Goal: Task Accomplishment & Management: Use online tool/utility

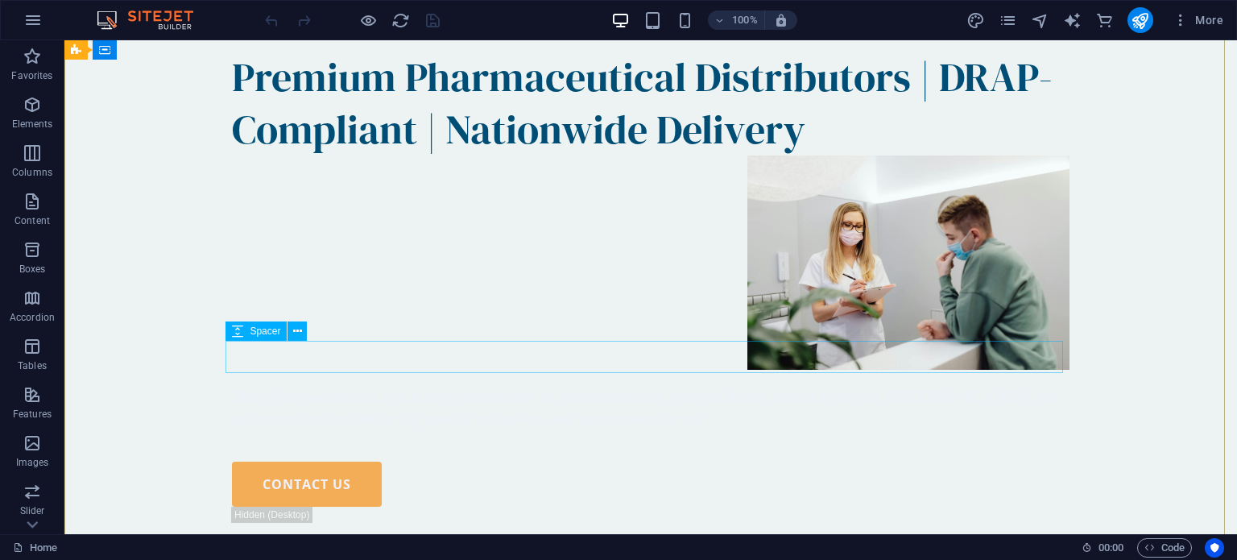
scroll to position [590, 0]
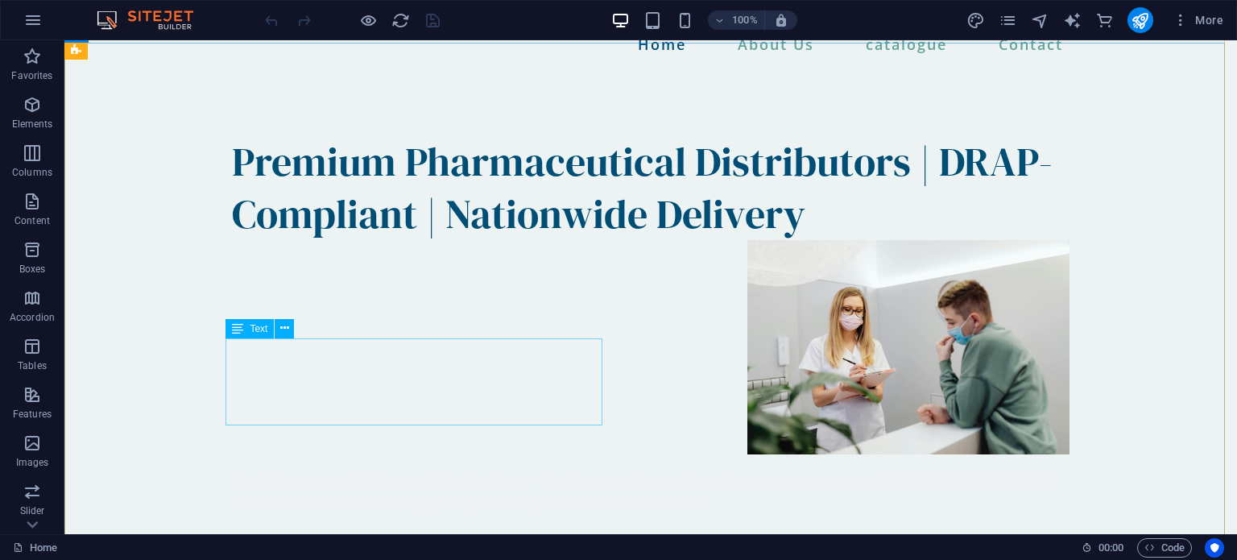
click at [486, 470] on div "Skay Pharmaceuticals is a leading distributor of pharmaceutical and healthcare …" at bounding box center [651, 491] width 838 height 43
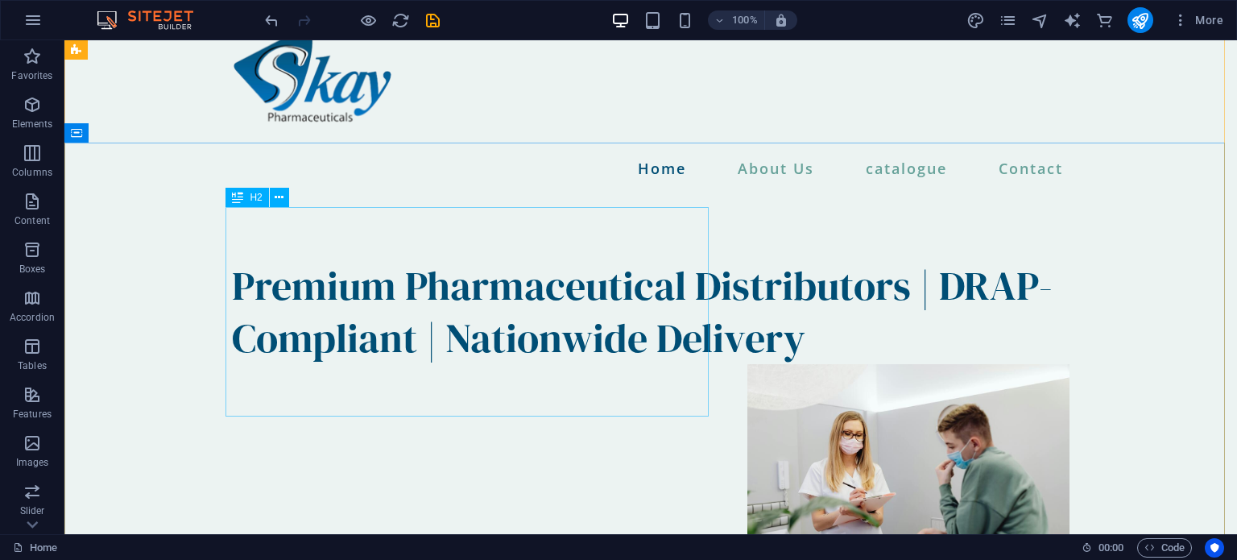
scroll to position [442, 0]
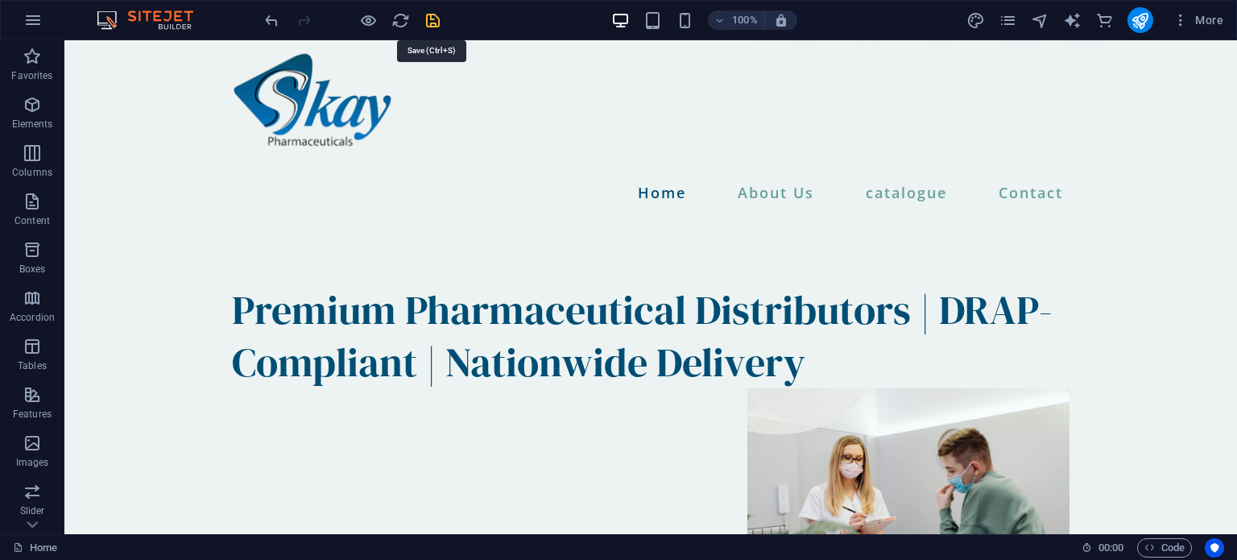
click at [436, 19] on icon "save" at bounding box center [433, 20] width 19 height 19
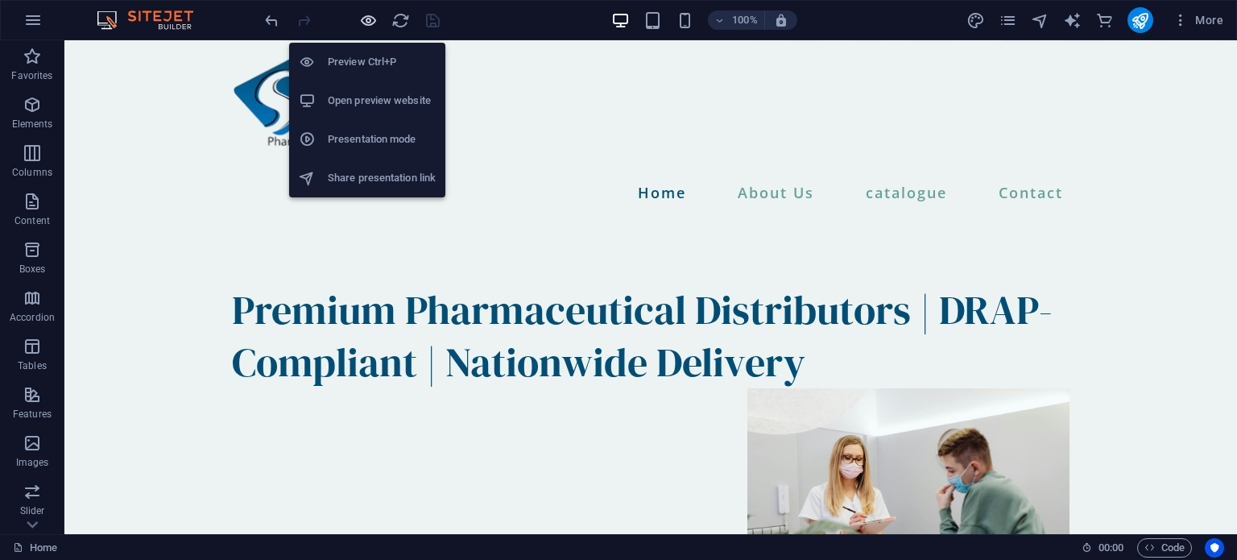
click at [366, 25] on icon "button" at bounding box center [368, 20] width 19 height 19
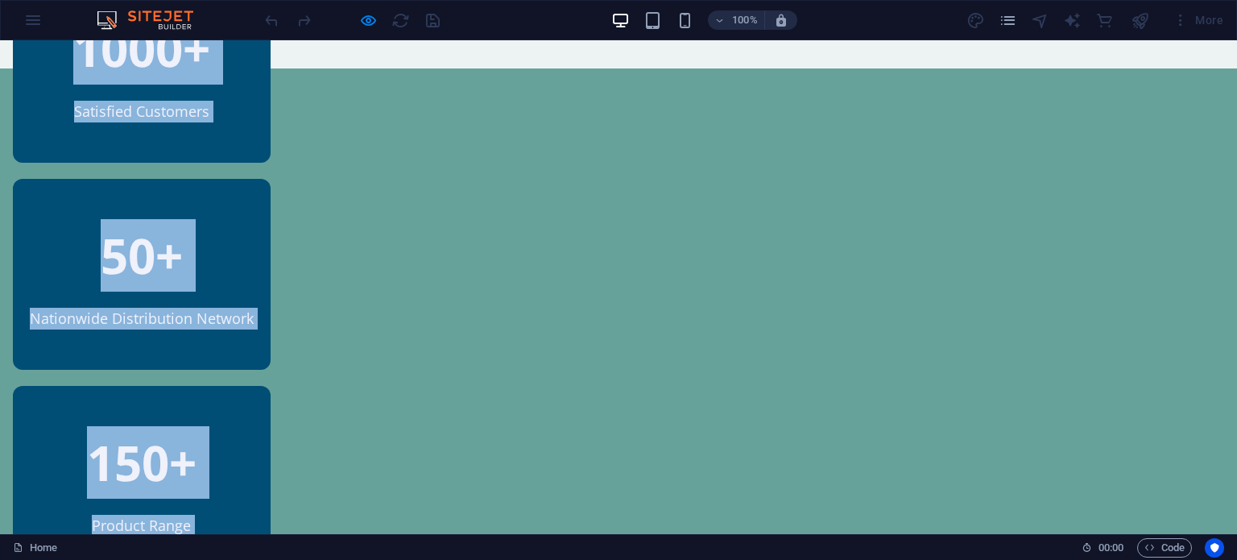
drag, startPoint x: 171, startPoint y: 279, endPoint x: 465, endPoint y: 589, distance: 427.8
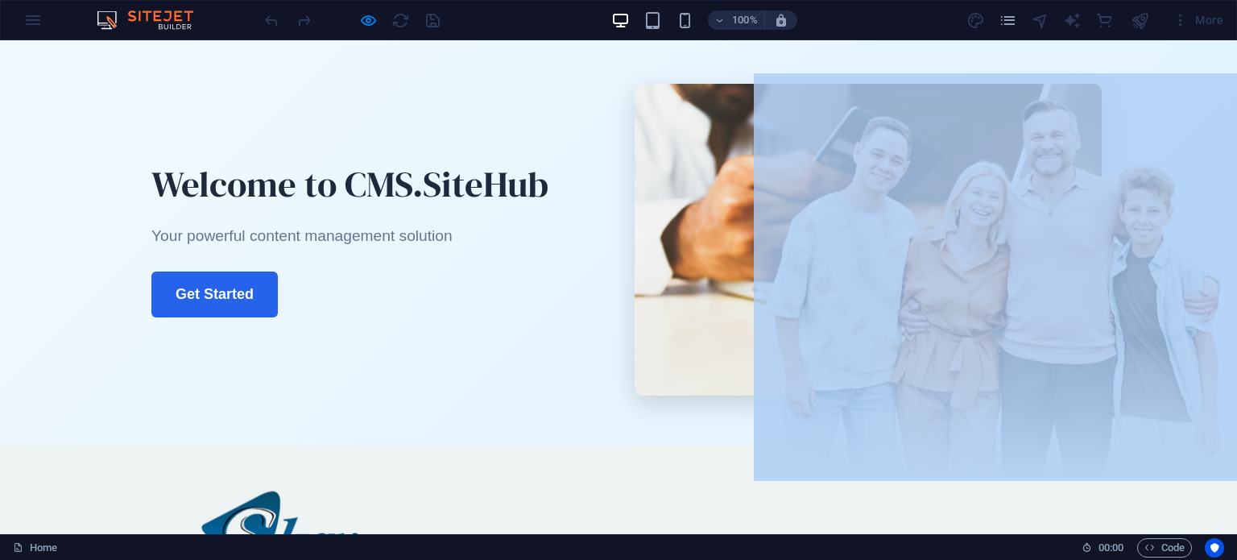
scroll to position [0, 0]
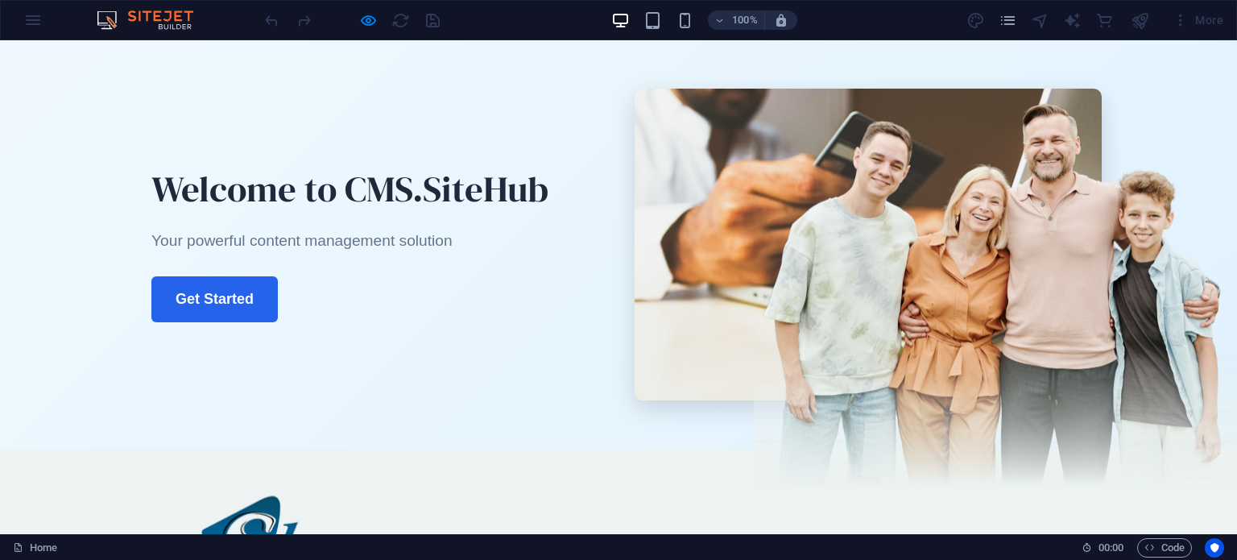
click at [407, 412] on section "Welcome to CMS.SiteHub Your powerful content management solution Get Started" at bounding box center [618, 244] width 1237 height 408
click at [221, 288] on link "Get Started" at bounding box center [214, 299] width 126 height 46
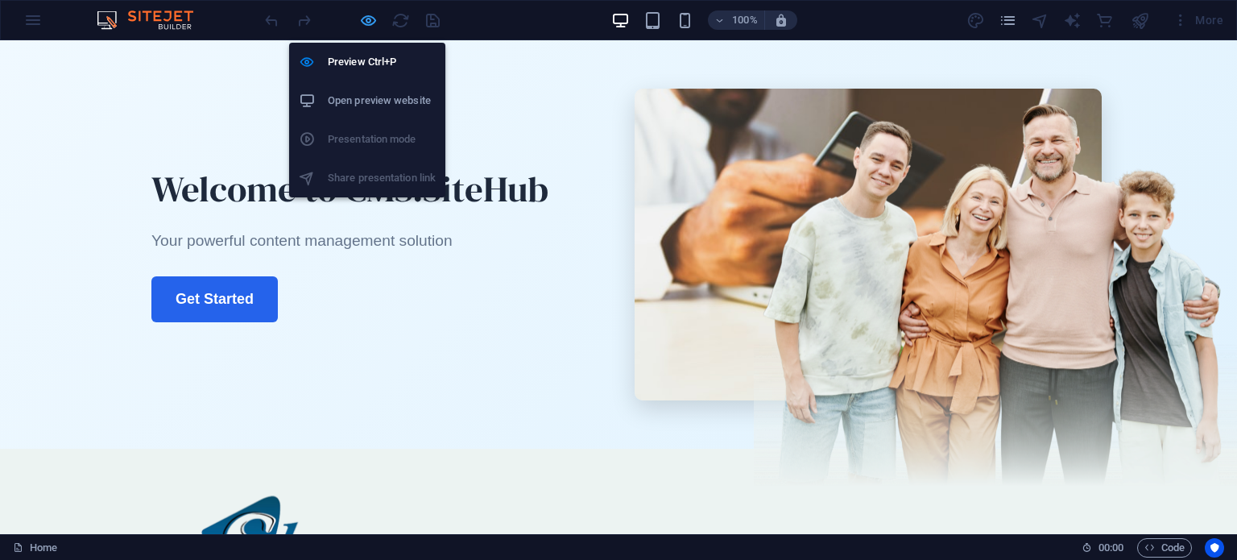
click at [369, 21] on icon "button" at bounding box center [368, 20] width 19 height 19
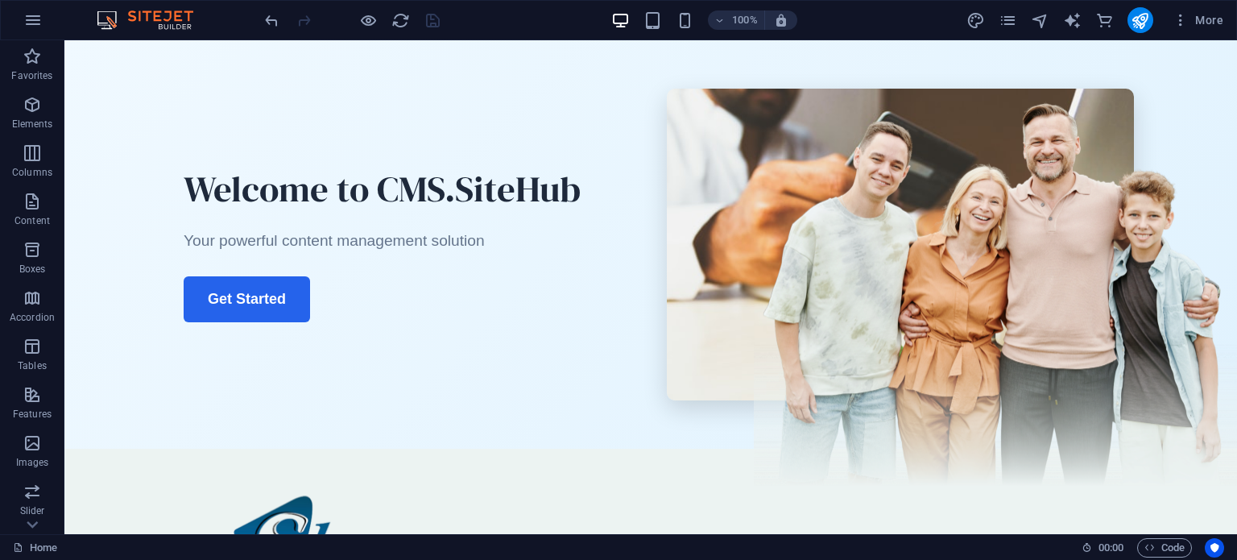
click at [660, 326] on div "Welcome to CMS.SiteHub Your powerful content management solution Get Started" at bounding box center [417, 244] width 499 height 188
click at [590, 321] on div "Welcome to CMS.SiteHub Your powerful content management solution Get Started" at bounding box center [417, 244] width 499 height 188
click at [1142, 166] on section "Welcome to CMS.SiteHub Your powerful content management solution Get Started" at bounding box center [650, 244] width 1173 height 408
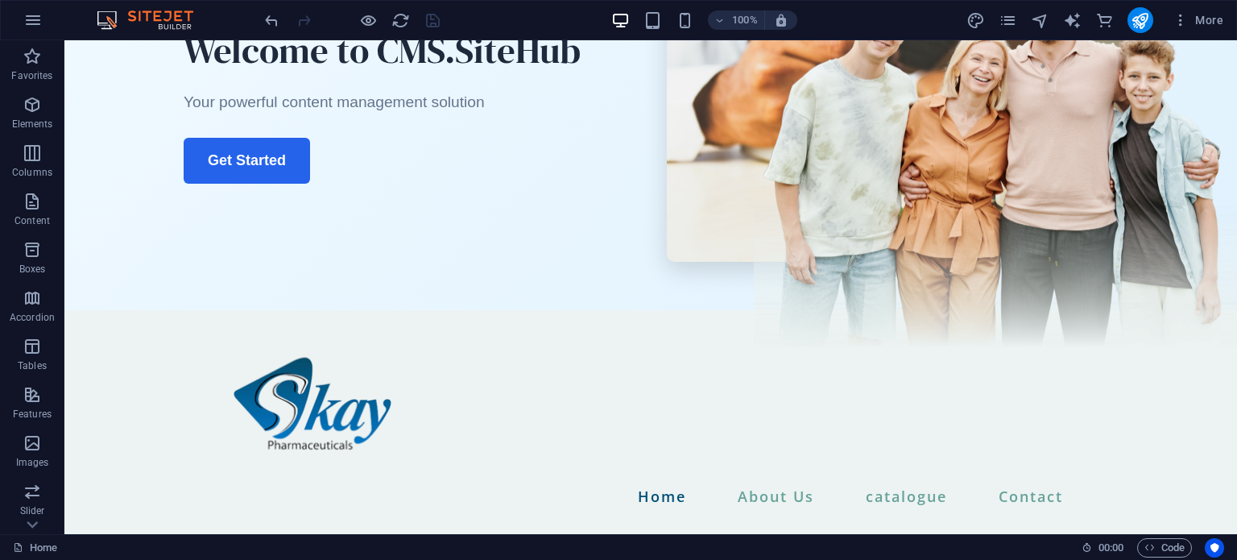
scroll to position [93, 0]
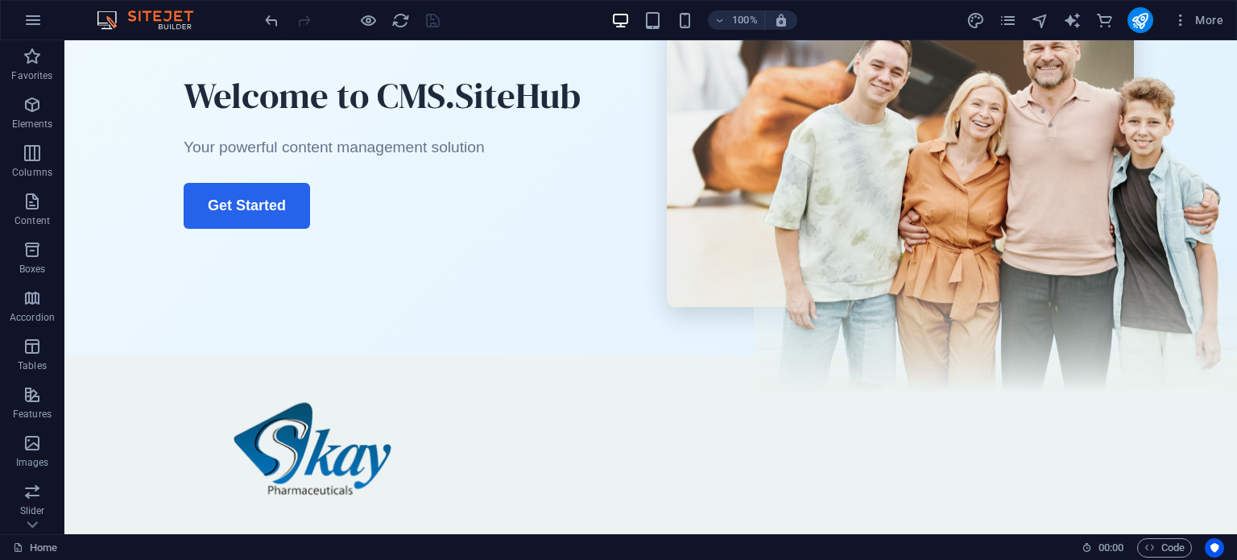
click at [417, 231] on div "Welcome to CMS.SiteHub Your powerful content management solution Get Started" at bounding box center [417, 150] width 499 height 188
click at [254, 200] on link "Get Started" at bounding box center [247, 206] width 126 height 46
click at [258, 218] on link "Get Started" at bounding box center [247, 206] width 126 height 46
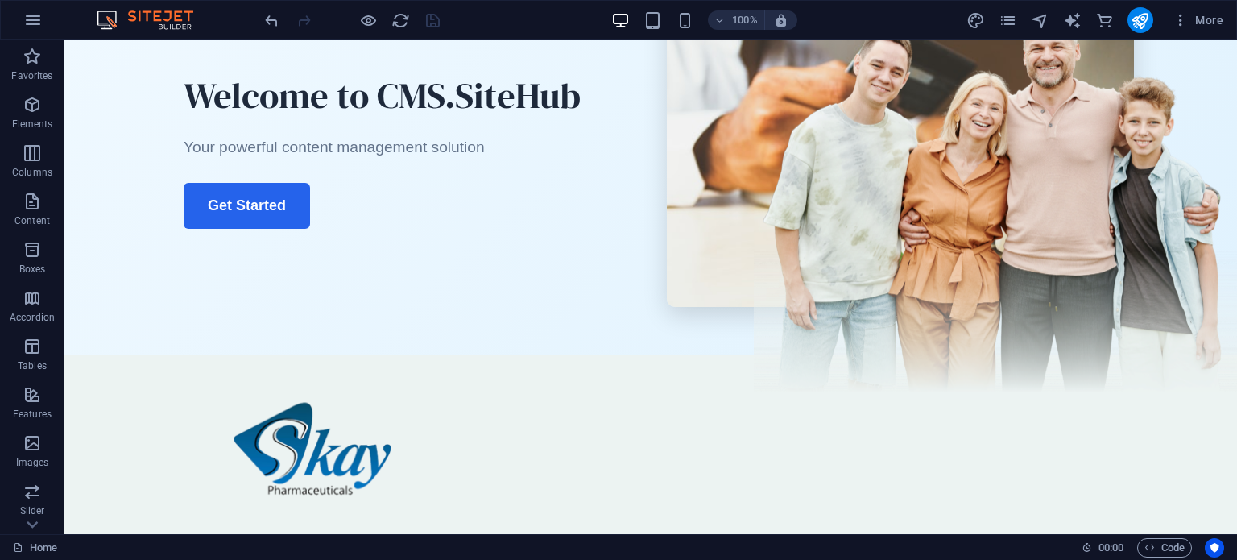
scroll to position [0, 0]
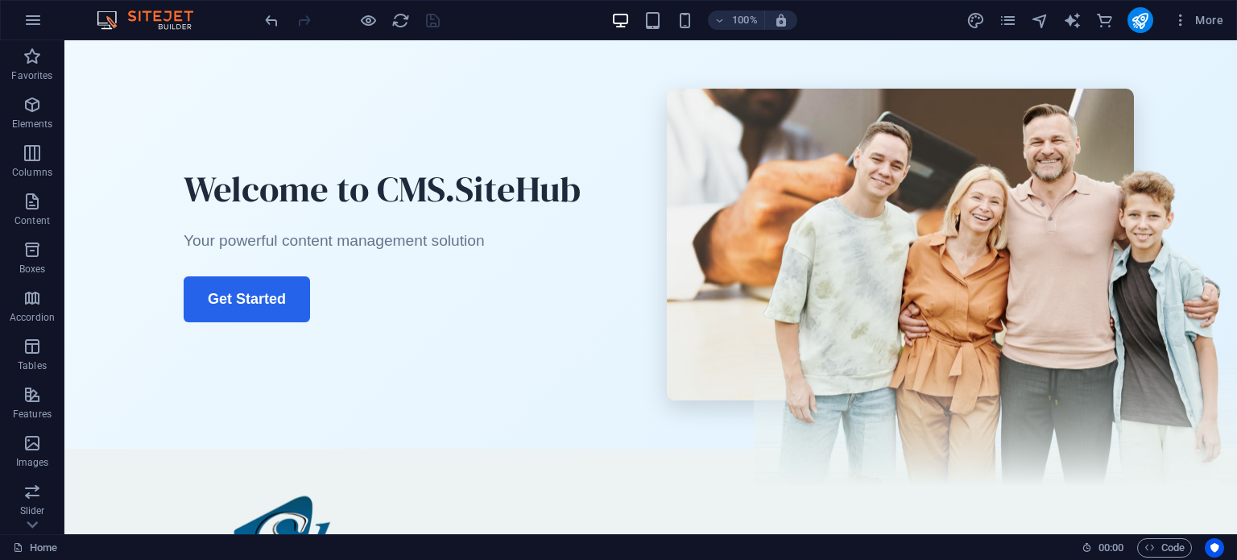
click at [919, 249] on img at bounding box center [900, 245] width 467 height 312
click at [127, 54] on section "Welcome to CMS.SiteHub Your powerful content management solution Get Started" at bounding box center [650, 244] width 1173 height 408
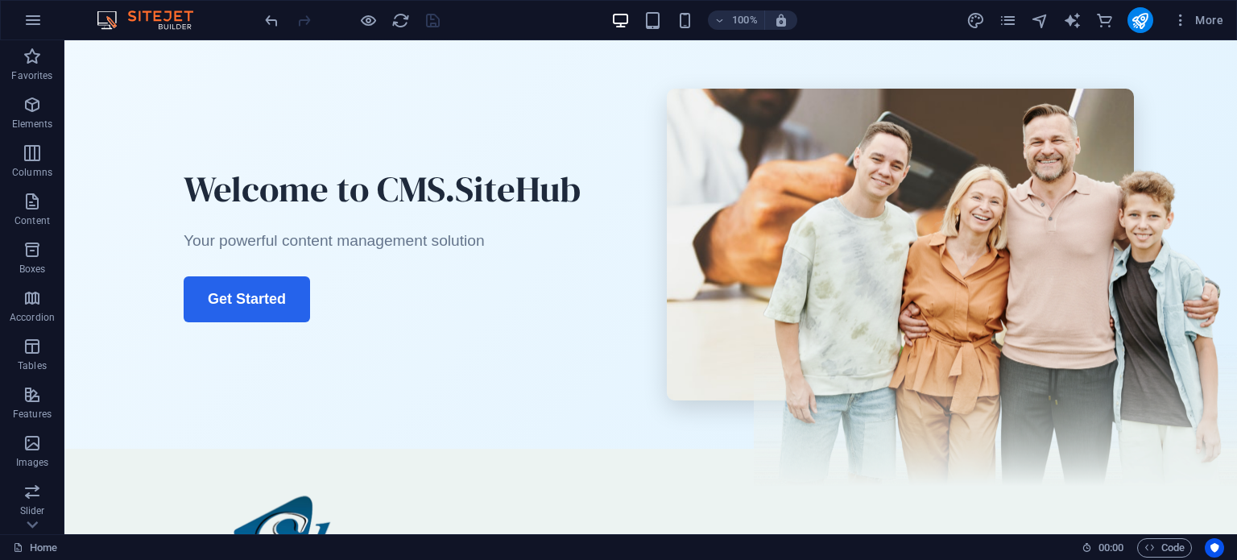
click at [127, 54] on section "Welcome to CMS.SiteHub Your powerful content management solution Get Started" at bounding box center [650, 244] width 1173 height 408
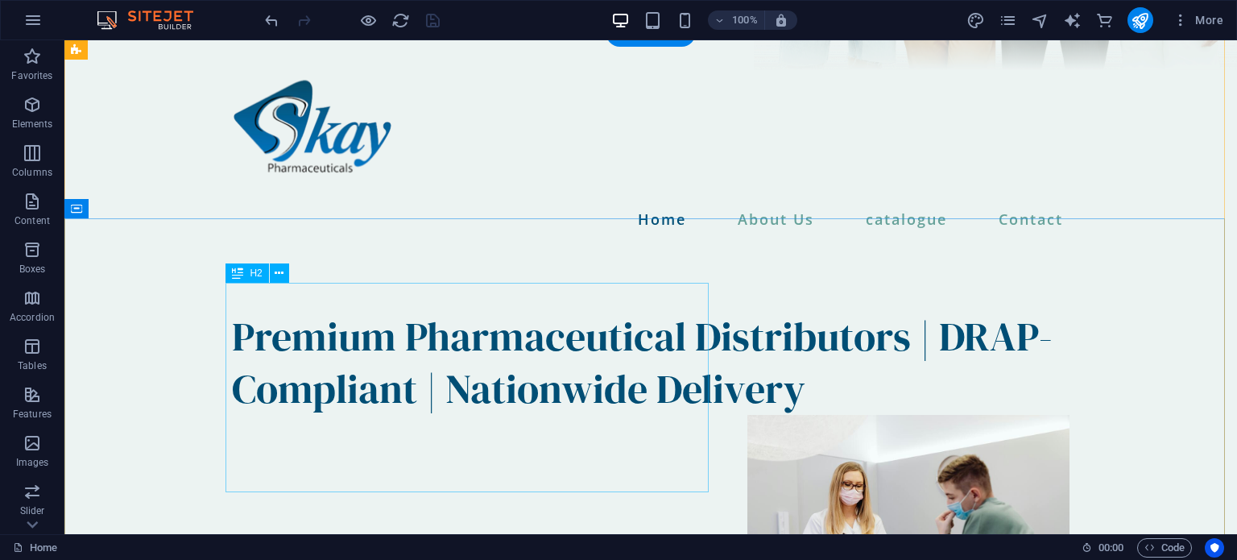
scroll to position [414, 0]
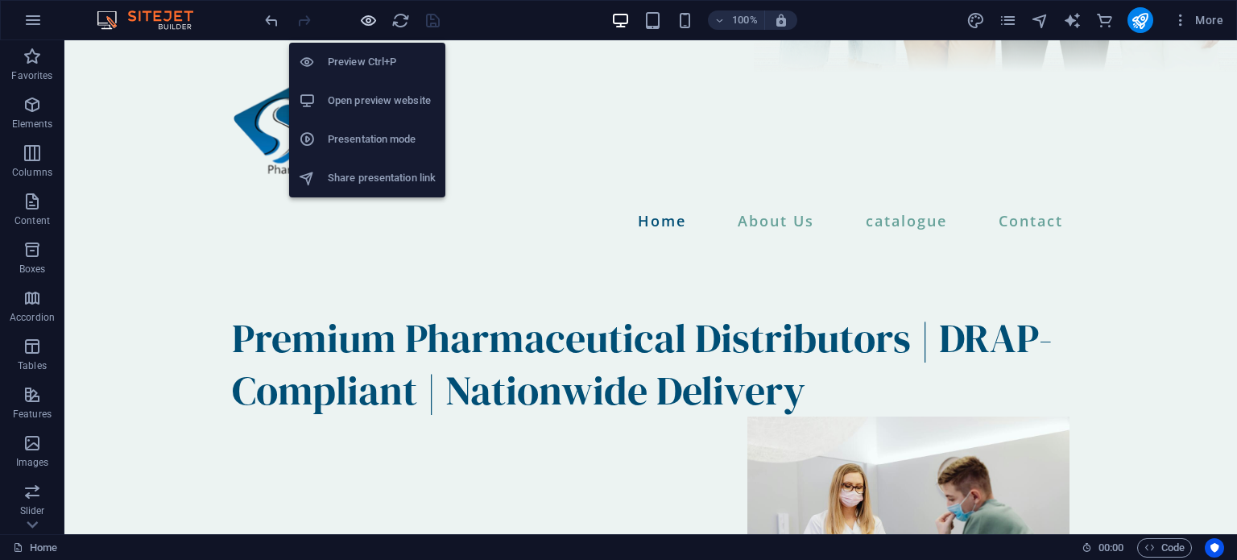
click at [370, 21] on icon "button" at bounding box center [368, 20] width 19 height 19
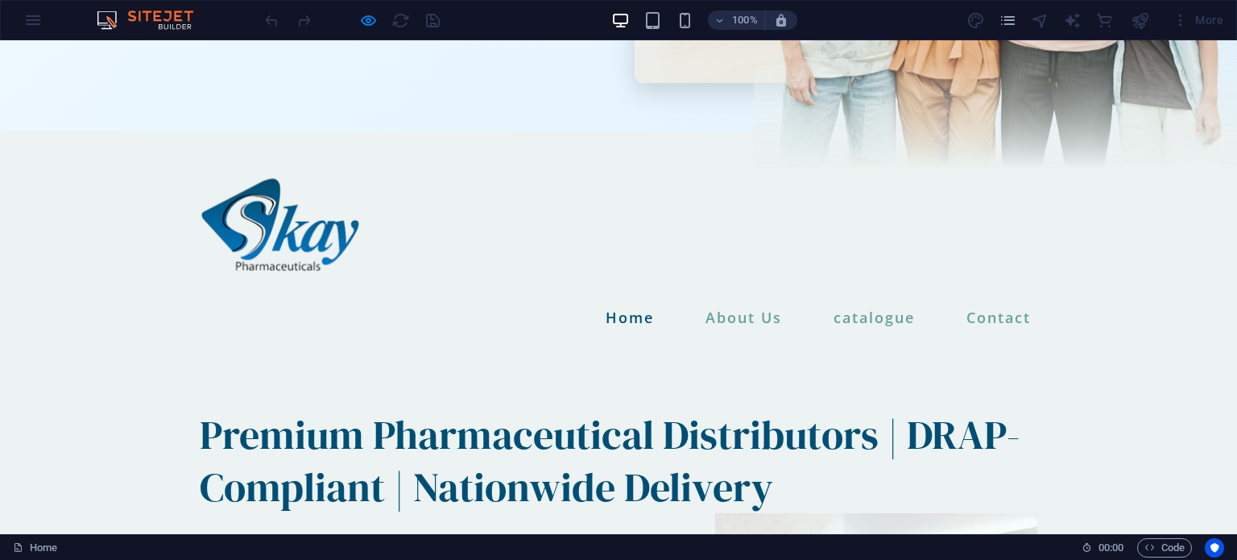
scroll to position [322, 0]
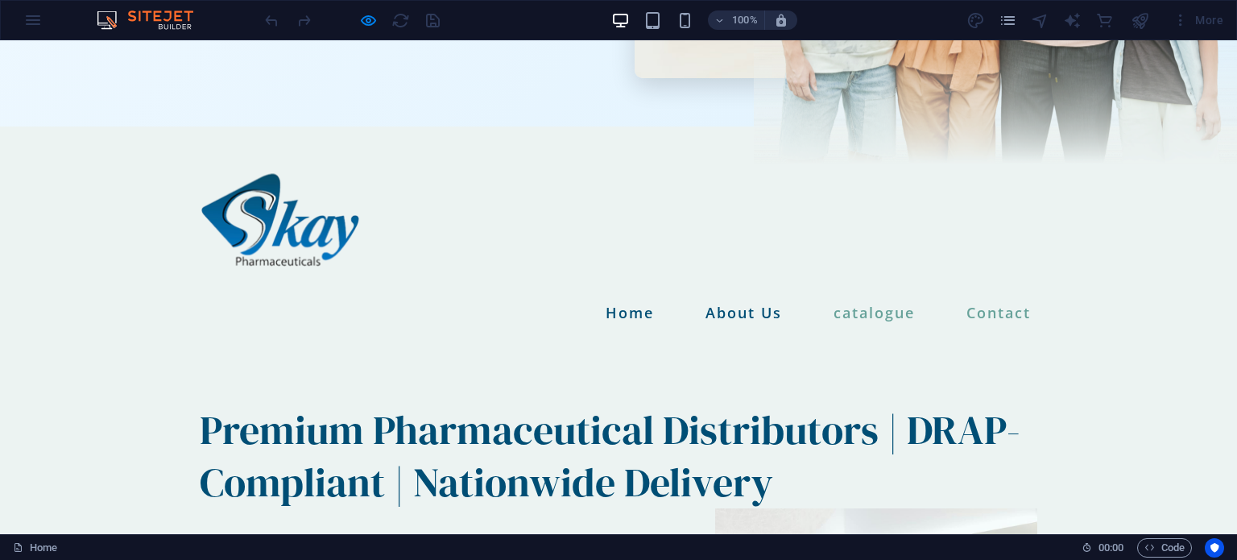
click at [741, 299] on link "About Us" at bounding box center [743, 312] width 89 height 27
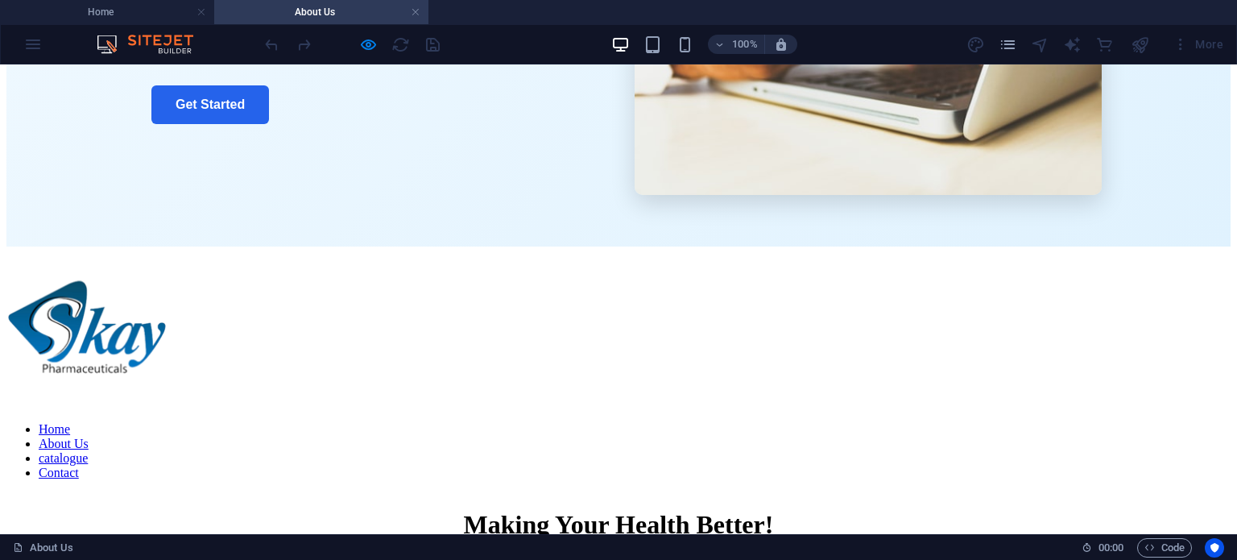
scroll to position [237, 0]
click at [887, 421] on nav "Home About Us catalogue Contact" at bounding box center [618, 450] width 1224 height 58
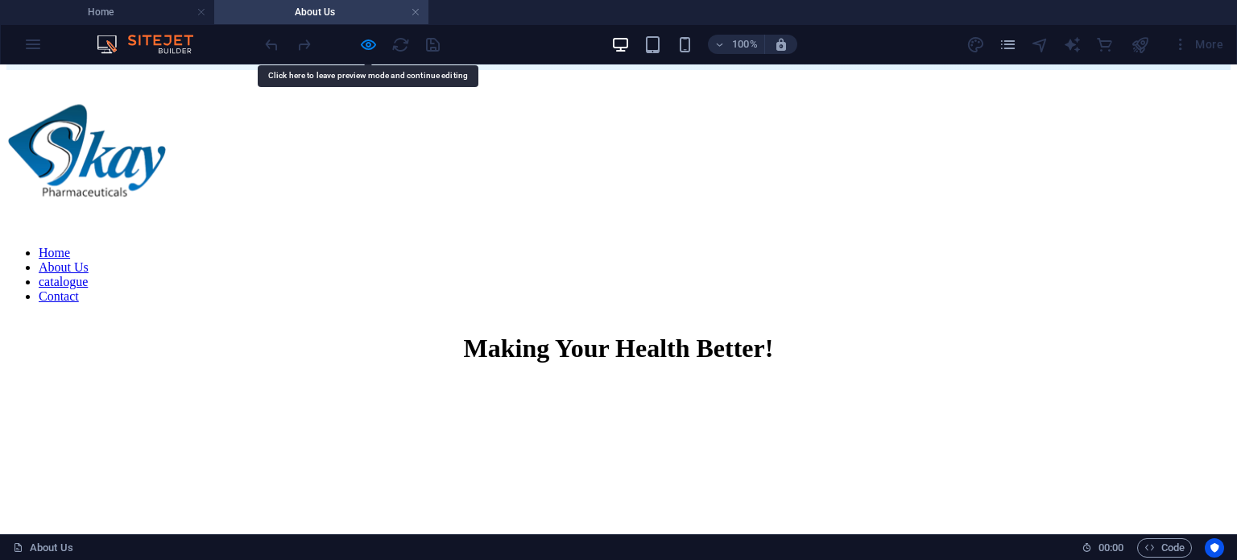
scroll to position [413, 0]
click at [838, 245] on nav "Home About Us catalogue Contact" at bounding box center [618, 274] width 1224 height 58
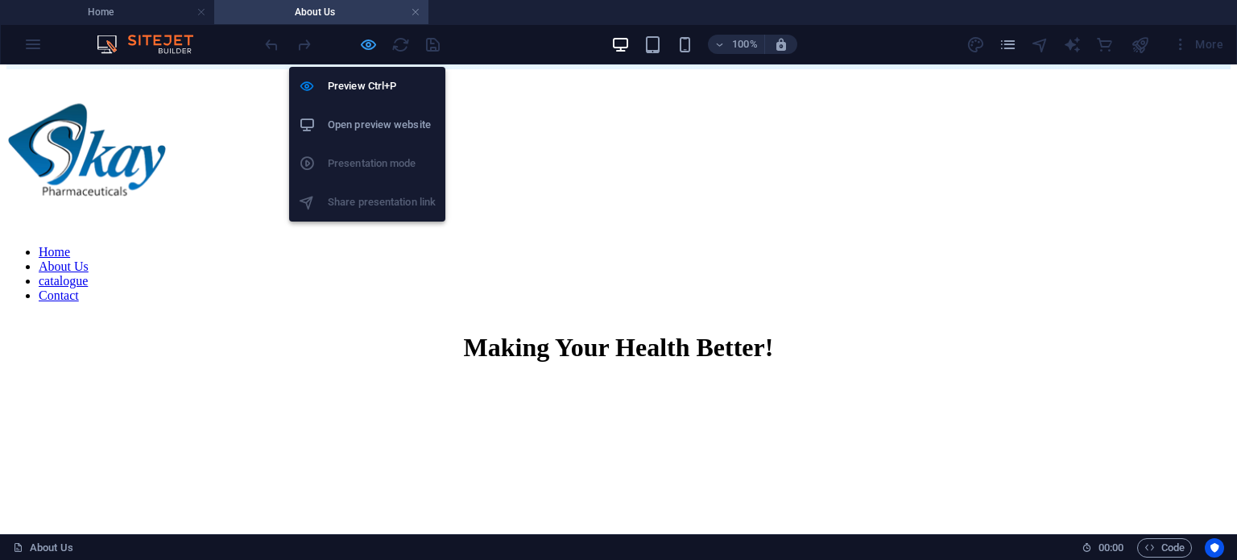
click at [359, 45] on icon "button" at bounding box center [368, 44] width 19 height 19
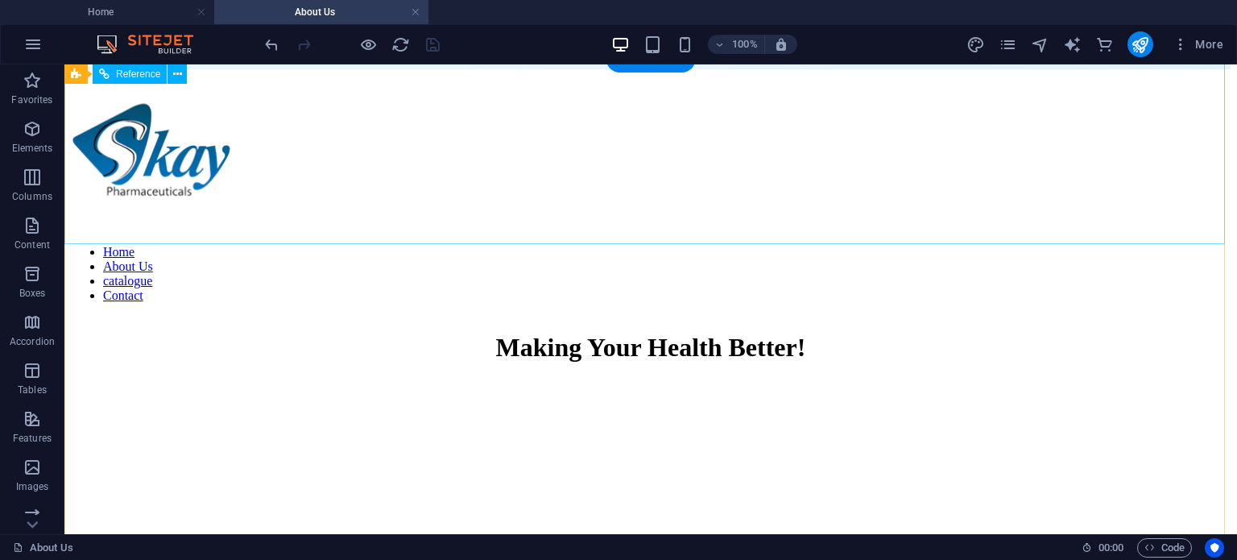
click at [887, 245] on nav "Home About Us catalogue Contact" at bounding box center [651, 274] width 1160 height 58
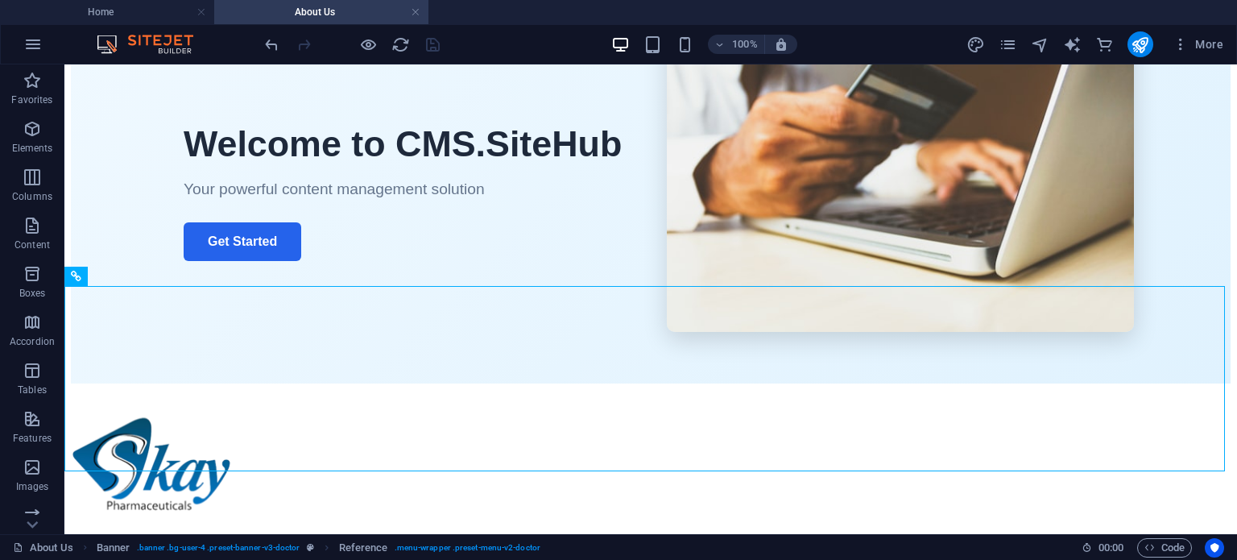
scroll to position [0, 0]
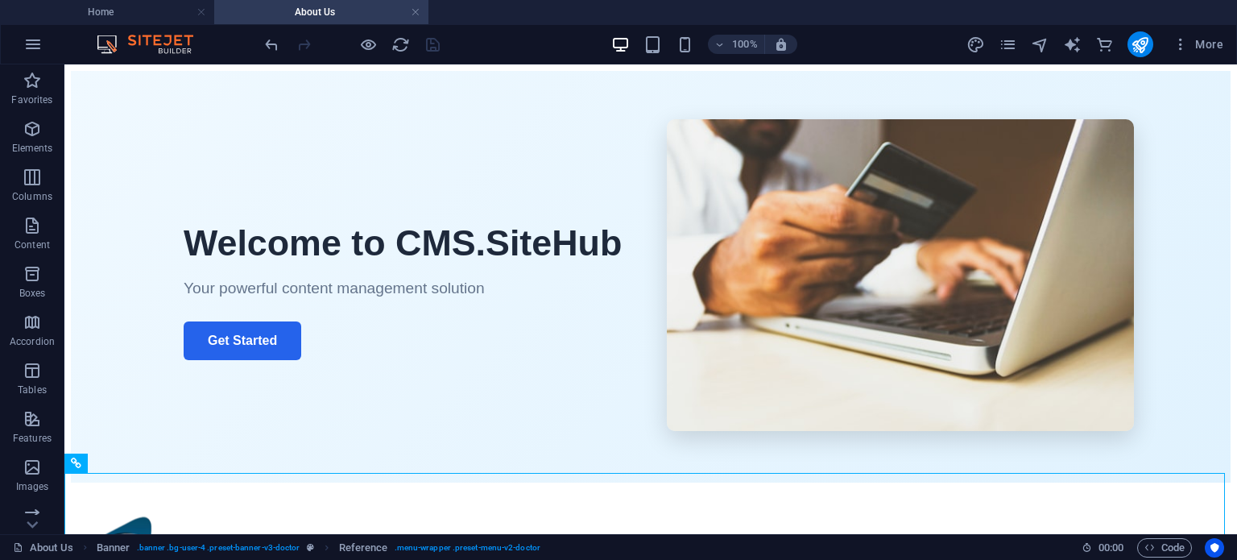
drag, startPoint x: 887, startPoint y: 154, endPoint x: 367, endPoint y: 46, distance: 531.3
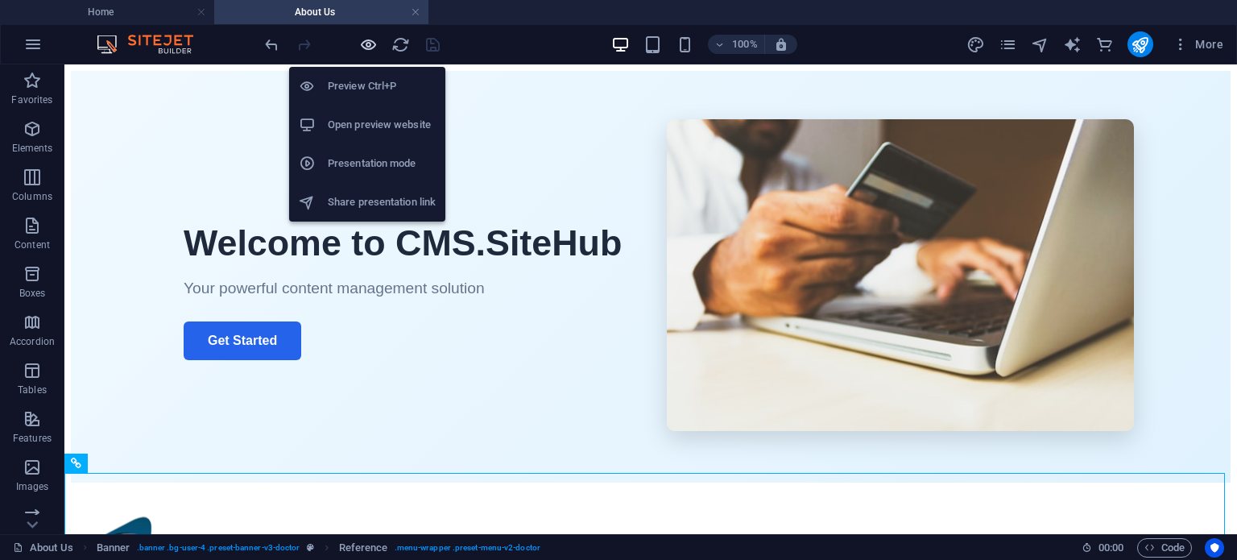
click at [367, 46] on icon "button" at bounding box center [368, 44] width 19 height 19
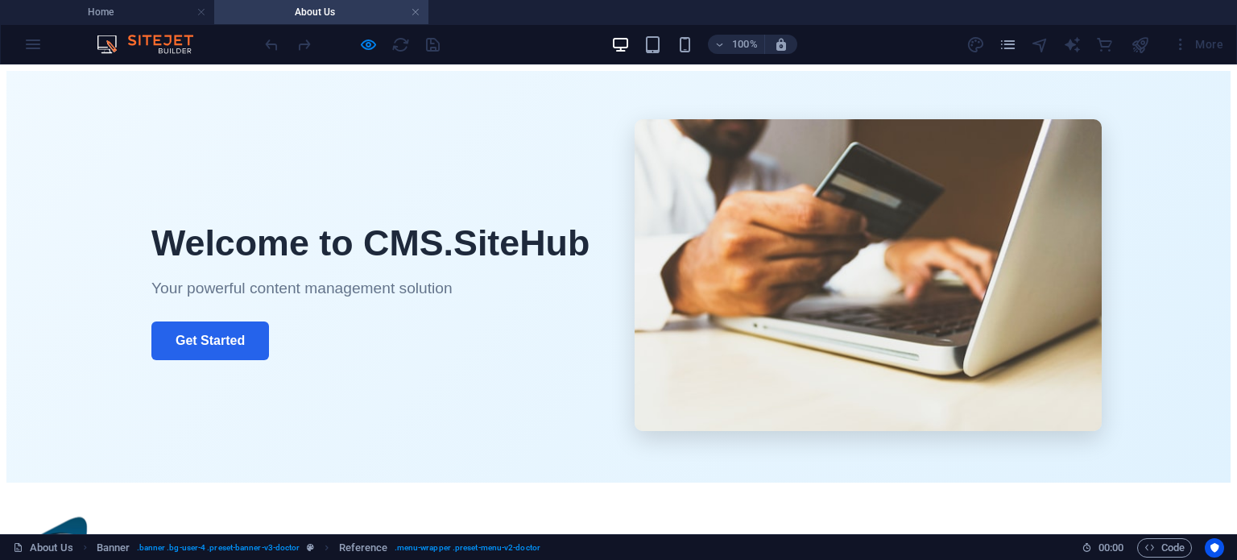
click at [834, 304] on img at bounding box center [868, 275] width 467 height 312
click at [242, 337] on link "Get Started" at bounding box center [210, 340] width 118 height 39
click at [219, 321] on link "Get Started" at bounding box center [210, 340] width 118 height 39
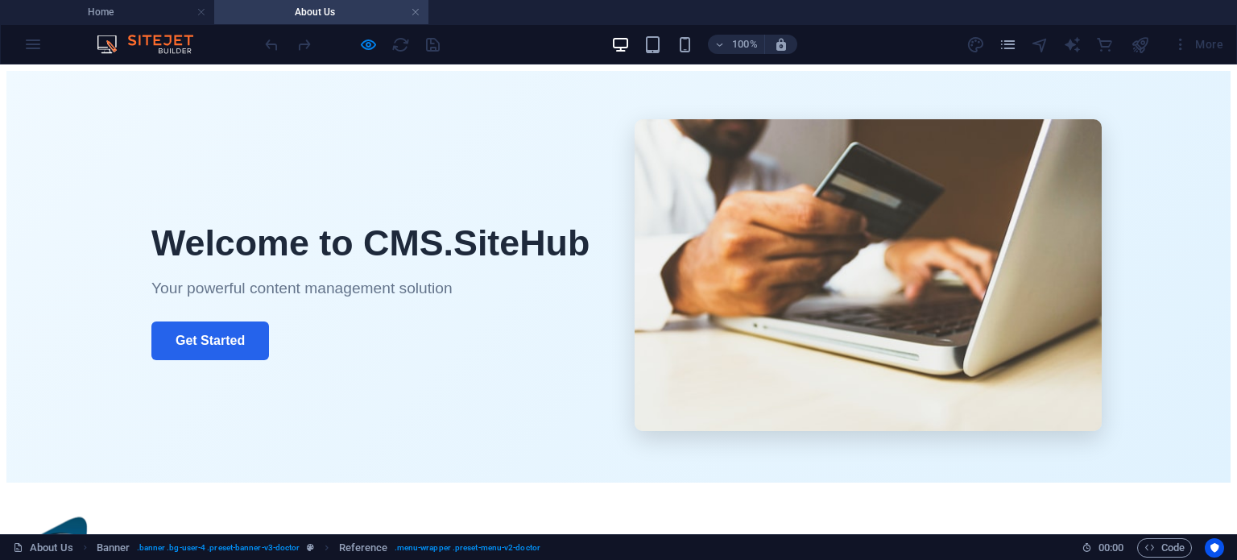
click at [531, 279] on p "Your powerful content management solution" at bounding box center [384, 288] width 467 height 18
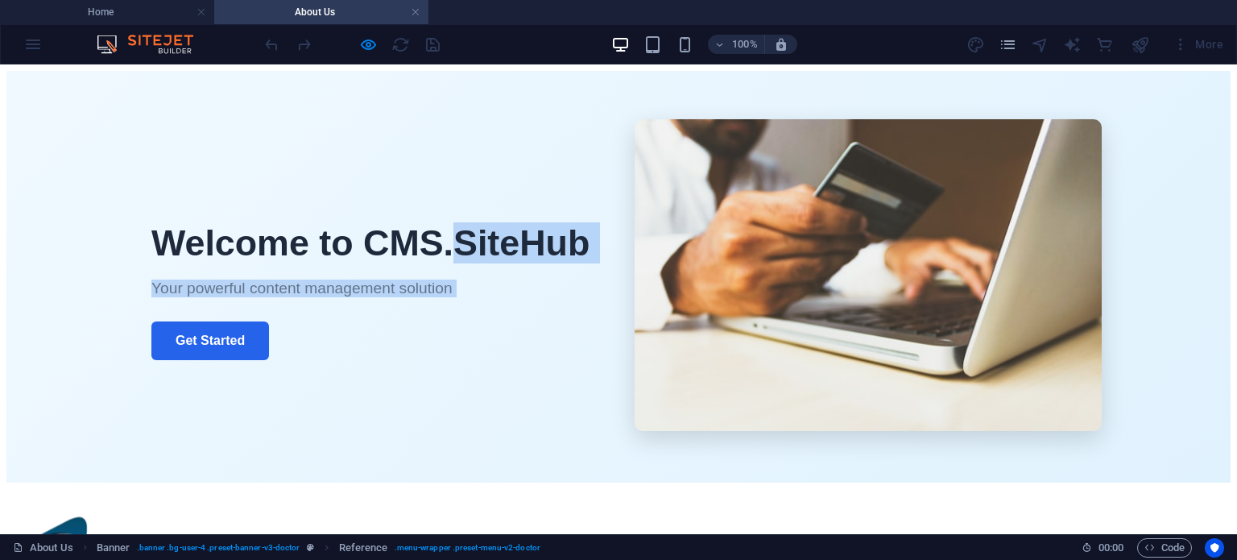
drag, startPoint x: 531, startPoint y: 256, endPoint x: 465, endPoint y: 187, distance: 95.7
click at [465, 187] on div "Welcome to CMS.SiteHub Your powerful content management solution Get Started" at bounding box center [384, 276] width 499 height 200
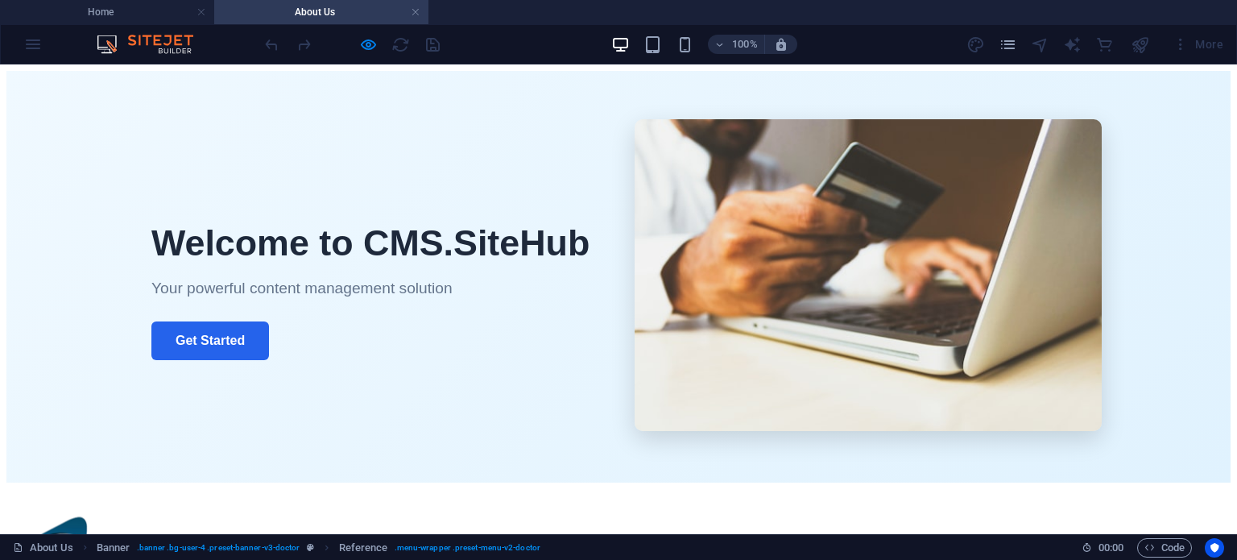
click at [350, 134] on div "Welcome to CMS.SiteHub Your powerful content management solution Get Started" at bounding box center [618, 276] width 966 height 315
click at [411, 12] on link at bounding box center [416, 12] width 10 height 15
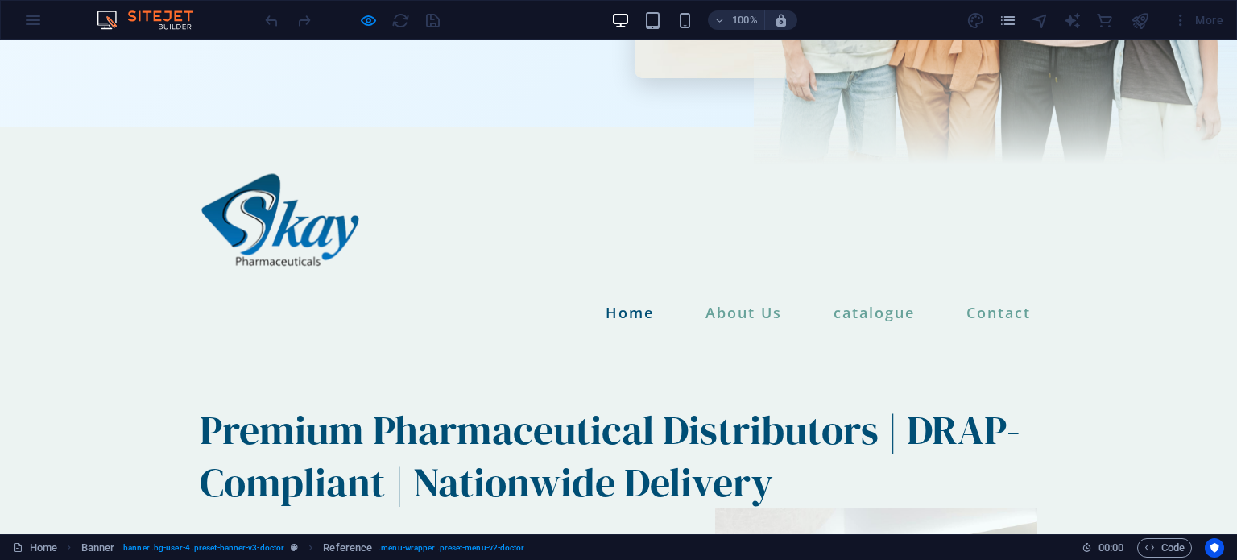
click at [410, 12] on div at bounding box center [352, 20] width 180 height 26
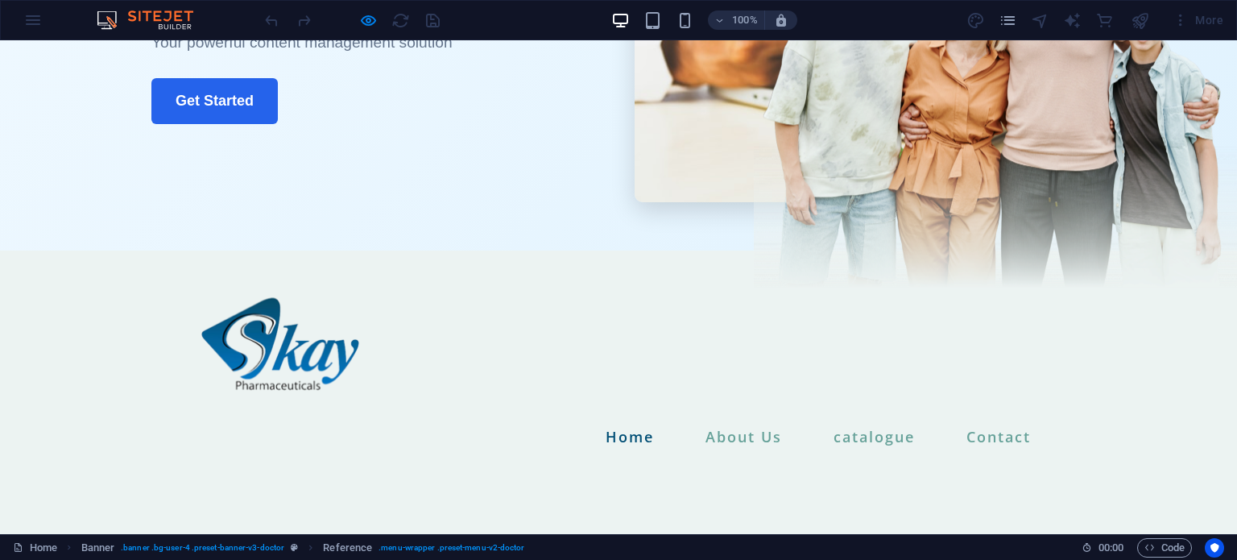
scroll to position [187, 0]
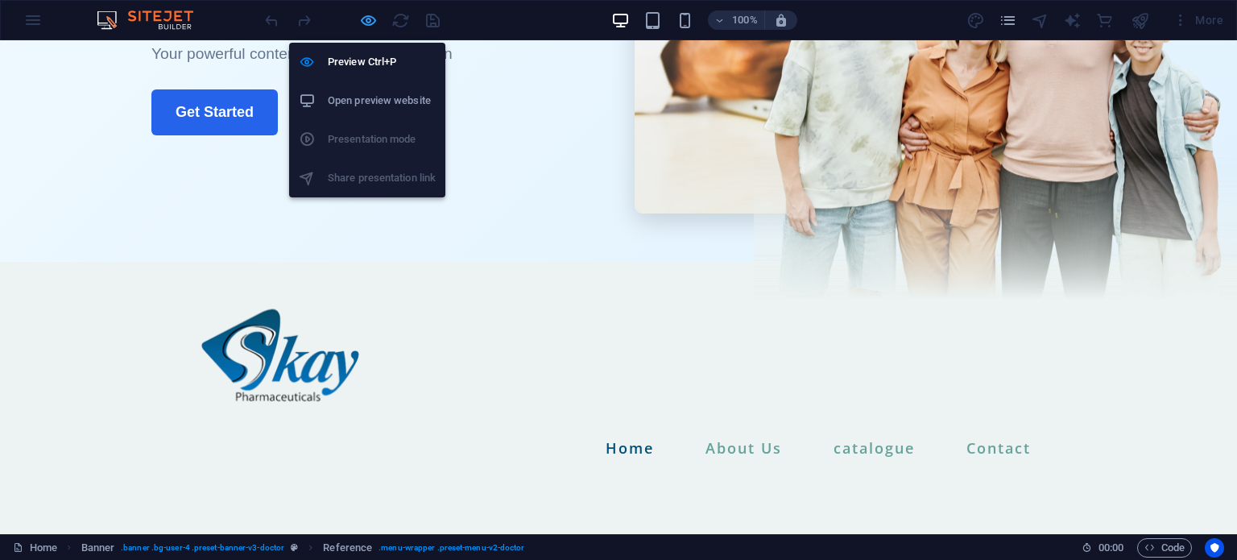
click at [364, 21] on icon "button" at bounding box center [368, 20] width 19 height 19
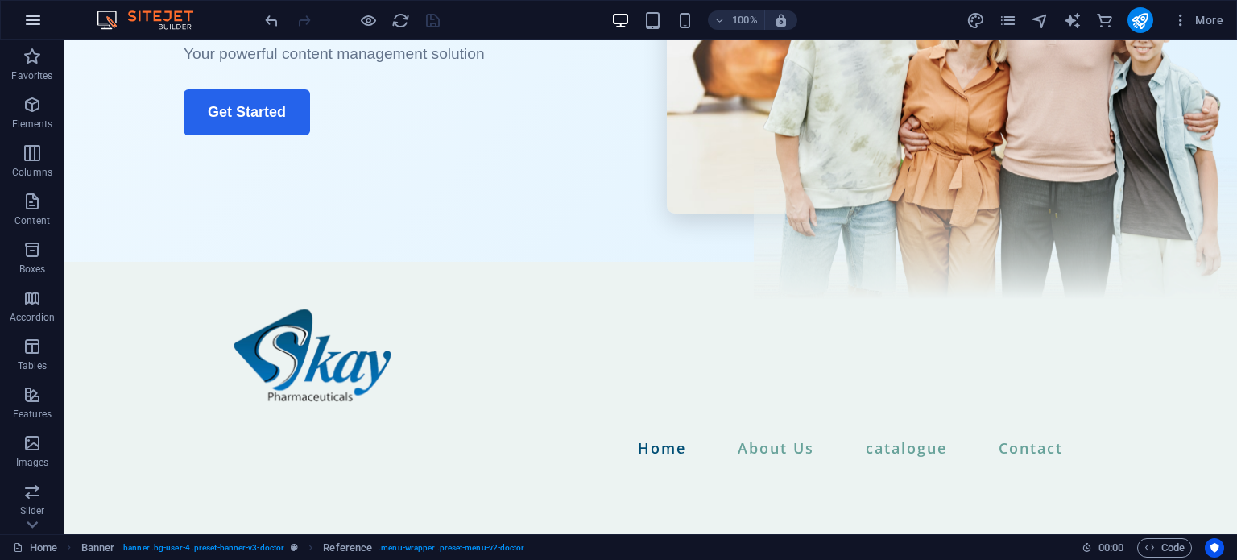
click at [23, 22] on icon "button" at bounding box center [32, 19] width 19 height 19
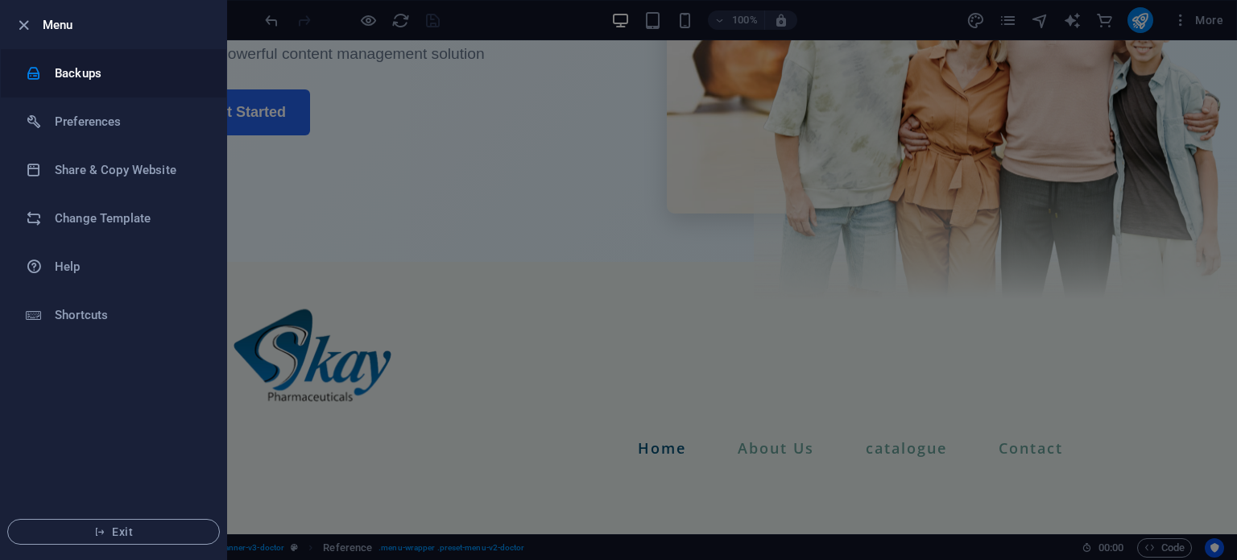
click at [151, 67] on h6 "Backups" at bounding box center [129, 73] width 149 height 19
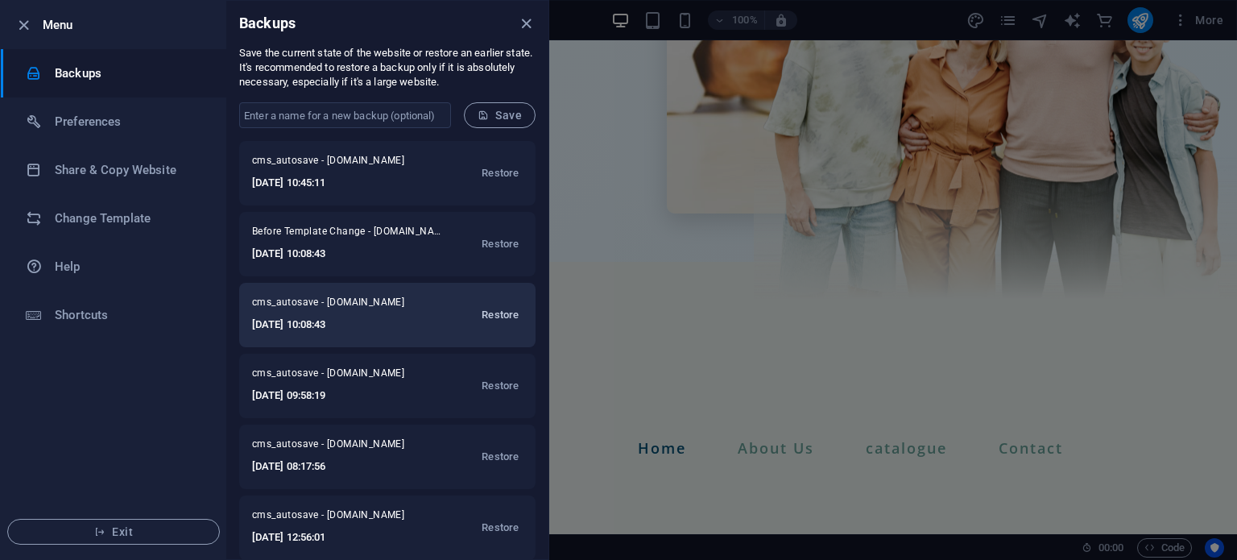
click at [500, 312] on span "Restore" at bounding box center [500, 314] width 37 height 19
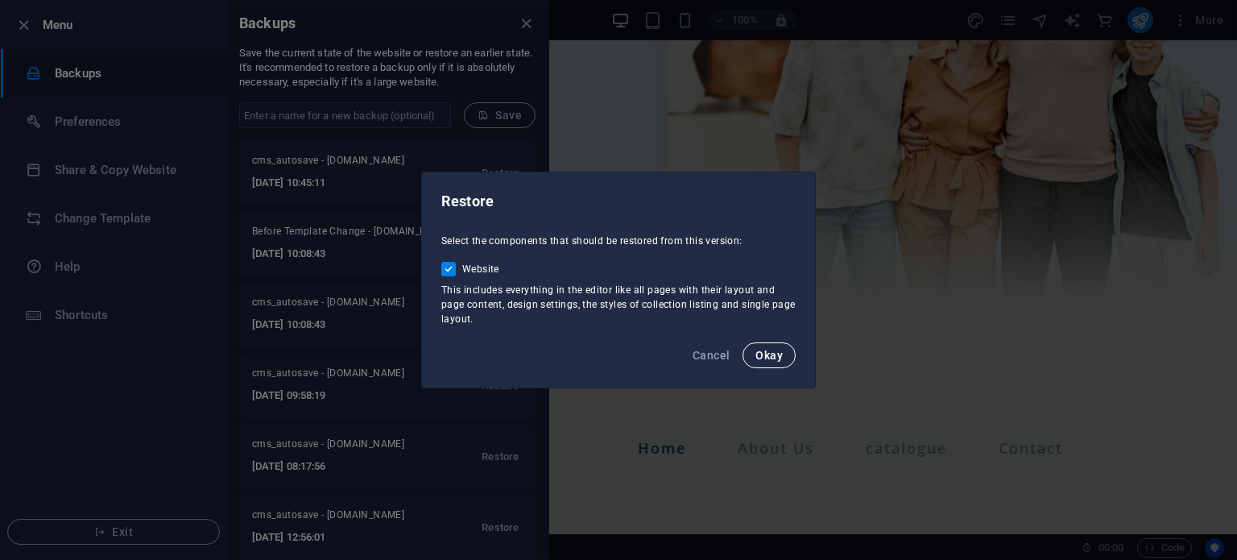
click at [777, 352] on span "Okay" at bounding box center [768, 355] width 27 height 13
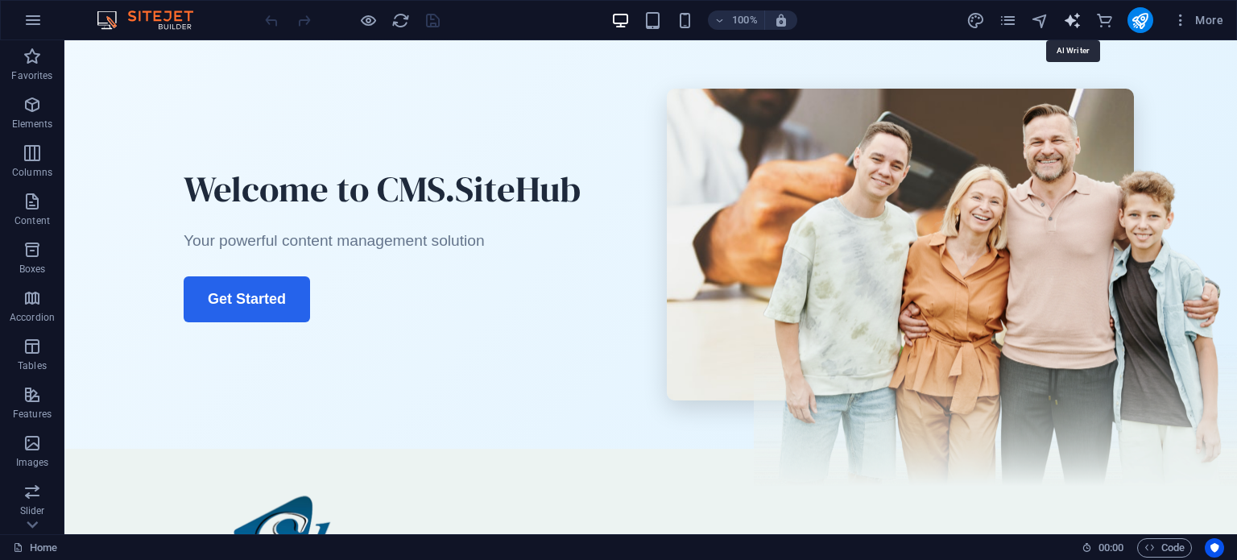
click at [1070, 25] on icon "text_generator" at bounding box center [1072, 20] width 19 height 19
select select "English"
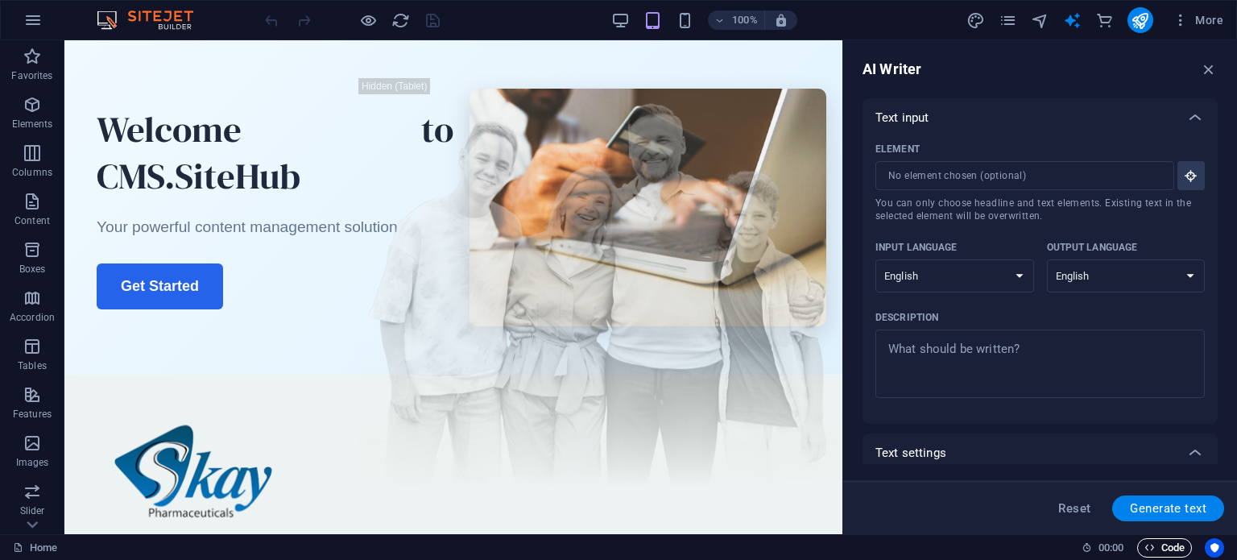
click at [0, 0] on span "Code" at bounding box center [0, 0] width 0 height 0
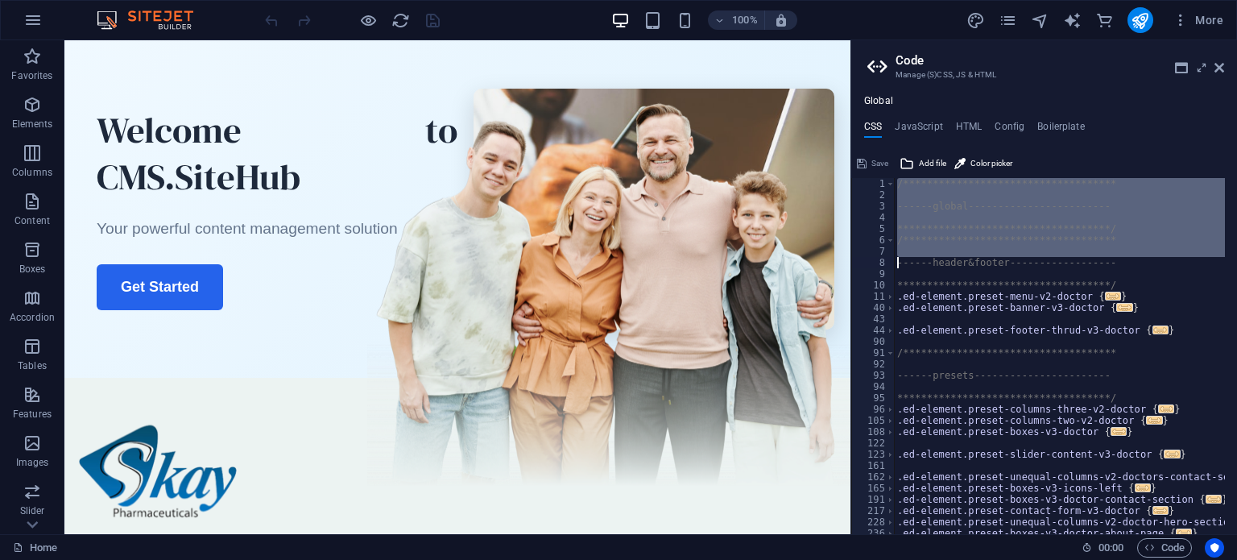
type textarea "------header&footer------------------"
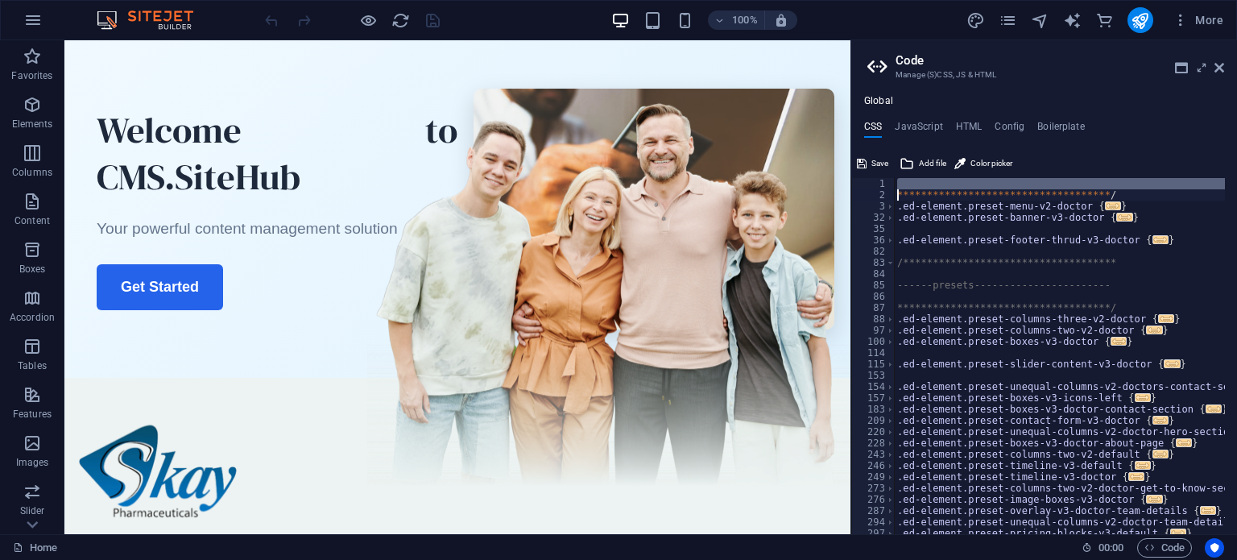
type textarea "------header&footer------------------"
click at [878, 163] on span "Save" at bounding box center [879, 163] width 17 height 19
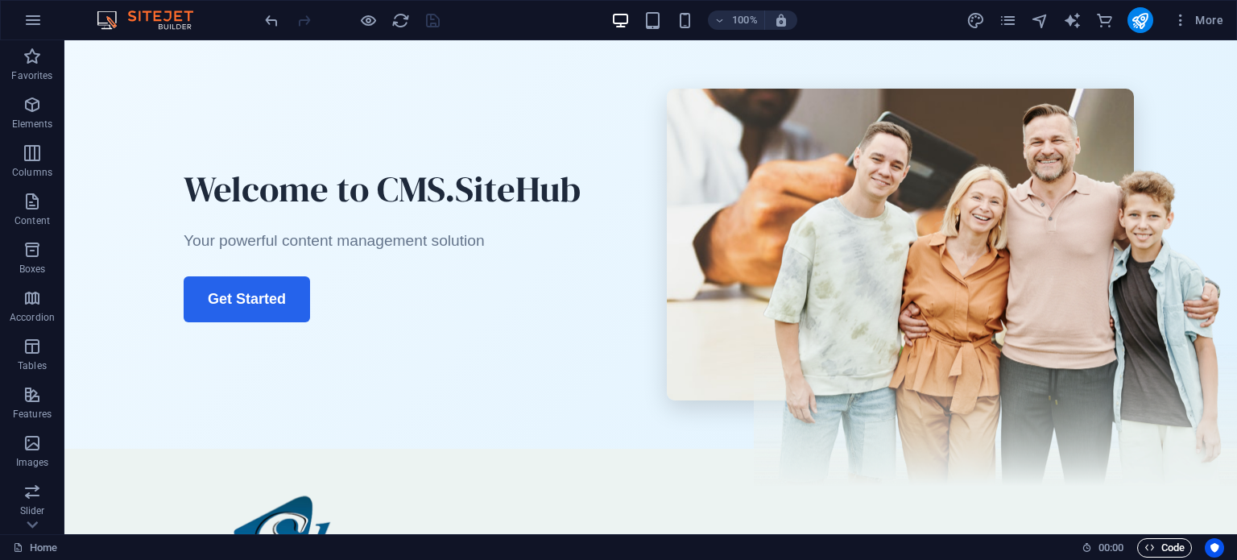
click at [0, 0] on span "Code" at bounding box center [0, 0] width 0 height 0
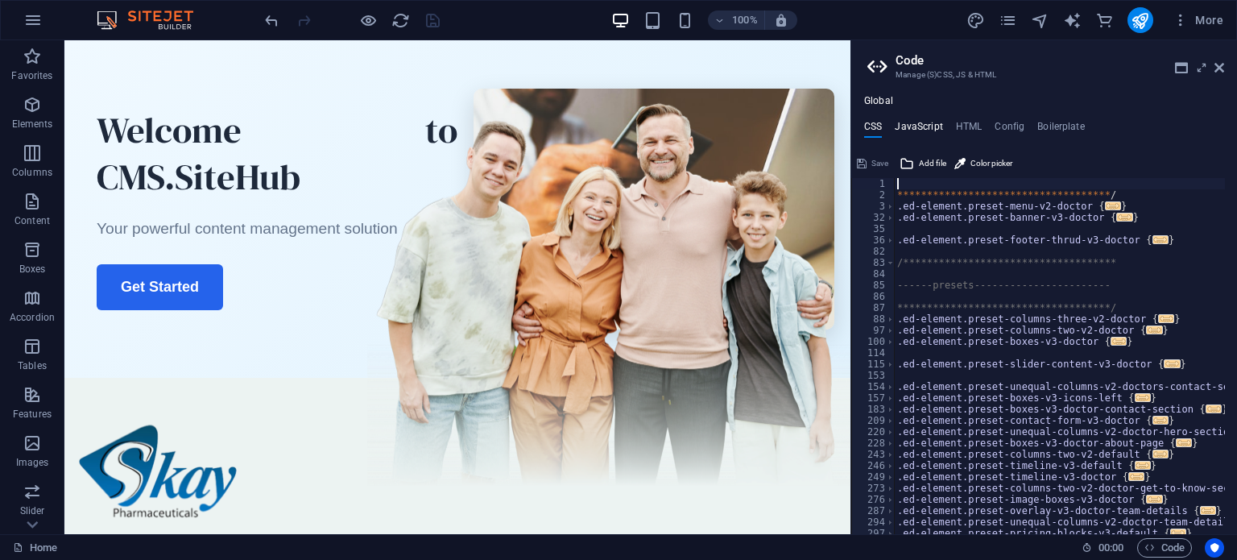
click at [912, 125] on h4 "JavaScript" at bounding box center [919, 130] width 48 height 18
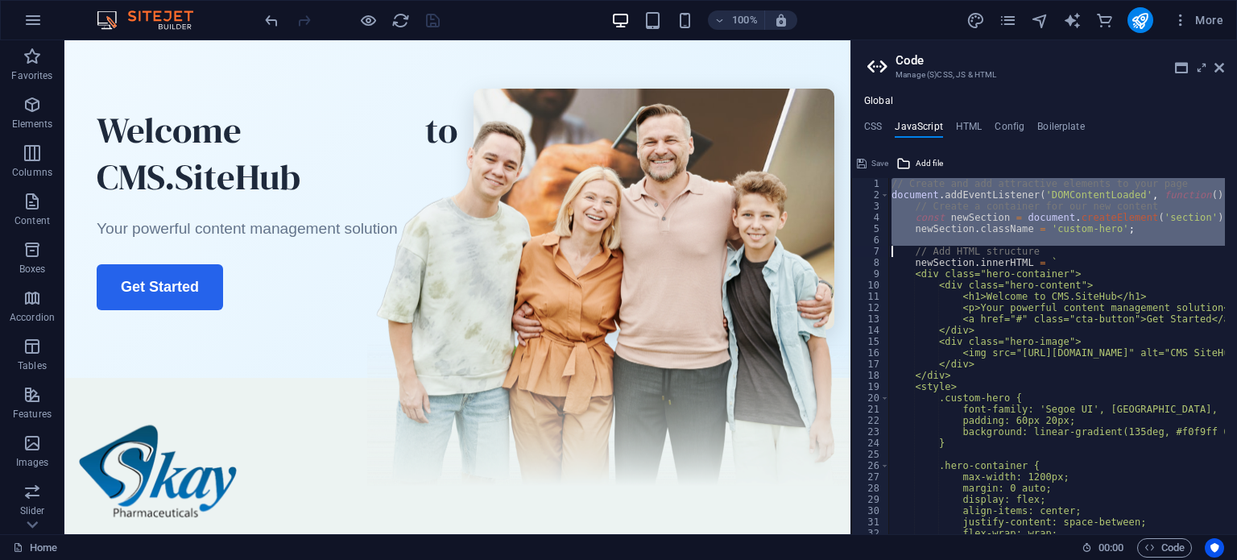
type textarea "// Add HTML structure"
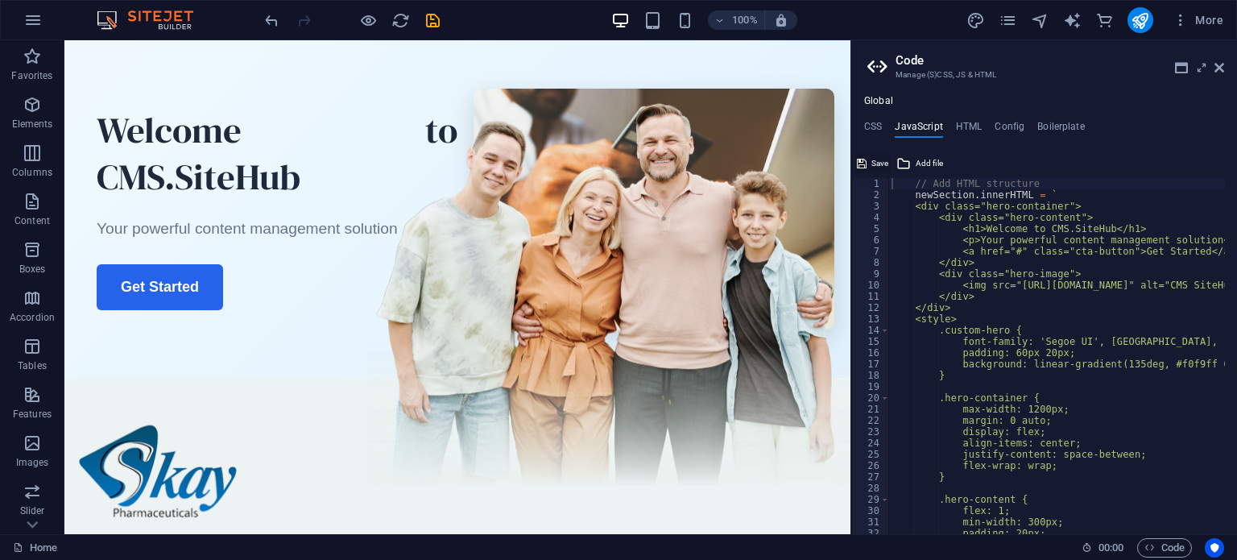
click at [876, 163] on span "Save" at bounding box center [879, 163] width 17 height 19
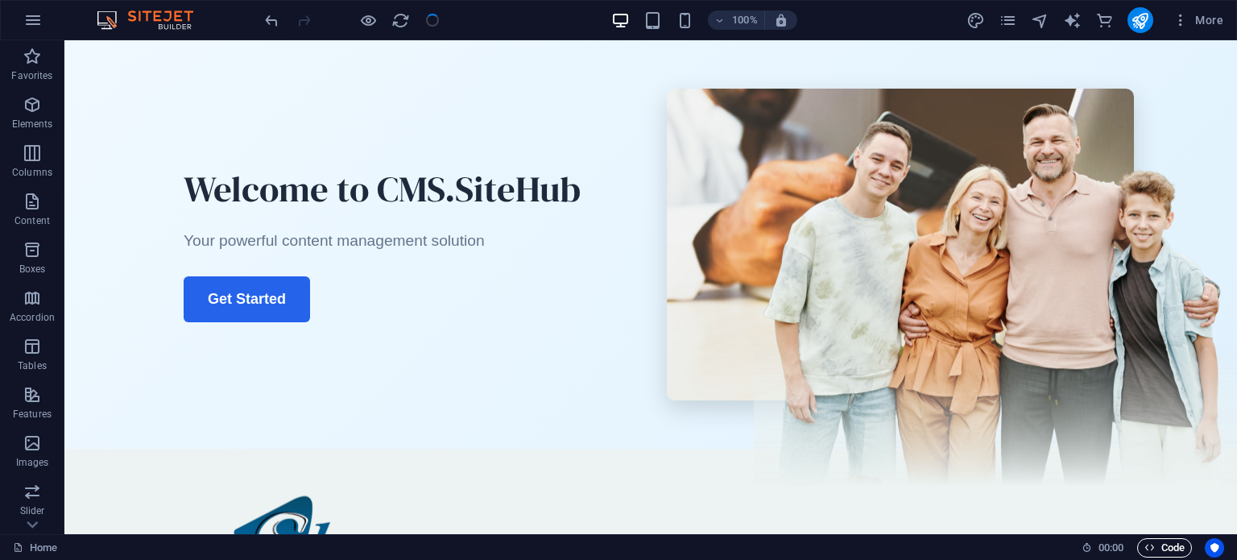
click at [0, 0] on span "Code" at bounding box center [0, 0] width 0 height 0
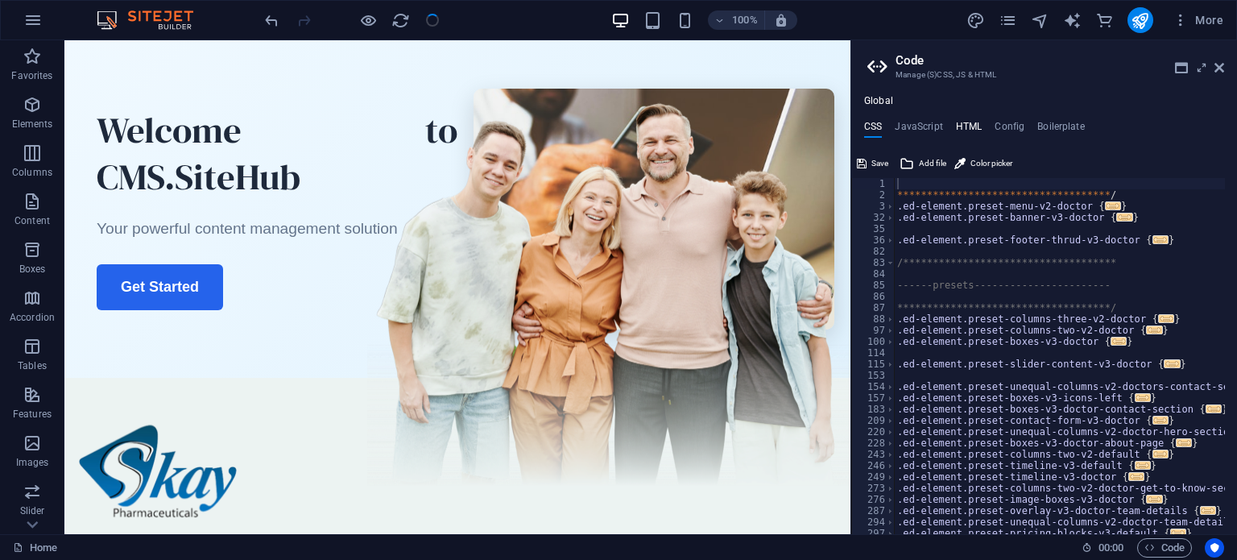
click at [972, 128] on h4 "HTML" at bounding box center [969, 130] width 27 height 18
type textarea "{{content}}"
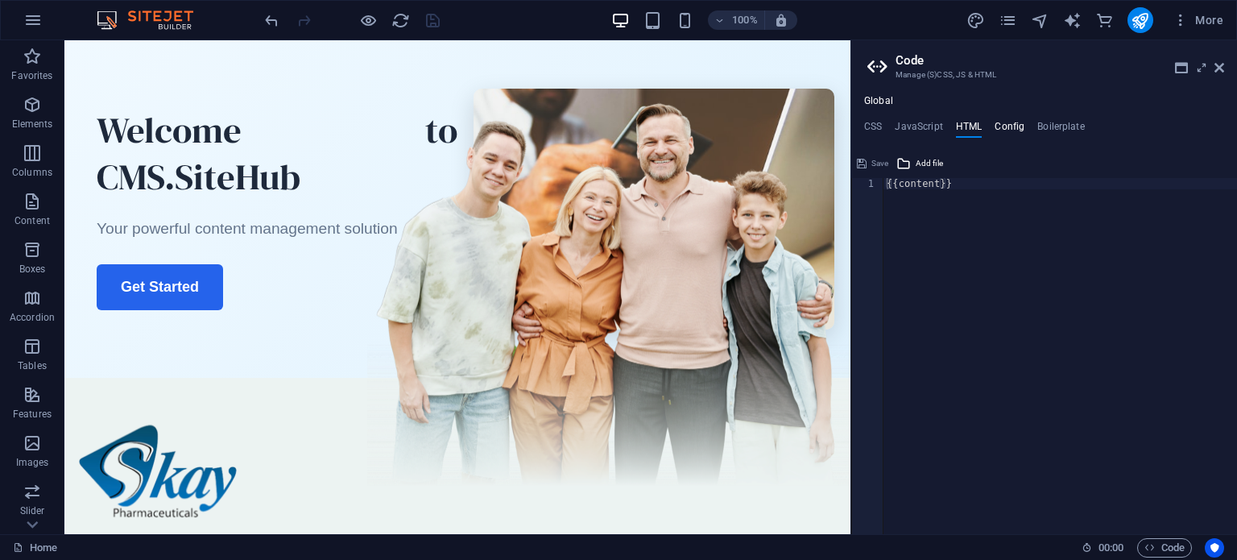
click at [1003, 128] on h4 "Config" at bounding box center [1010, 130] width 30 height 18
type textarea "$color-background: #67a29a;"
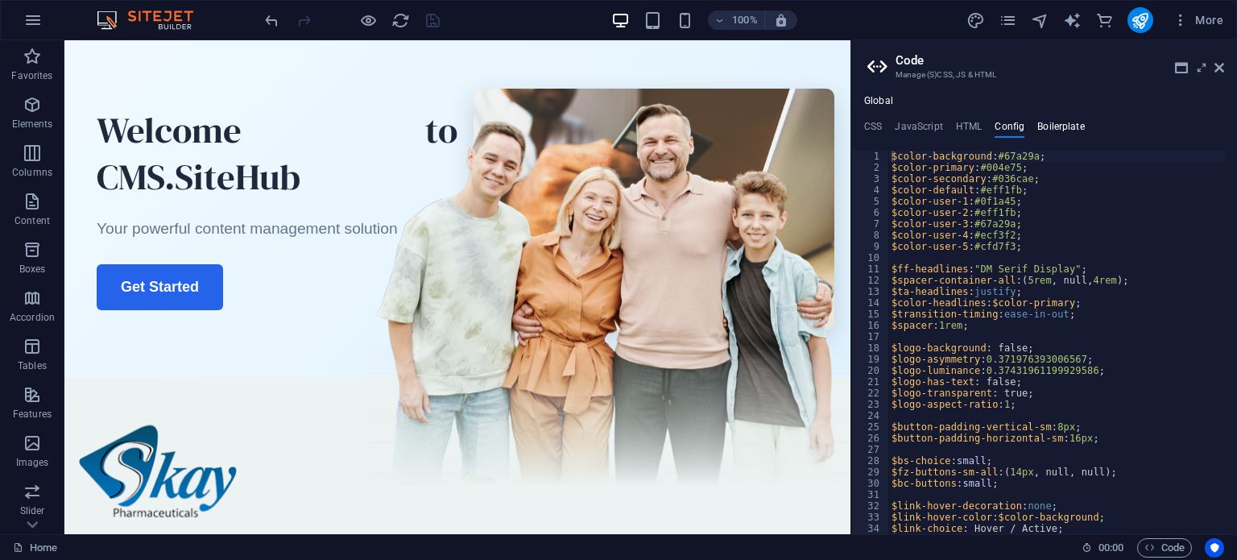
click at [1060, 126] on h4 "Boilerplate" at bounding box center [1061, 130] width 48 height 18
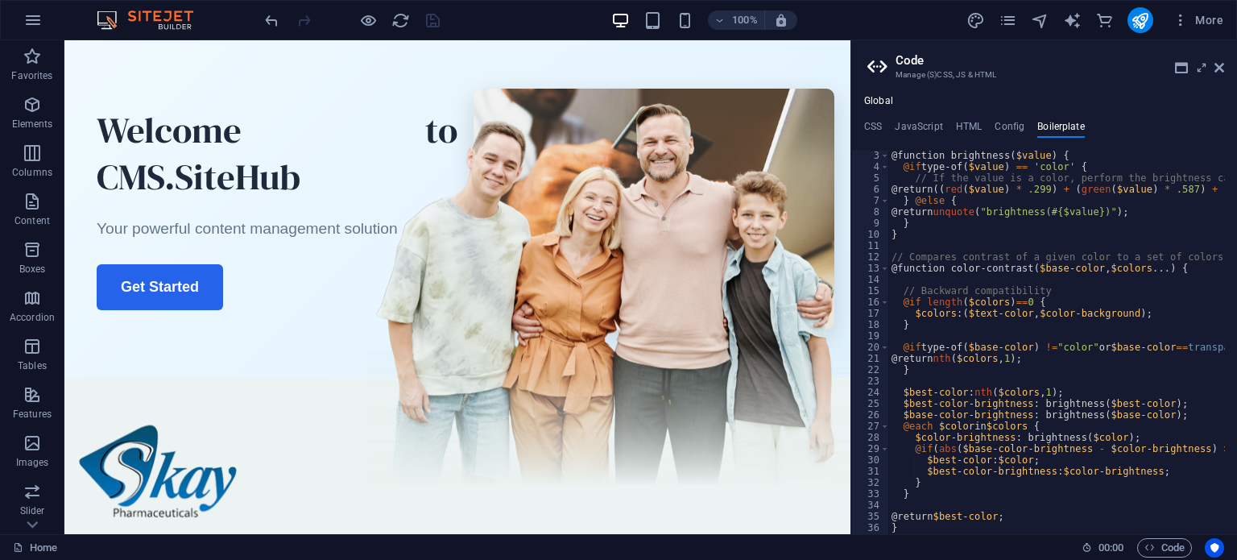
scroll to position [14, 0]
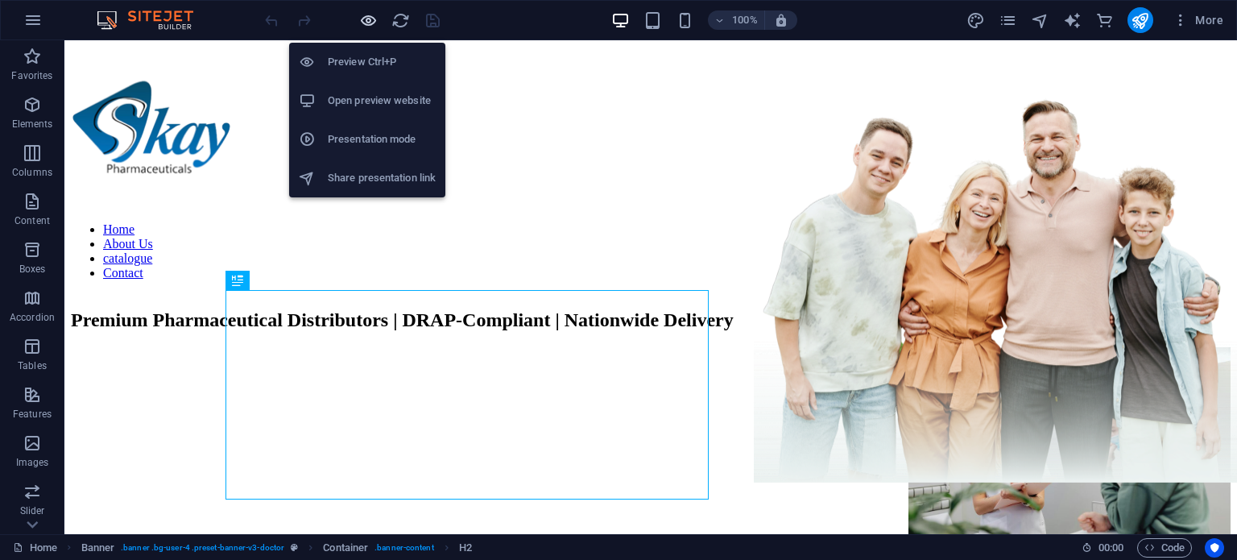
click at [362, 22] on icon "button" at bounding box center [368, 20] width 19 height 19
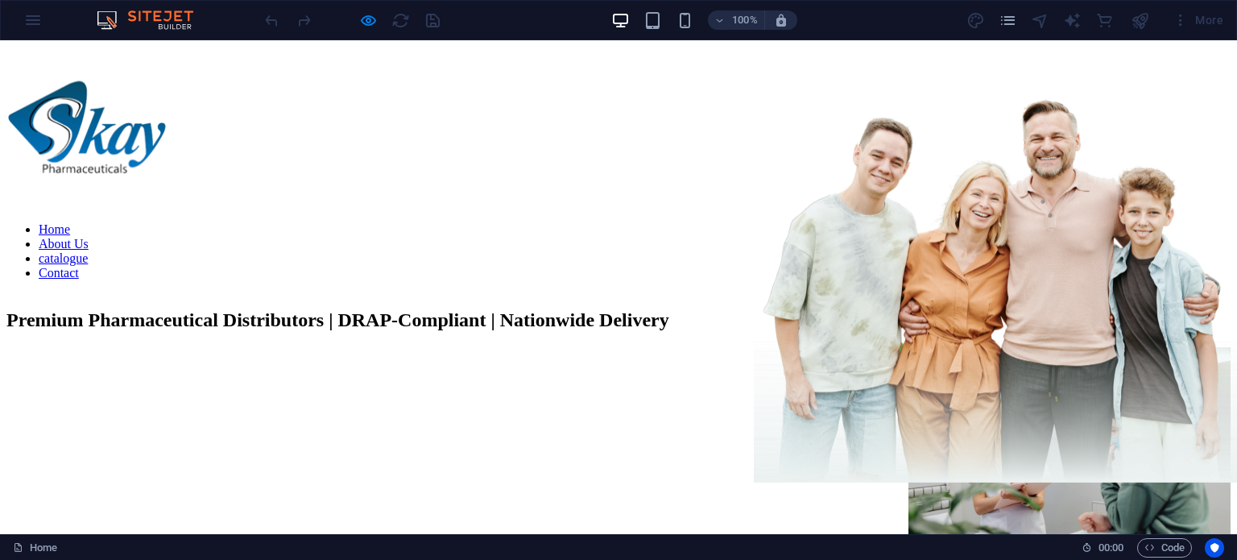
click at [89, 237] on link "About Us" at bounding box center [64, 244] width 50 height 14
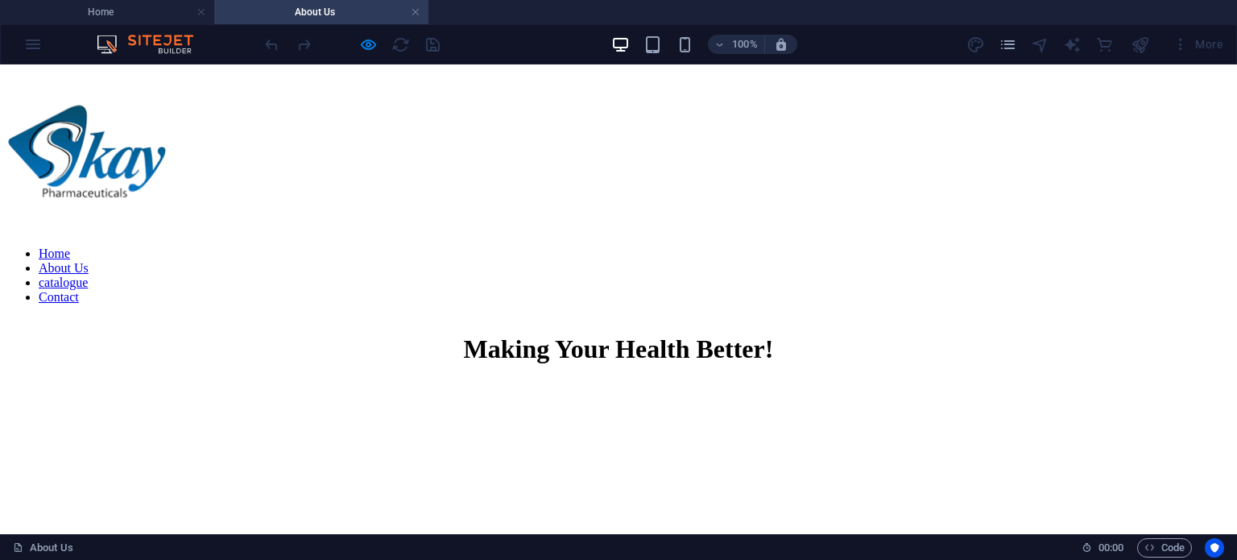
click at [843, 246] on nav "Home About Us catalogue Contact" at bounding box center [618, 275] width 1224 height 58
click at [879, 246] on nav "Home About Us catalogue Contact" at bounding box center [618, 275] width 1224 height 58
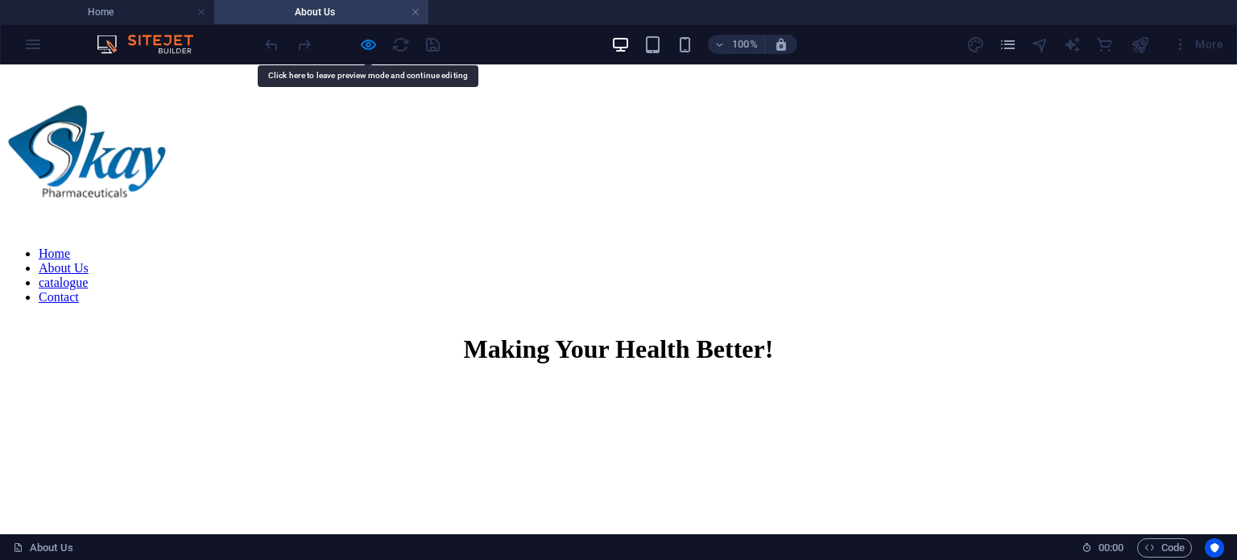
click at [879, 246] on nav "Home About Us catalogue Contact" at bounding box center [618, 275] width 1224 height 58
click at [992, 246] on nav "Home About Us catalogue Contact" at bounding box center [618, 275] width 1224 height 58
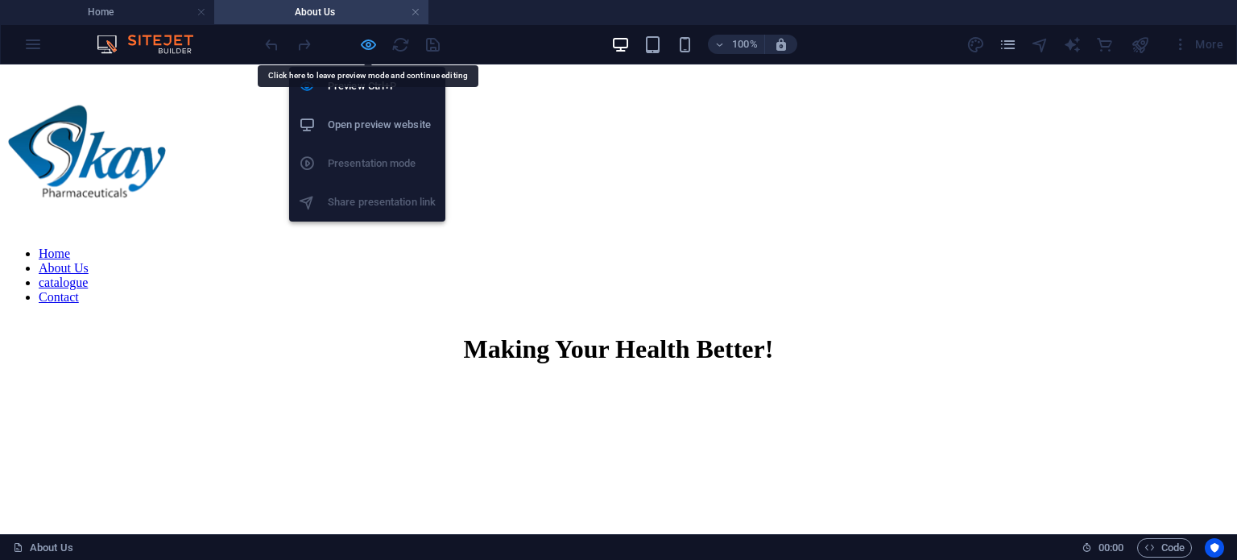
click at [370, 44] on icon "button" at bounding box center [368, 44] width 19 height 19
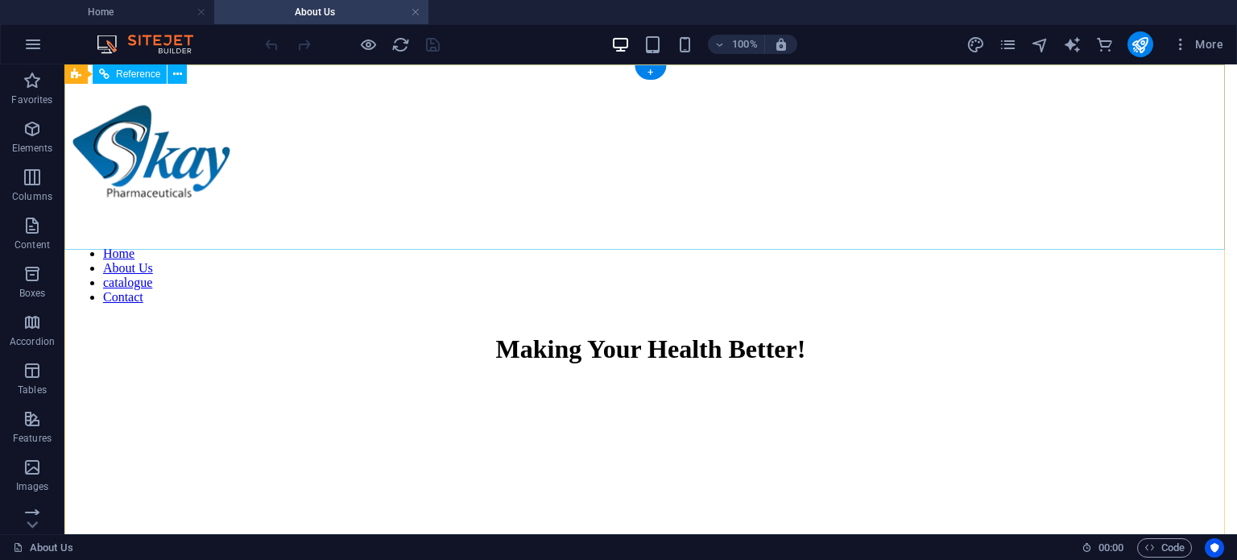
click at [900, 246] on nav "Home About Us catalogue Contact" at bounding box center [651, 275] width 1160 height 58
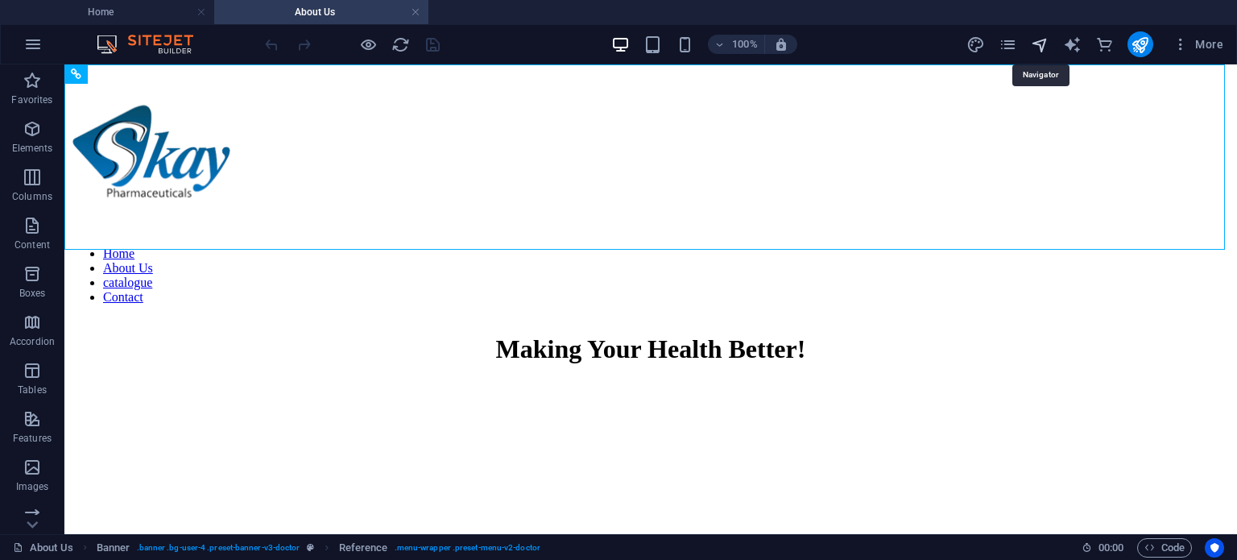
click at [1046, 48] on icon "navigator" at bounding box center [1040, 44] width 19 height 19
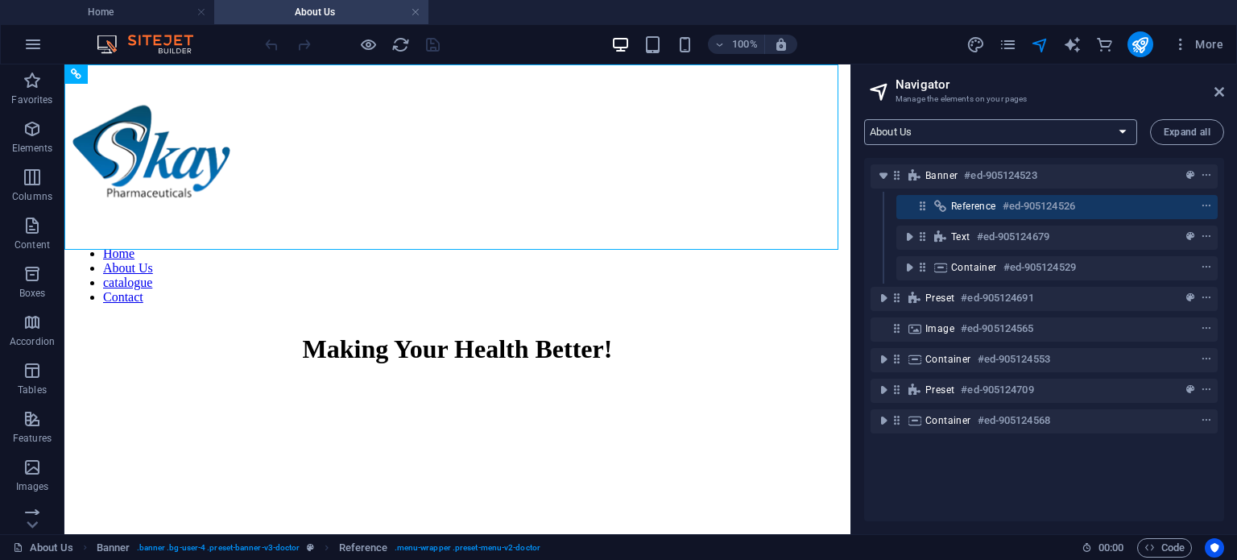
click at [1041, 135] on select "Home About Us Catalogue Contact" at bounding box center [1000, 132] width 273 height 26
select select "16983529-en"
click at [864, 119] on select "Home About Us Catalogue Contact" at bounding box center [1000, 132] width 273 height 26
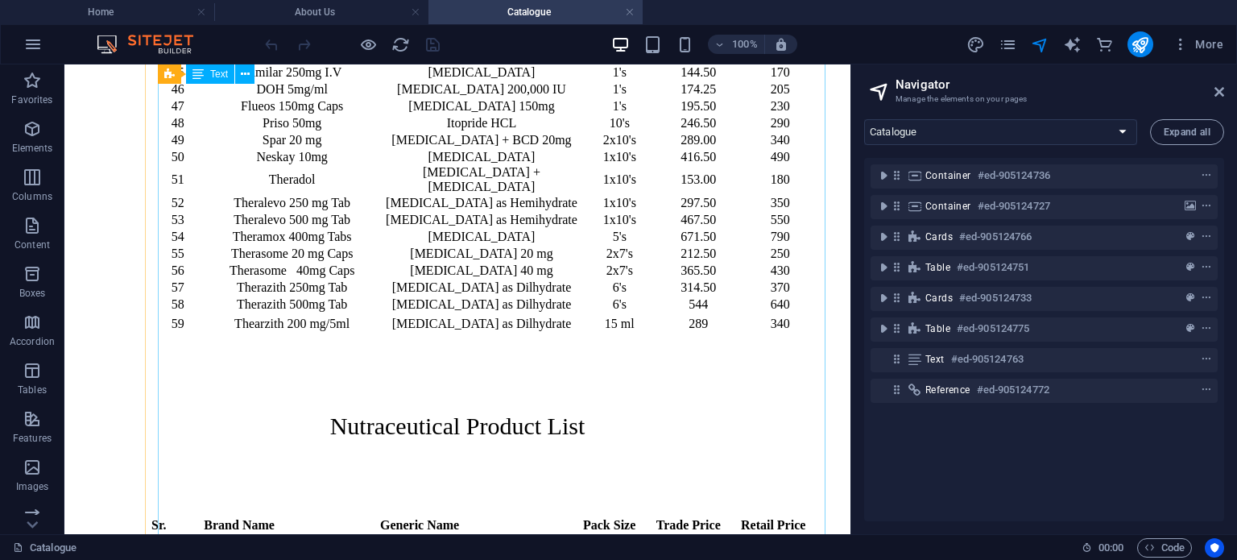
scroll to position [1449, 0]
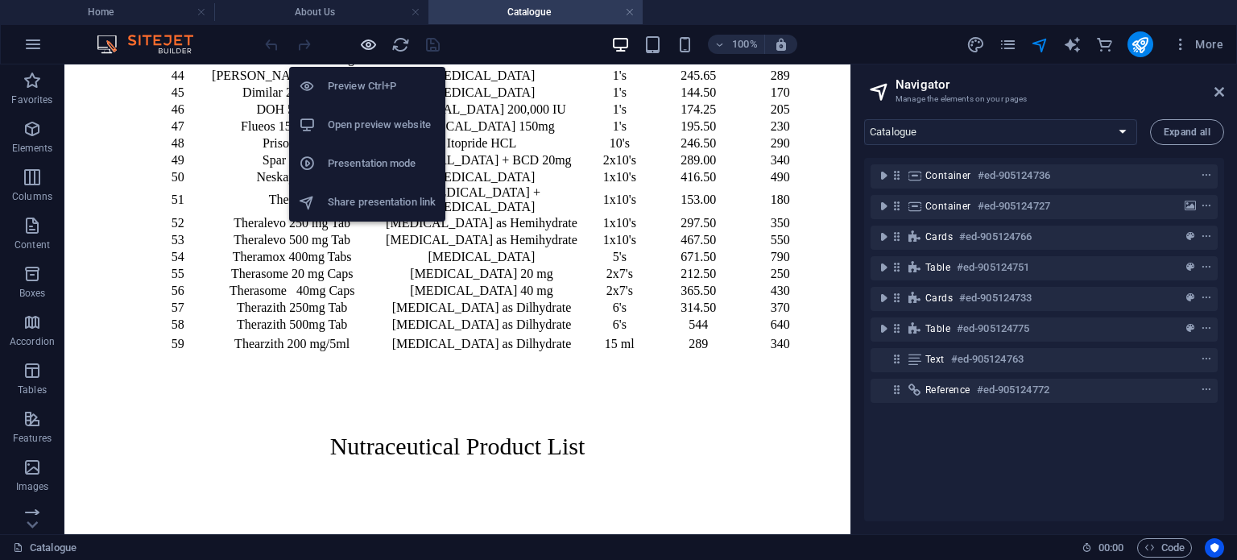
click at [372, 51] on icon "button" at bounding box center [368, 44] width 19 height 19
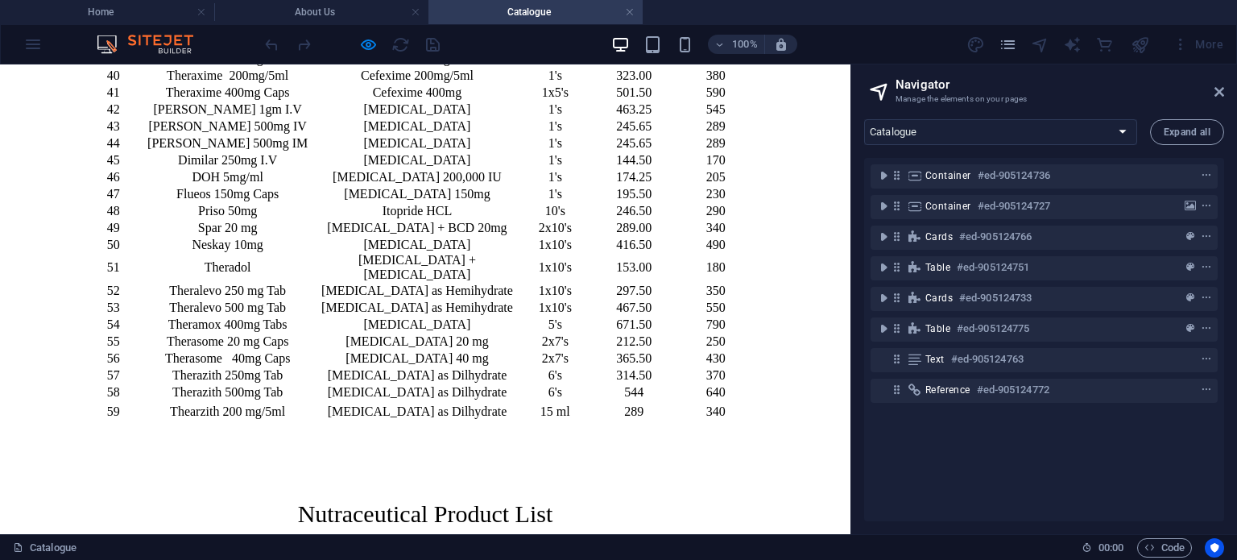
scroll to position [1379, 0]
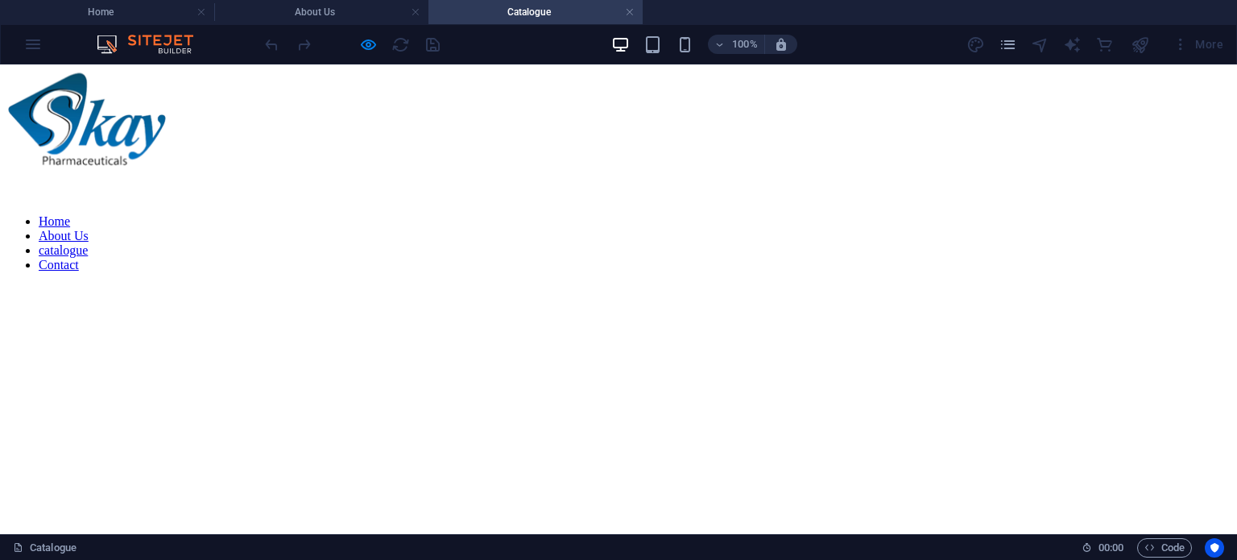
scroll to position [0, 0]
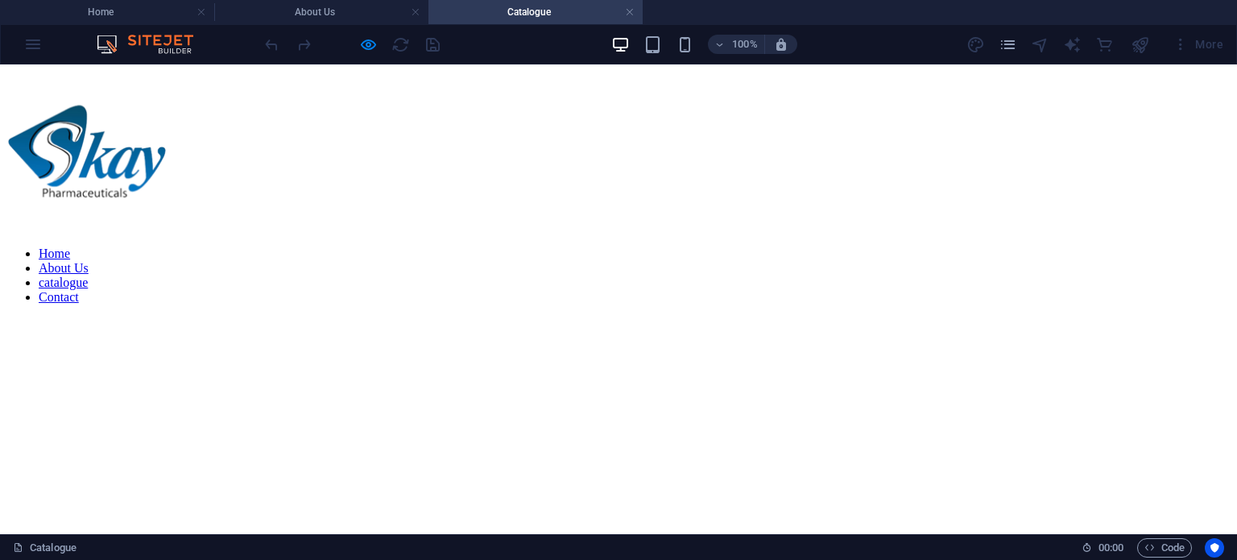
click at [79, 290] on link "Contact" at bounding box center [59, 297] width 40 height 14
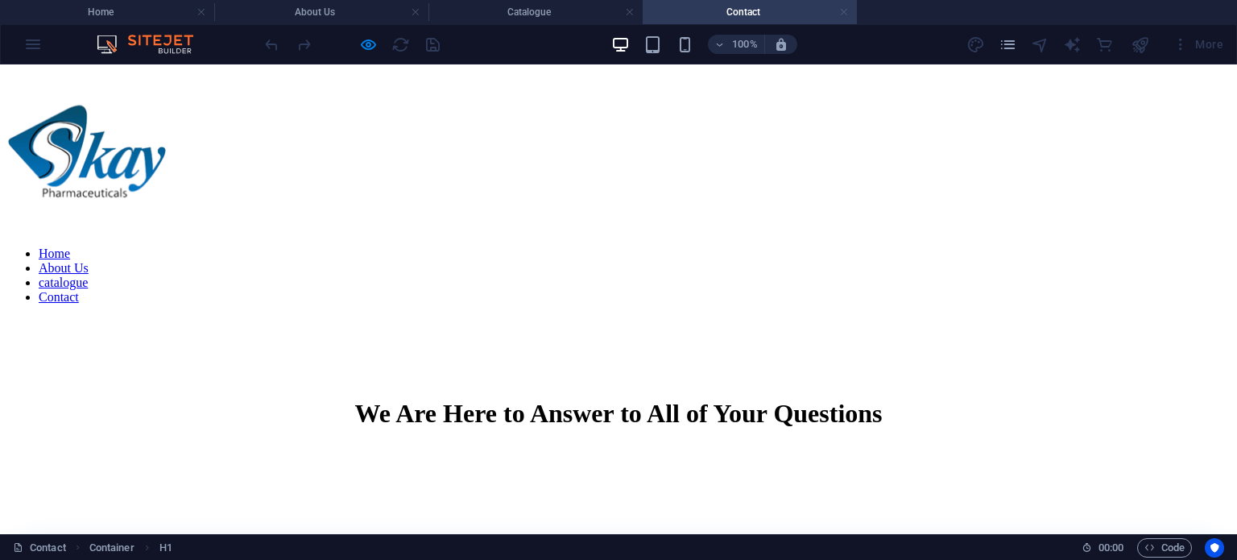
click at [842, 14] on link at bounding box center [844, 12] width 10 height 15
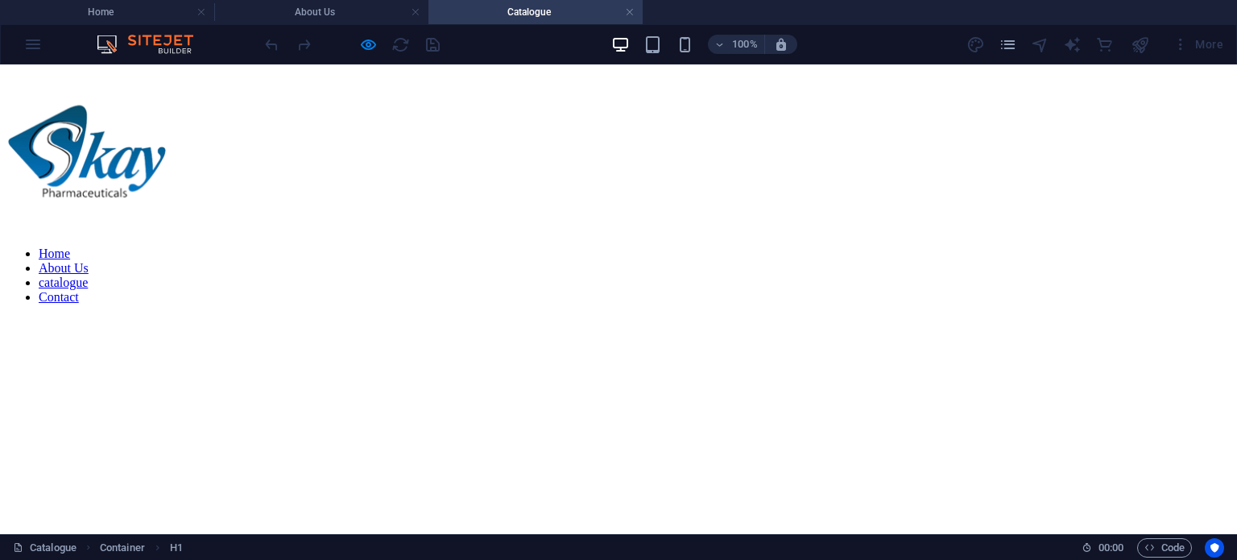
click at [88, 275] on link "catalogue" at bounding box center [63, 282] width 49 height 14
click at [79, 290] on link "Contact" at bounding box center [59, 297] width 40 height 14
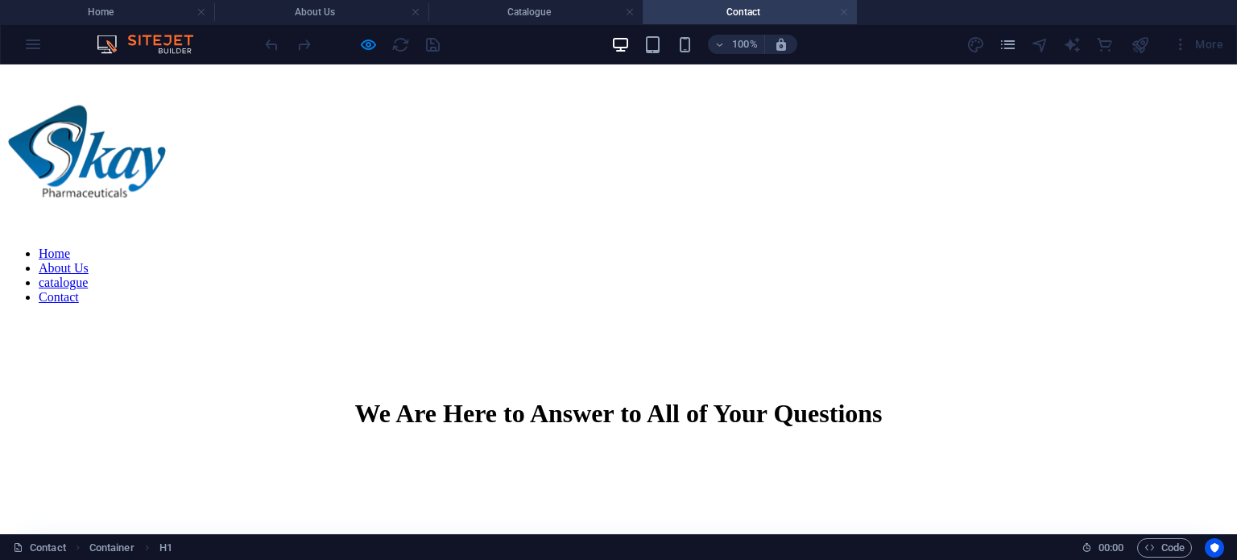
click at [844, 16] on link at bounding box center [844, 12] width 10 height 15
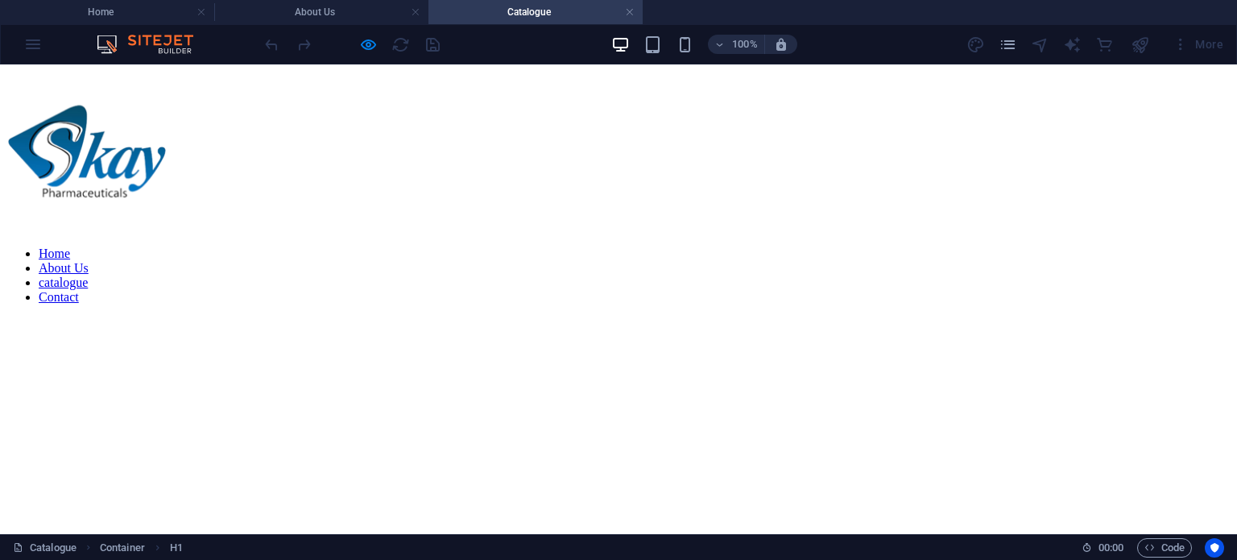
click at [89, 261] on link "About Us" at bounding box center [64, 268] width 50 height 14
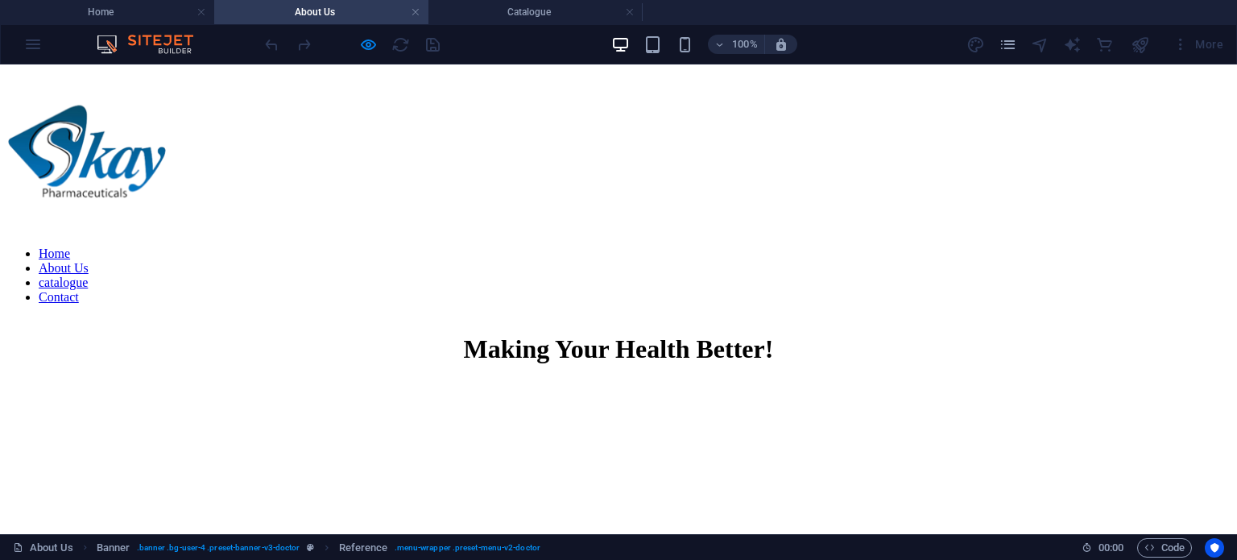
click at [88, 275] on link "catalogue" at bounding box center [63, 282] width 49 height 14
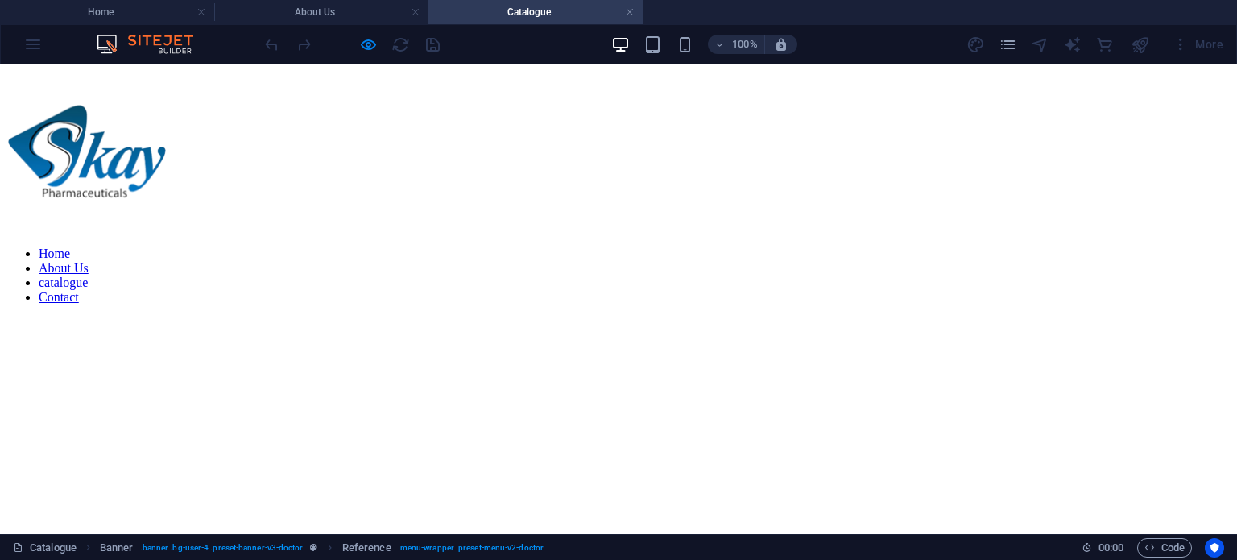
click at [635, 16] on h4 "Catalogue" at bounding box center [535, 12] width 214 height 18
click at [122, 13] on h4 "Home" at bounding box center [107, 12] width 214 height 18
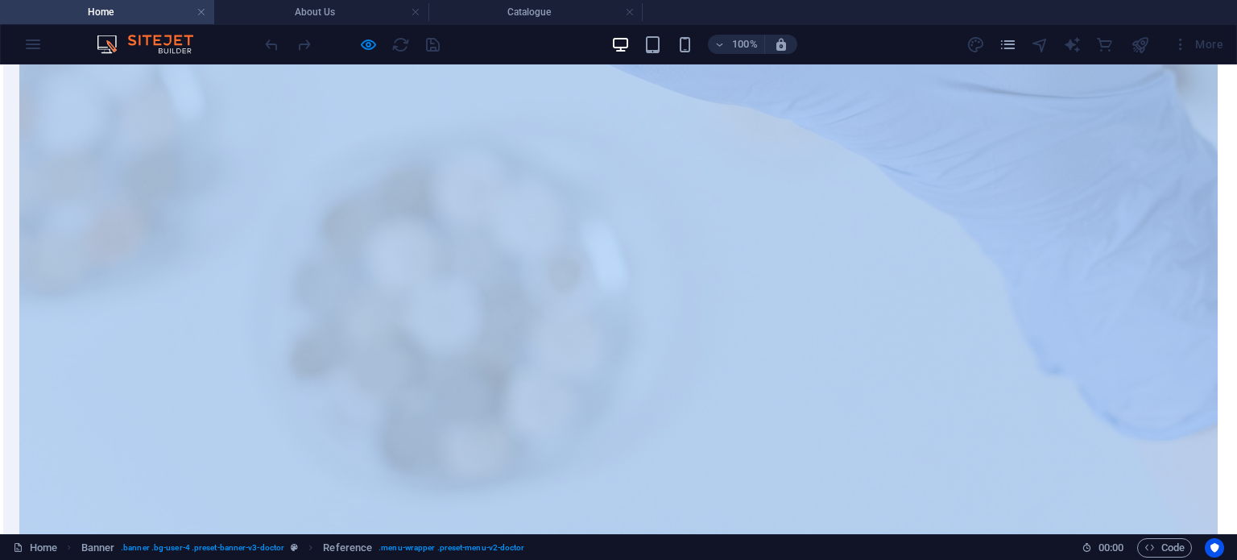
scroll to position [2212, 0]
drag, startPoint x: 184, startPoint y: 321, endPoint x: 600, endPoint y: 407, distance: 425.0
copy div "Premium Pharmaceutical Distributors | DRAP-Compliant | Nationwide Delivery Skay…"
click at [334, 21] on li "About Us" at bounding box center [321, 12] width 214 height 24
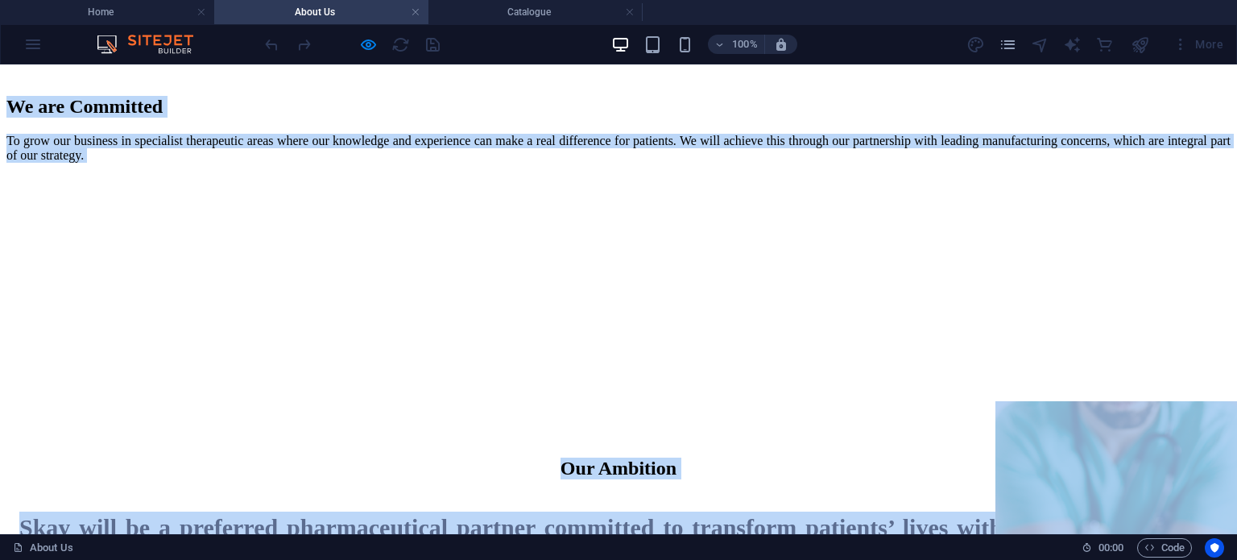
scroll to position [1914, 0]
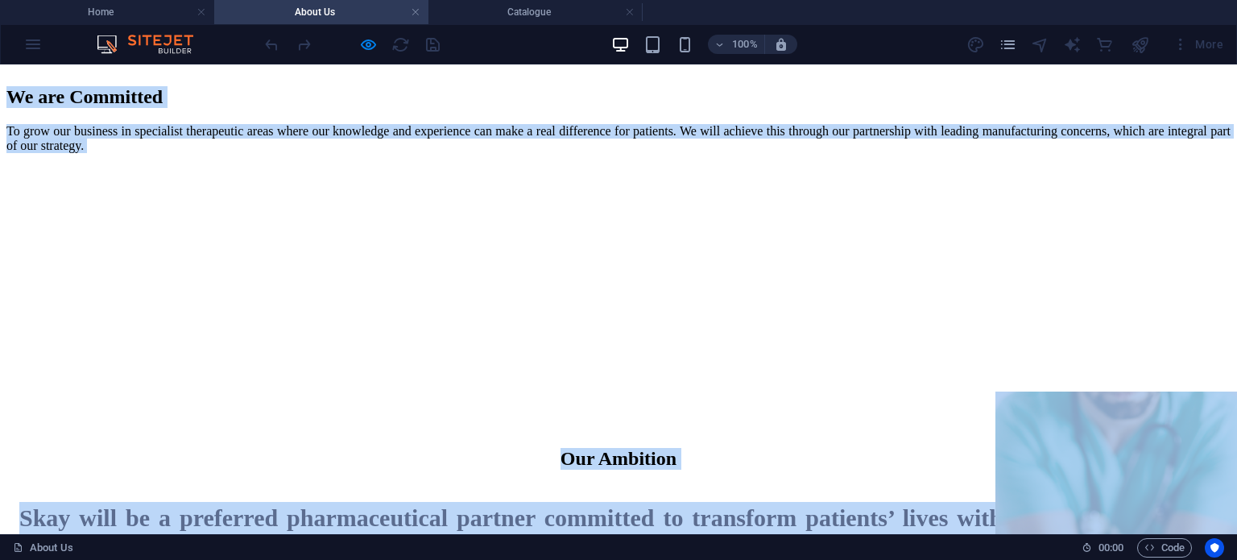
drag, startPoint x: 272, startPoint y: 275, endPoint x: 954, endPoint y: 444, distance: 702.5
copy div "Making Your Health Better! Drop content here or Add elements Paste clipboard Sk…"
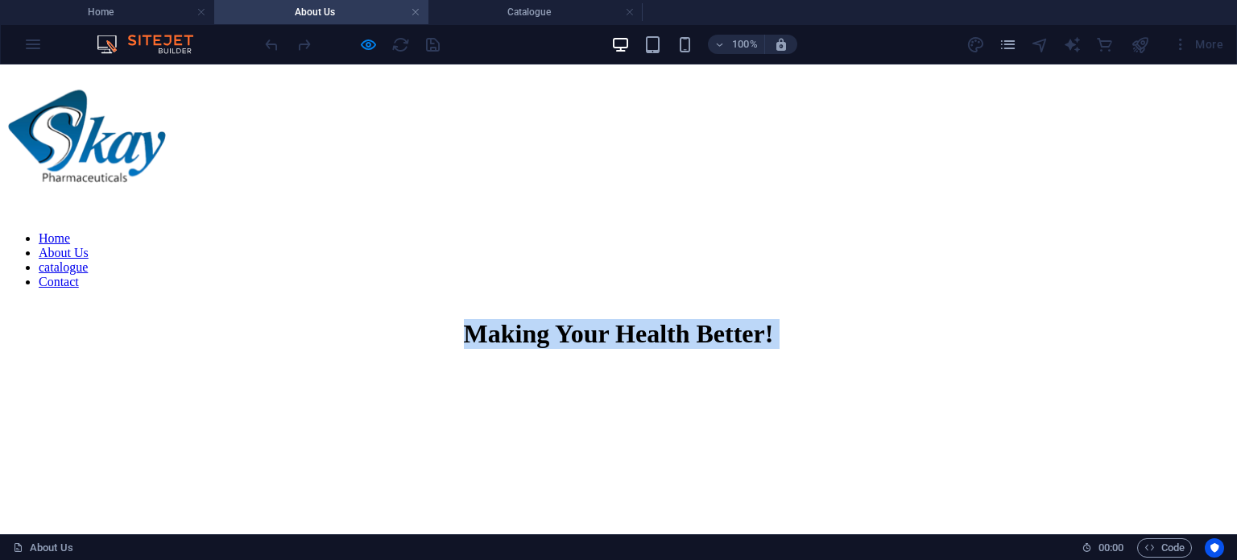
scroll to position [0, 0]
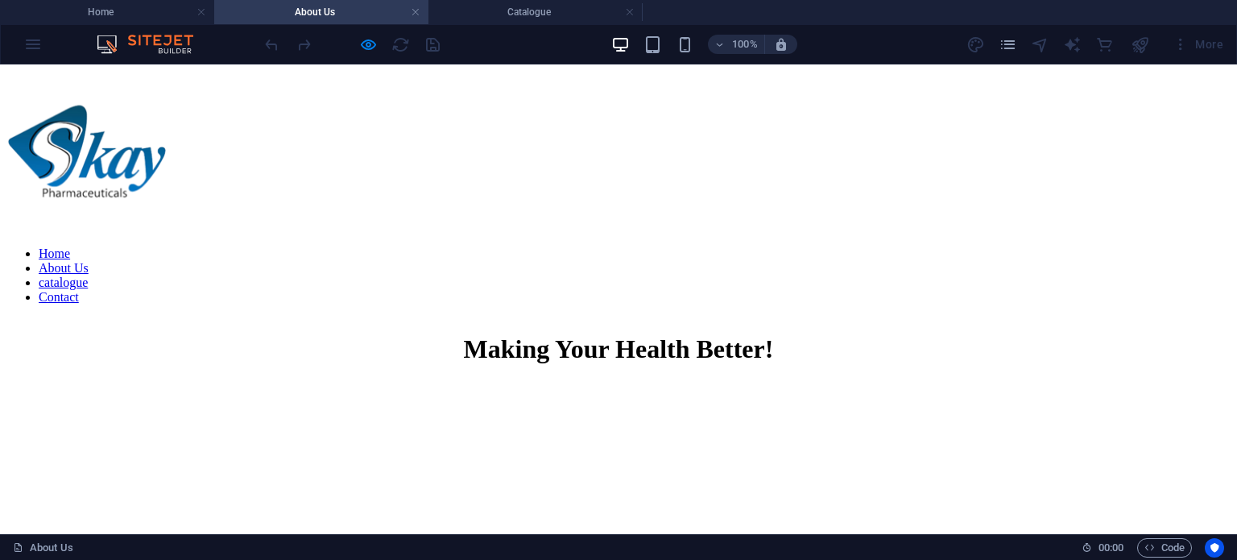
click at [599, 212] on div "Home About Us catalogue Contact" at bounding box center [618, 194] width 1224 height 246
click at [31, 54] on div "100% More" at bounding box center [618, 44] width 1235 height 39
click at [31, 41] on div "100% More" at bounding box center [618, 44] width 1235 height 39
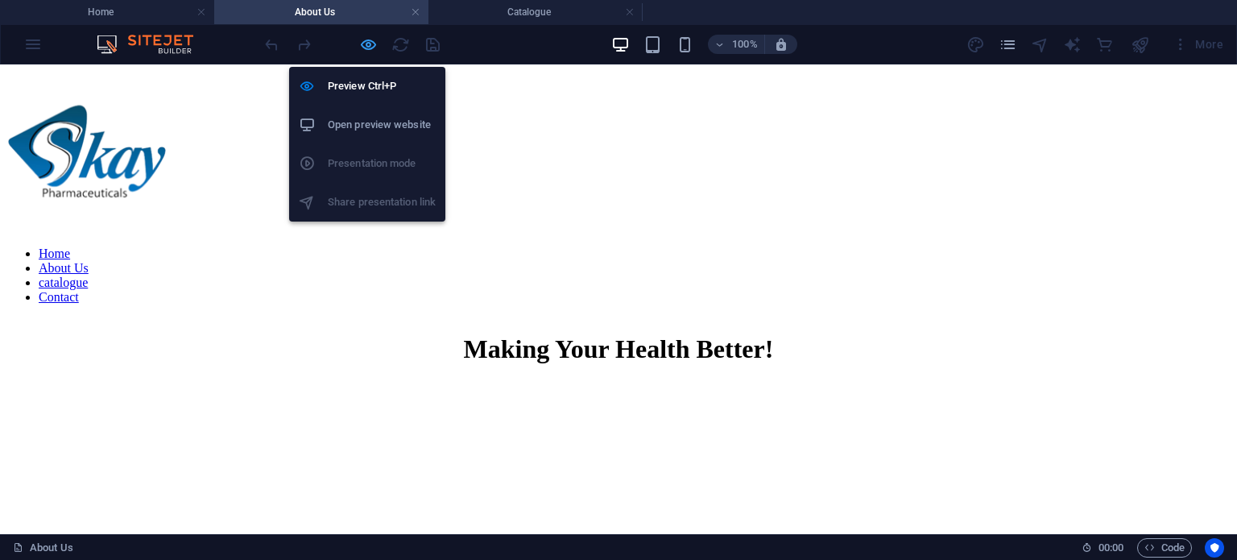
click at [371, 40] on icon "button" at bounding box center [368, 44] width 19 height 19
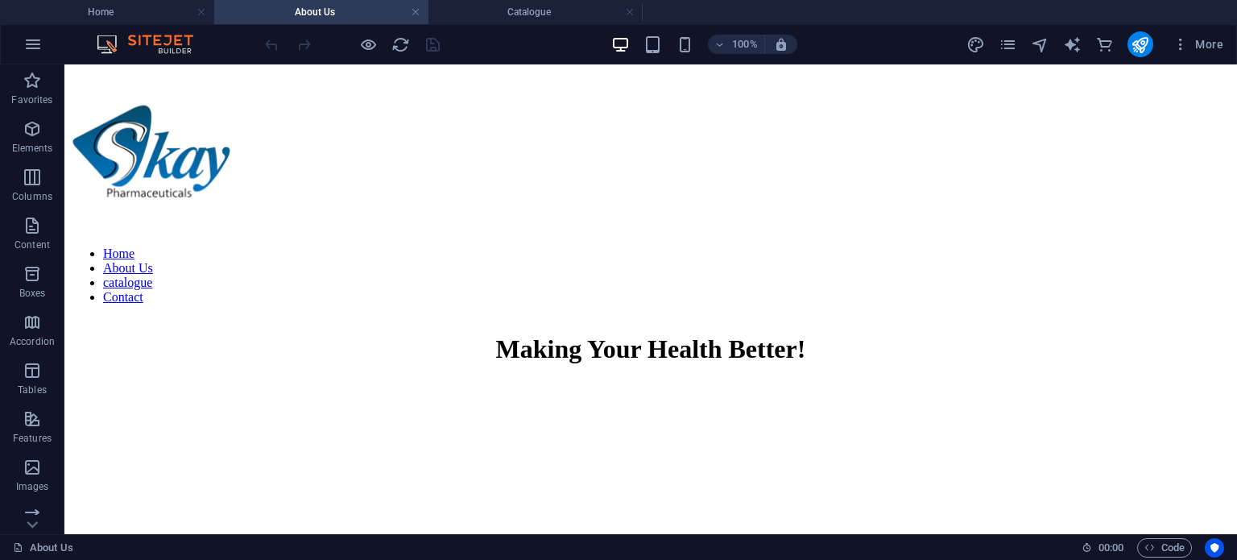
click at [420, 12] on h4 "About Us" at bounding box center [321, 12] width 214 height 18
click at [418, 11] on link at bounding box center [416, 12] width 10 height 15
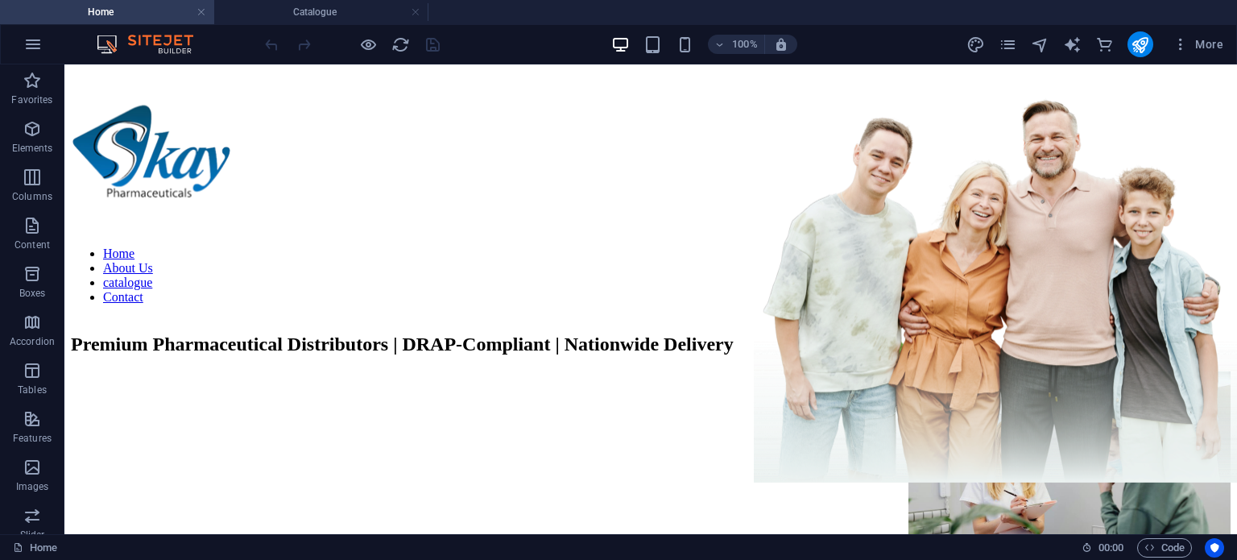
scroll to position [2212, 0]
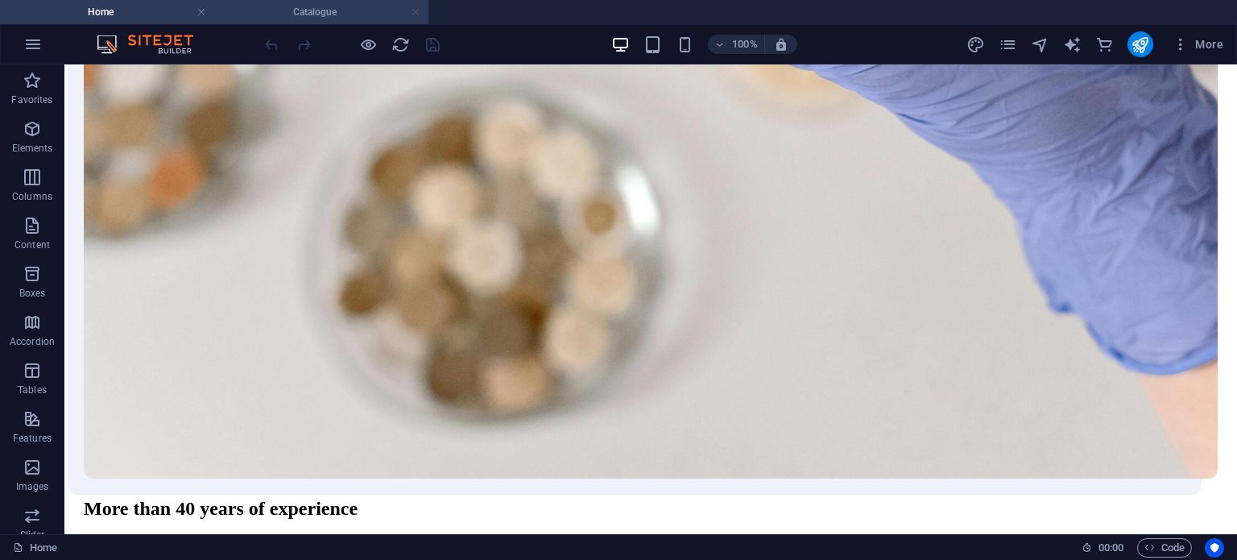
click at [411, 10] on link at bounding box center [416, 12] width 10 height 15
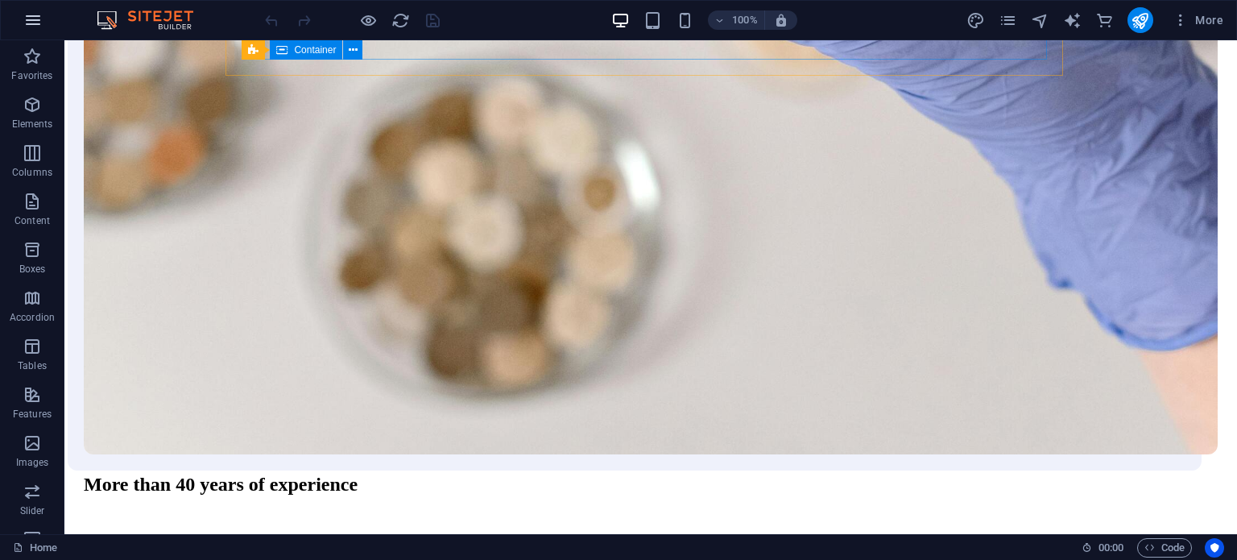
click at [31, 27] on icon "button" at bounding box center [32, 19] width 19 height 19
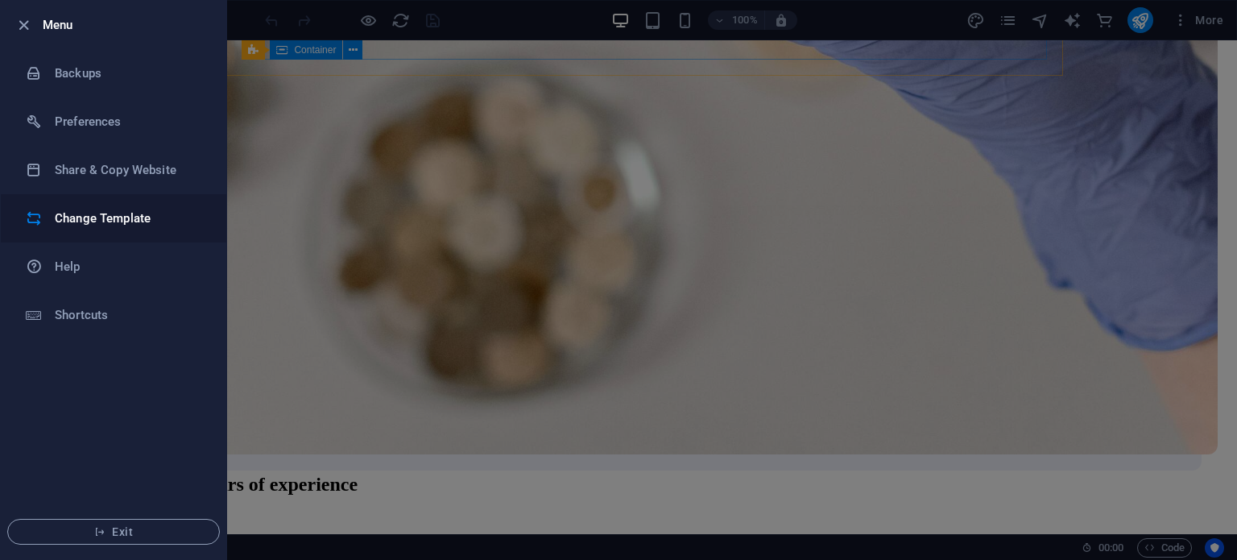
click at [184, 218] on h6 "Change Template" at bounding box center [129, 218] width 149 height 19
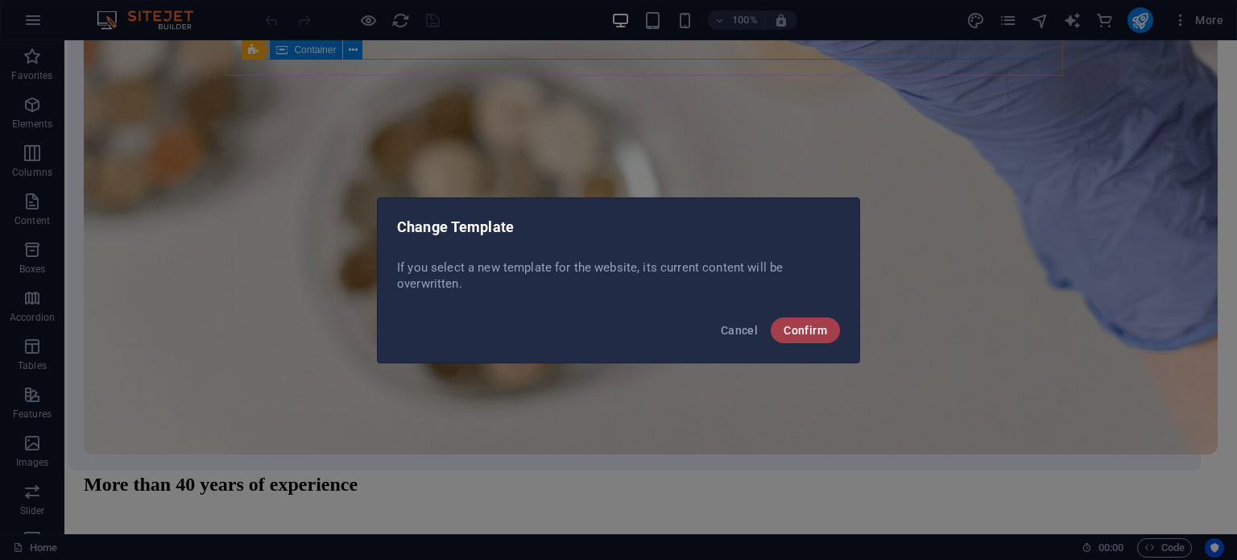
click at [793, 324] on span "Confirm" at bounding box center [805, 330] width 43 height 13
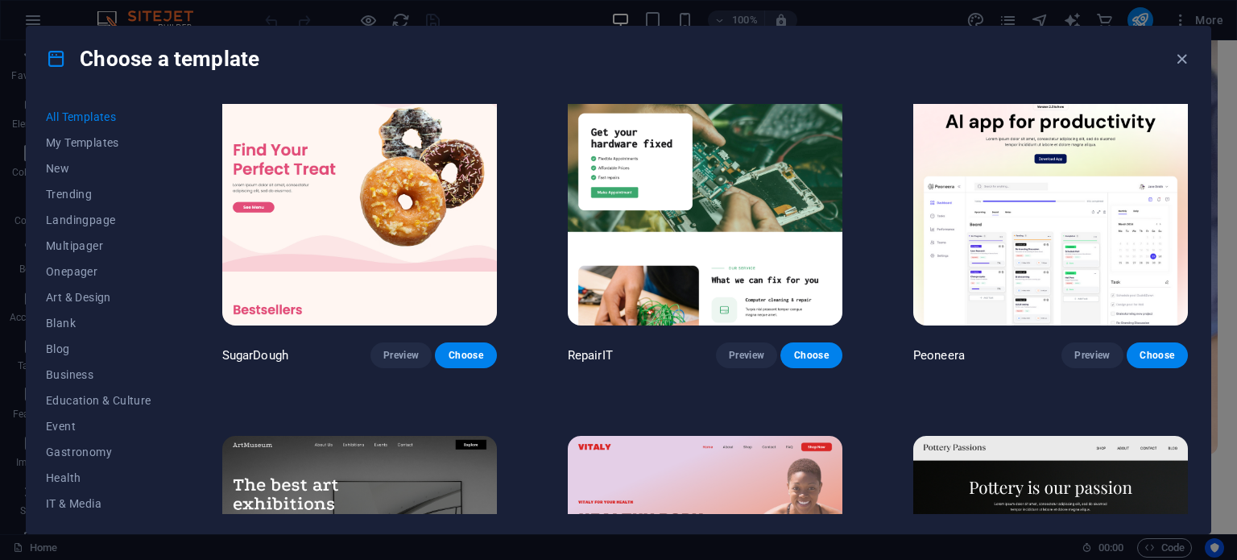
scroll to position [23, 0]
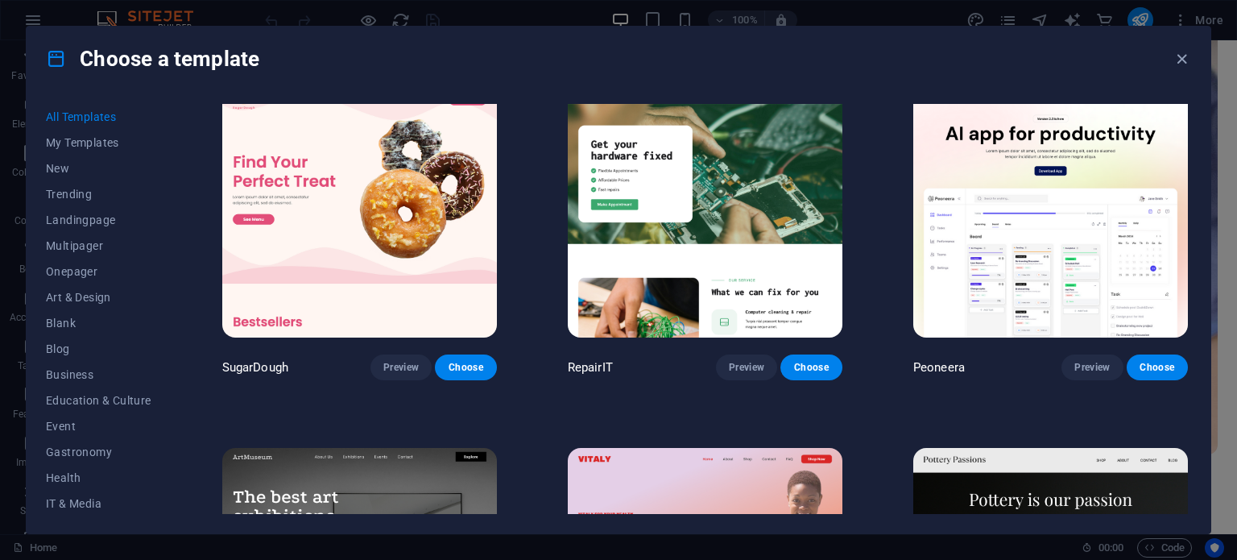
click at [1060, 281] on img at bounding box center [1050, 211] width 275 height 253
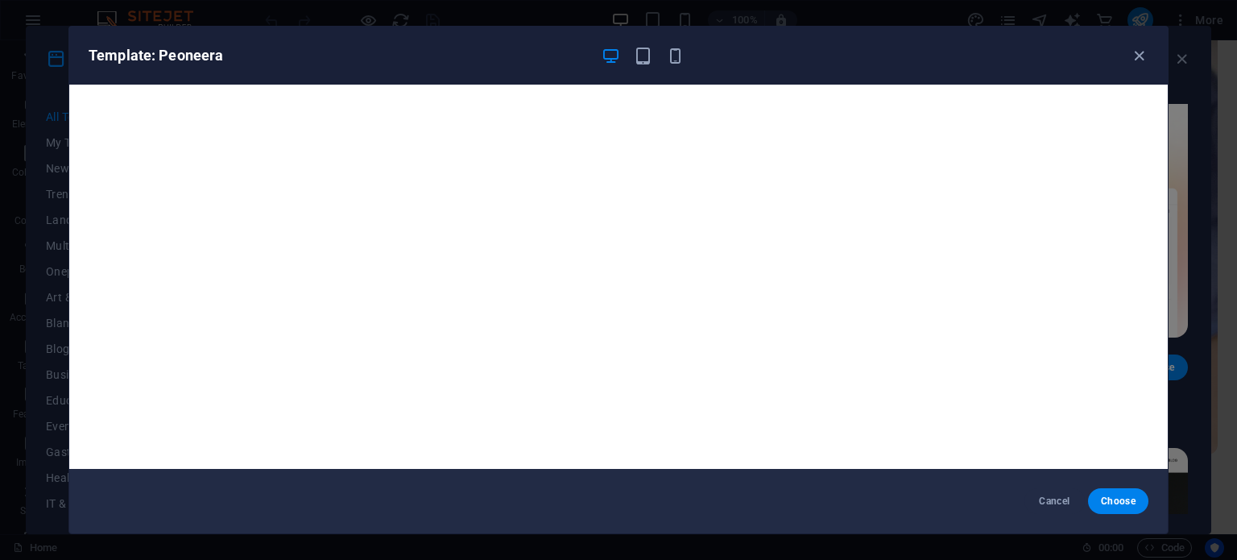
scroll to position [4, 0]
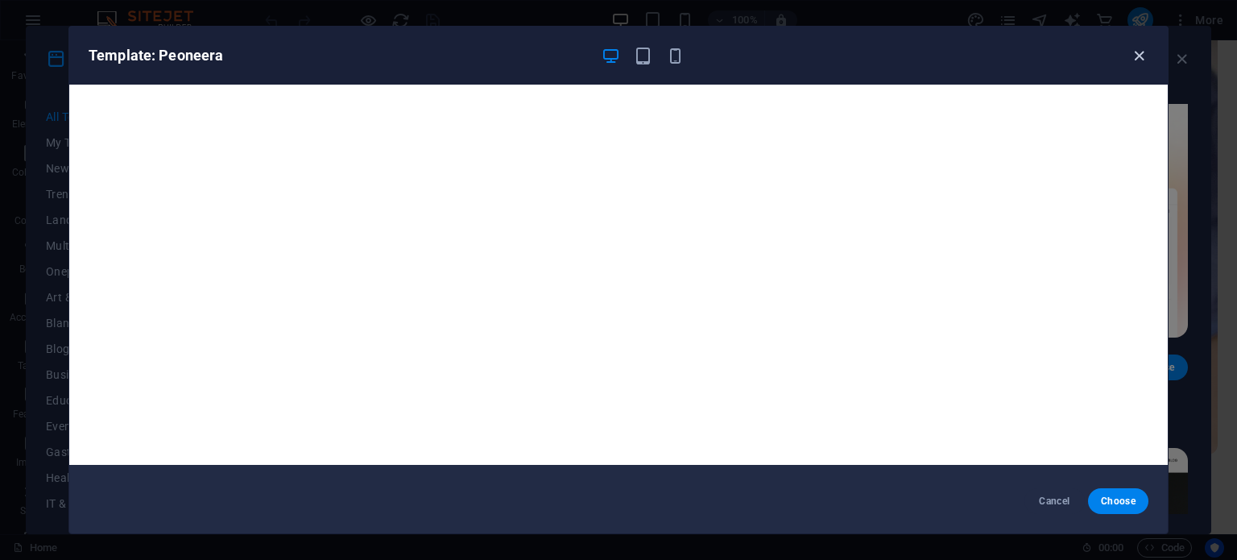
click at [1135, 54] on icon "button" at bounding box center [1139, 56] width 19 height 19
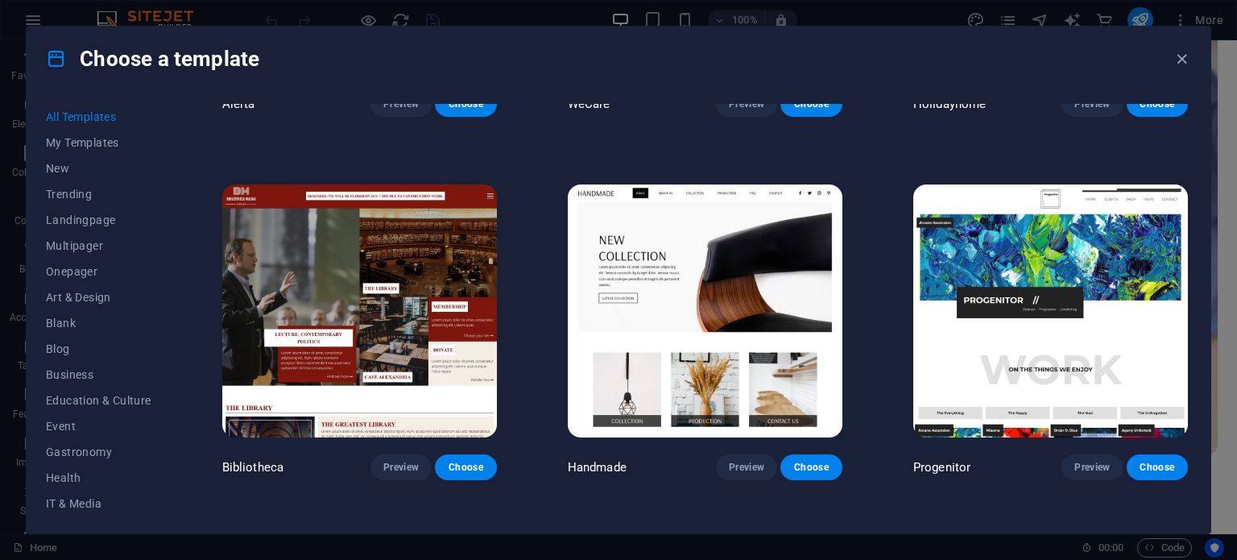
scroll to position [10456, 0]
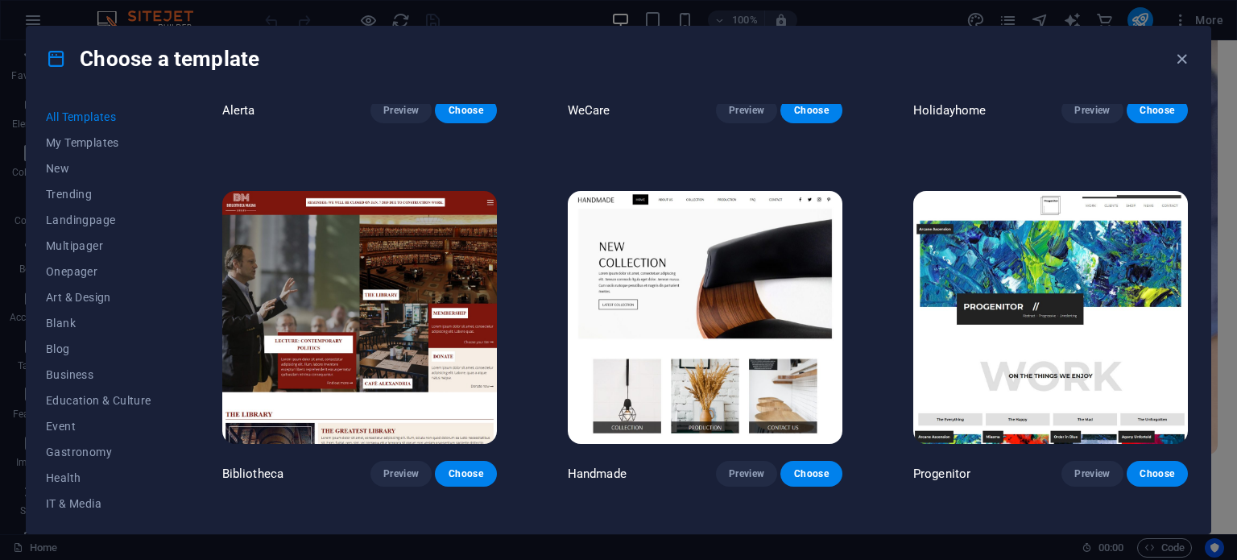
click at [674, 237] on img at bounding box center [705, 317] width 275 height 253
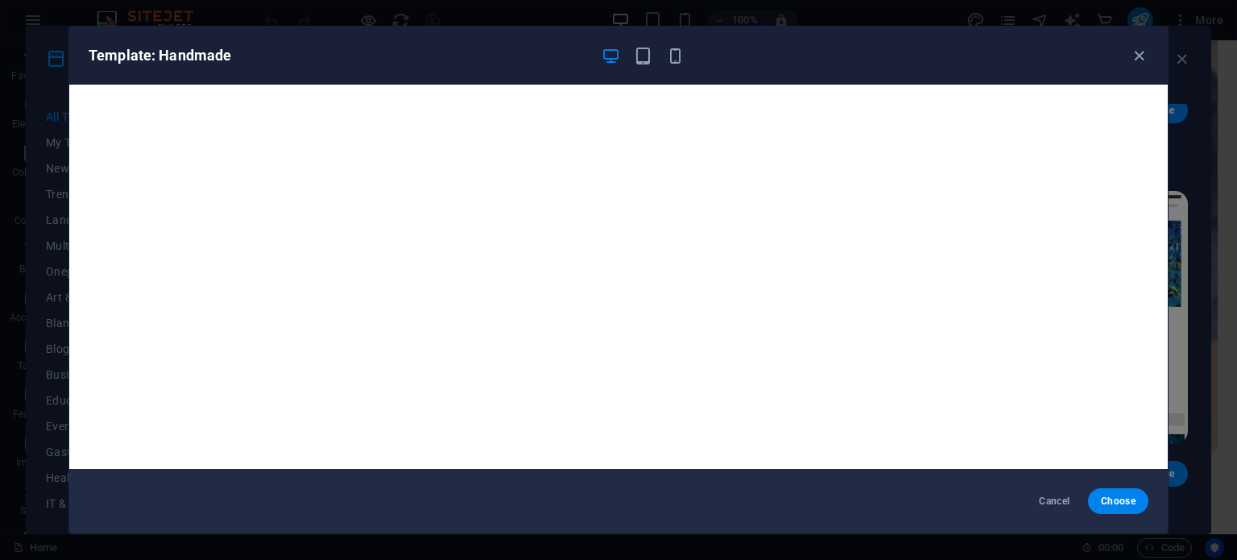
scroll to position [4, 0]
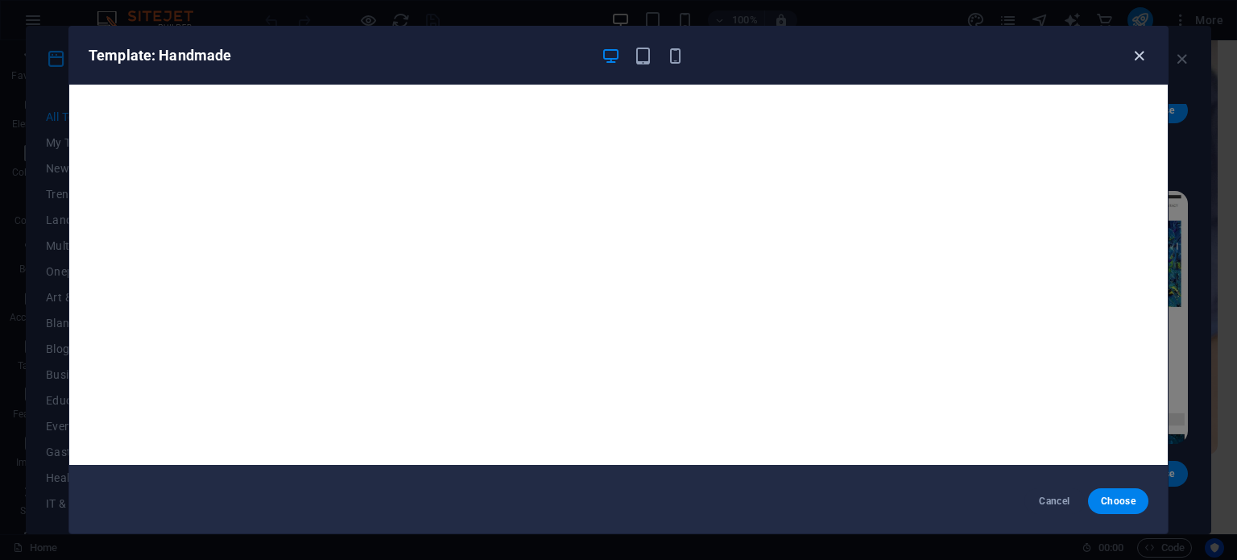
click at [1133, 50] on icon "button" at bounding box center [1139, 56] width 19 height 19
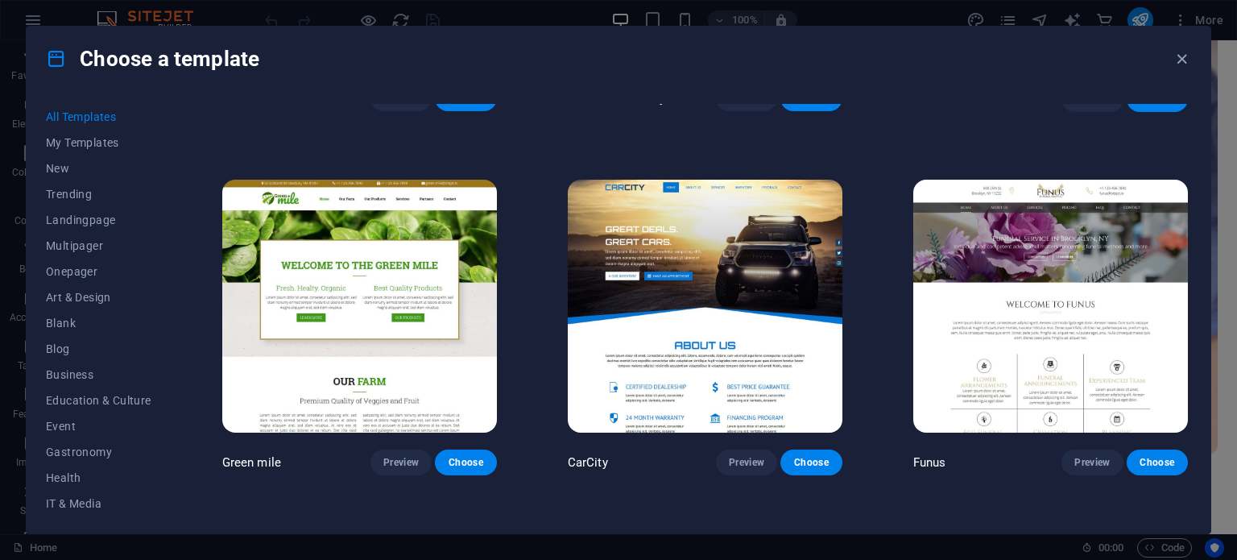
scroll to position [11560, 0]
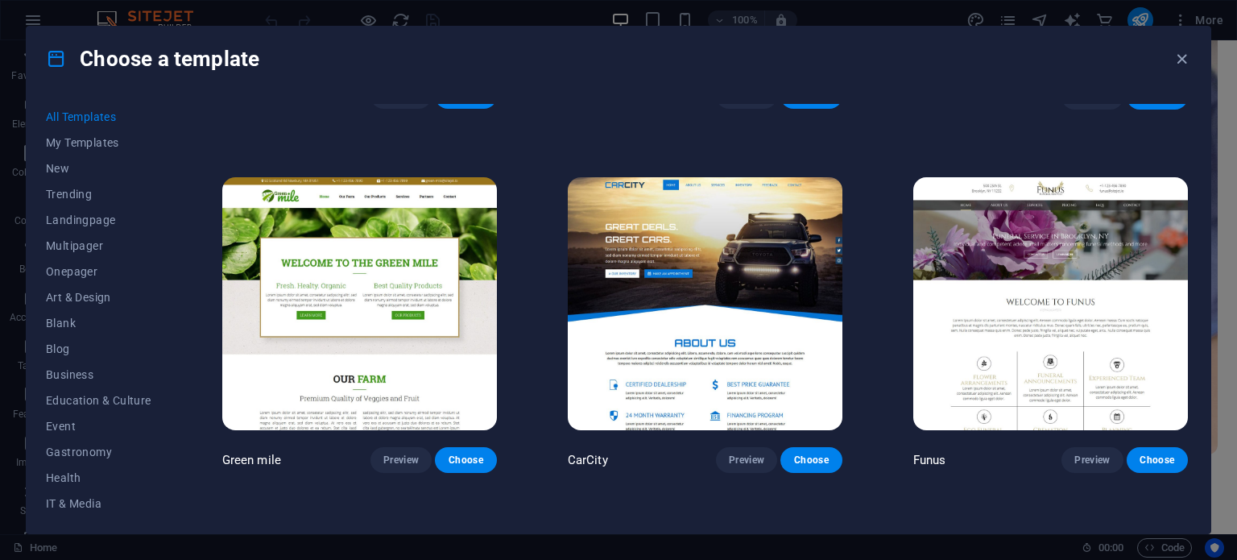
click at [754, 273] on img at bounding box center [705, 303] width 275 height 253
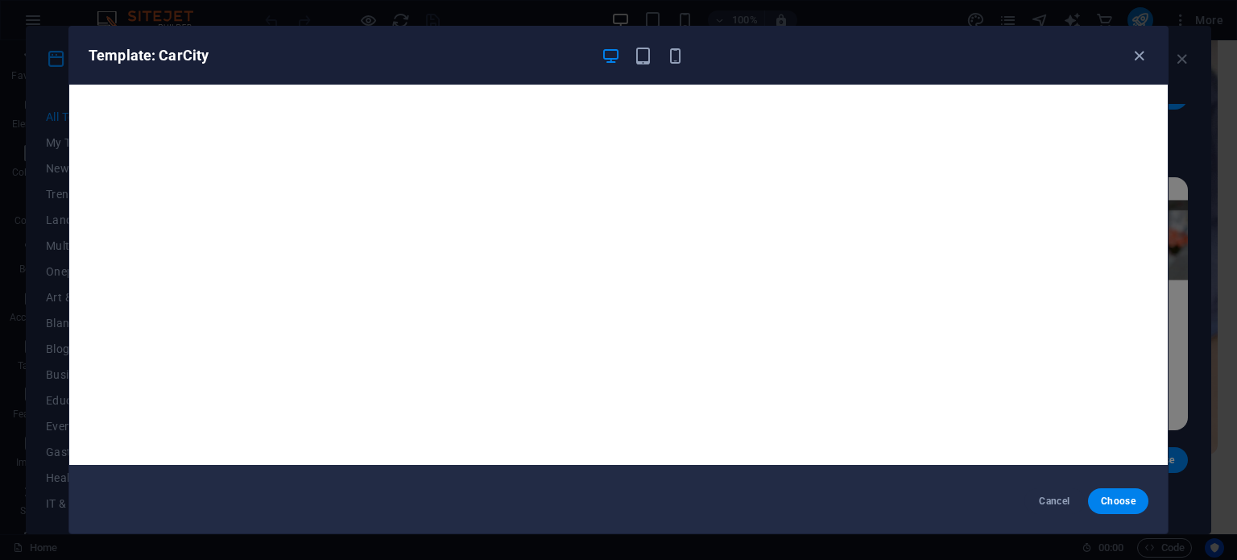
scroll to position [0, 0]
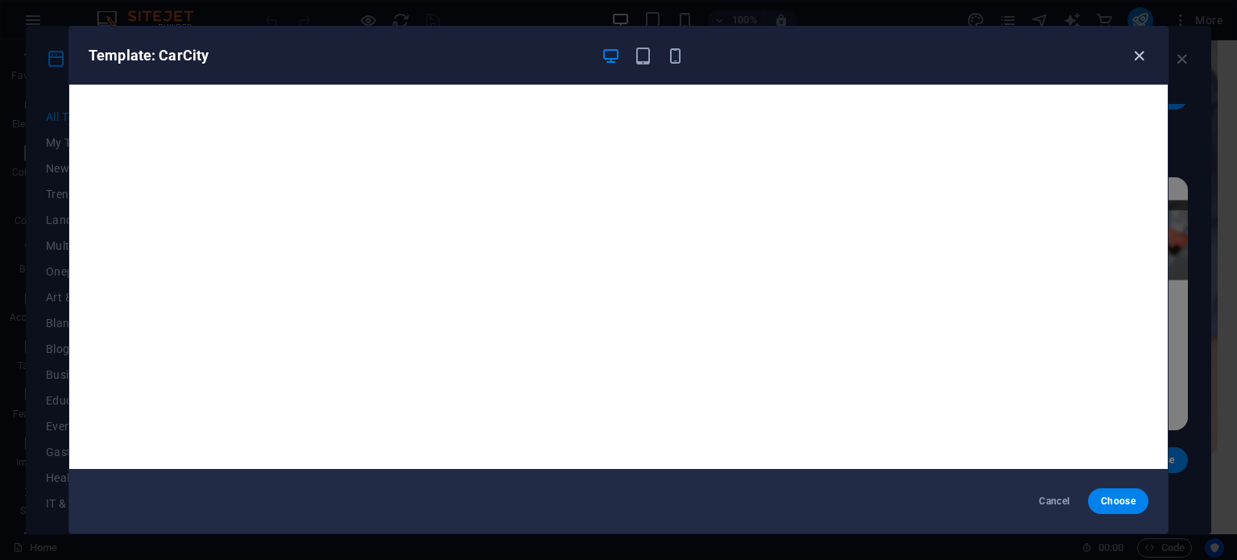
click at [1138, 48] on icon "button" at bounding box center [1139, 56] width 19 height 19
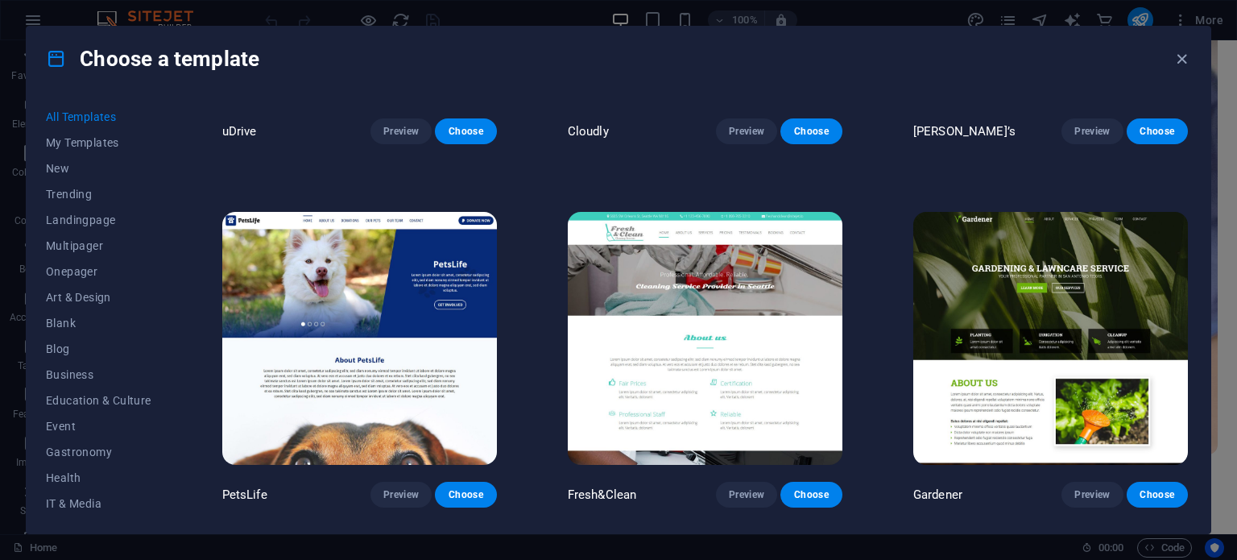
scroll to position [13344, 0]
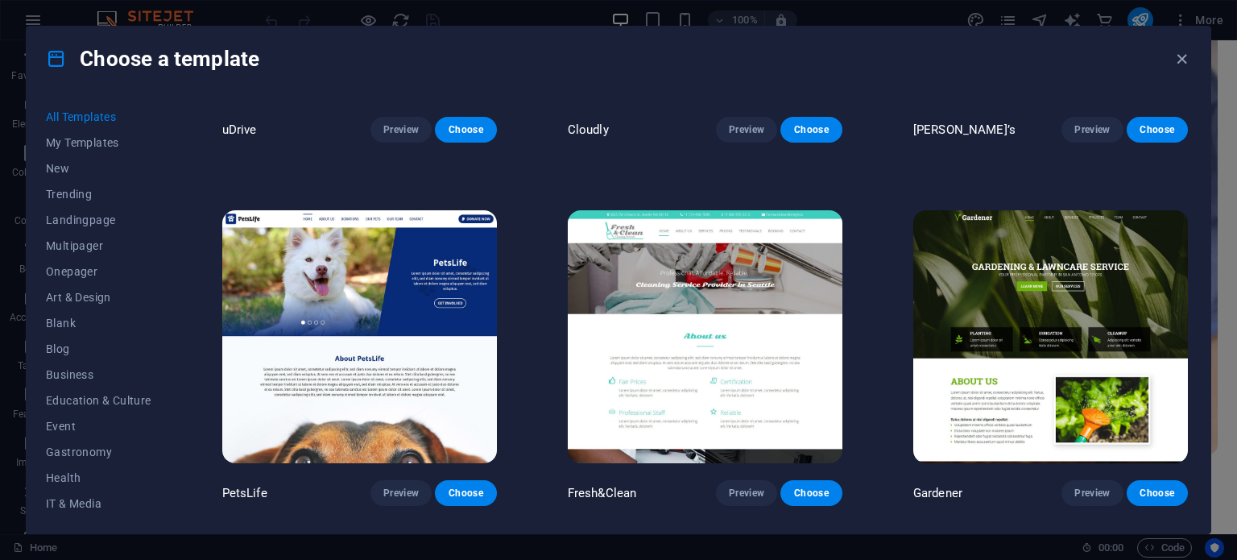
click at [748, 223] on img at bounding box center [705, 336] width 275 height 253
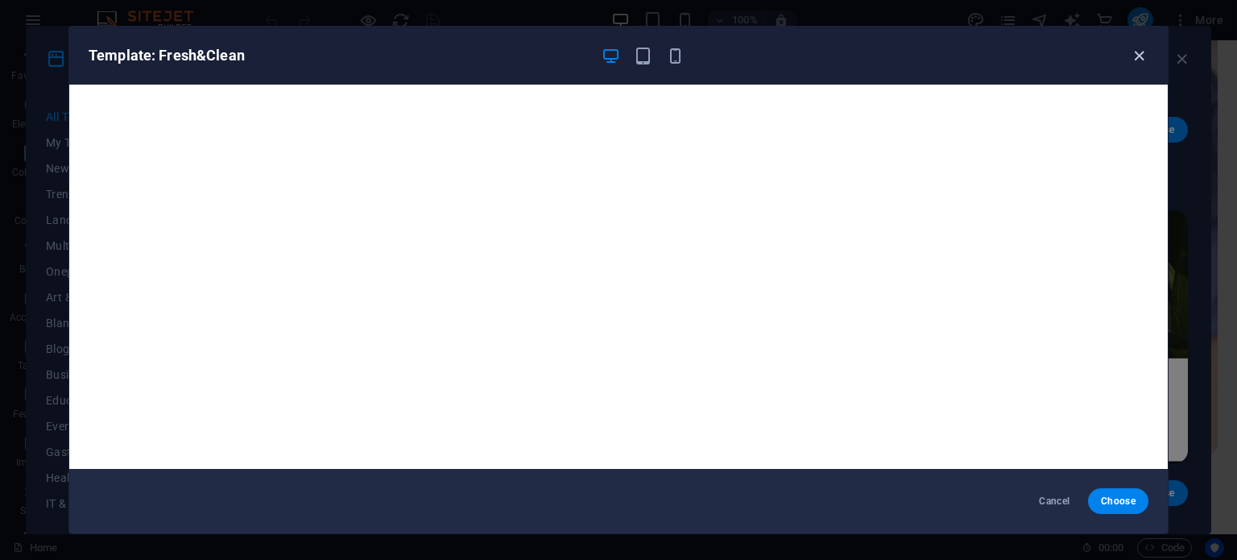
click at [1134, 51] on icon "button" at bounding box center [1139, 56] width 19 height 19
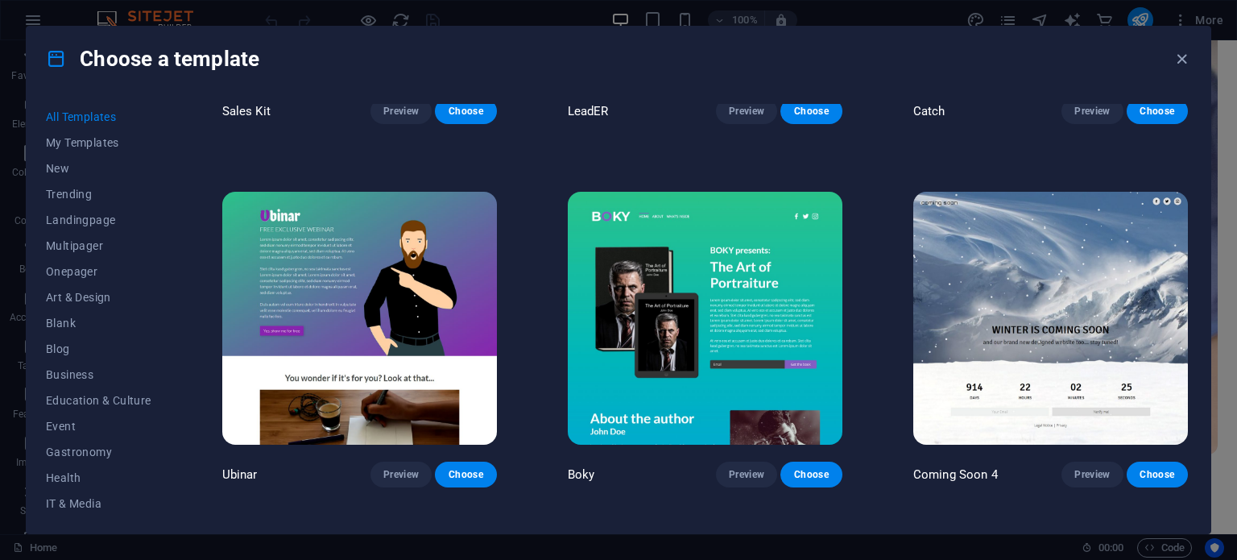
scroll to position [20270, 0]
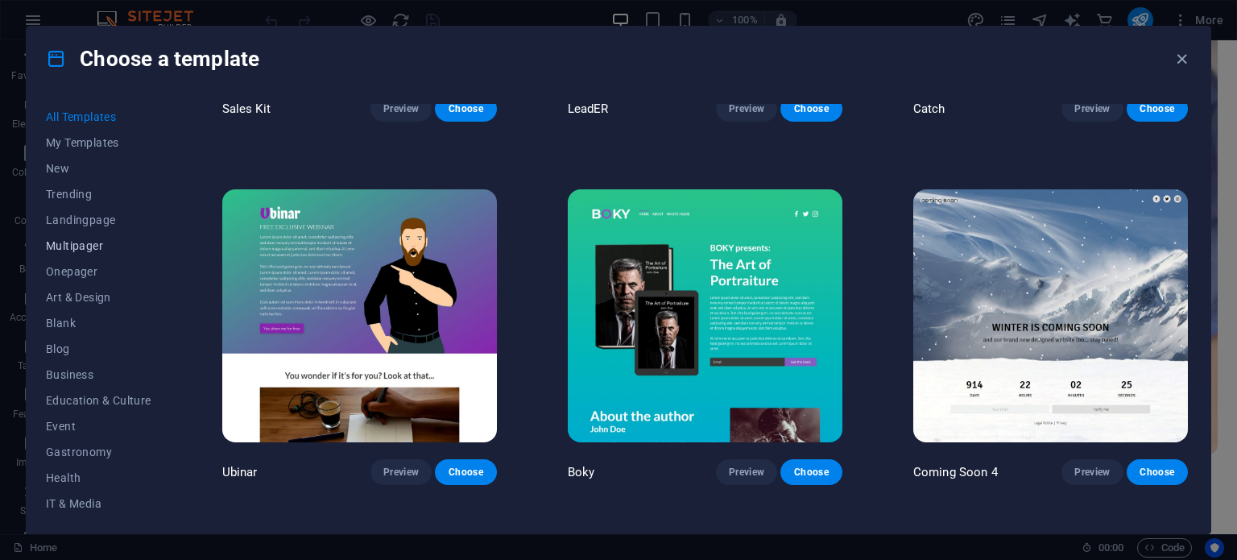
click at [105, 246] on span "Multipager" at bounding box center [98, 245] width 105 height 13
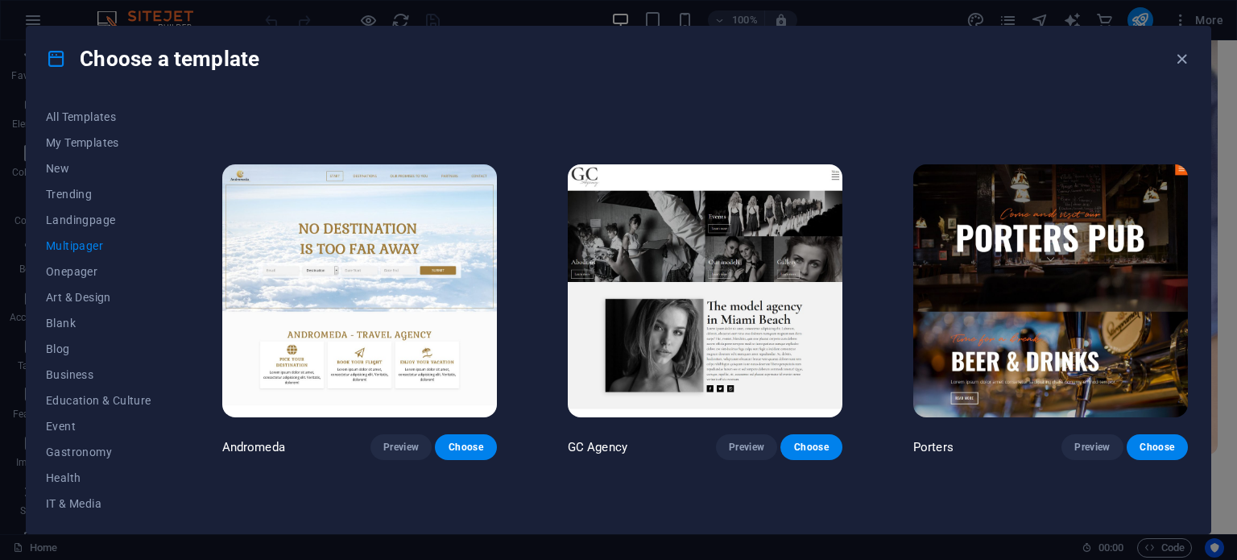
scroll to position [6848, 0]
click at [412, 327] on img at bounding box center [359, 290] width 275 height 253
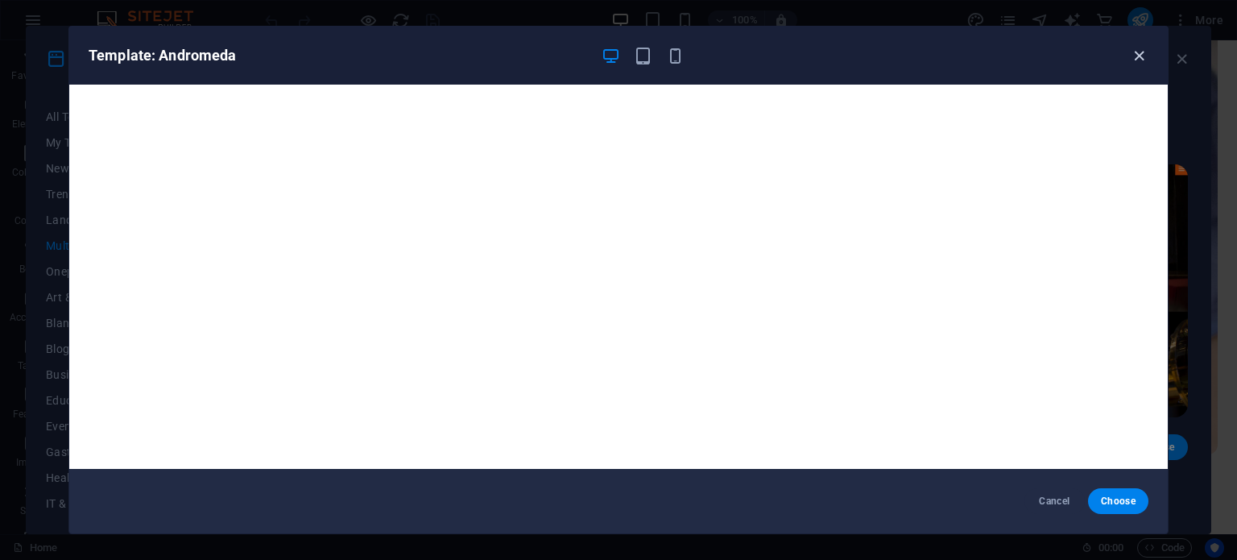
click at [1138, 55] on icon "button" at bounding box center [1139, 56] width 19 height 19
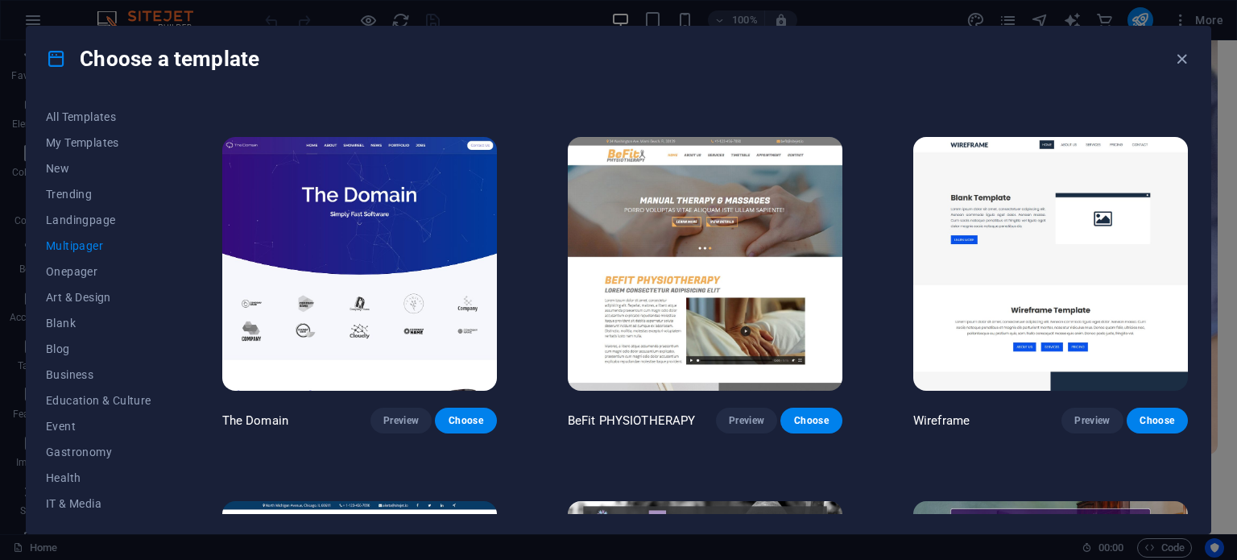
scroll to position [5421, 0]
click at [1018, 217] on img at bounding box center [1050, 263] width 275 height 253
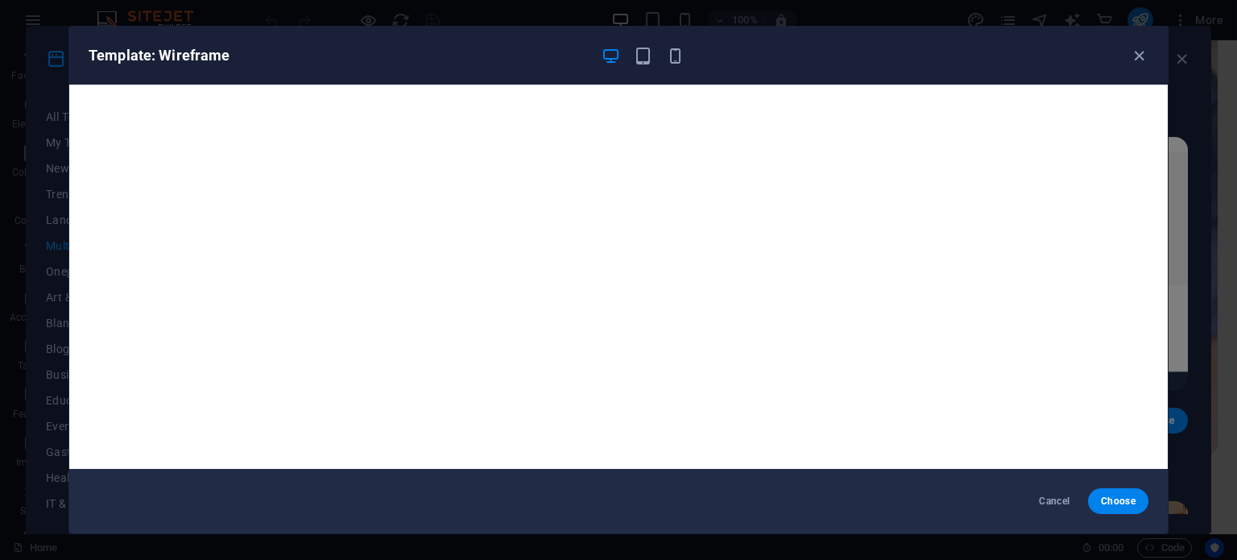
scroll to position [4, 0]
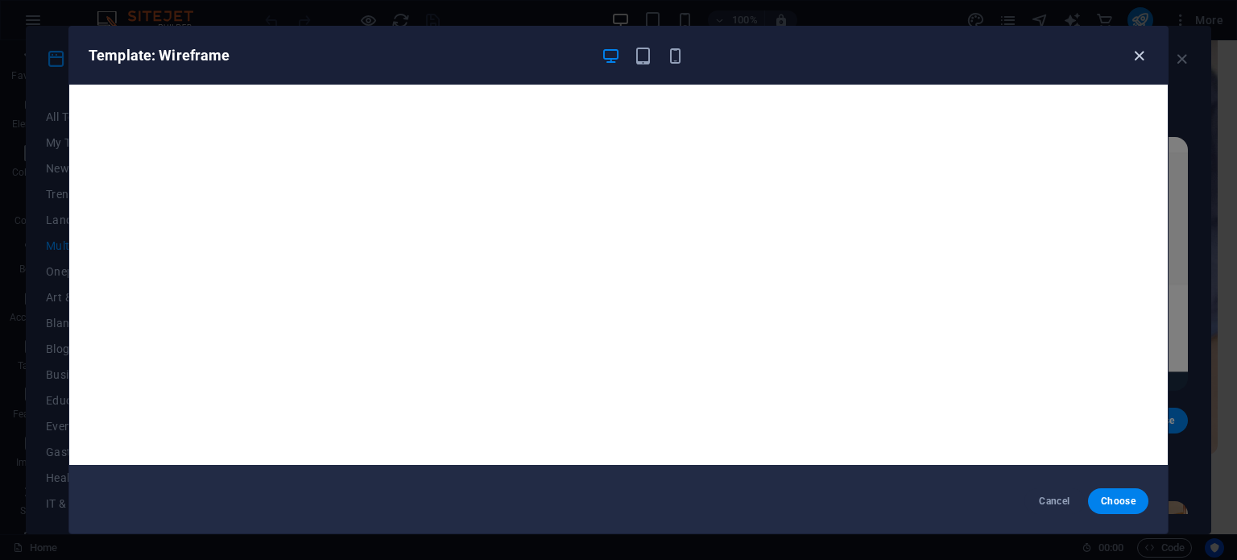
click at [1140, 52] on icon "button" at bounding box center [1139, 56] width 19 height 19
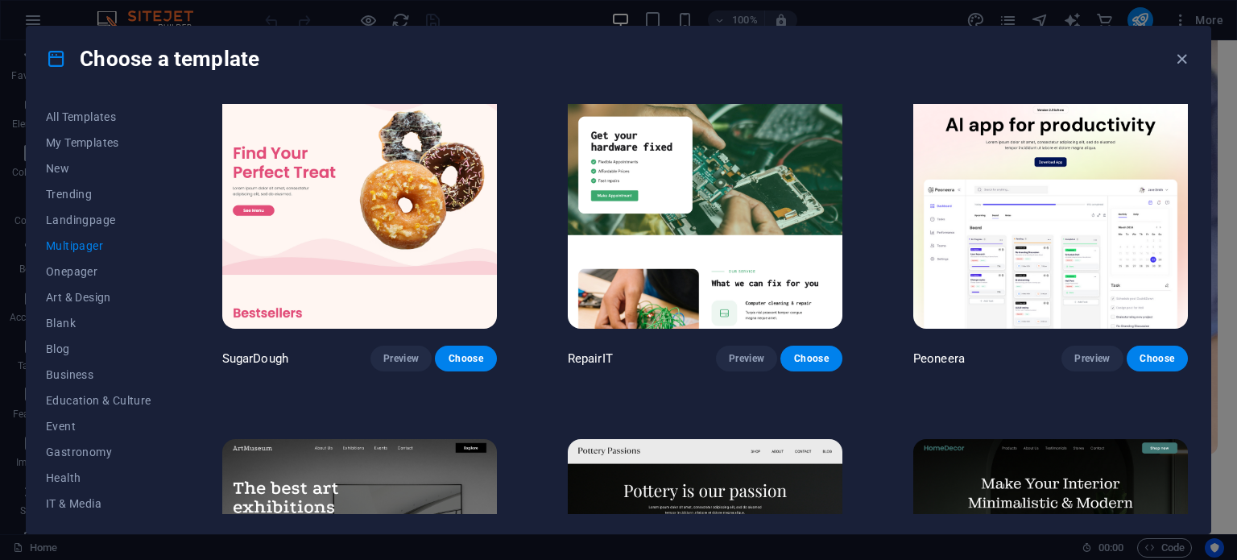
scroll to position [0, 0]
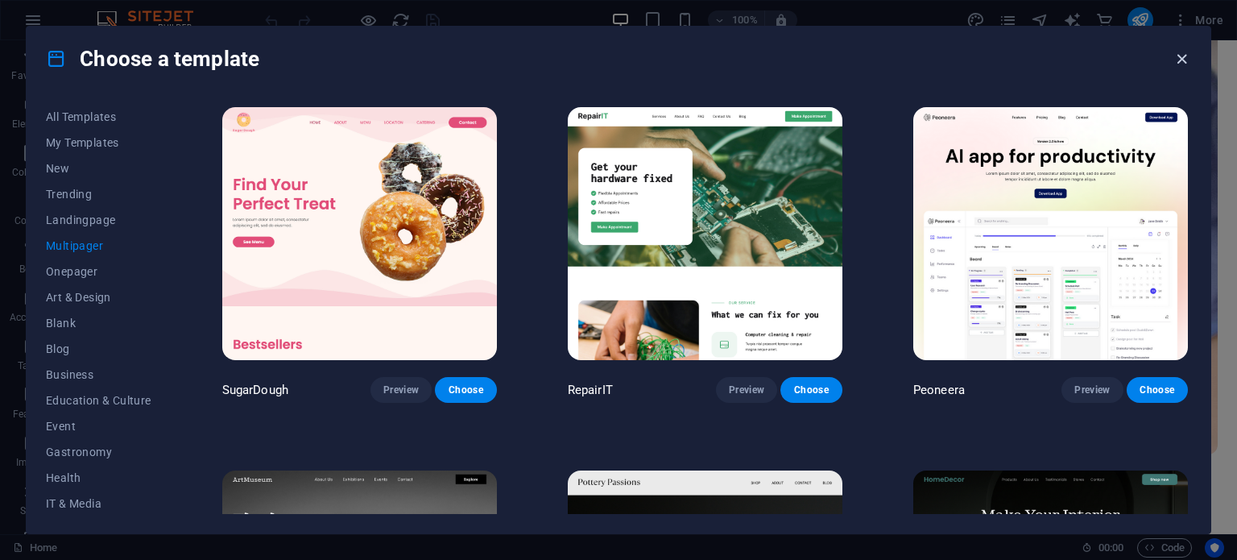
click at [1179, 54] on icon "button" at bounding box center [1182, 59] width 19 height 19
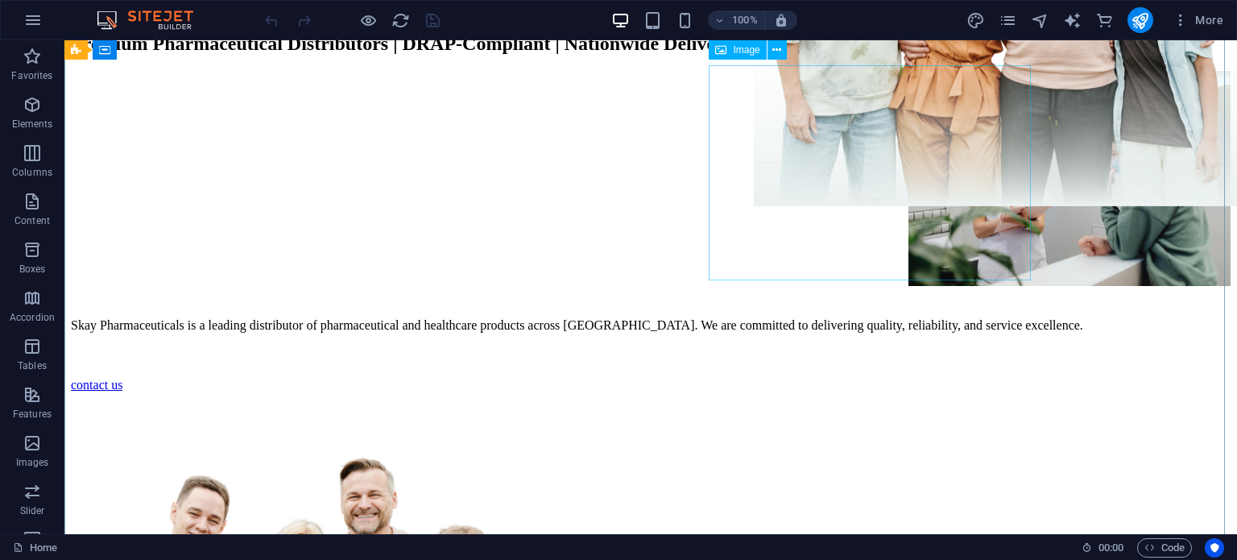
scroll to position [203, 0]
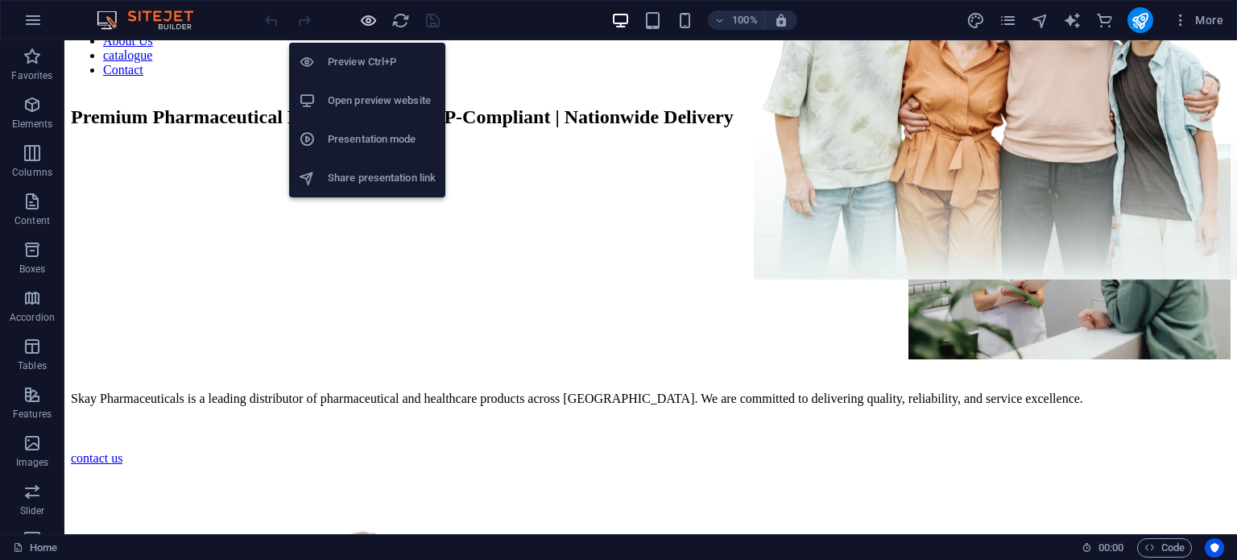
click at [374, 16] on icon "button" at bounding box center [368, 20] width 19 height 19
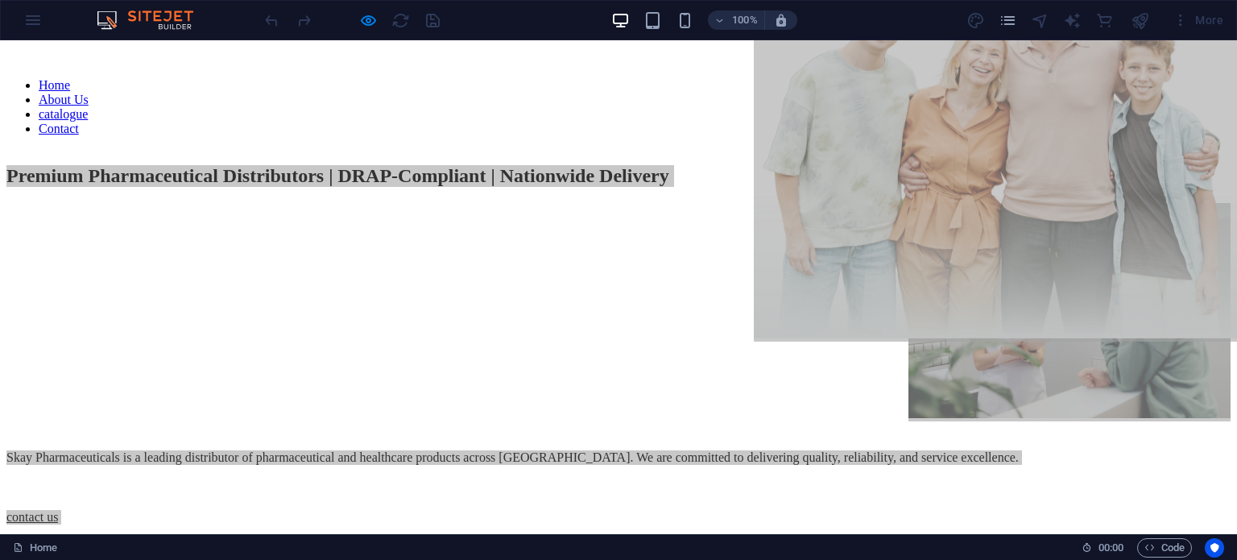
scroll to position [119, 0]
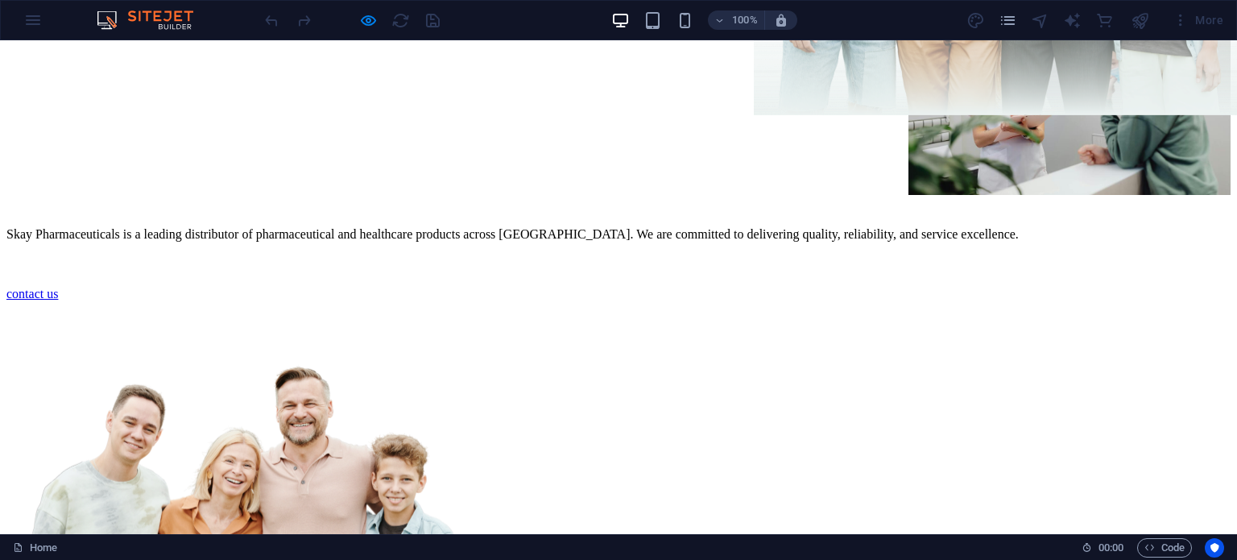
scroll to position [0, 0]
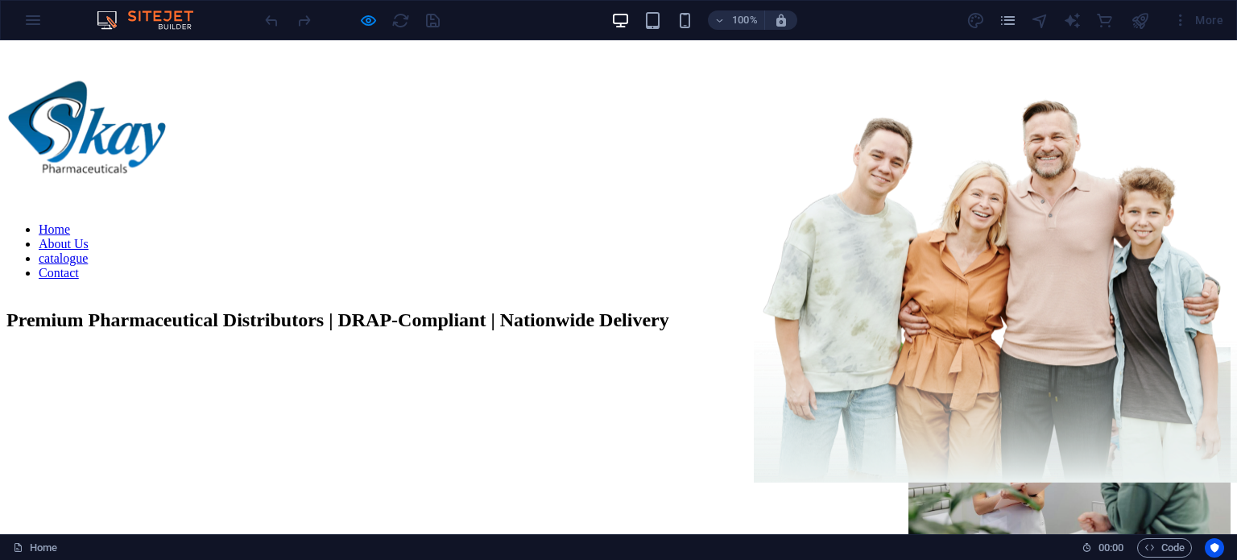
click at [88, 251] on link "catalogue" at bounding box center [63, 258] width 49 height 14
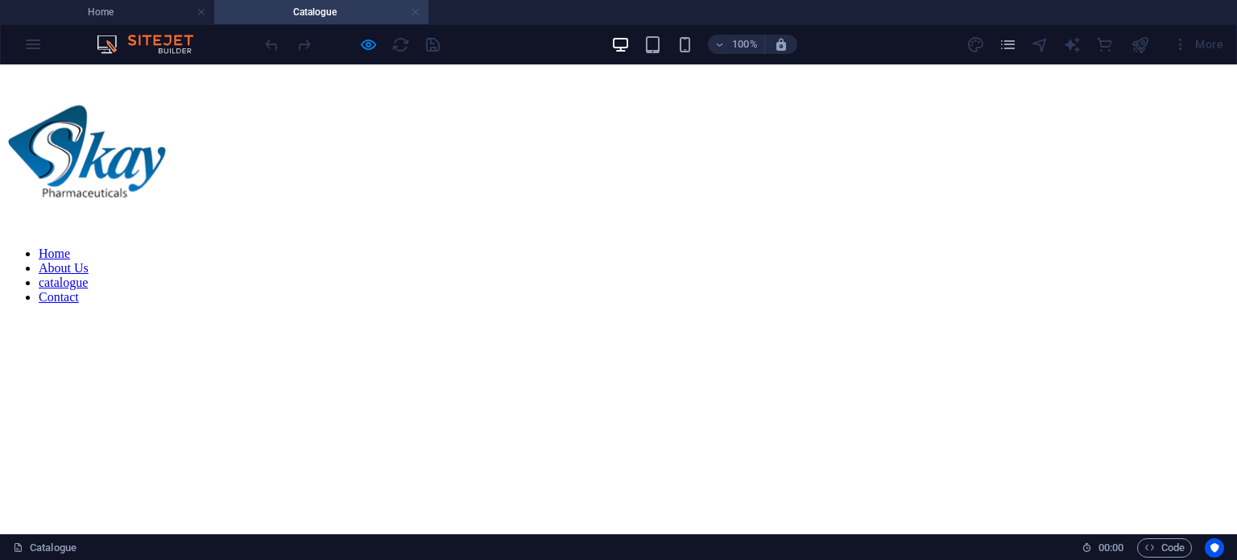
click at [413, 12] on link at bounding box center [416, 12] width 10 height 15
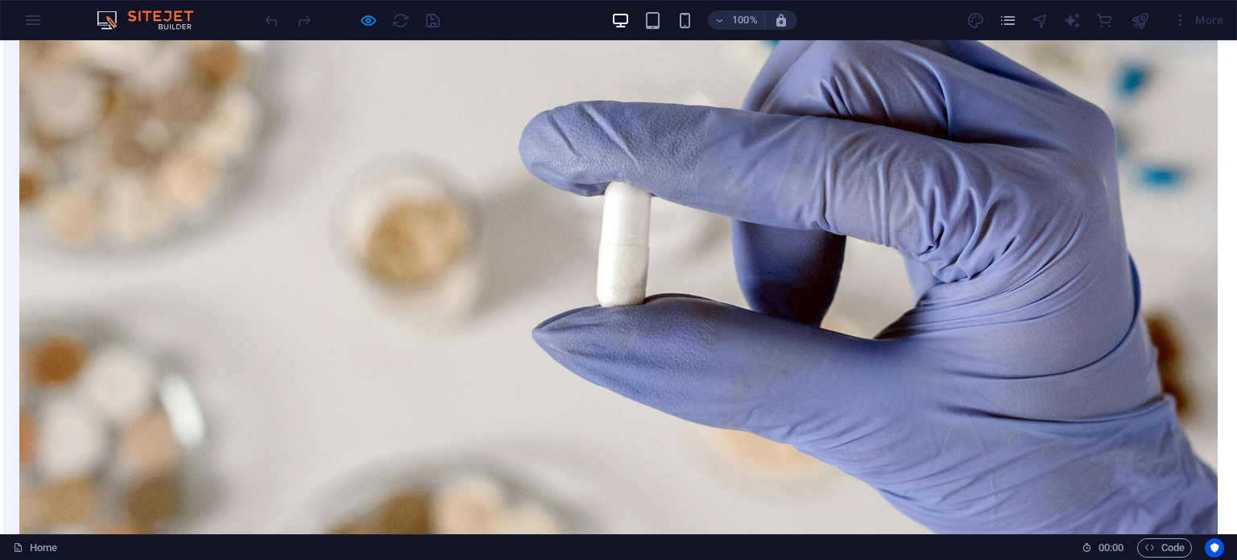
scroll to position [1855, 0]
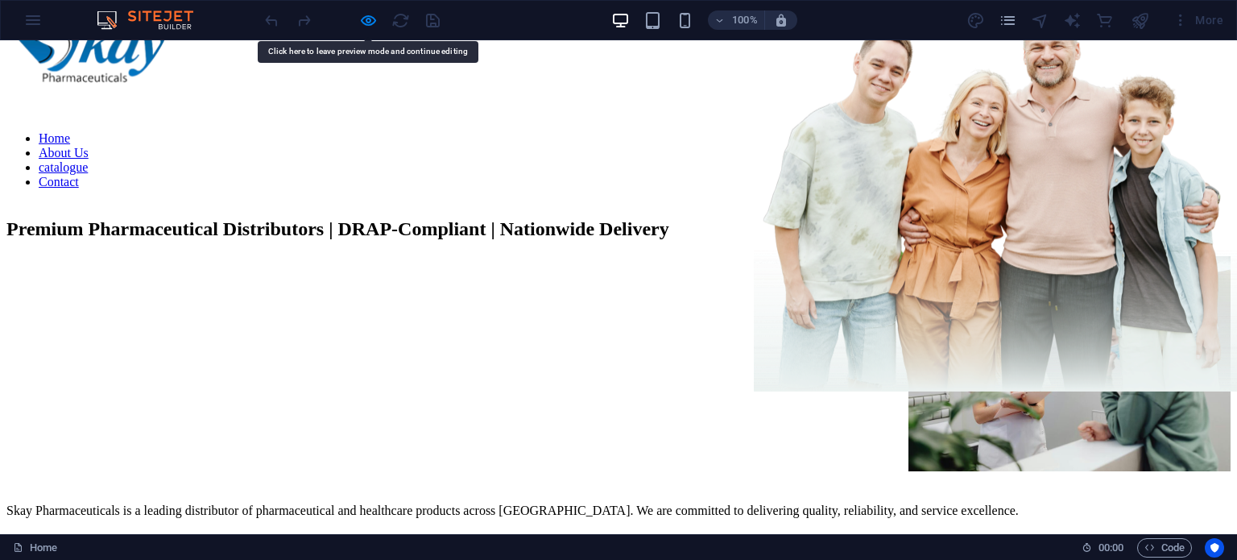
scroll to position [0, 0]
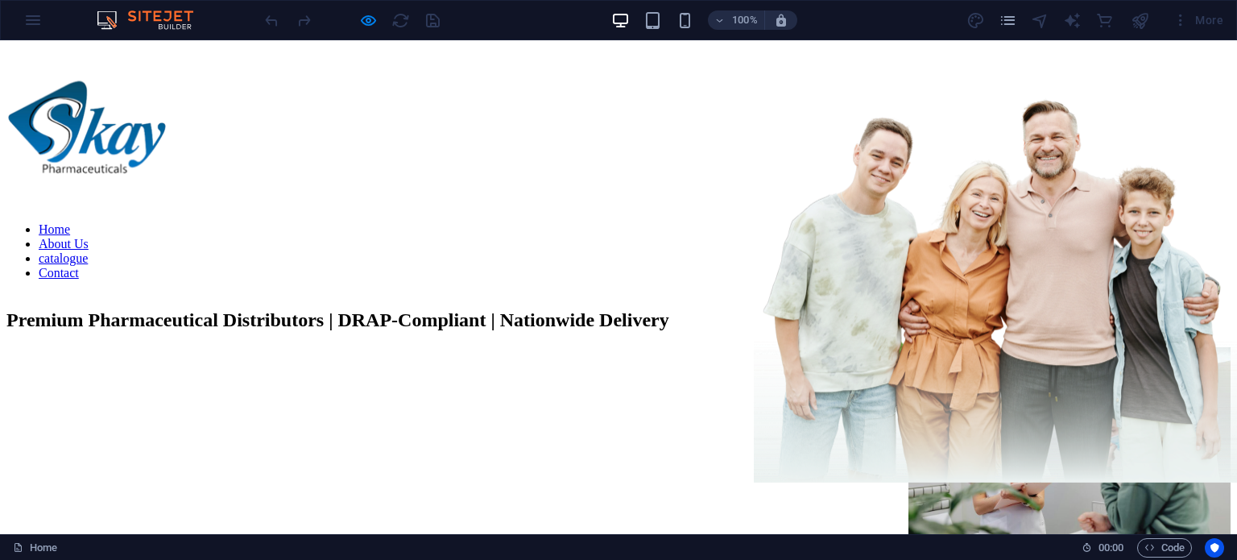
click at [88, 251] on link "catalogue" at bounding box center [63, 258] width 49 height 14
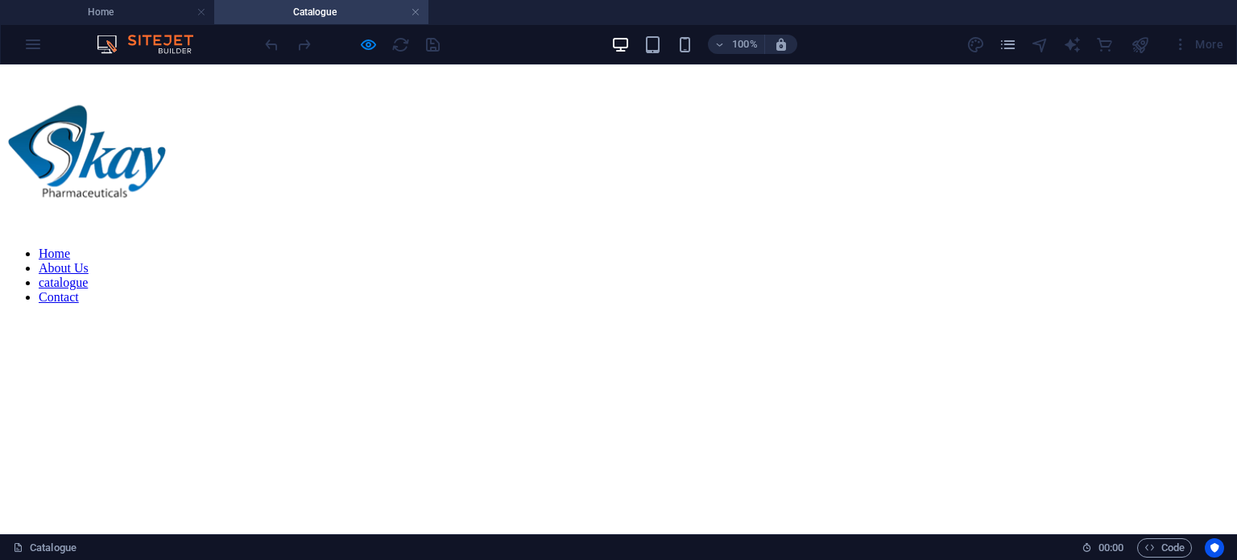
click at [755, 246] on nav "Home About Us catalogue Contact" at bounding box center [529, 275] width 1047 height 58
click at [728, 246] on nav "Home About Us catalogue Contact" at bounding box center [529, 275] width 1047 height 58
click at [417, 12] on link at bounding box center [416, 12] width 10 height 15
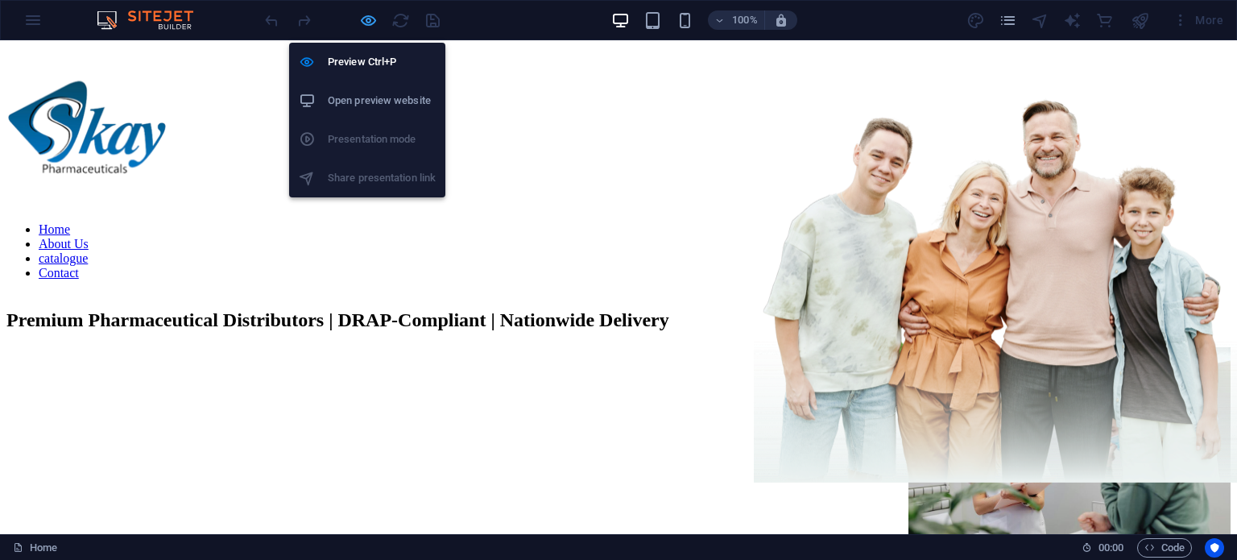
click at [361, 22] on icon "button" at bounding box center [368, 20] width 19 height 19
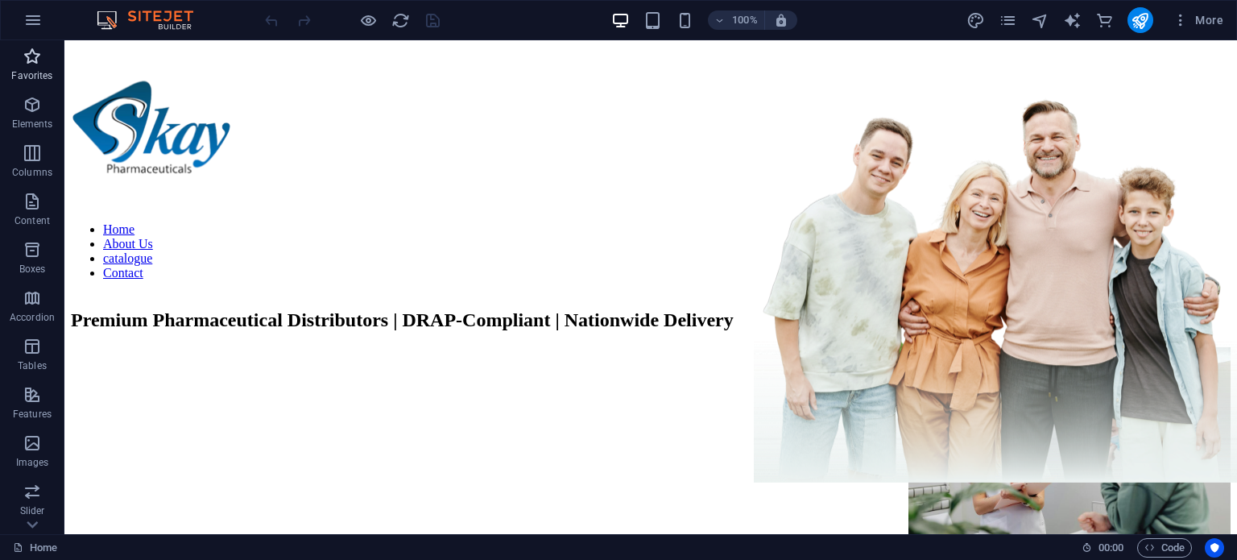
click at [38, 52] on icon "button" at bounding box center [32, 56] width 19 height 19
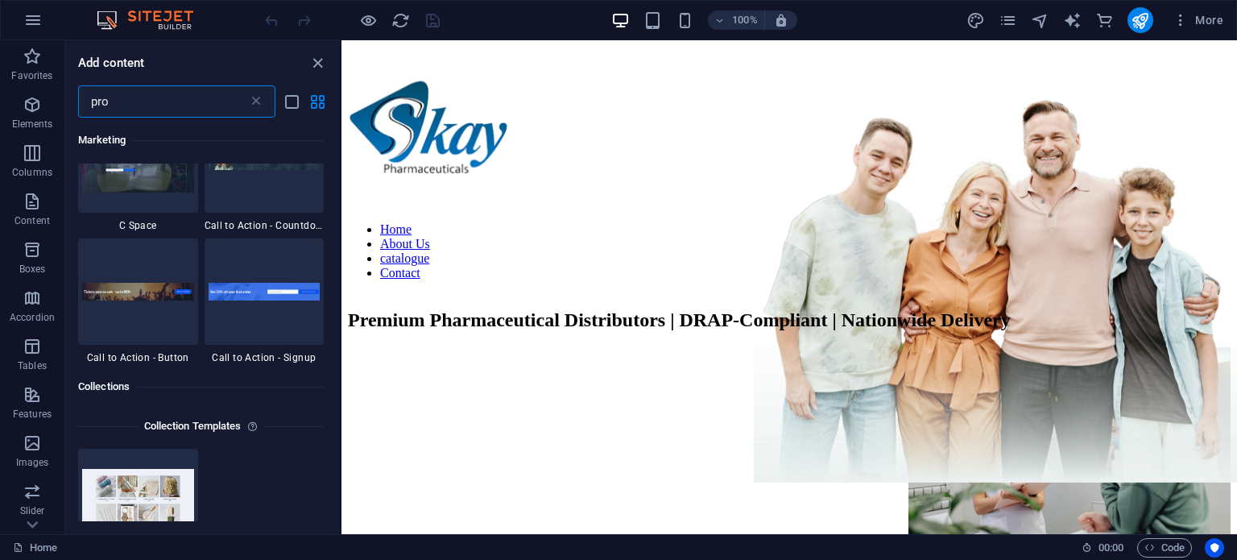
scroll to position [889, 0]
type input "pro"
click at [39, 112] on icon "button" at bounding box center [32, 104] width 19 height 19
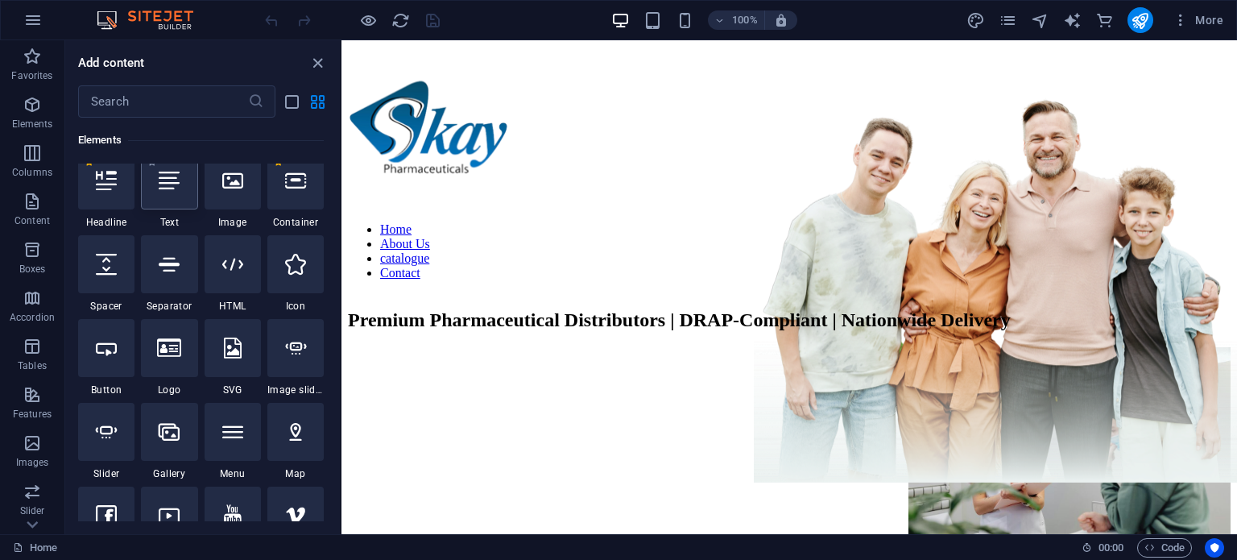
scroll to position [171, 0]
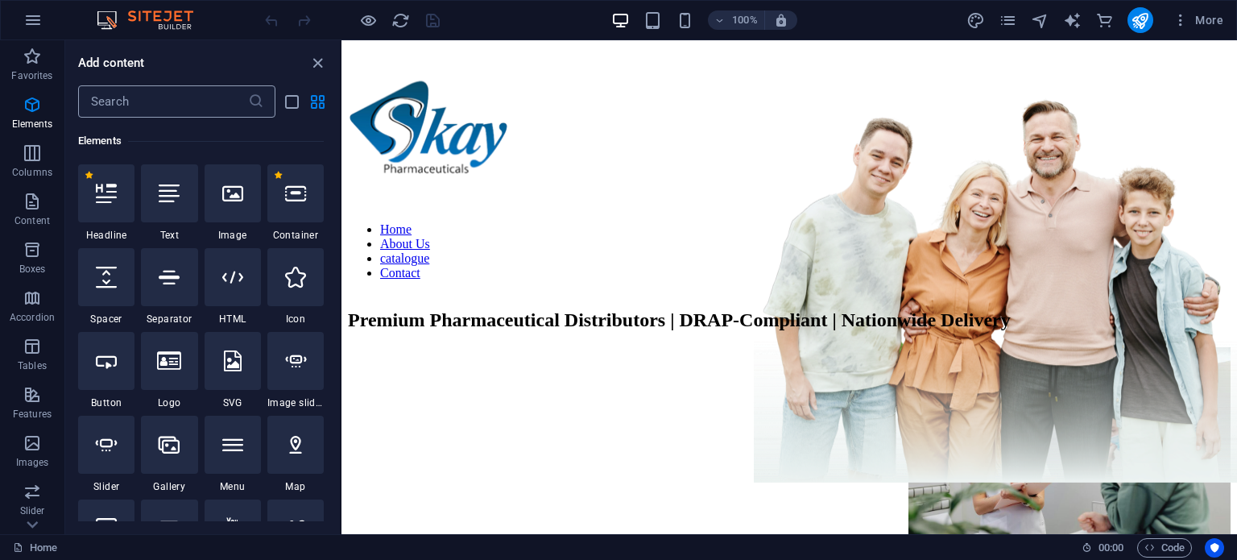
click at [181, 101] on input "text" at bounding box center [163, 101] width 170 height 32
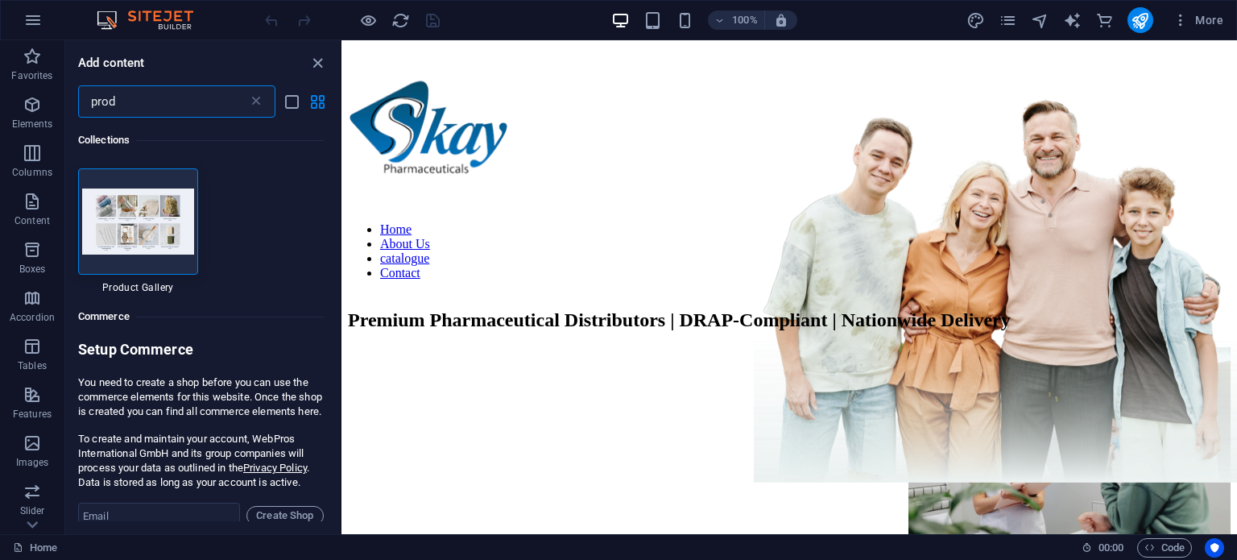
scroll to position [24, 0]
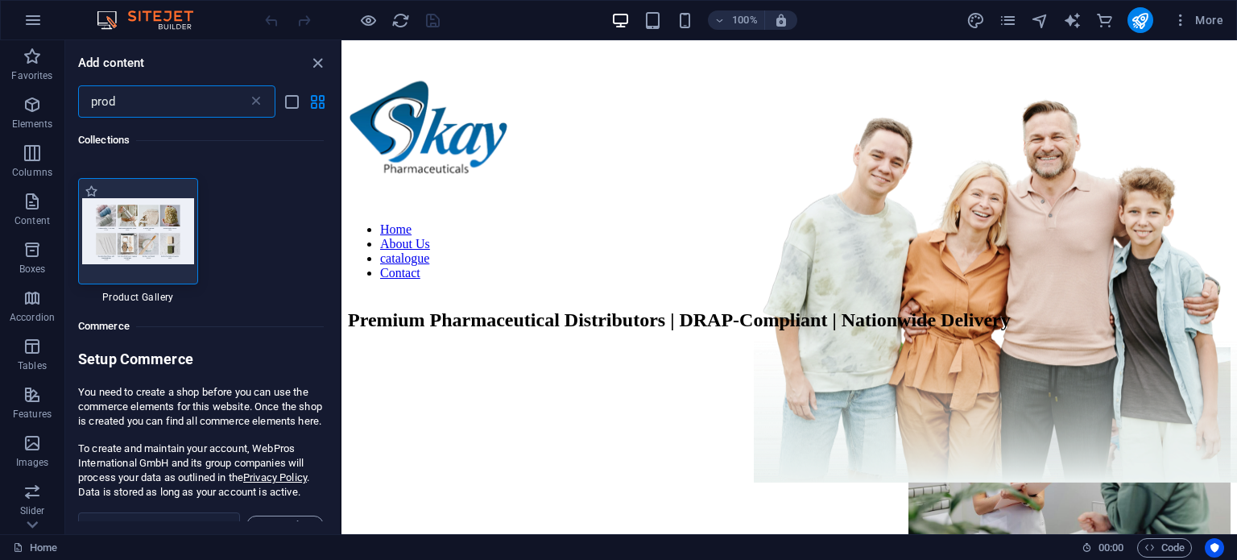
type input "prod"
click at [156, 244] on img at bounding box center [138, 230] width 112 height 65
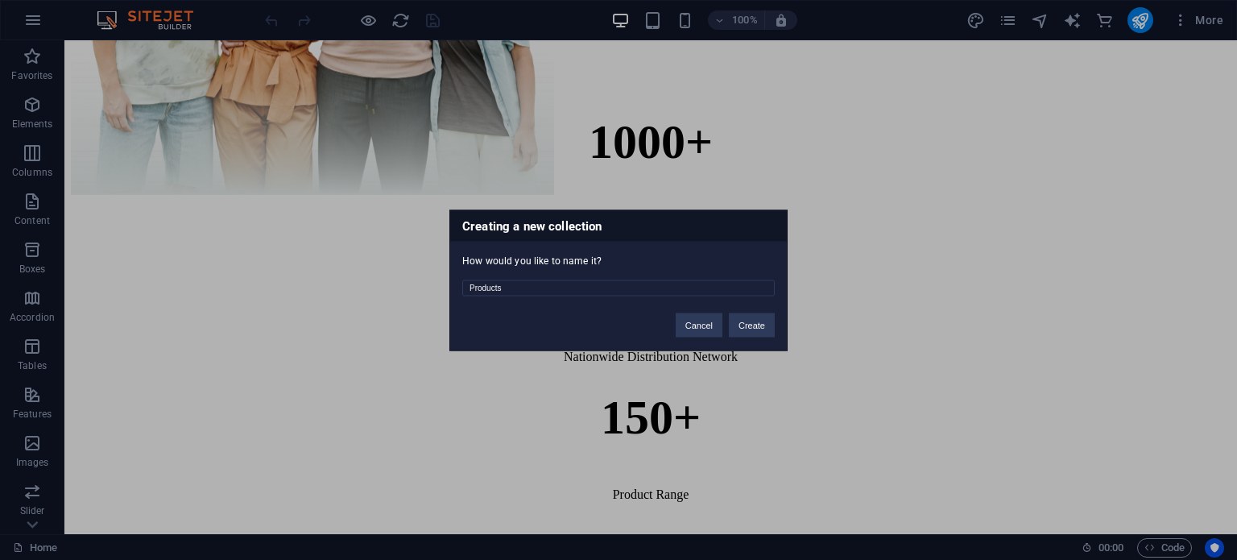
scroll to position [1053, 0]
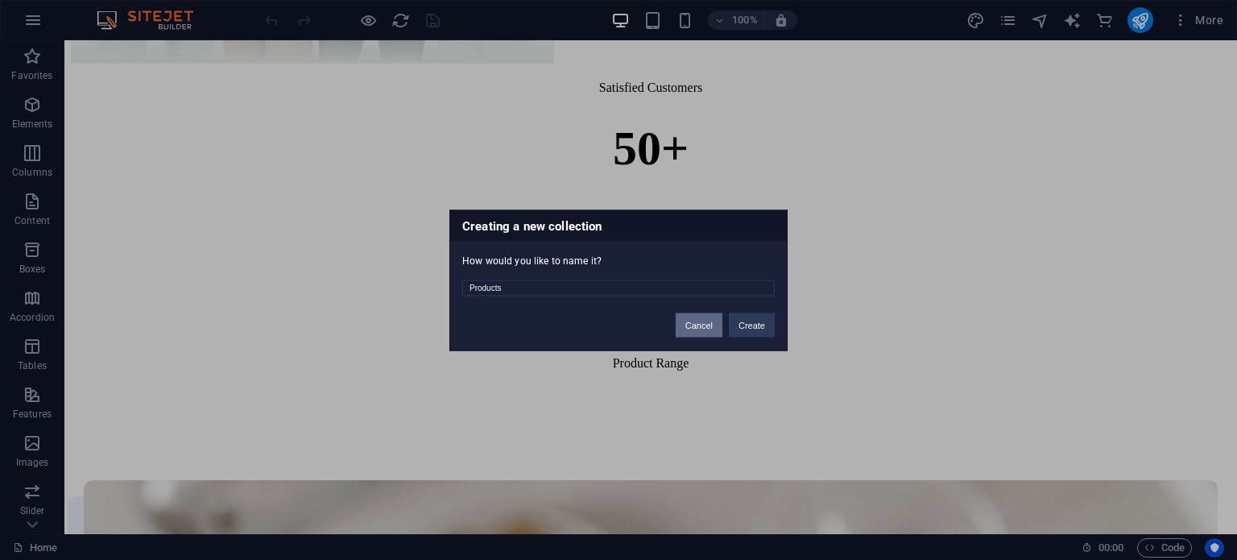
click at [695, 321] on button "Cancel" at bounding box center [699, 324] width 47 height 24
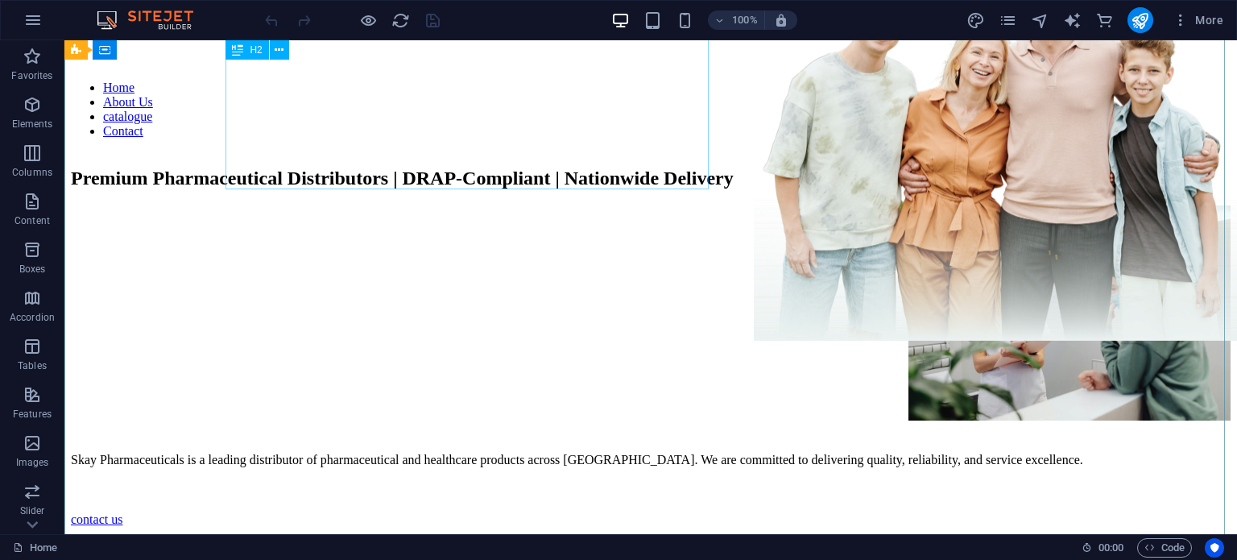
scroll to position [0, 0]
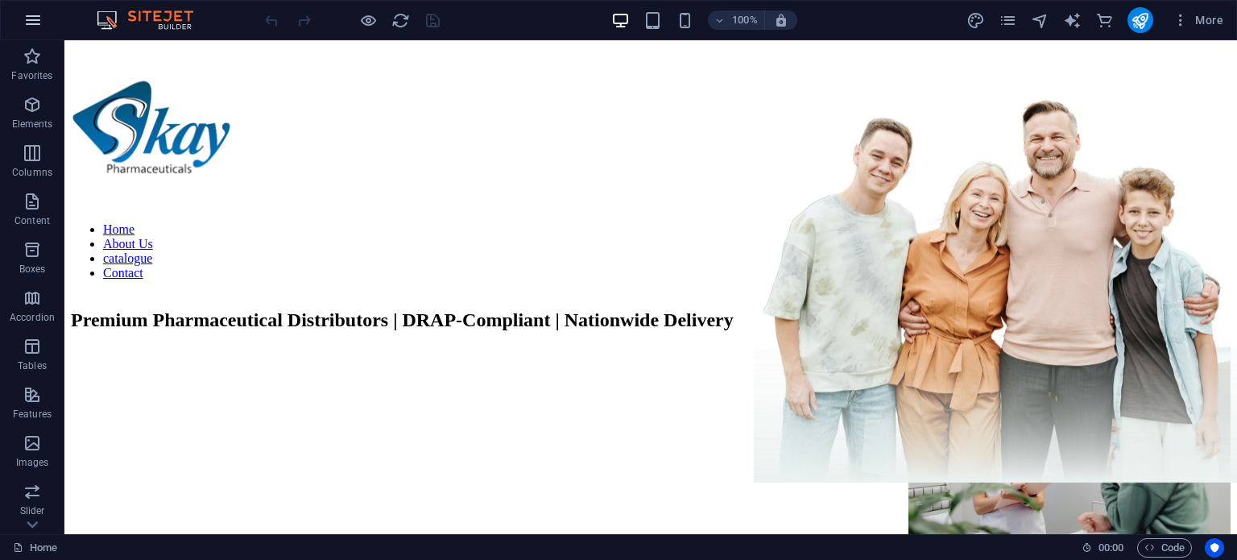
click at [36, 20] on icon "button" at bounding box center [32, 19] width 19 height 19
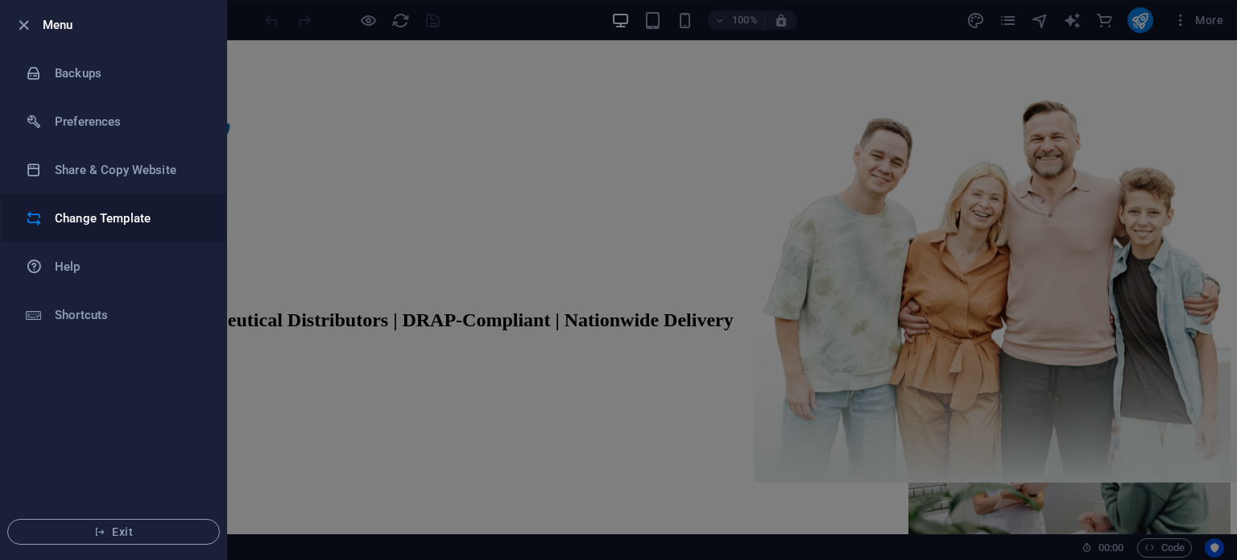
click at [176, 217] on h6 "Change Template" at bounding box center [129, 218] width 149 height 19
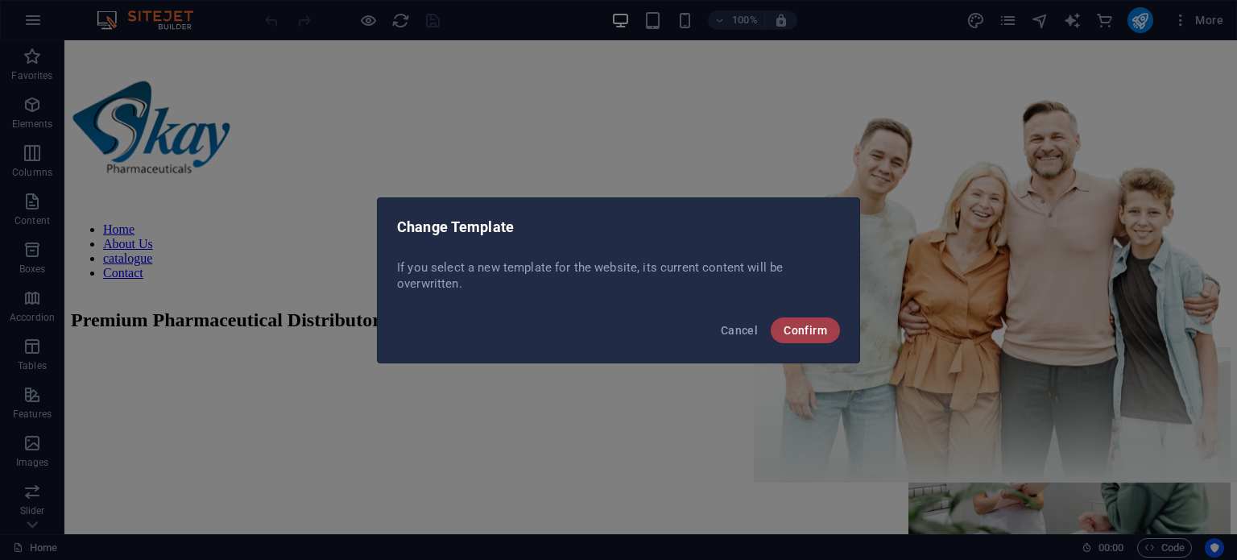
click at [805, 331] on span "Confirm" at bounding box center [805, 330] width 43 height 13
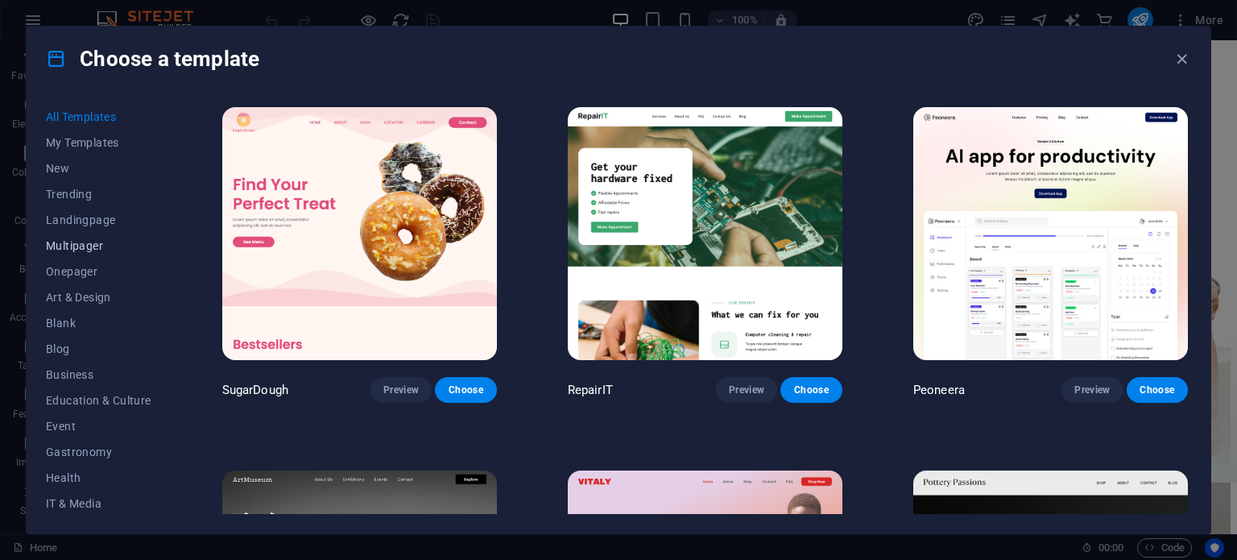
click at [129, 242] on span "Multipager" at bounding box center [98, 245] width 105 height 13
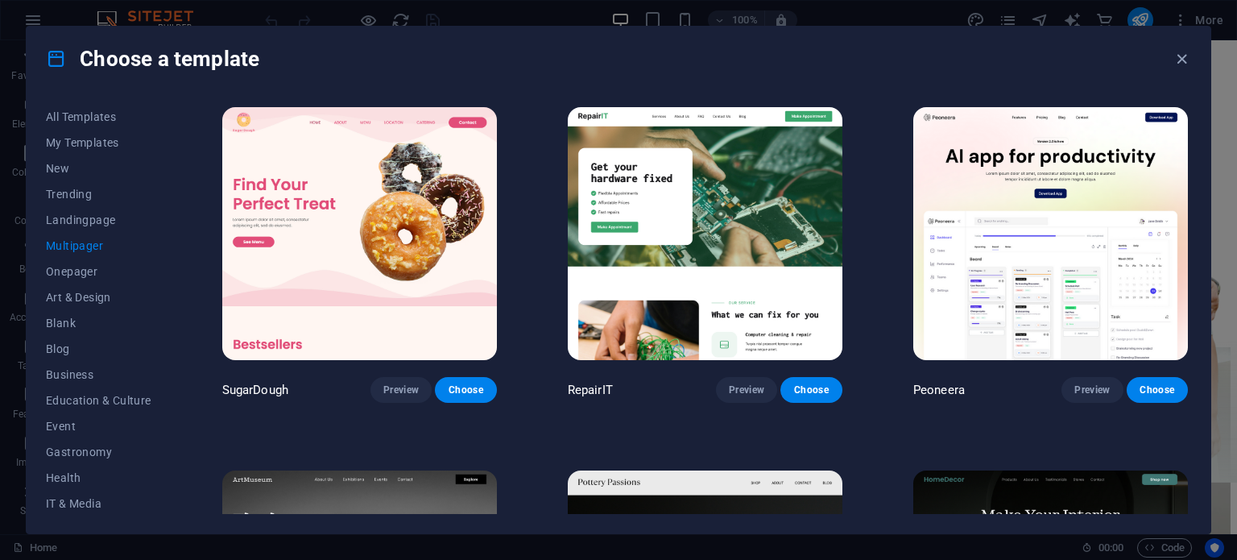
click at [718, 260] on img at bounding box center [705, 233] width 275 height 253
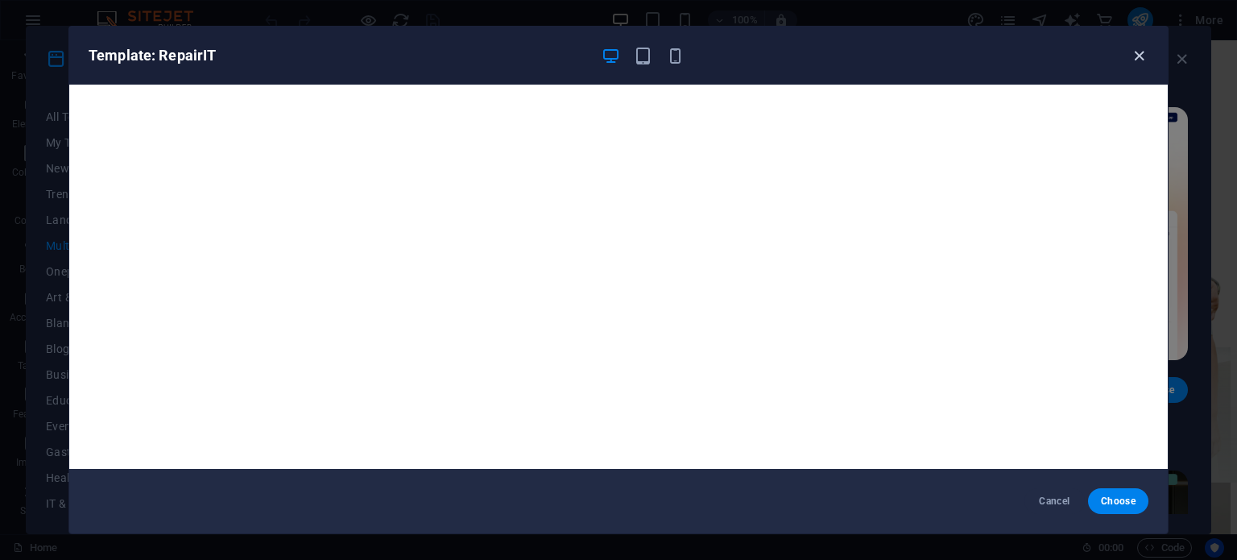
click at [1140, 51] on icon "button" at bounding box center [1139, 56] width 19 height 19
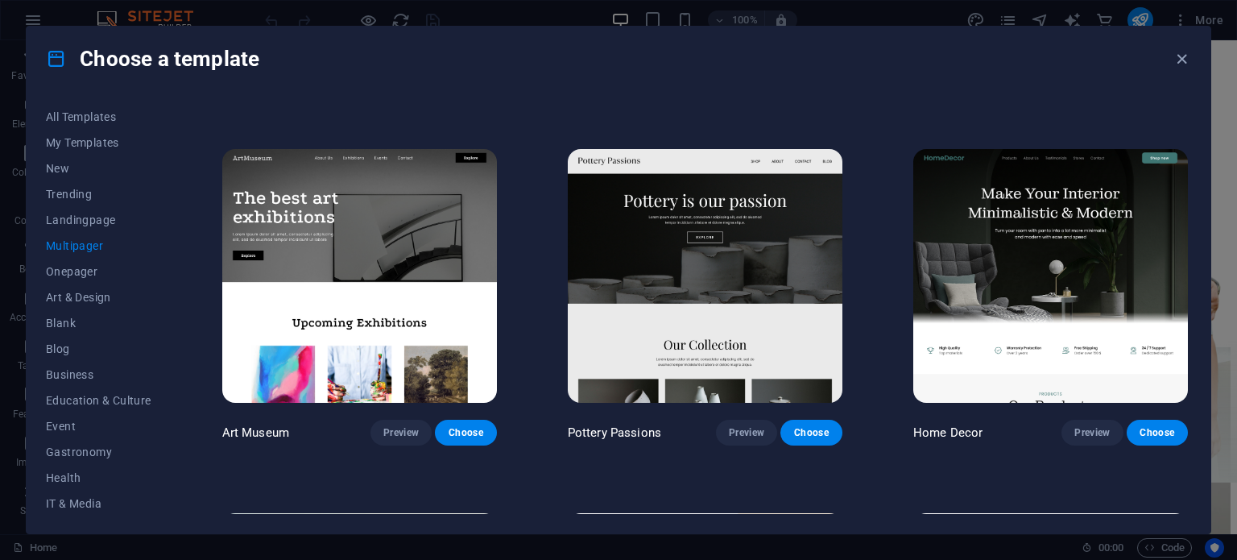
scroll to position [322, 0]
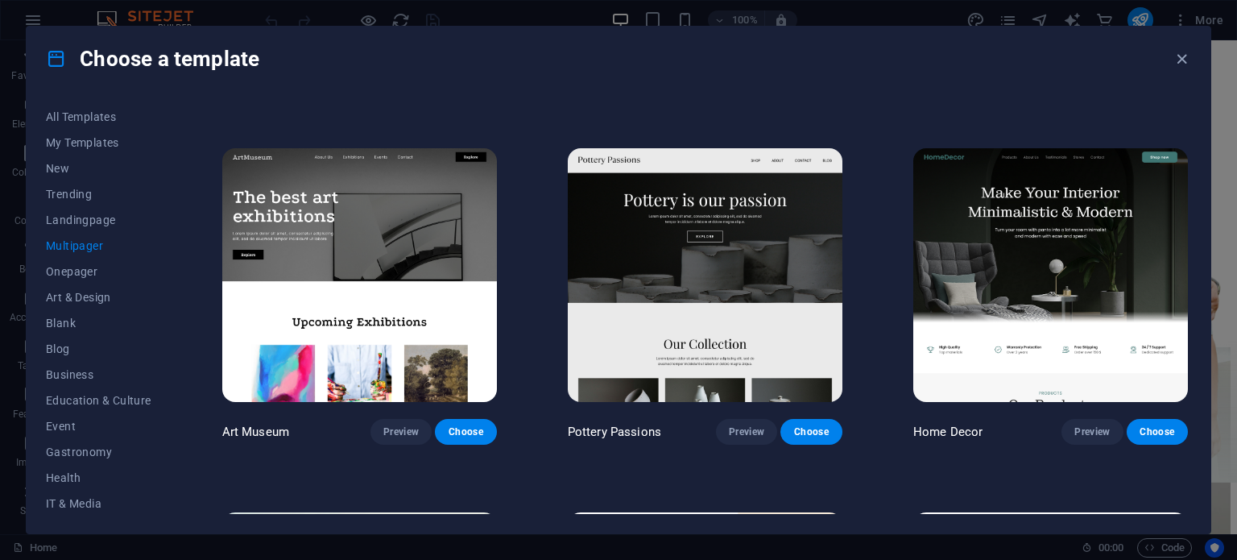
click at [430, 266] on img at bounding box center [359, 274] width 275 height 253
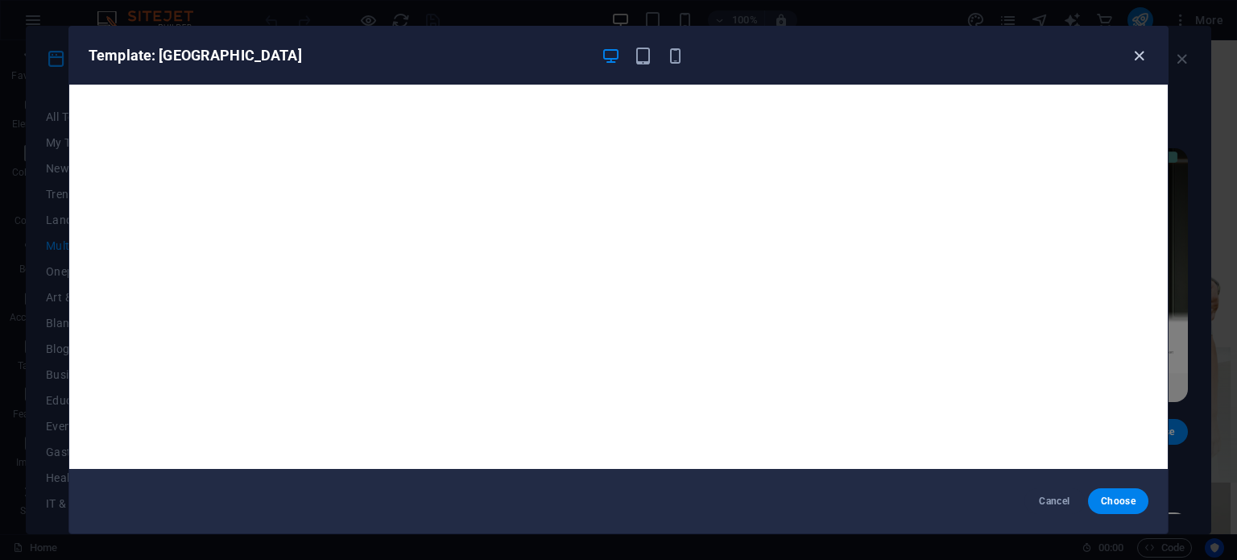
click at [1137, 52] on icon "button" at bounding box center [1139, 56] width 19 height 19
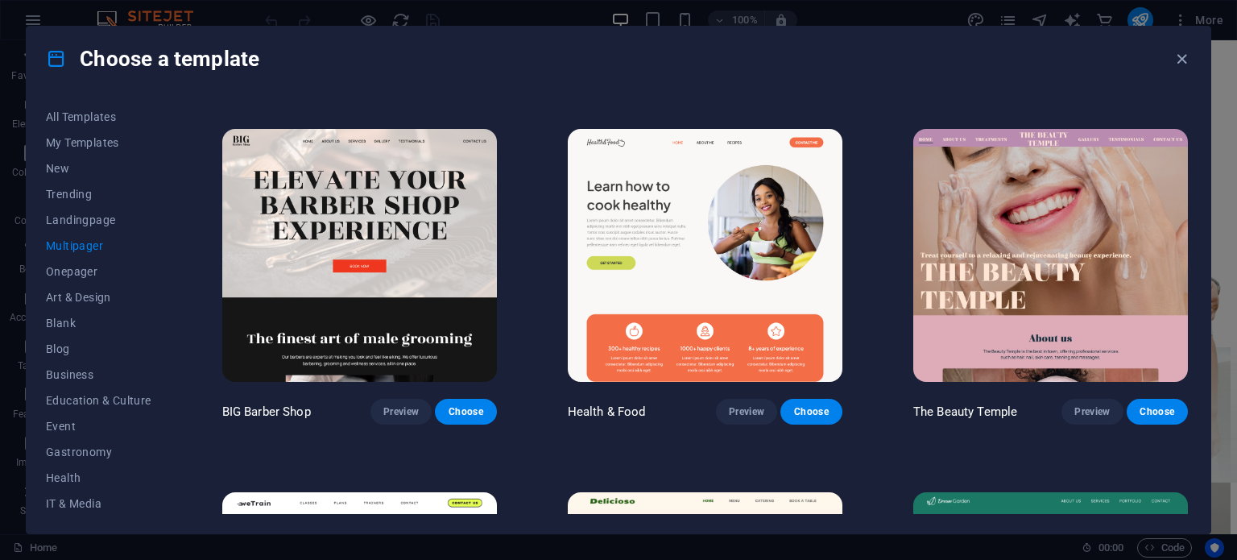
scroll to position [1068, 0]
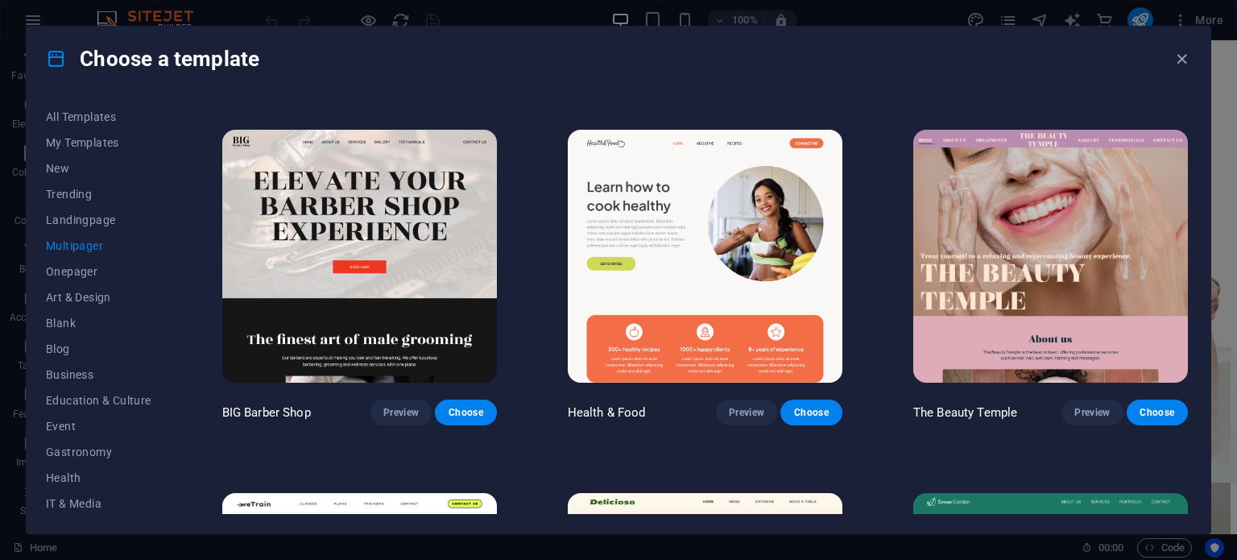
click at [406, 219] on img at bounding box center [359, 256] width 275 height 253
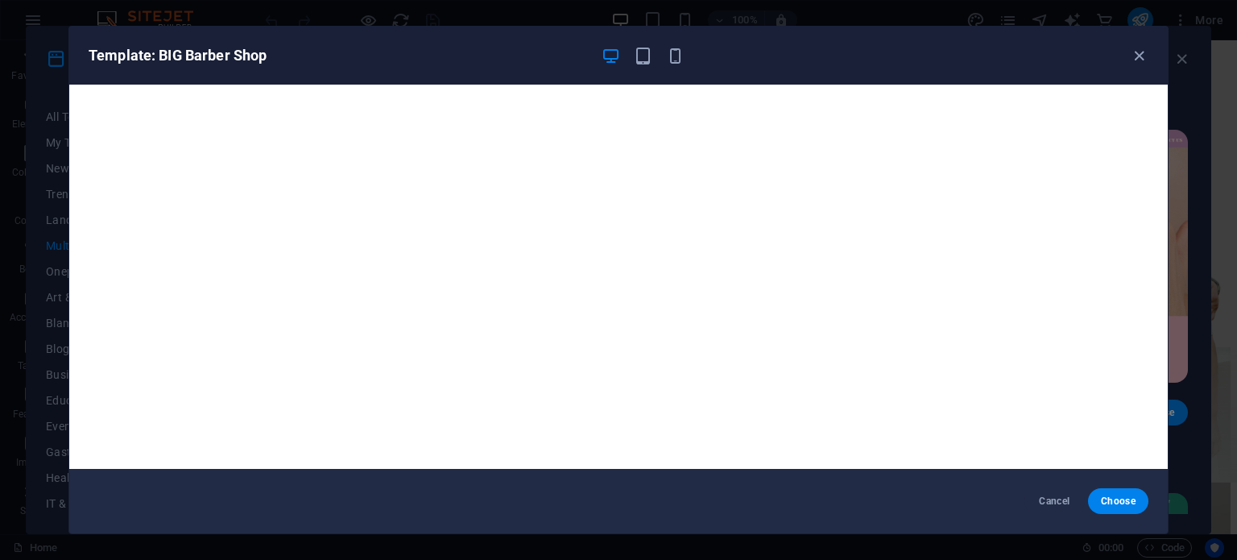
scroll to position [4, 0]
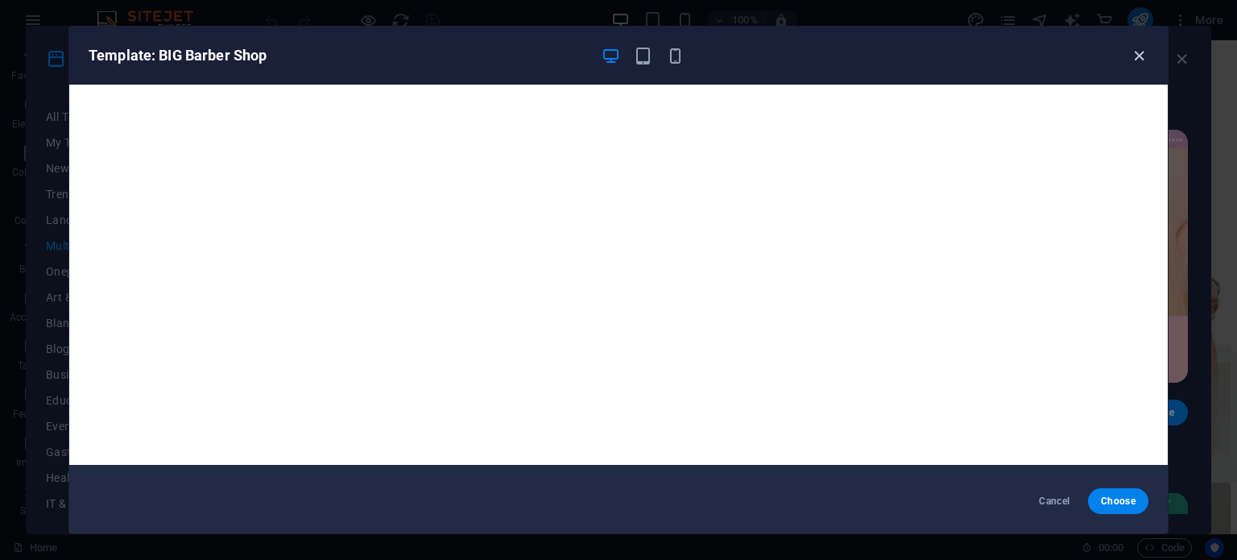
click at [1135, 51] on icon "button" at bounding box center [1139, 56] width 19 height 19
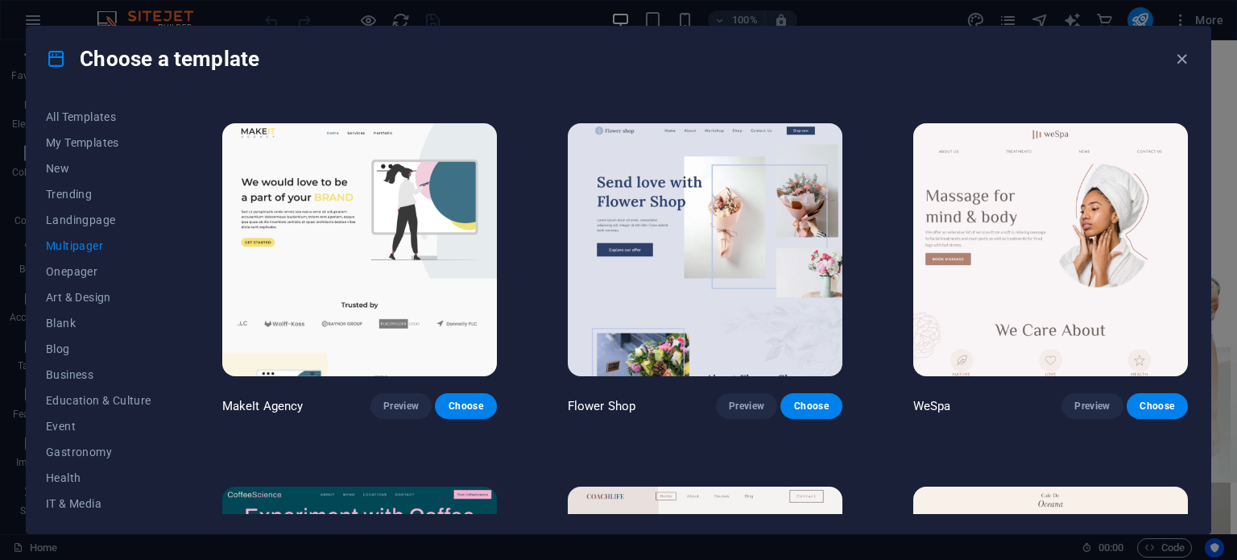
scroll to position [2527, 0]
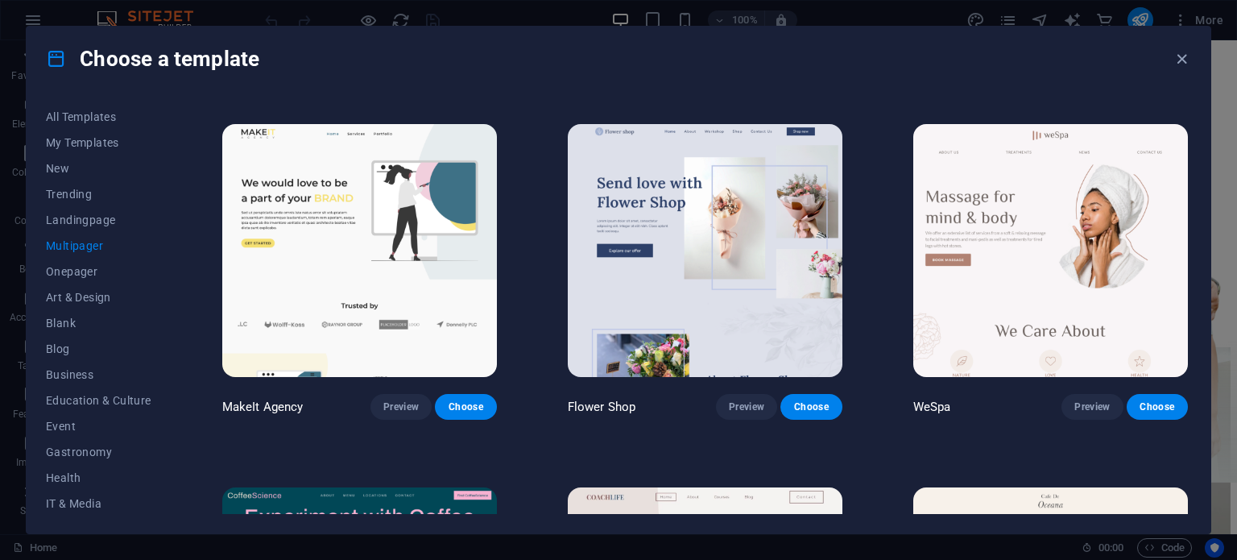
click at [652, 288] on img at bounding box center [705, 250] width 275 height 253
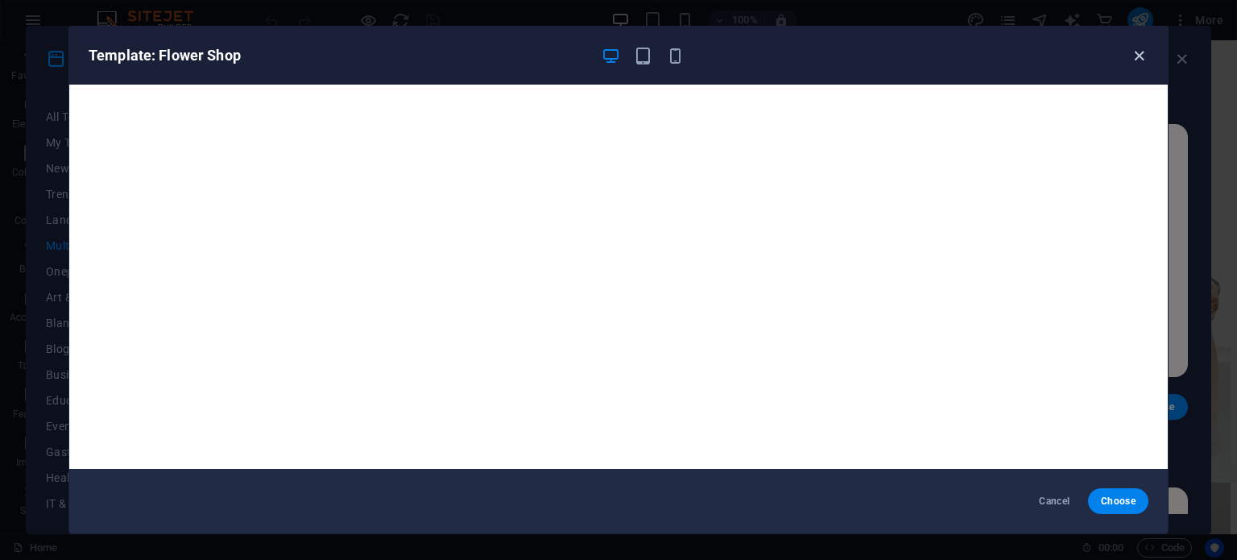
click at [1130, 48] on icon "button" at bounding box center [1139, 56] width 19 height 19
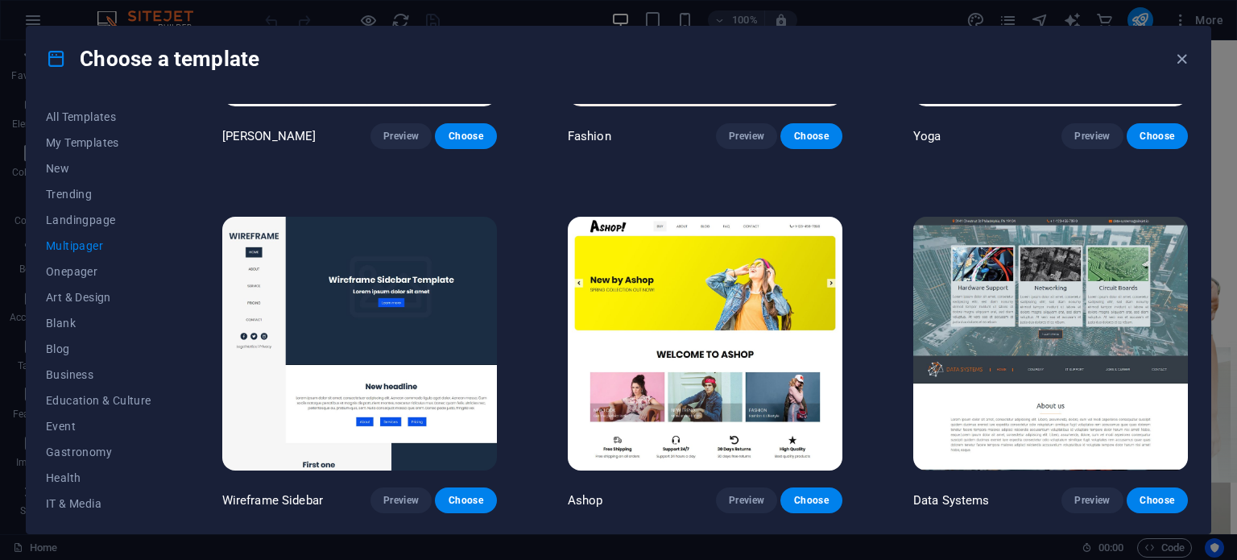
scroll to position [3890, 0]
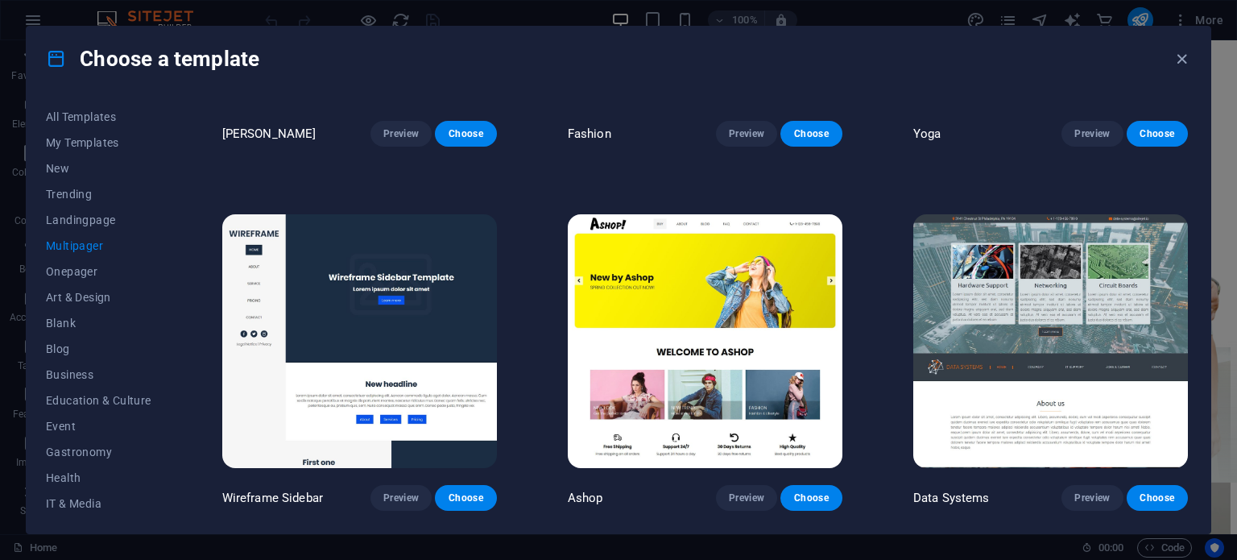
click at [1034, 275] on img at bounding box center [1050, 340] width 275 height 253
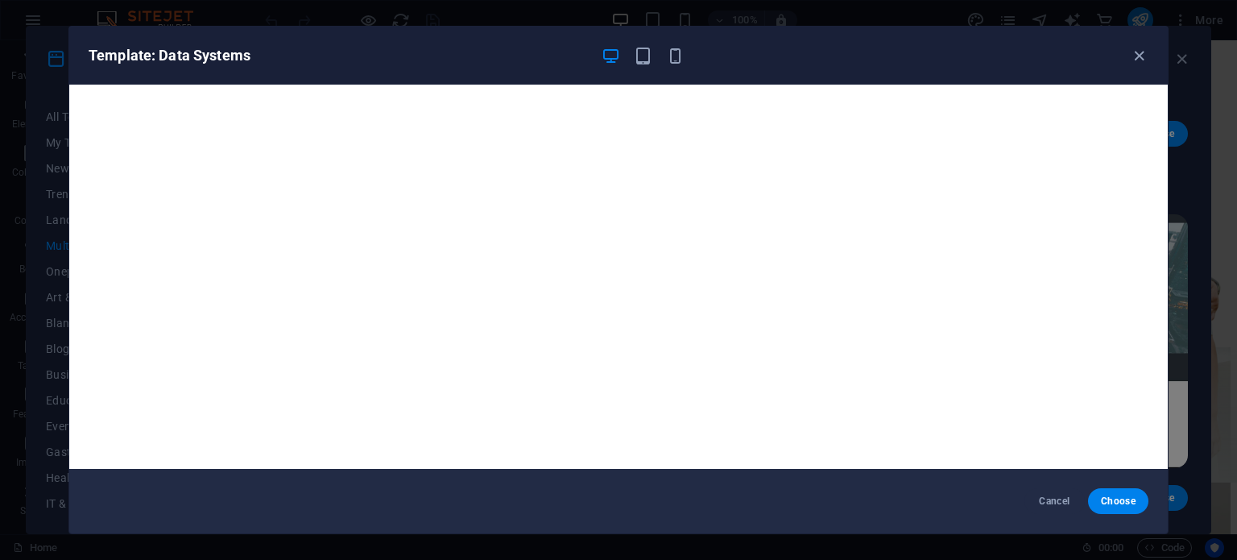
scroll to position [4, 0]
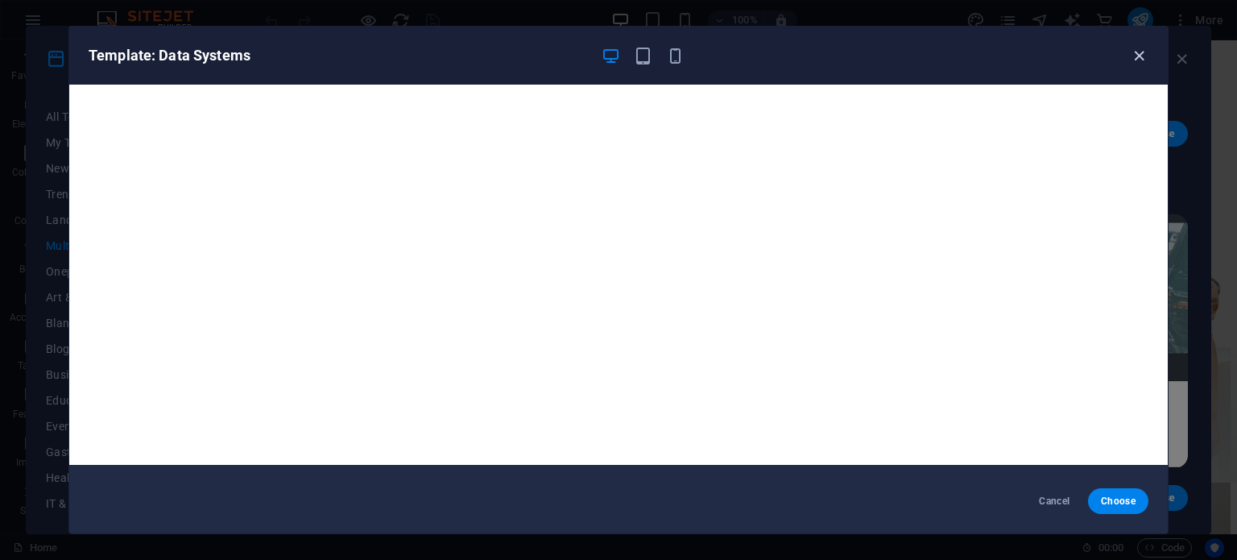
click at [1143, 52] on icon "button" at bounding box center [1139, 56] width 19 height 19
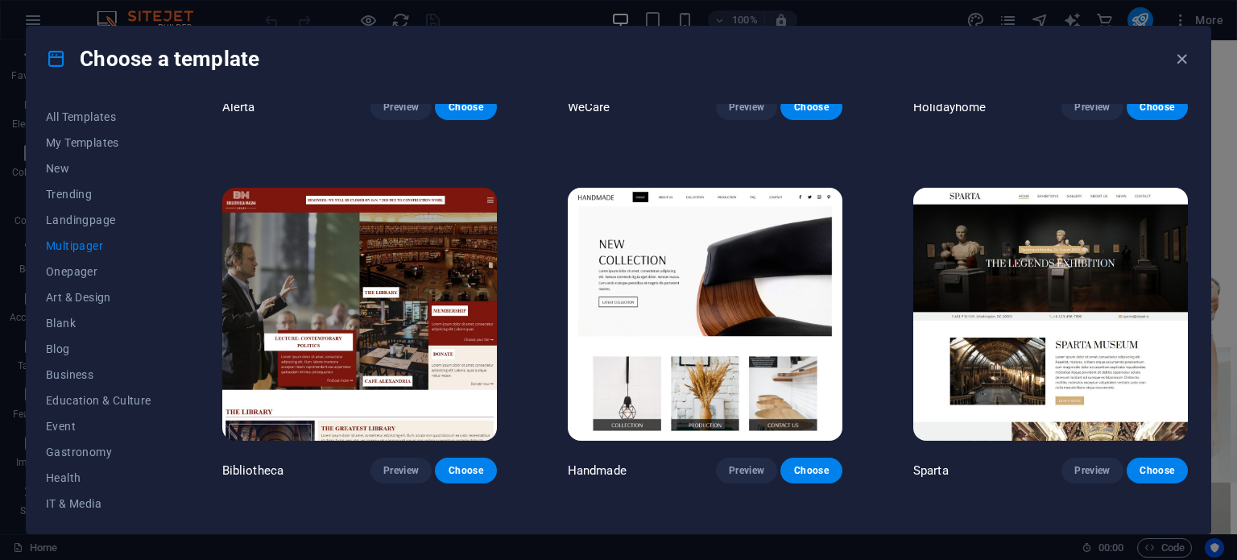
scroll to position [6099, 0]
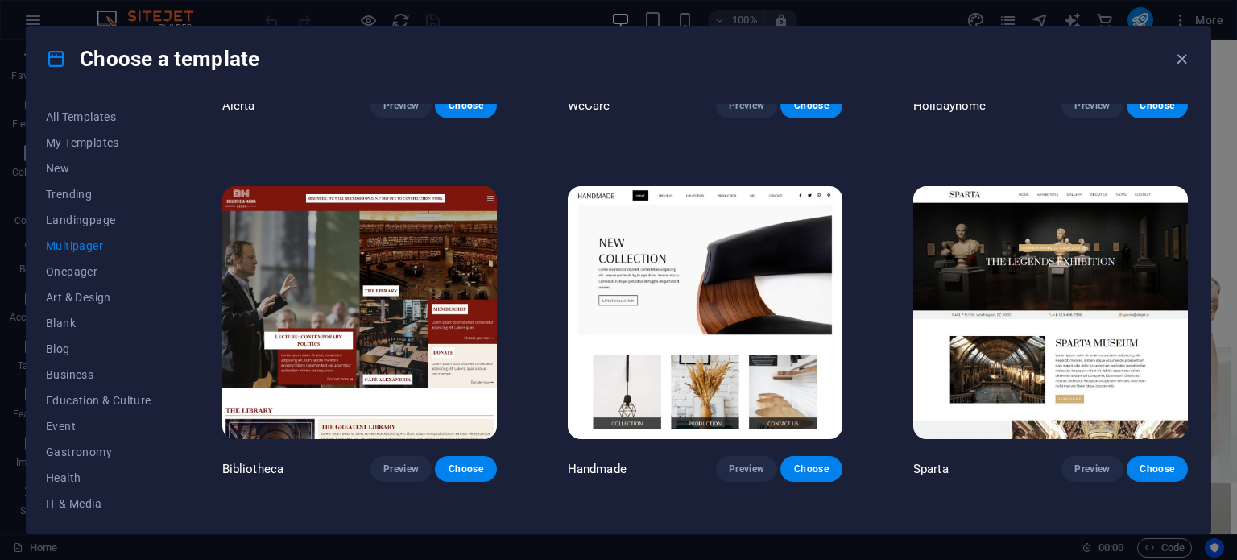
click at [958, 303] on img at bounding box center [1050, 312] width 275 height 253
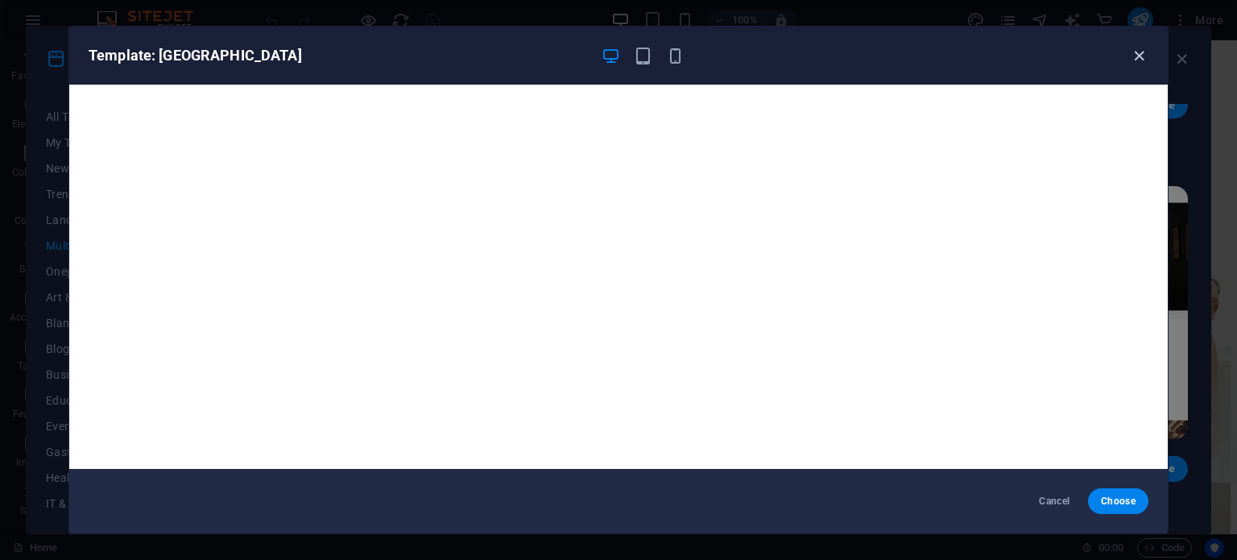
click at [1134, 54] on icon "button" at bounding box center [1139, 56] width 19 height 19
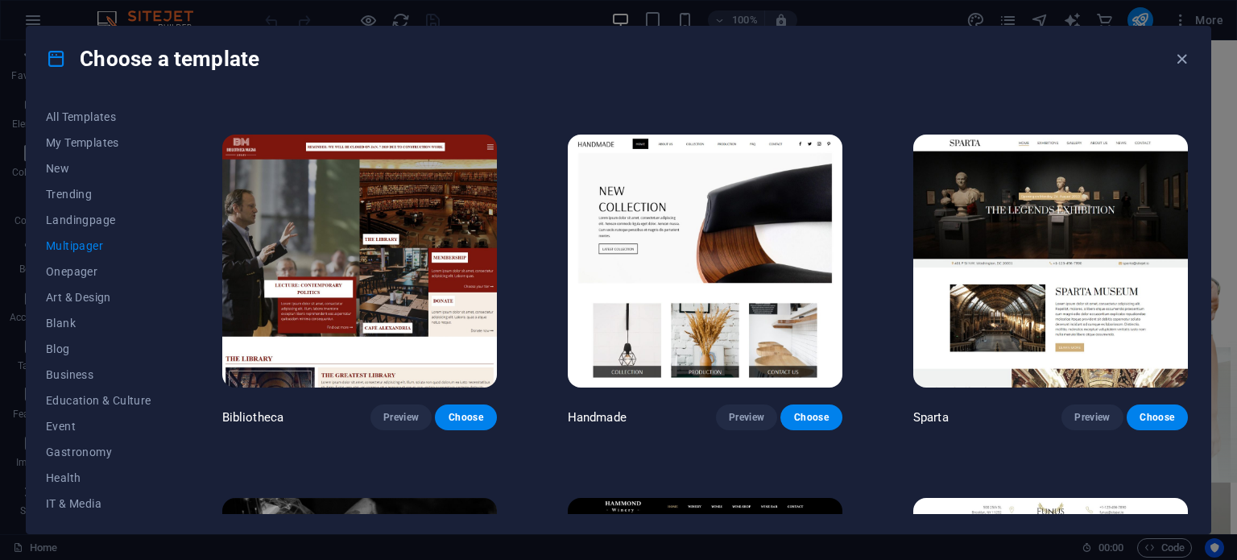
scroll to position [6157, 0]
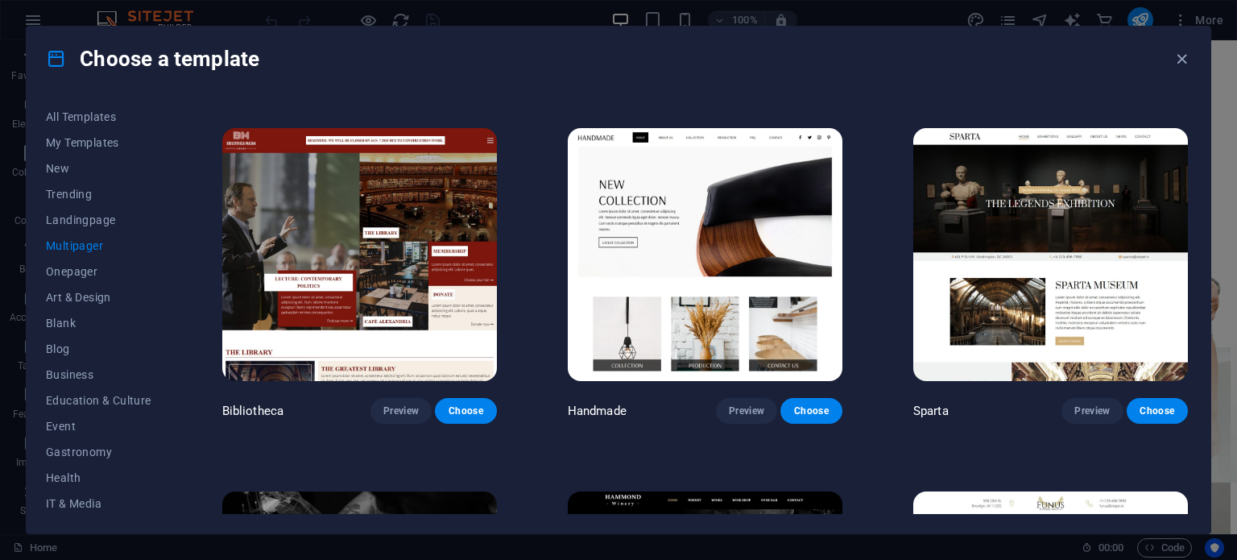
click at [673, 294] on img at bounding box center [705, 254] width 275 height 253
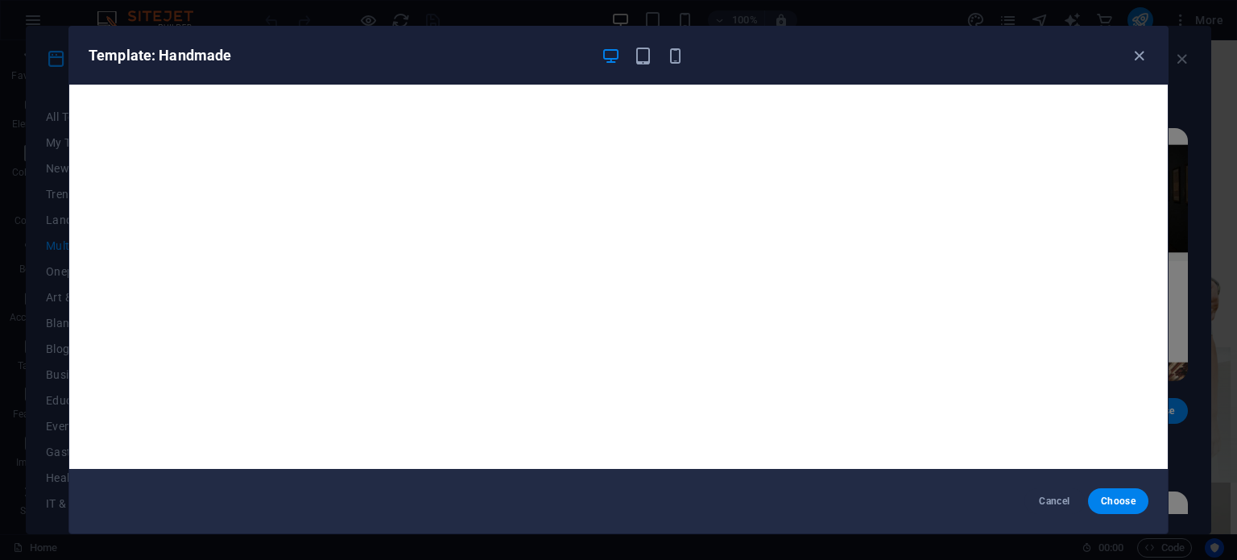
scroll to position [4, 0]
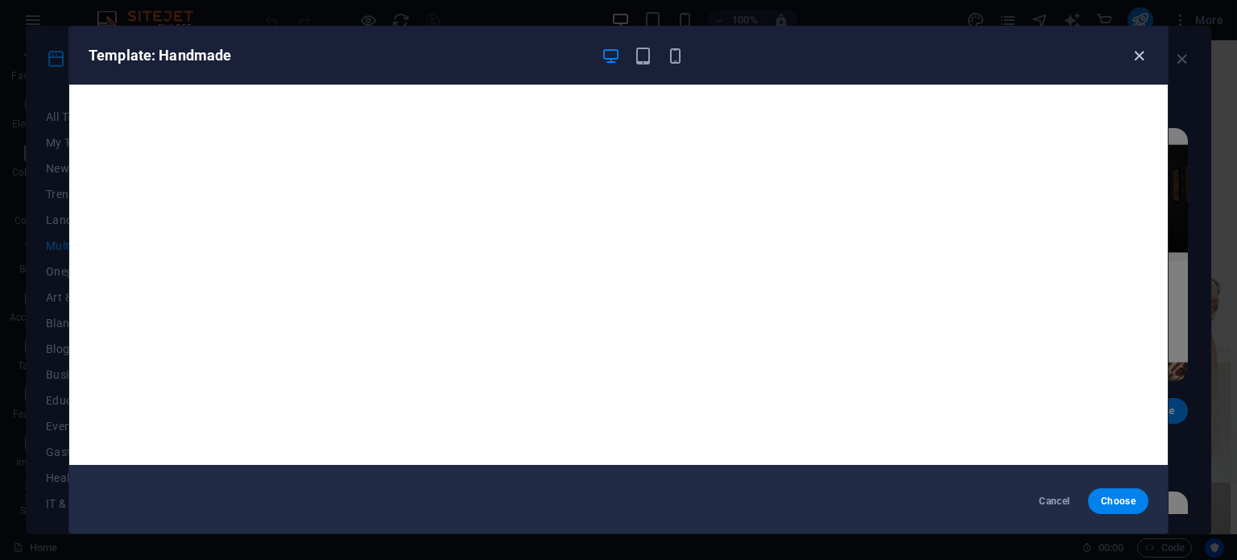
click at [1140, 56] on icon "button" at bounding box center [1139, 56] width 19 height 19
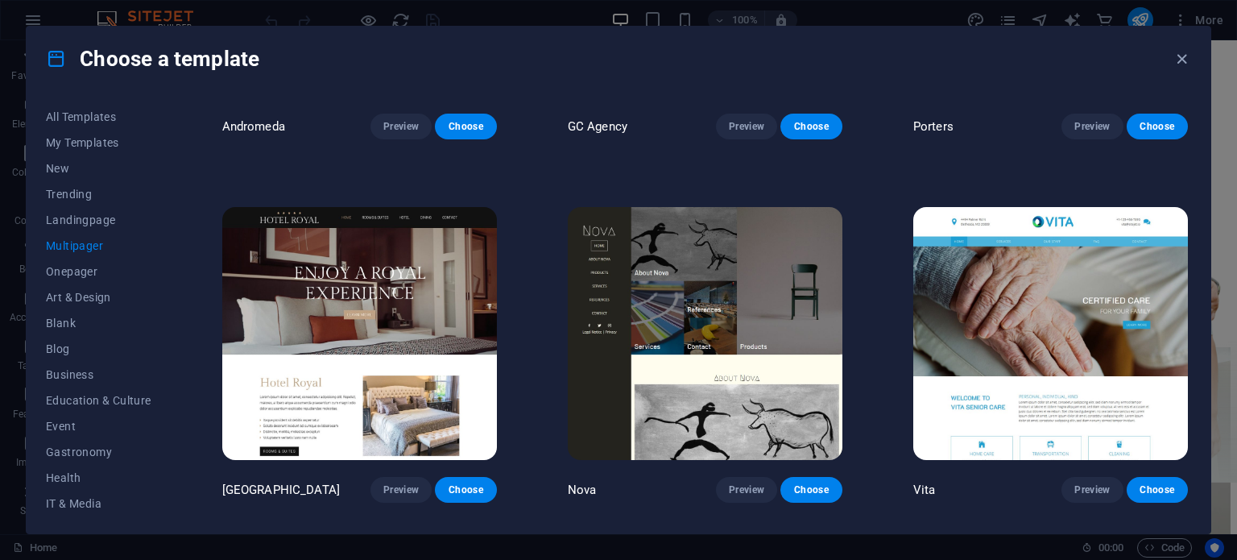
scroll to position [7170, 0]
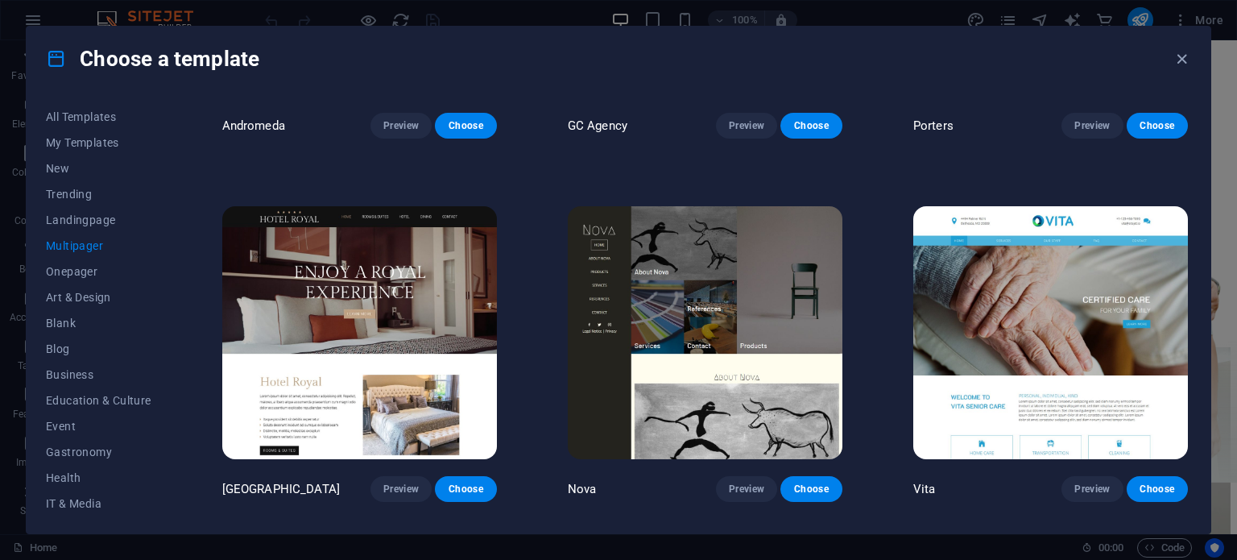
click at [662, 300] on img at bounding box center [705, 332] width 275 height 253
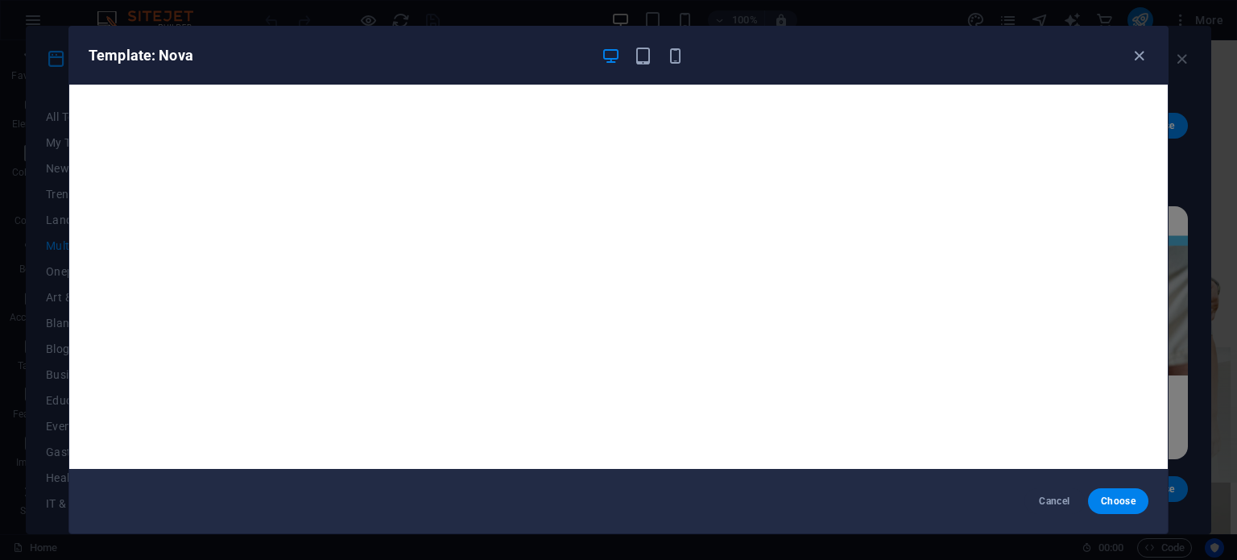
scroll to position [4, 0]
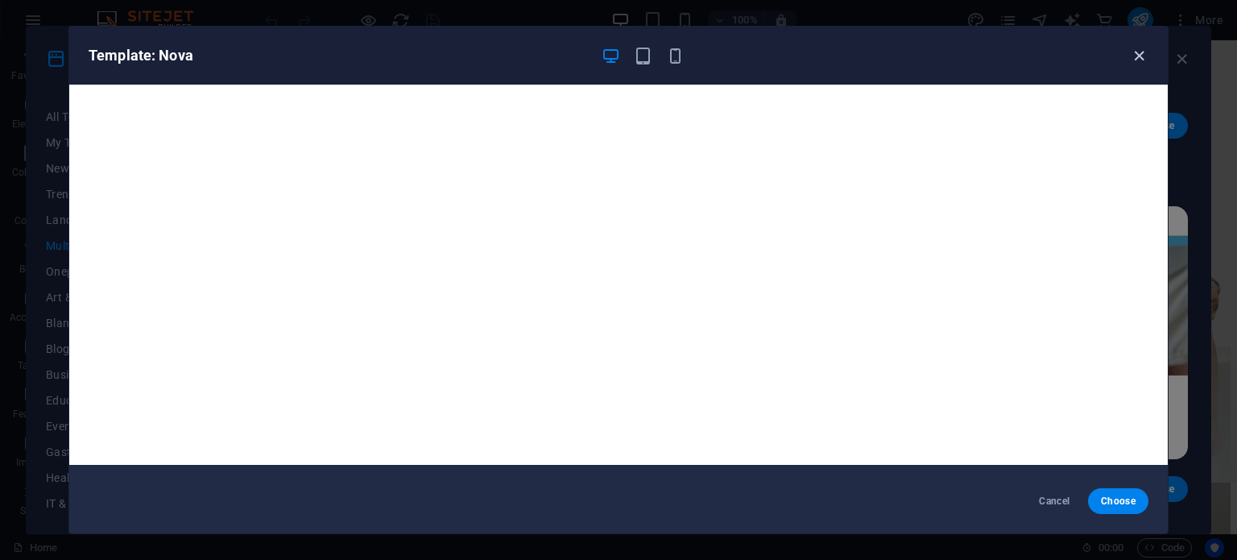
click at [1140, 58] on icon "button" at bounding box center [1139, 56] width 19 height 19
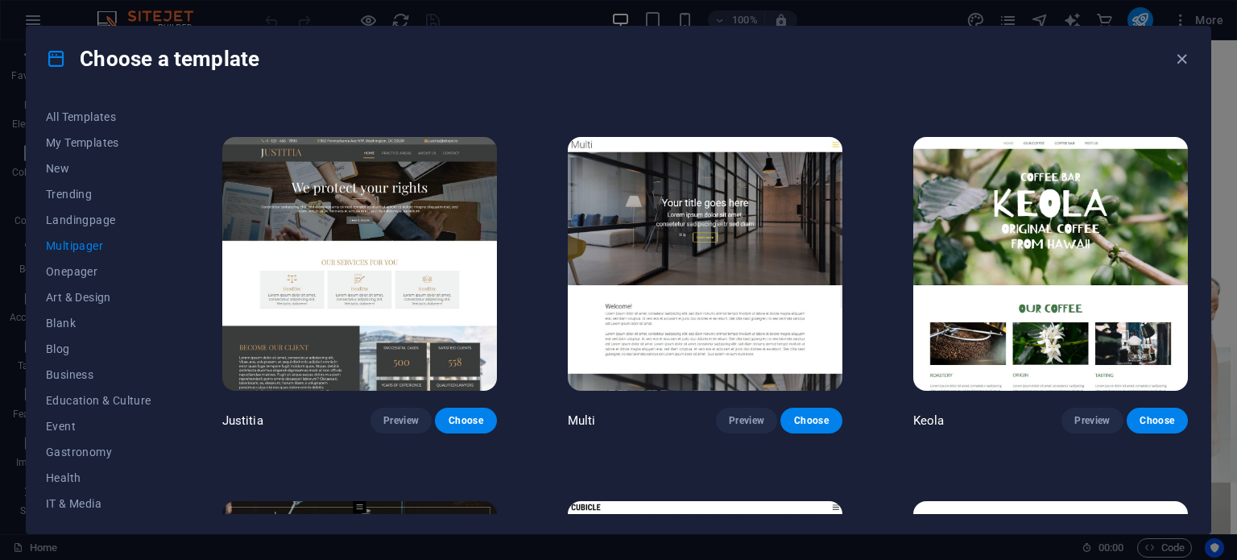
scroll to position [7602, 0]
click at [761, 230] on img at bounding box center [705, 263] width 275 height 253
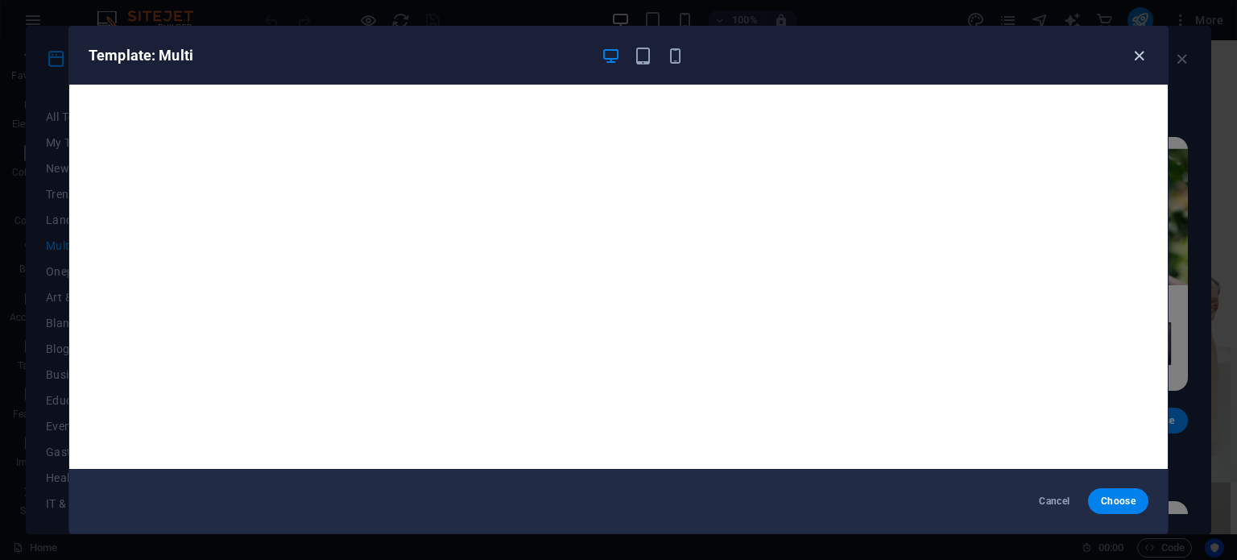
click at [1138, 52] on icon "button" at bounding box center [1139, 56] width 19 height 19
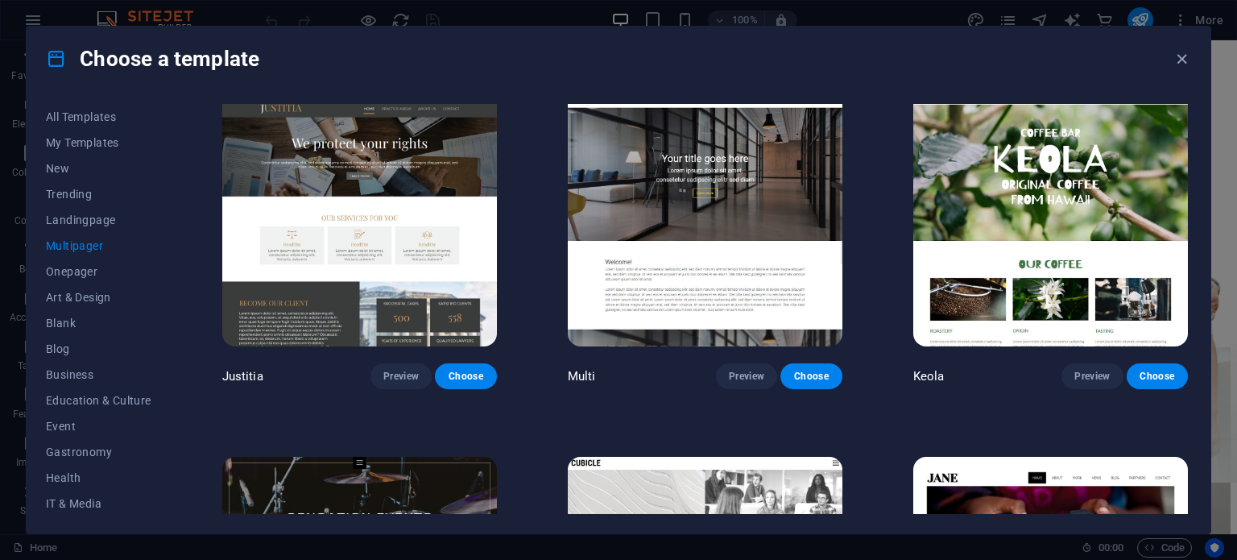
scroll to position [7646, 0]
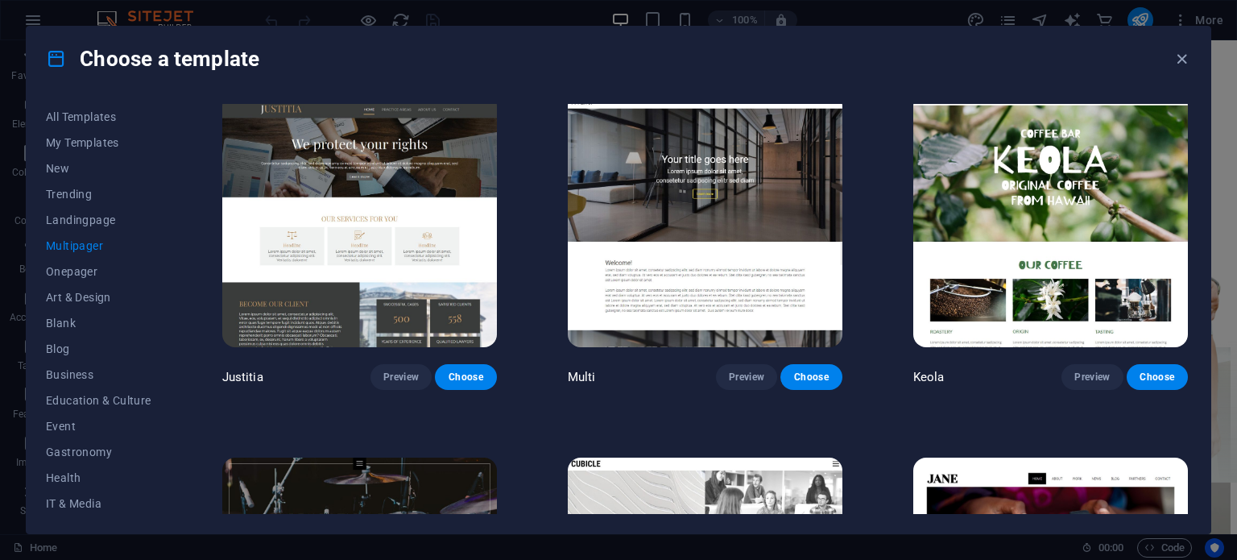
click at [992, 176] on img at bounding box center [1050, 219] width 275 height 253
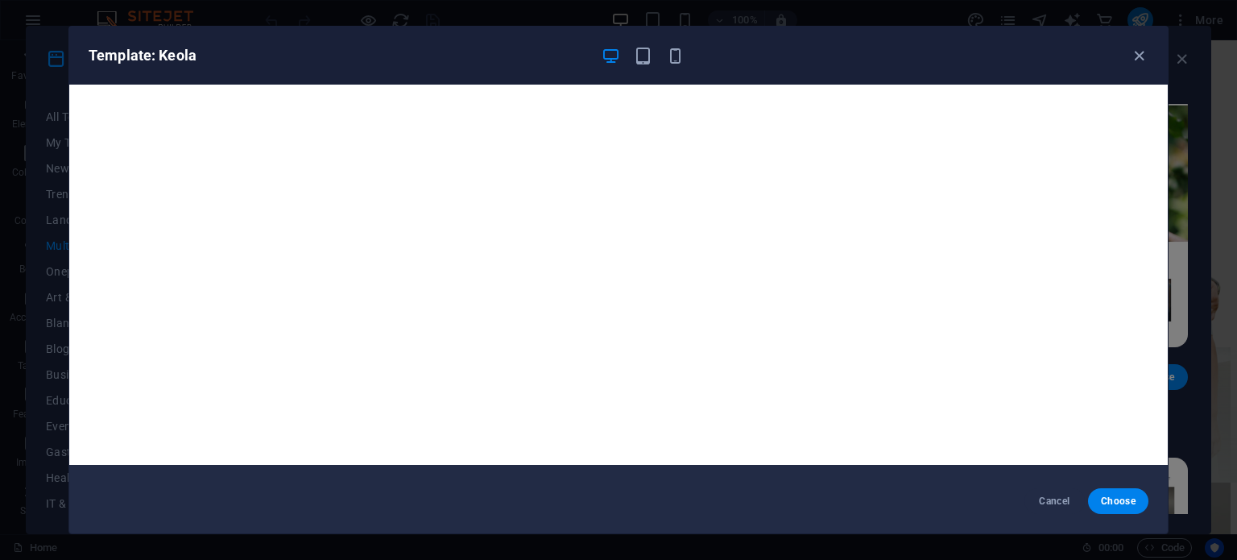
scroll to position [0, 0]
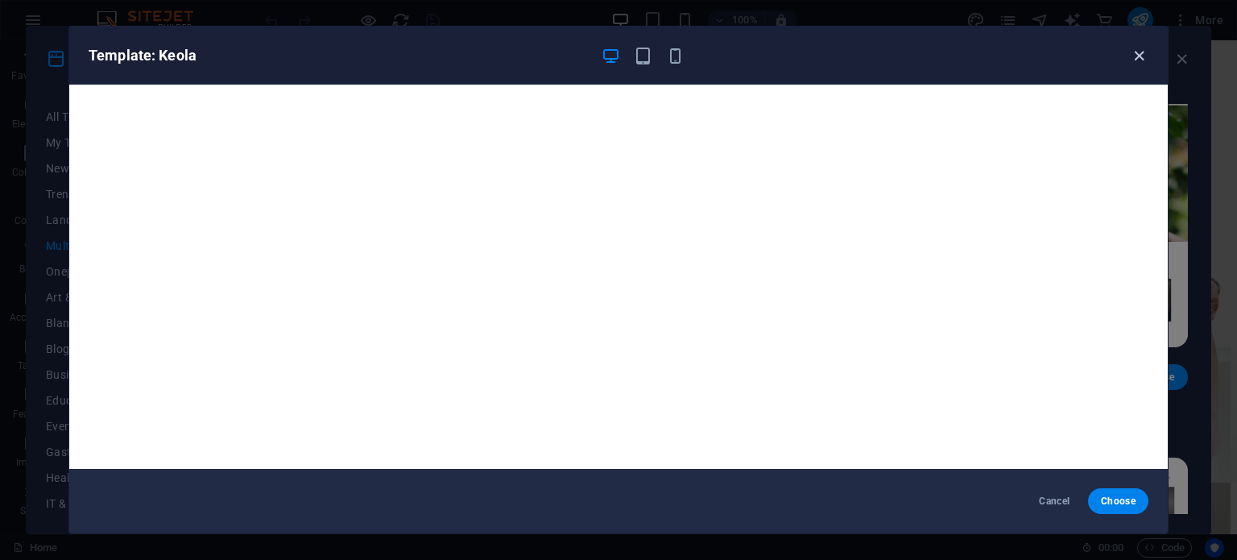
click at [1140, 57] on icon "button" at bounding box center [1139, 56] width 19 height 19
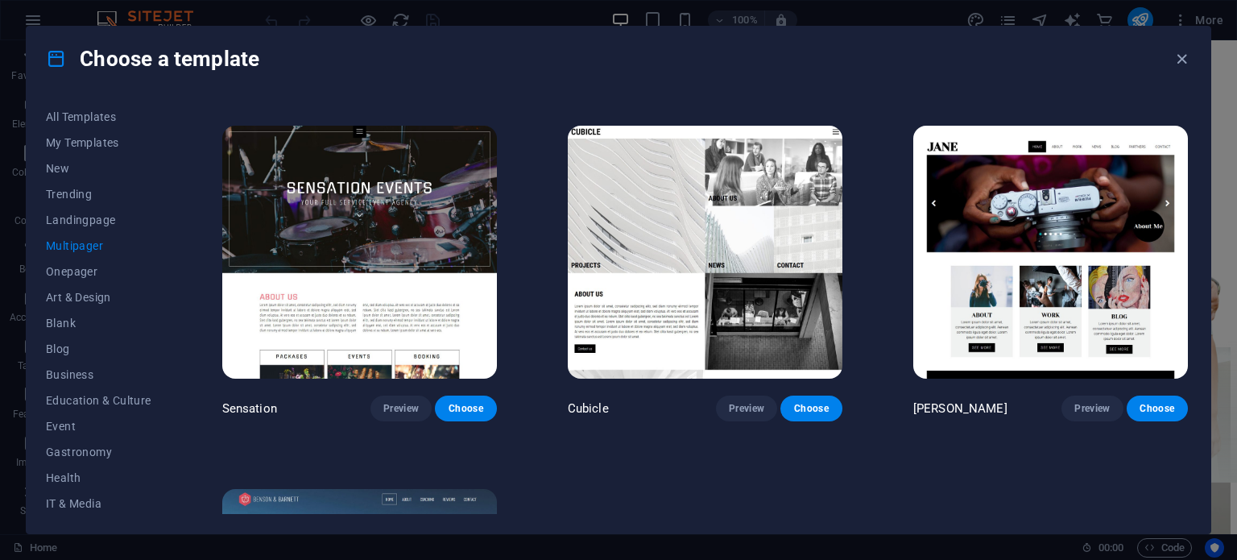
scroll to position [7968, 0]
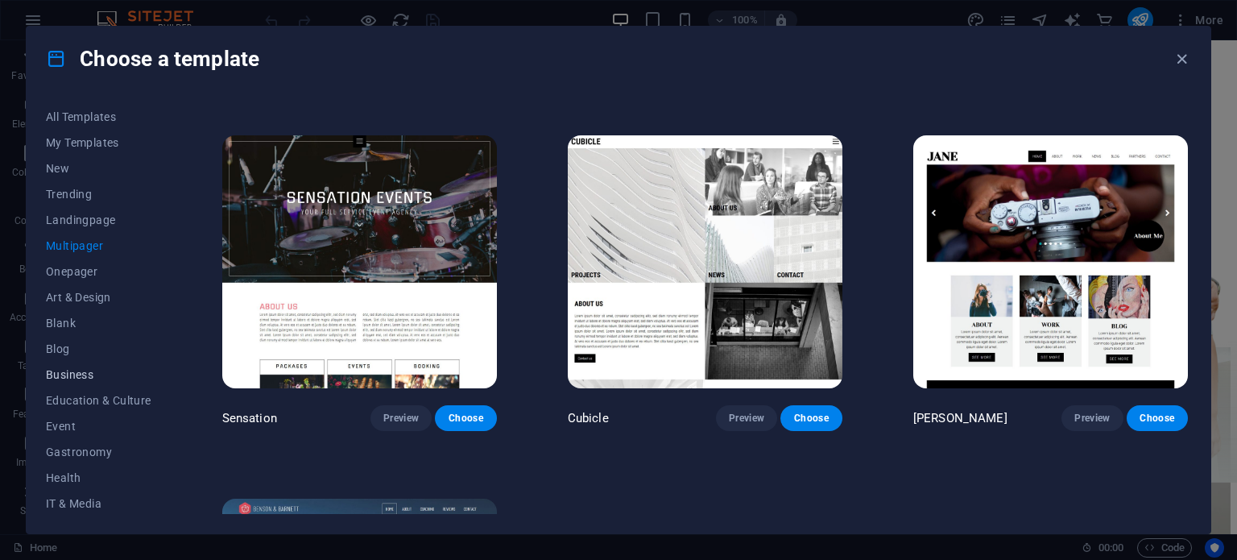
click at [106, 378] on span "Business" at bounding box center [98, 374] width 105 height 13
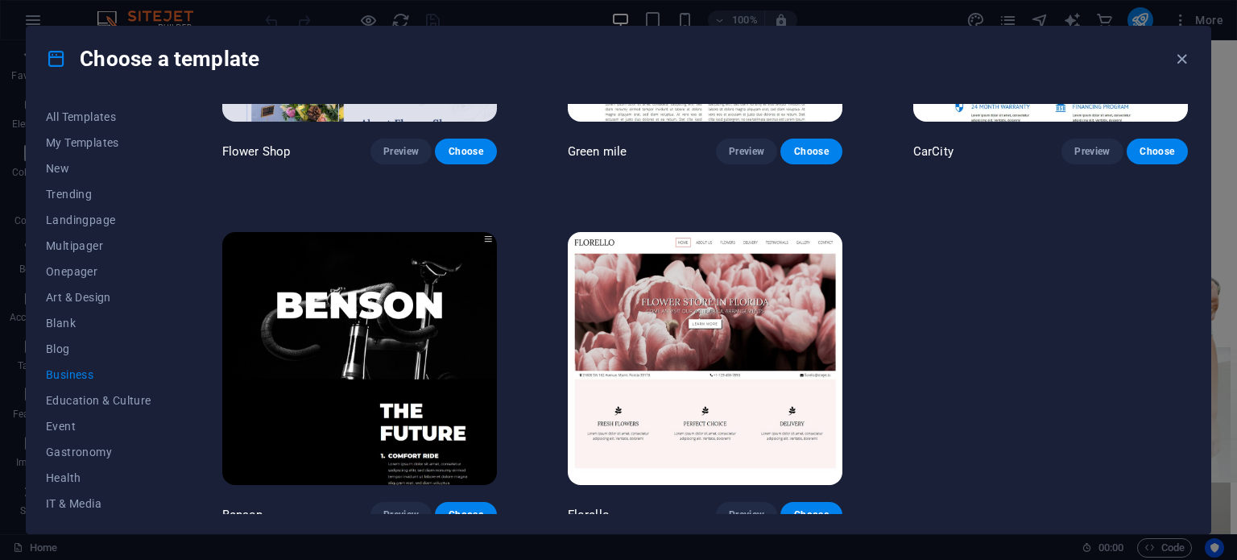
scroll to position [610, 0]
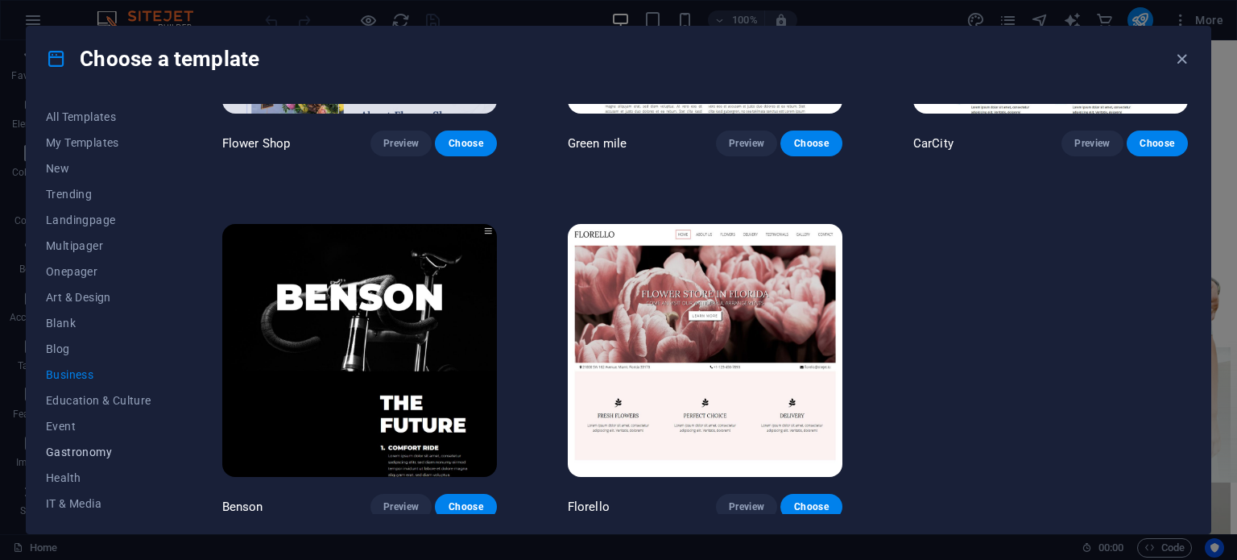
click at [98, 446] on span "Gastronomy" at bounding box center [98, 451] width 105 height 13
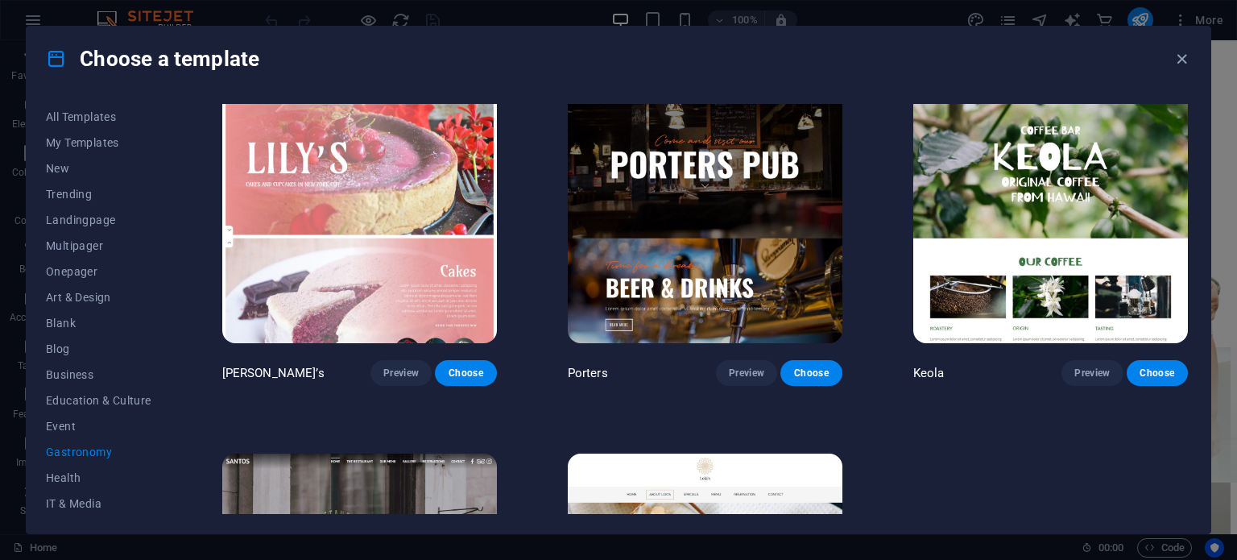
scroll to position [1472, 0]
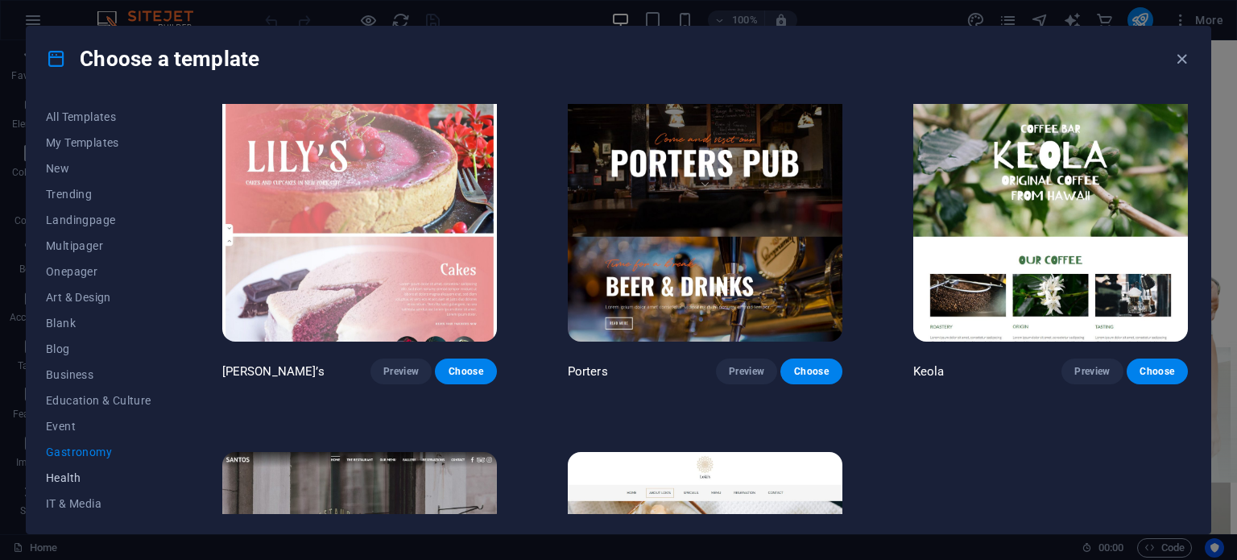
click at [76, 475] on span "Health" at bounding box center [98, 477] width 105 height 13
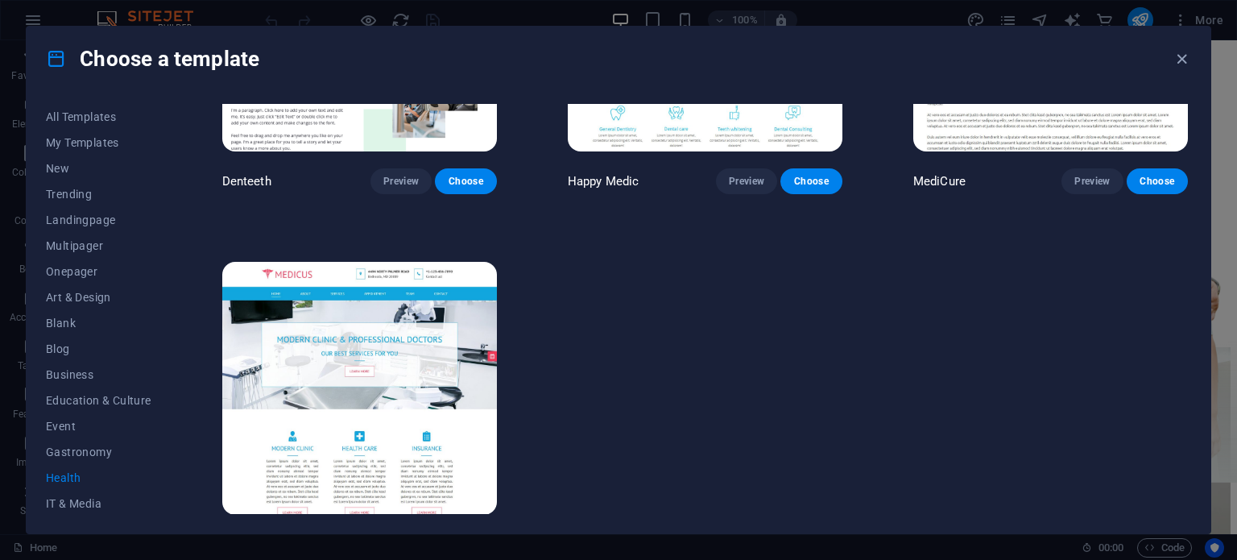
scroll to position [569, 0]
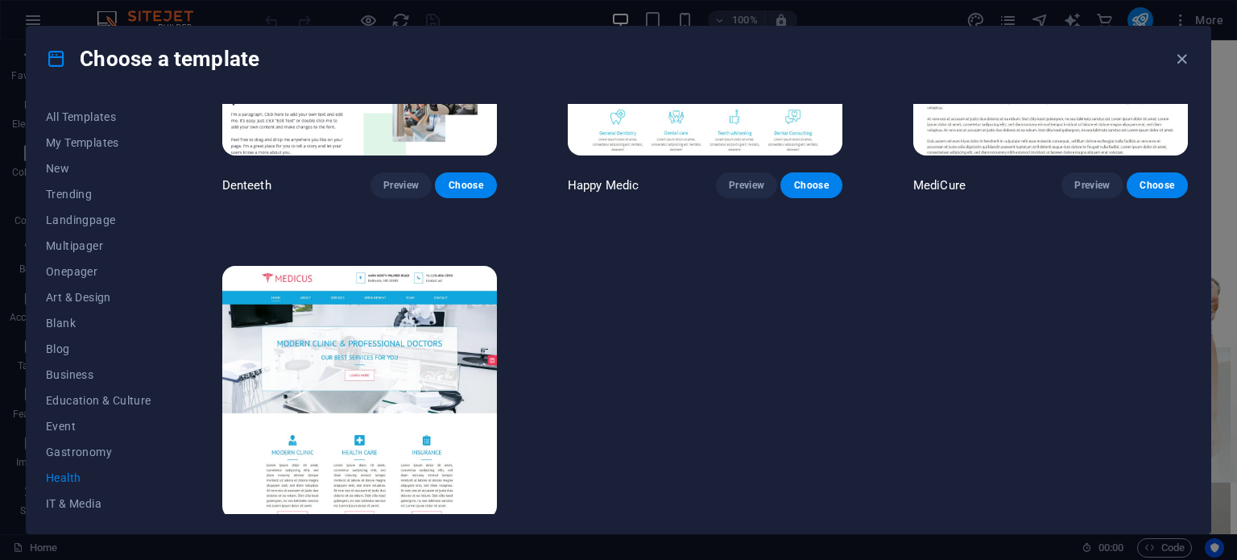
click at [367, 354] on img at bounding box center [359, 392] width 275 height 253
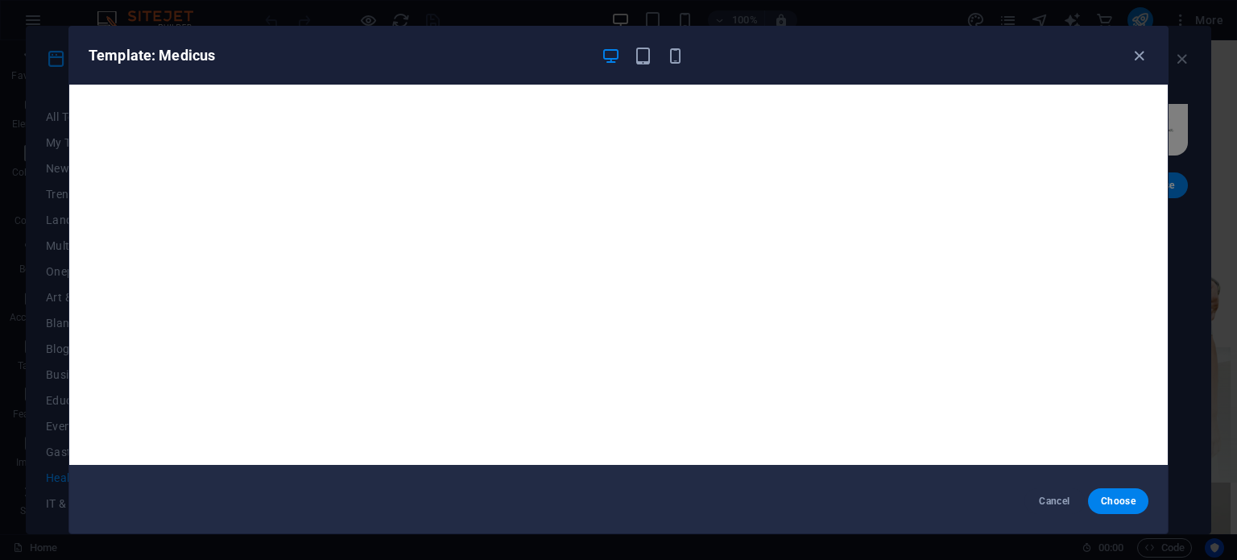
scroll to position [0, 0]
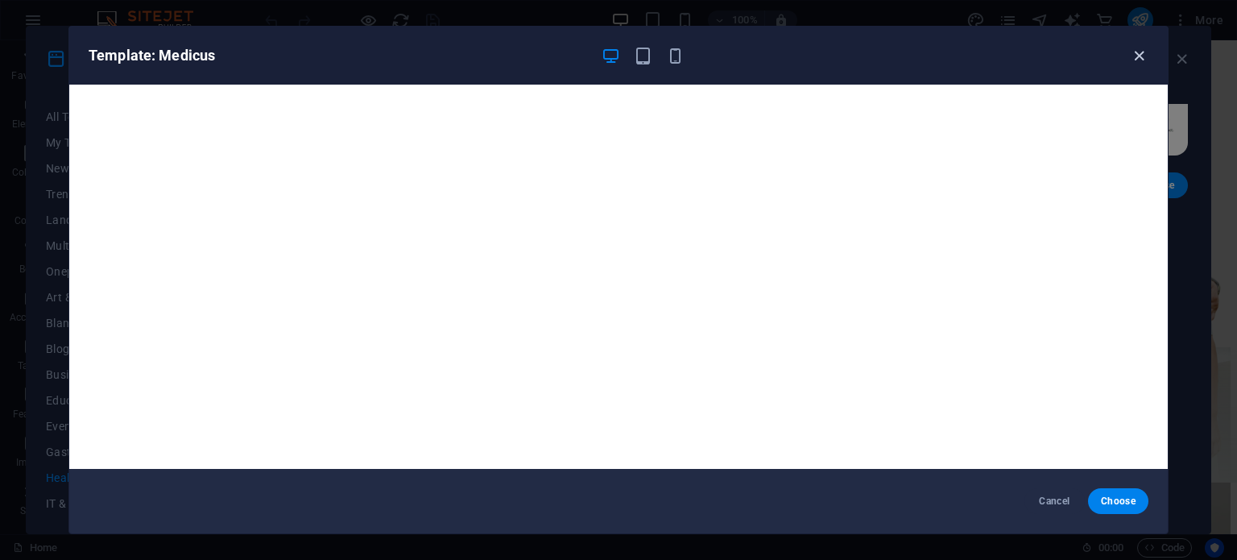
click at [1137, 58] on icon "button" at bounding box center [1139, 56] width 19 height 19
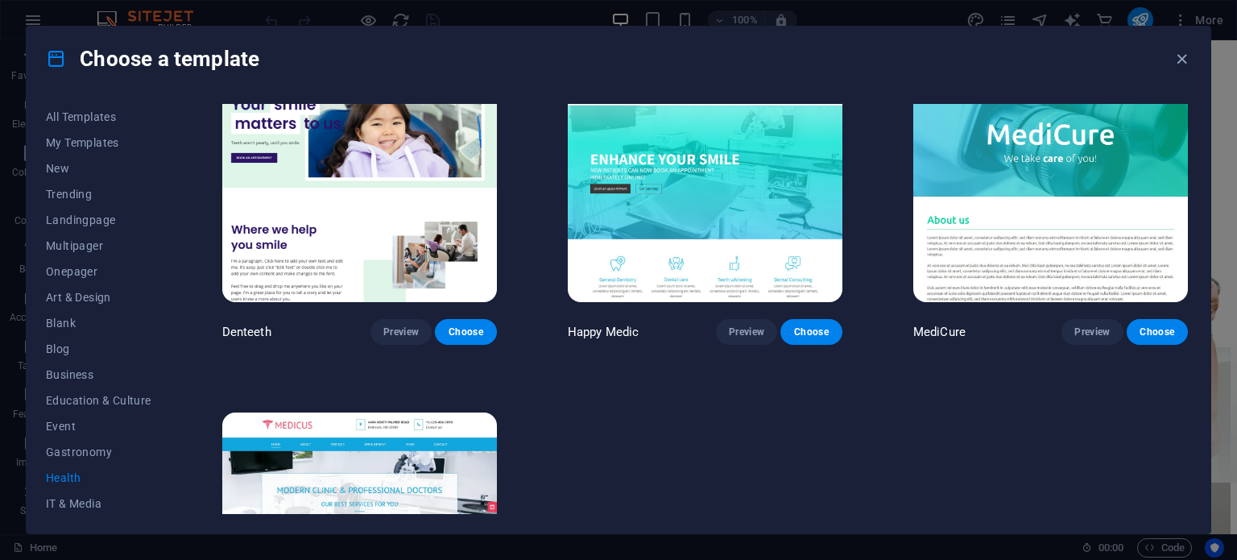
scroll to position [350, 0]
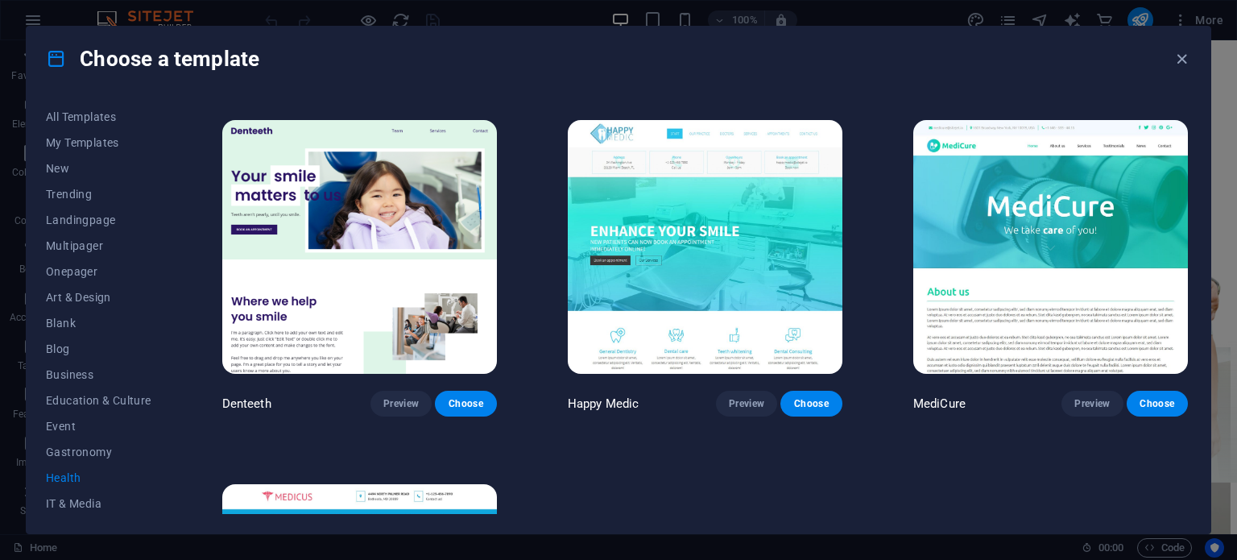
click at [1032, 245] on img at bounding box center [1050, 246] width 275 height 253
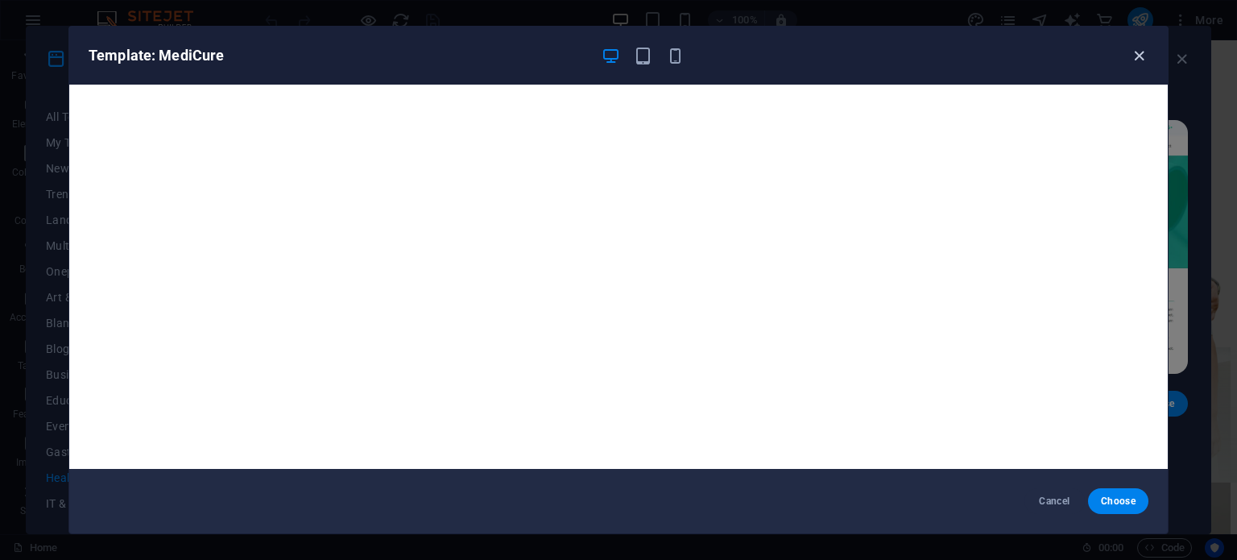
click at [1134, 51] on icon "button" at bounding box center [1139, 56] width 19 height 19
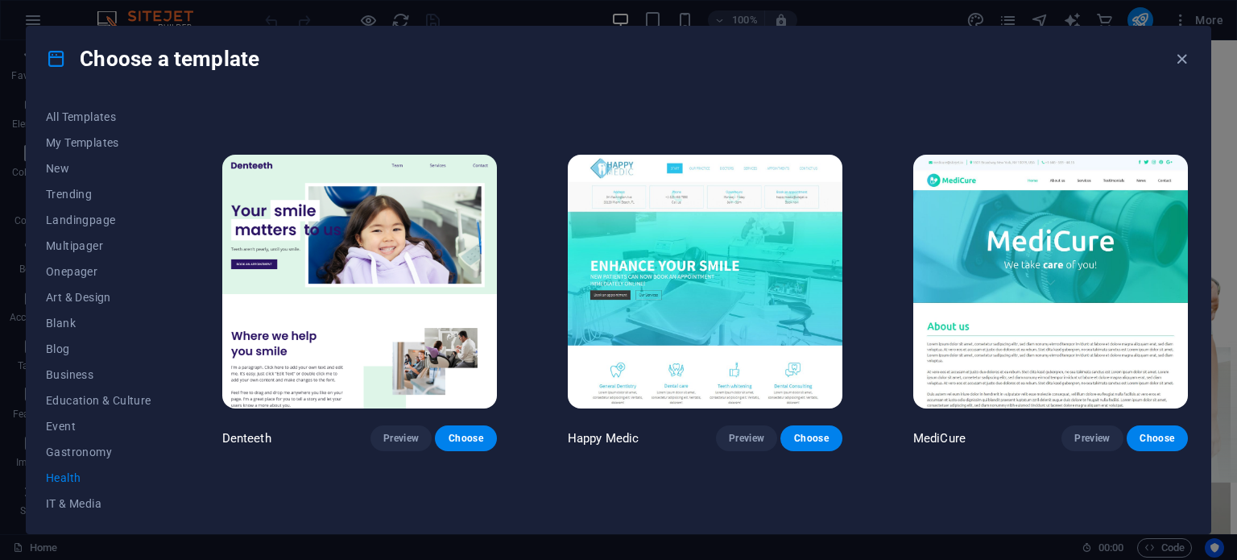
scroll to position [315, 0]
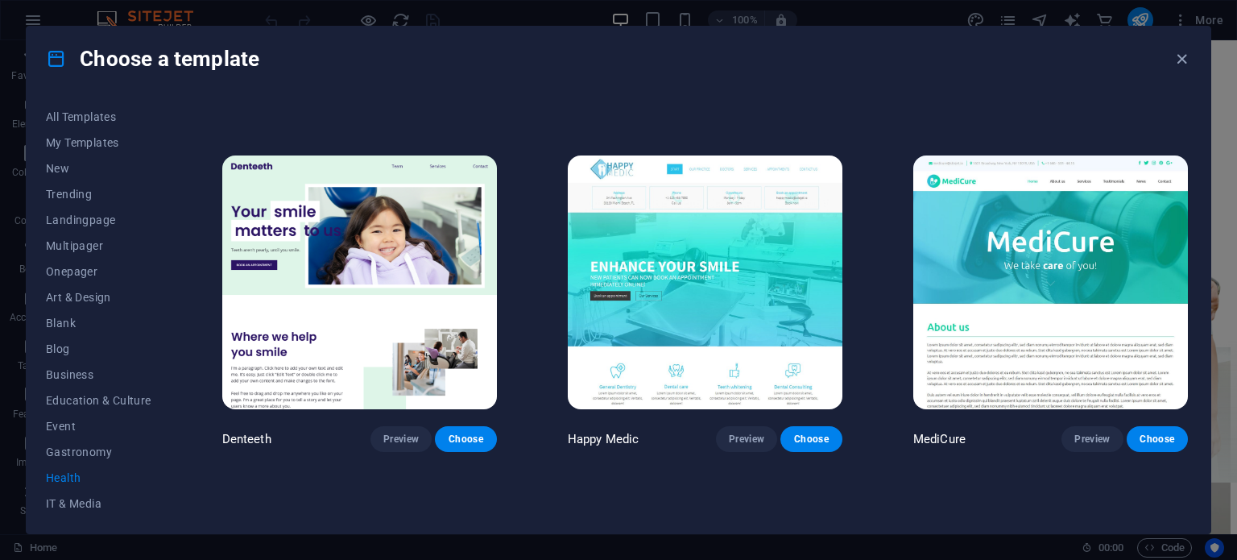
click at [751, 299] on img at bounding box center [705, 281] width 275 height 253
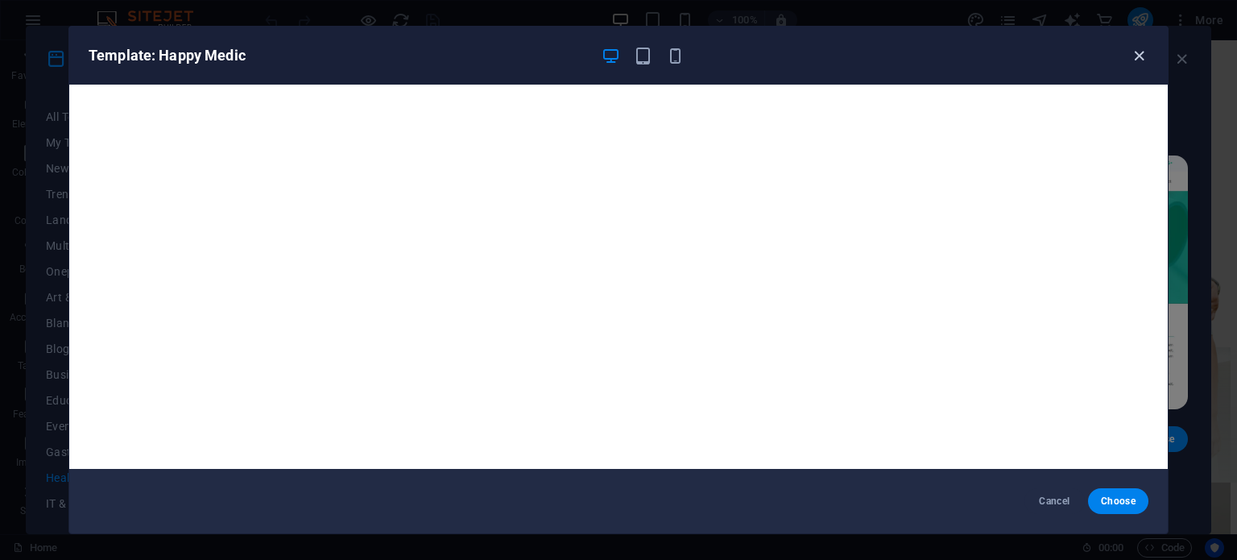
click at [1140, 49] on icon "button" at bounding box center [1139, 56] width 19 height 19
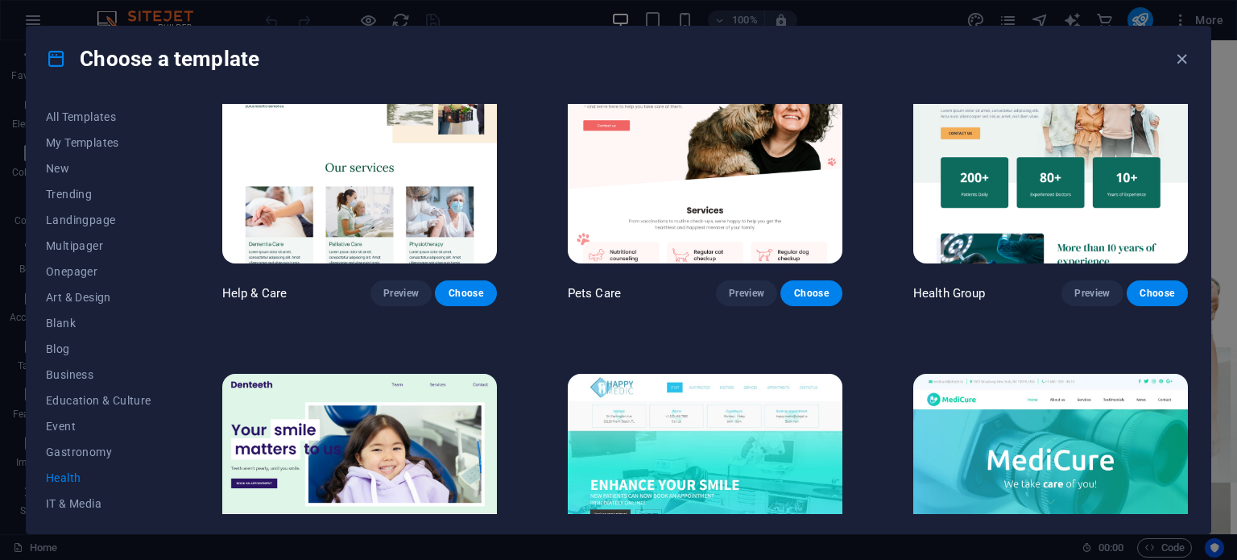
scroll to position [65, 0]
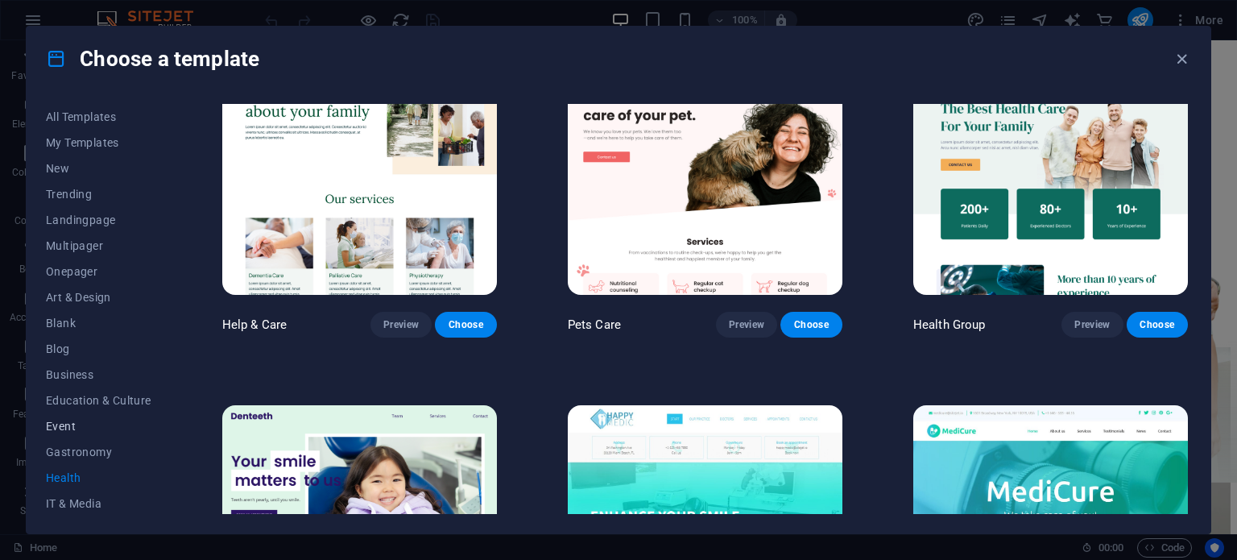
click at [53, 420] on span "Event" at bounding box center [98, 426] width 105 height 13
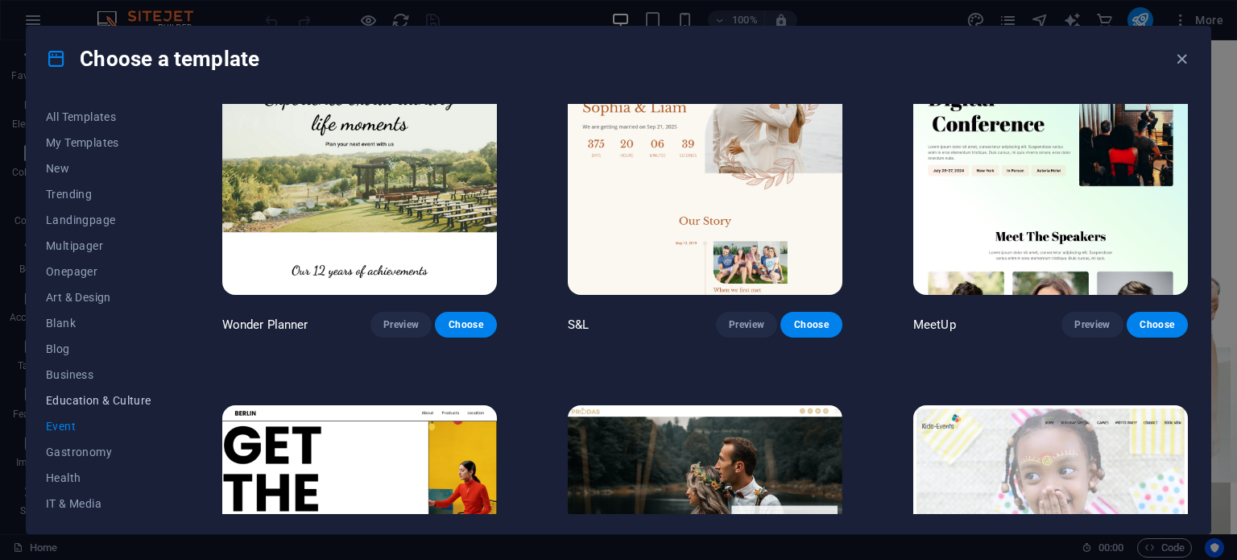
click at [96, 399] on span "Education & Culture" at bounding box center [98, 400] width 105 height 13
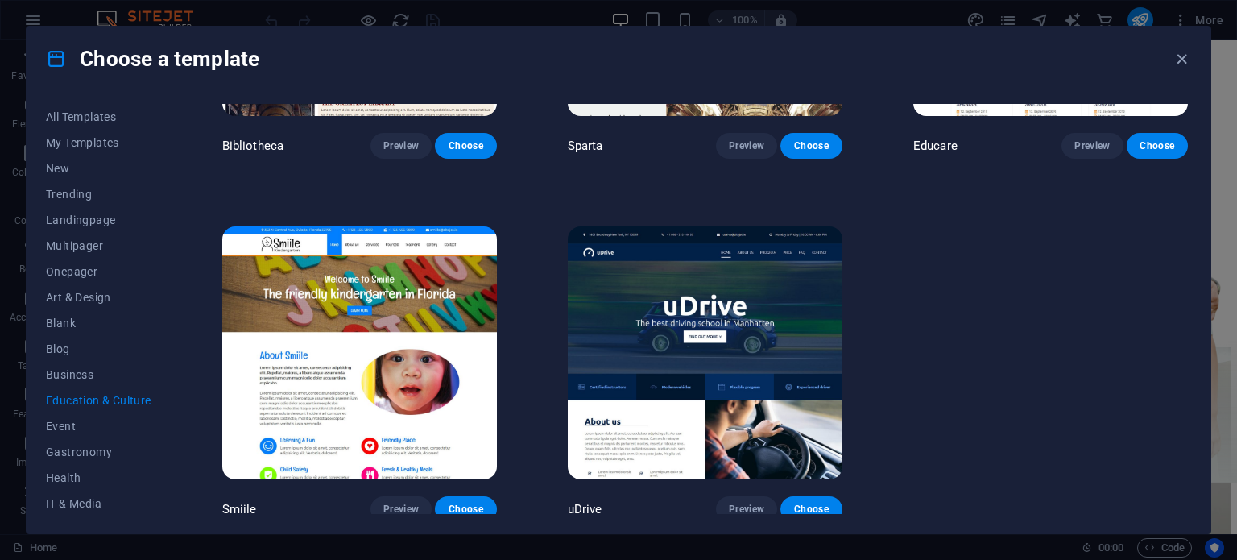
scroll to position [610, 0]
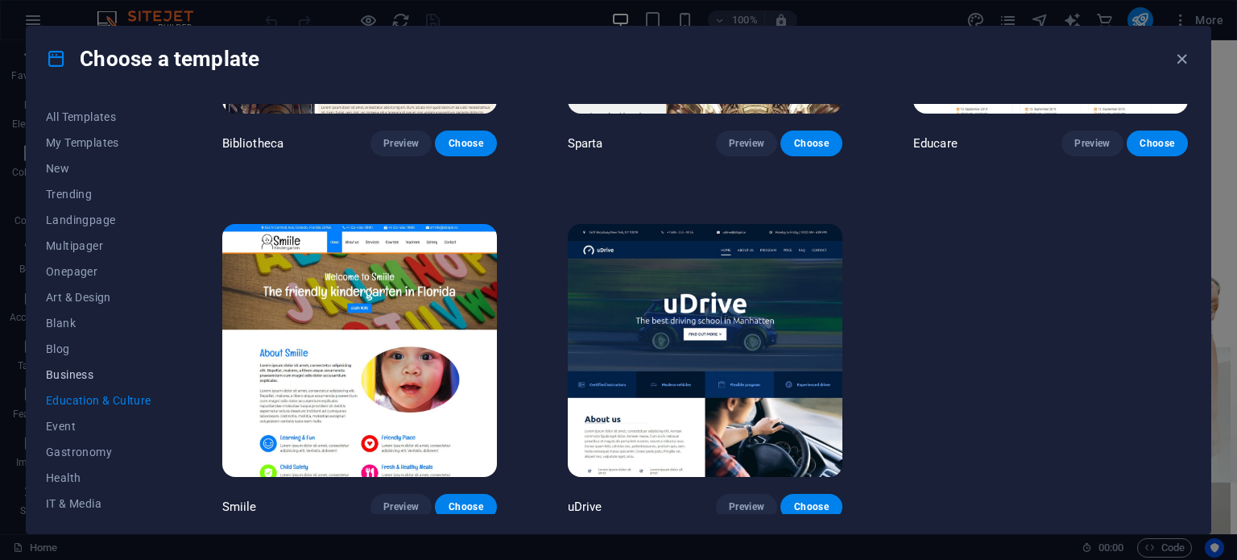
click at [84, 368] on span "Business" at bounding box center [98, 374] width 105 height 13
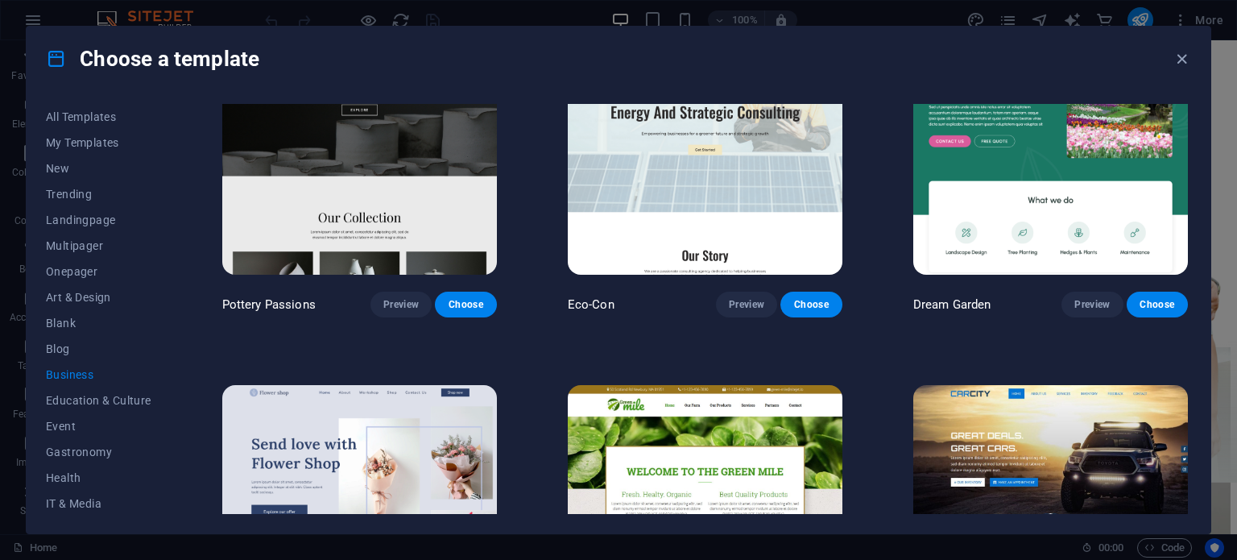
scroll to position [0, 0]
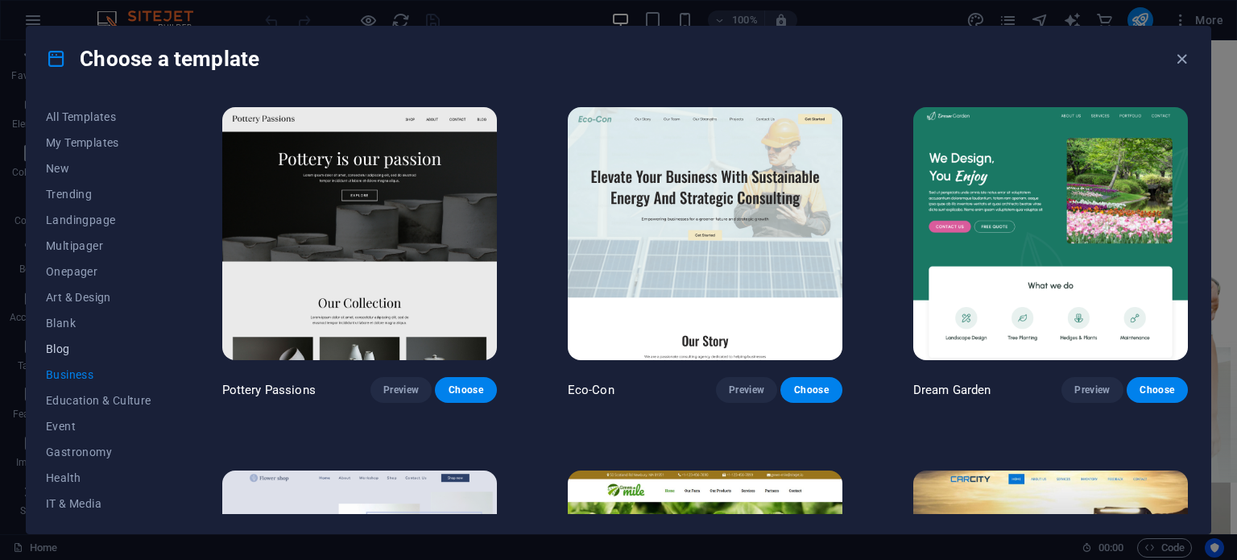
click at [81, 349] on span "Blog" at bounding box center [98, 348] width 105 height 13
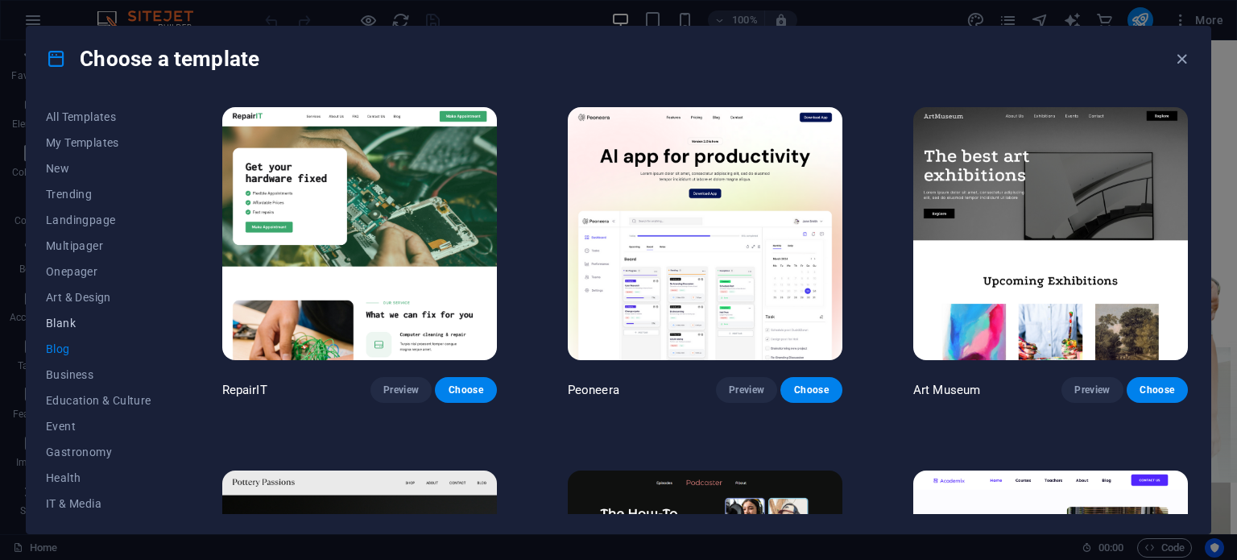
click at [87, 321] on span "Blank" at bounding box center [98, 322] width 105 height 13
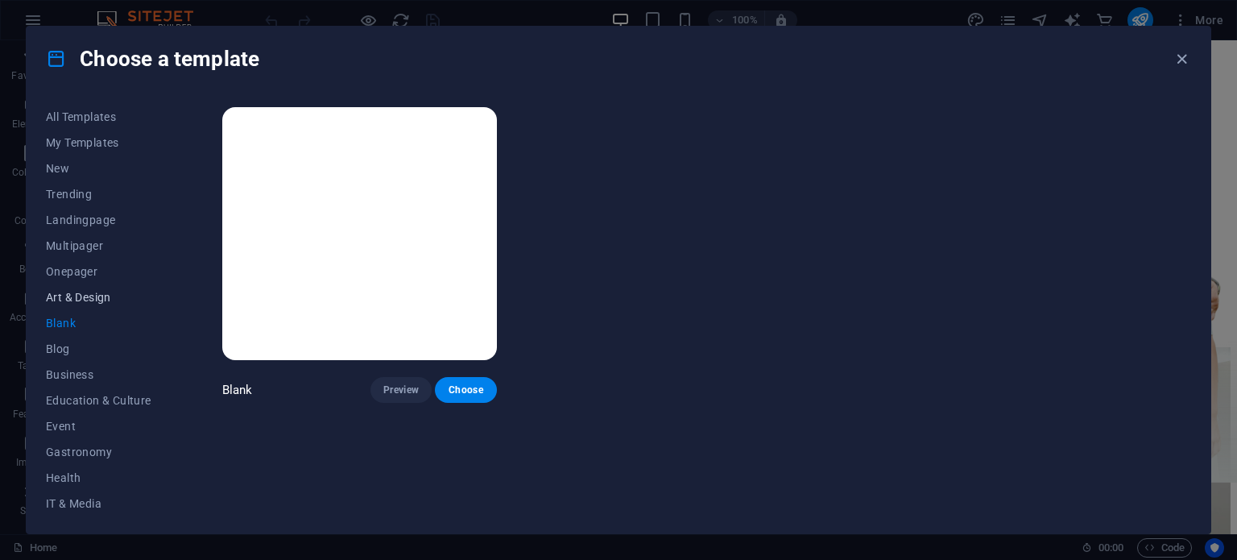
click at [116, 294] on span "Art & Design" at bounding box center [98, 297] width 105 height 13
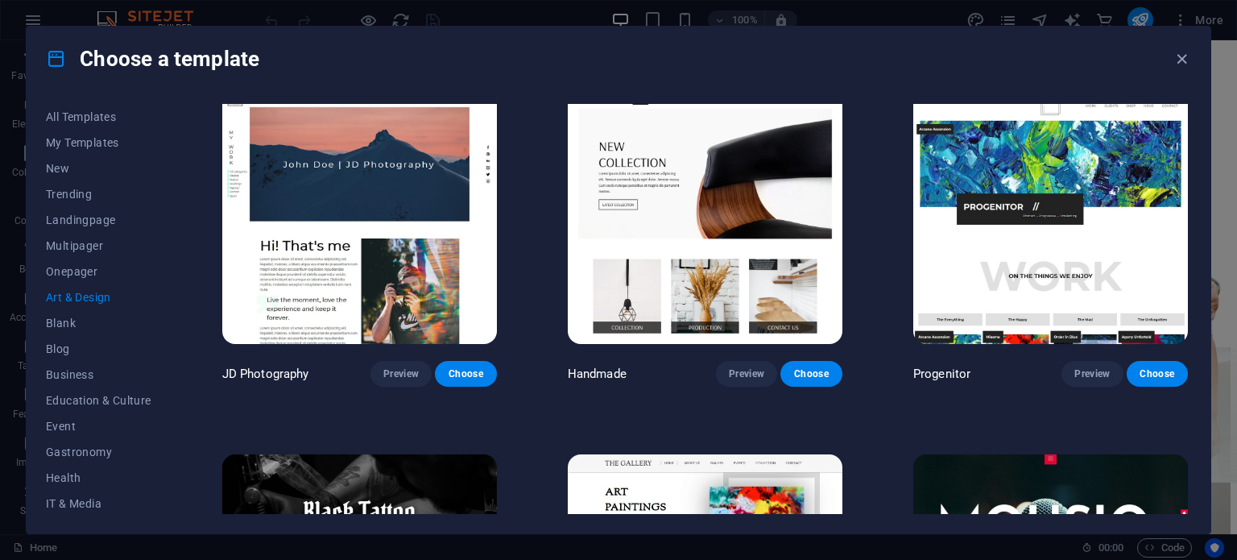
scroll to position [374, 0]
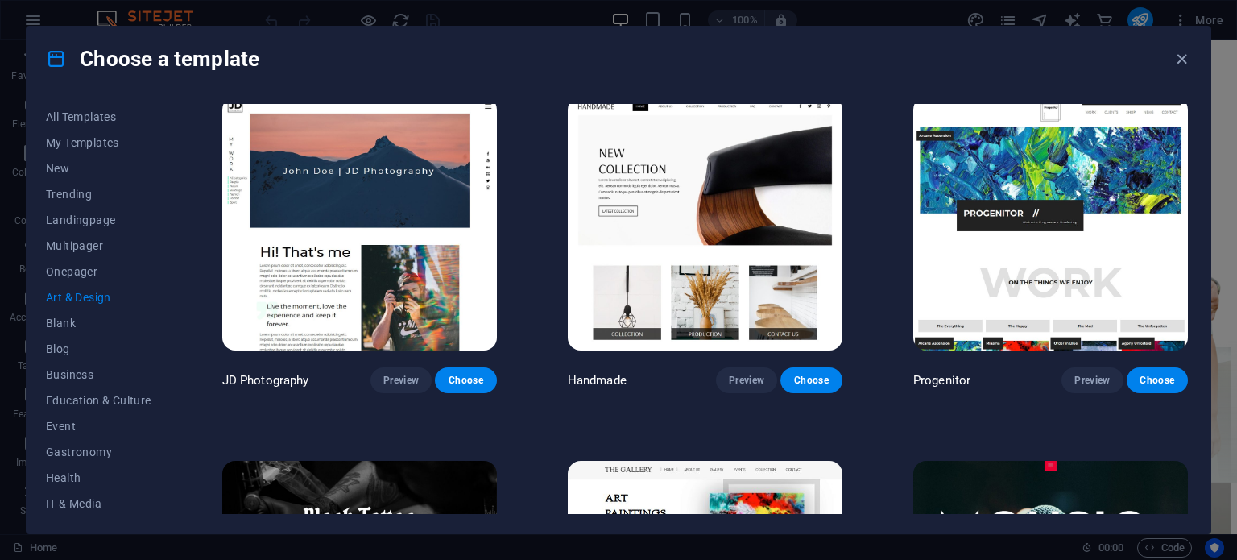
click at [705, 279] on img at bounding box center [705, 223] width 275 height 253
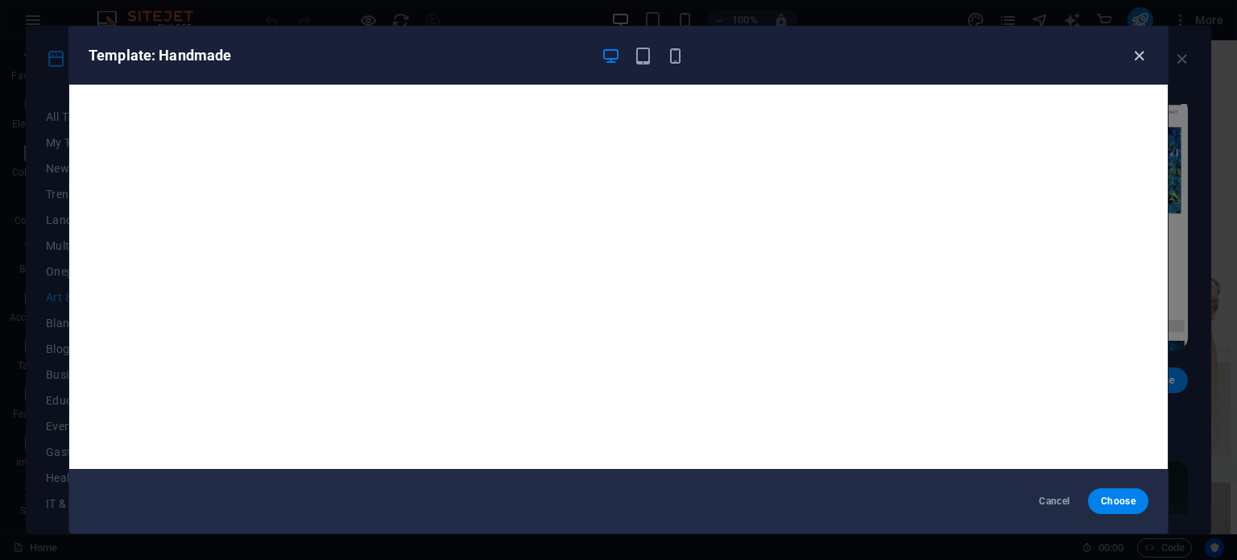
click at [1147, 51] on icon "button" at bounding box center [1139, 56] width 19 height 19
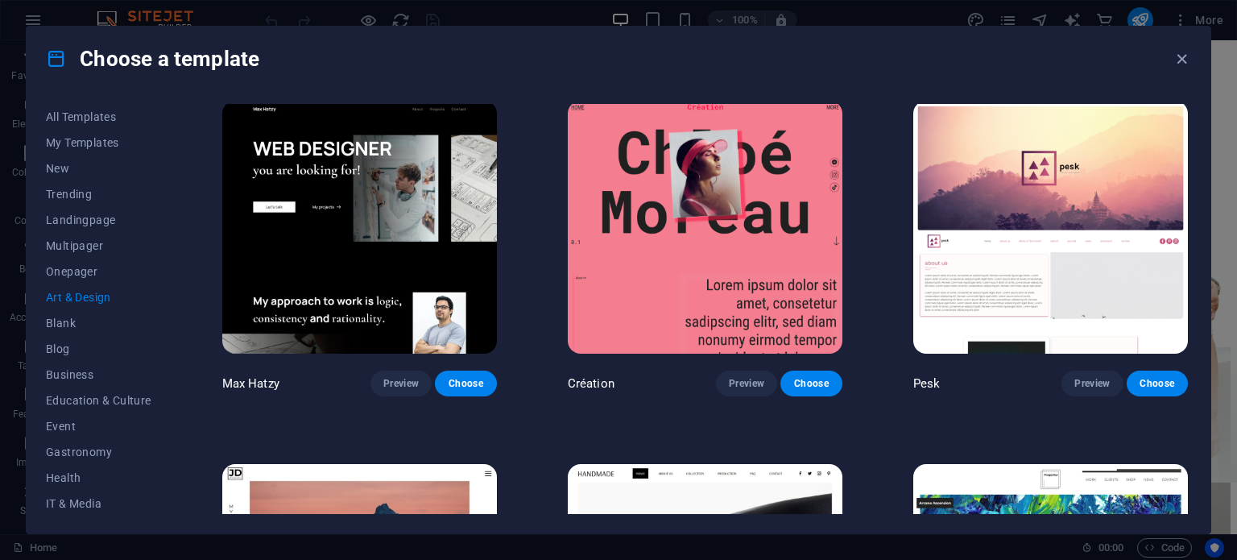
scroll to position [0, 0]
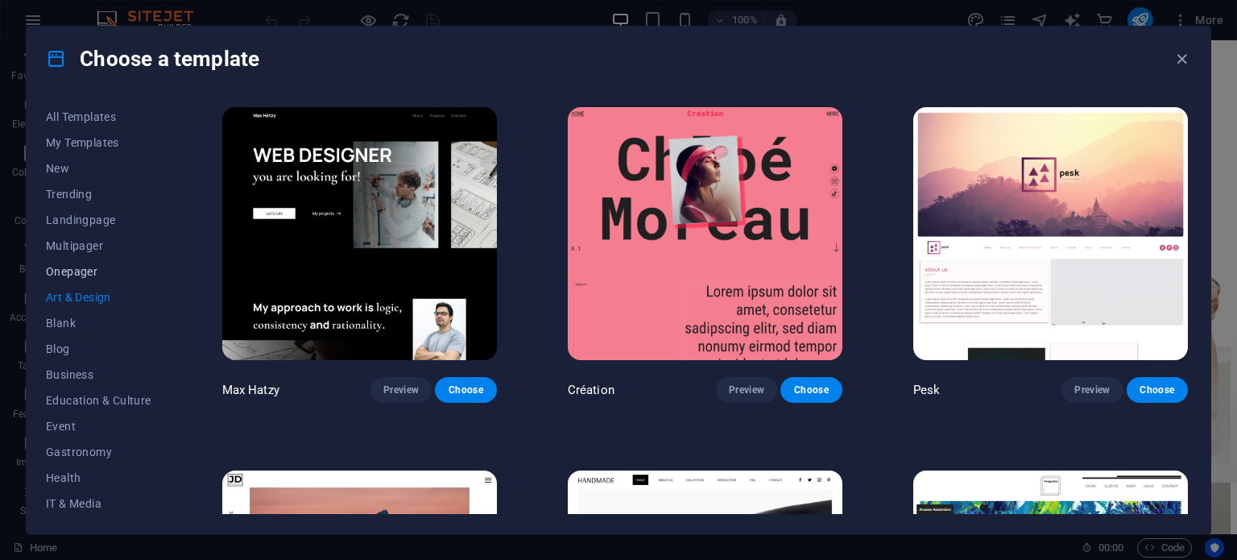
click at [105, 265] on span "Onepager" at bounding box center [98, 271] width 105 height 13
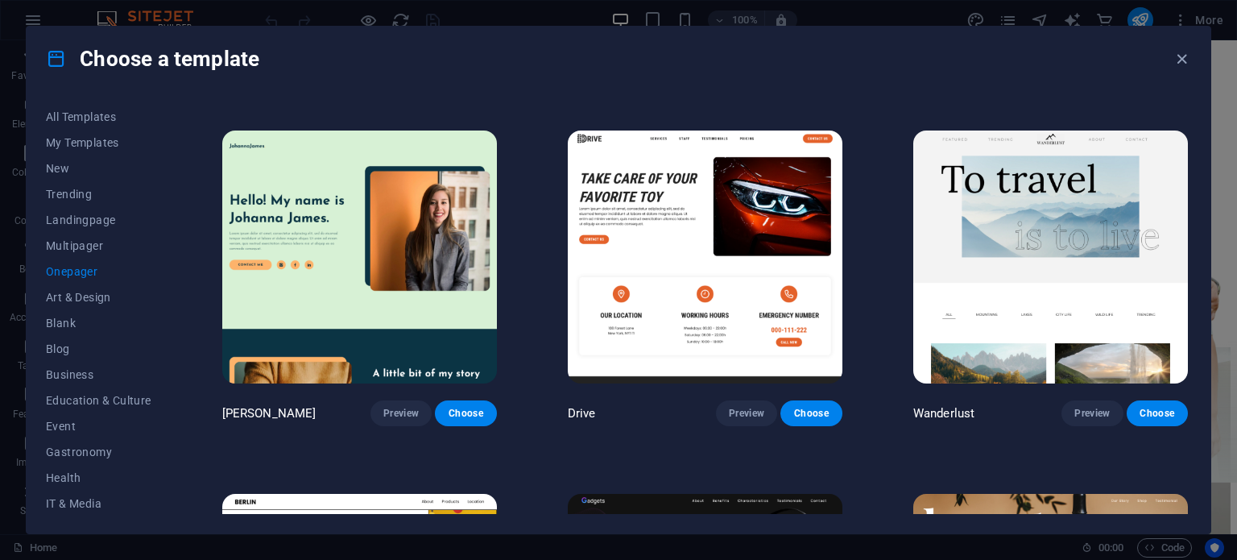
scroll to position [1414, 0]
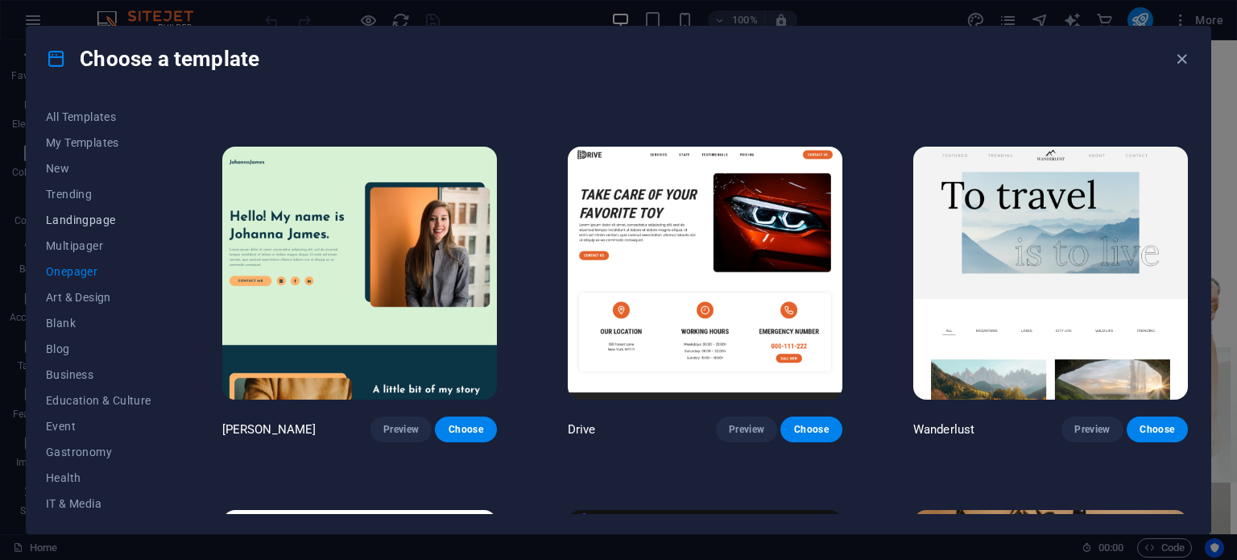
click at [94, 225] on span "Landingpage" at bounding box center [98, 219] width 105 height 13
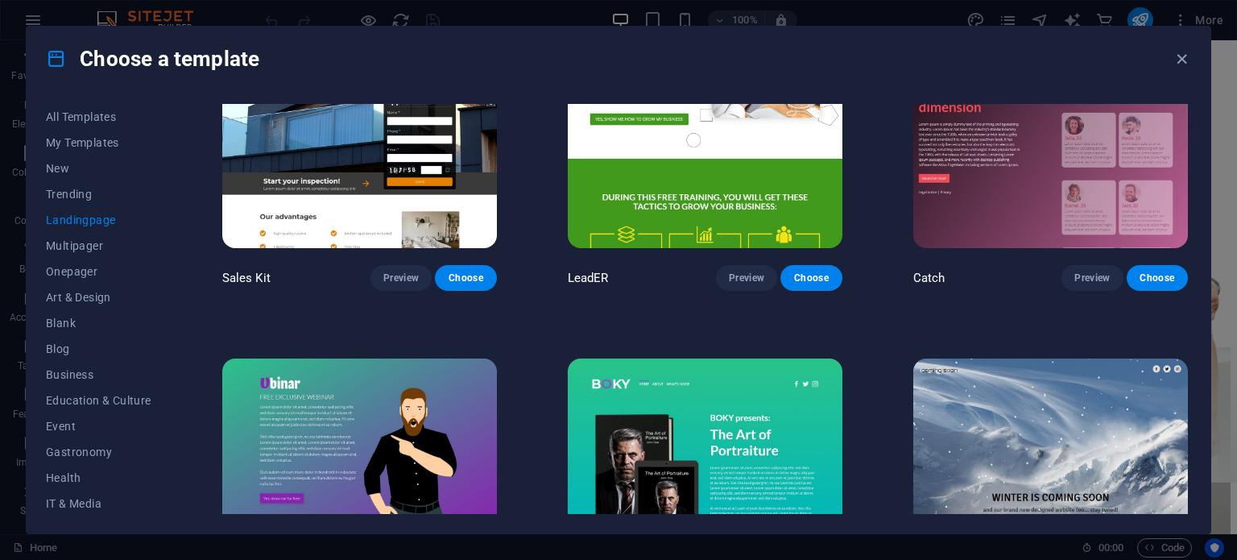
scroll to position [2295, 0]
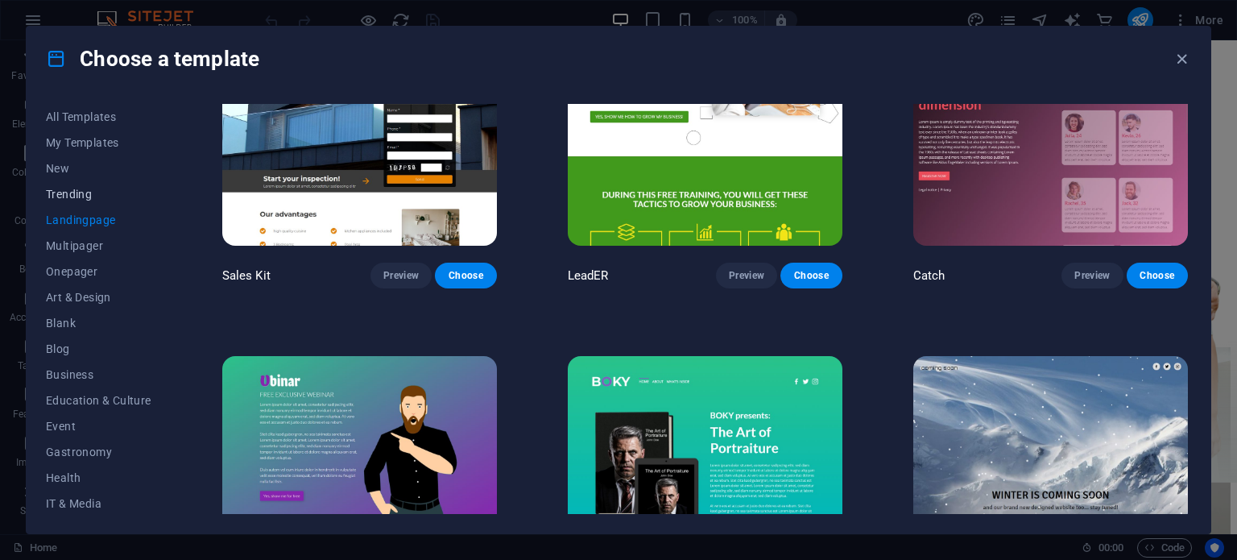
click at [77, 188] on span "Trending" at bounding box center [98, 194] width 105 height 13
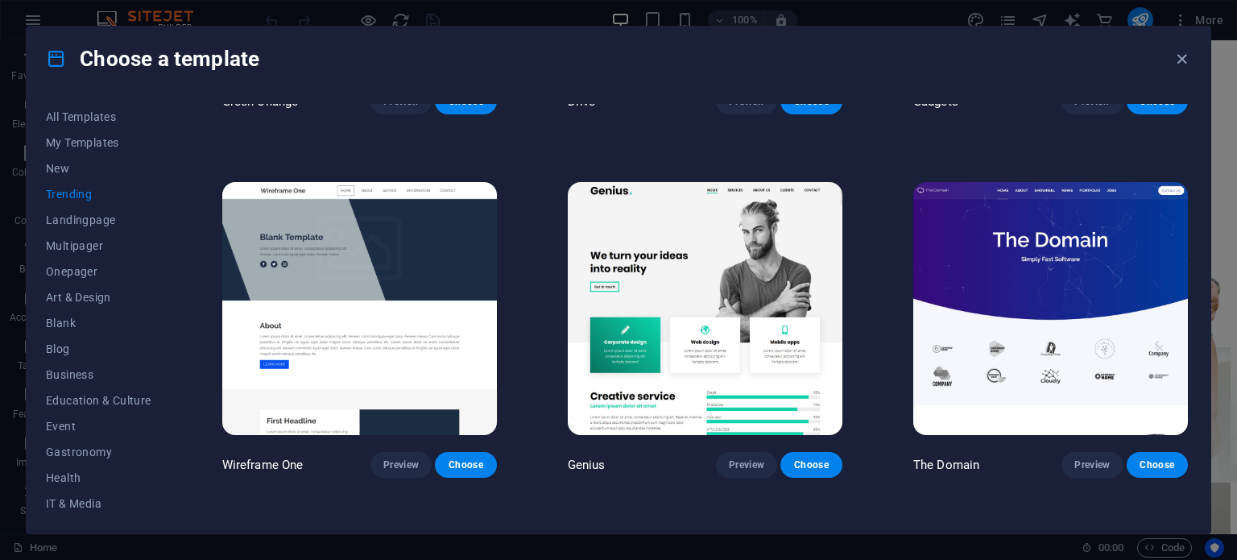
scroll to position [1375, 0]
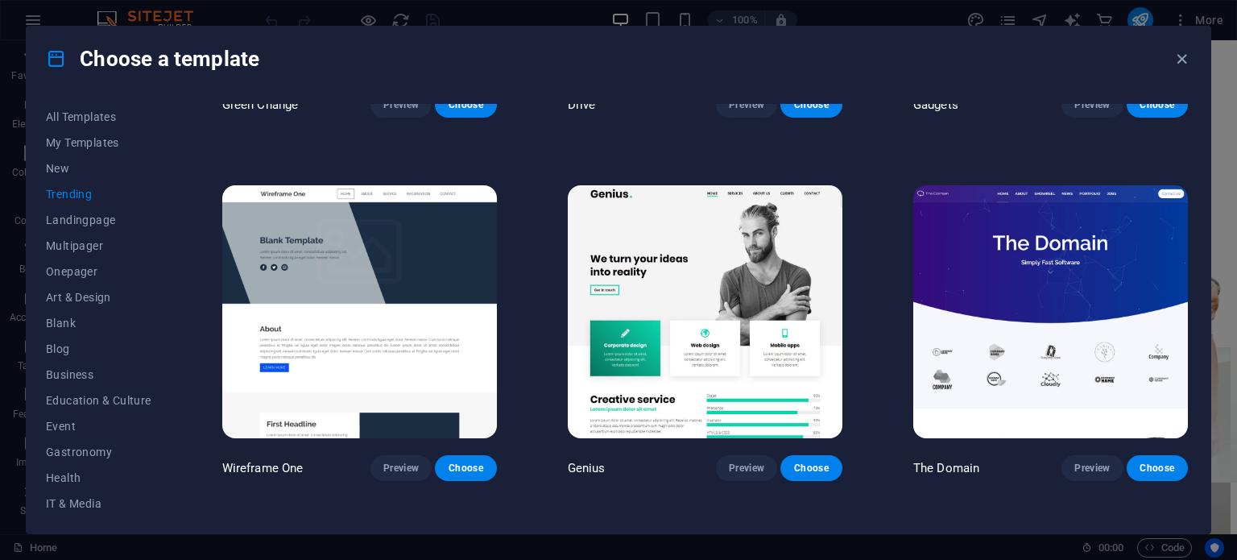
click at [657, 325] on img at bounding box center [705, 311] width 275 height 253
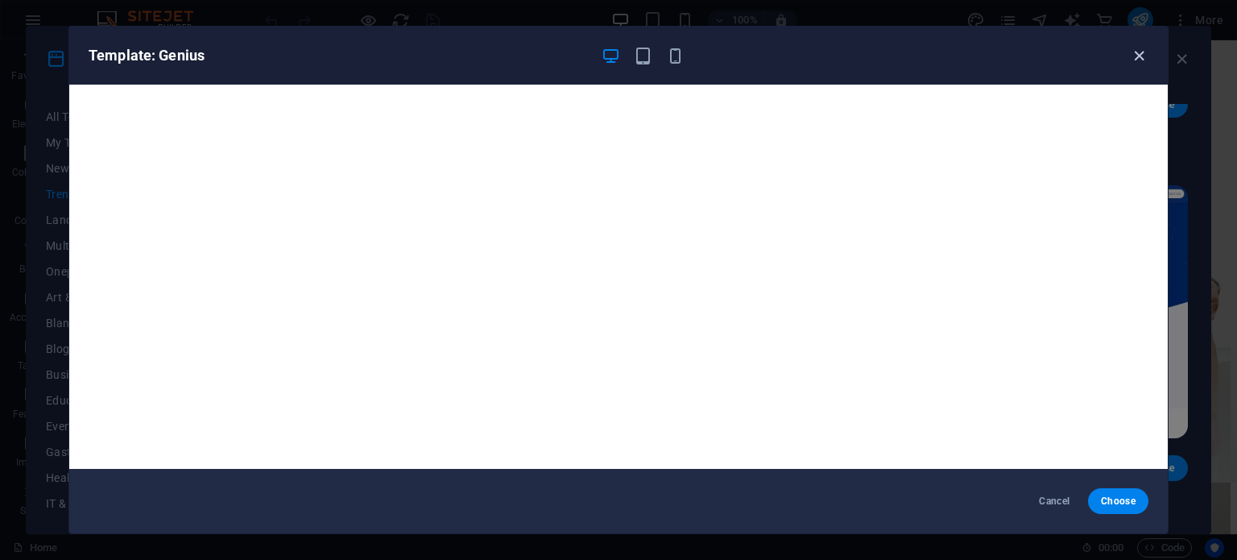
click at [1147, 49] on icon "button" at bounding box center [1139, 56] width 19 height 19
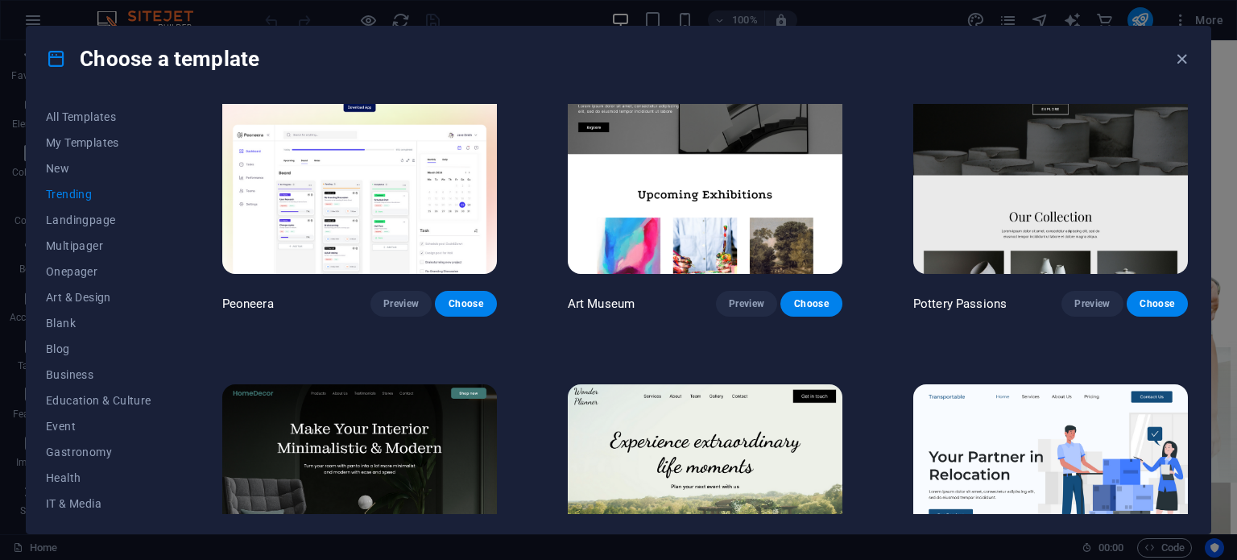
scroll to position [0, 0]
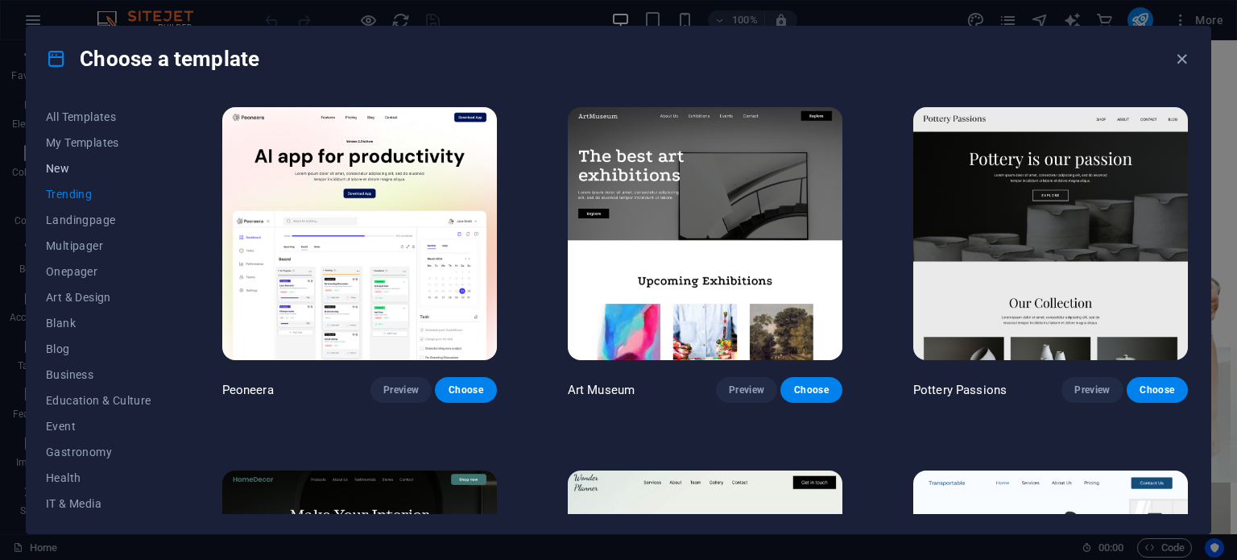
click at [69, 176] on button "New" at bounding box center [98, 168] width 105 height 26
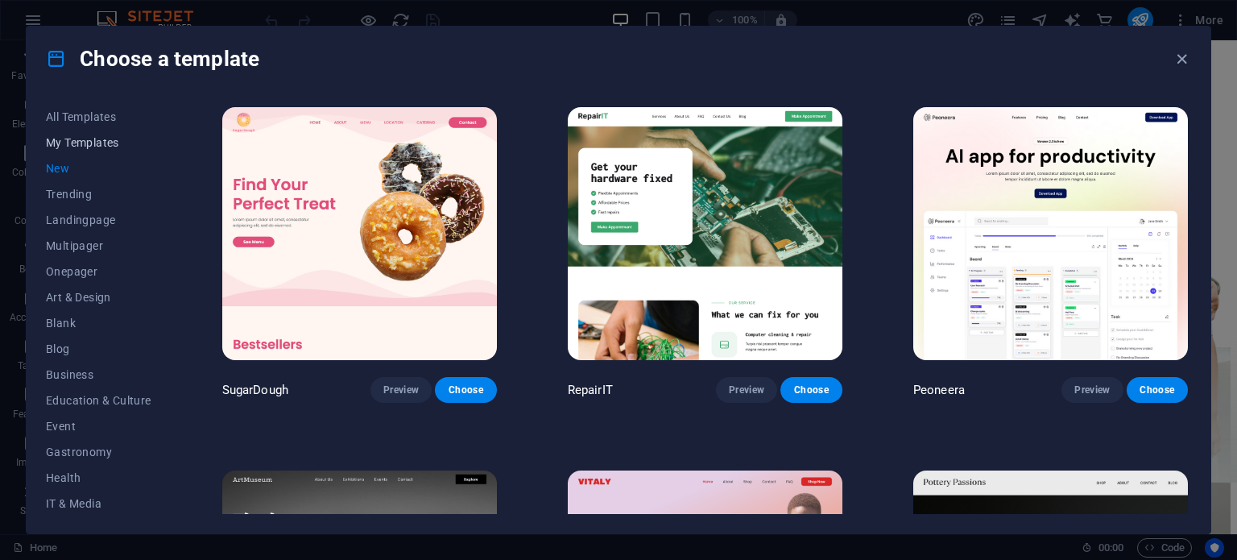
click at [110, 144] on span "My Templates" at bounding box center [98, 142] width 105 height 13
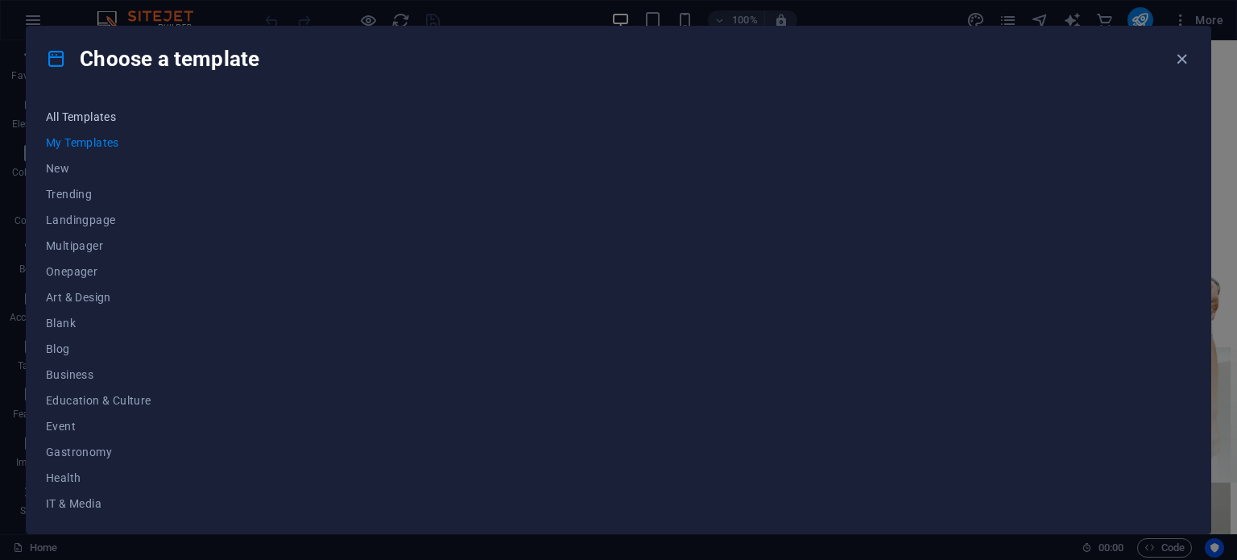
click at [110, 118] on span "All Templates" at bounding box center [98, 116] width 105 height 13
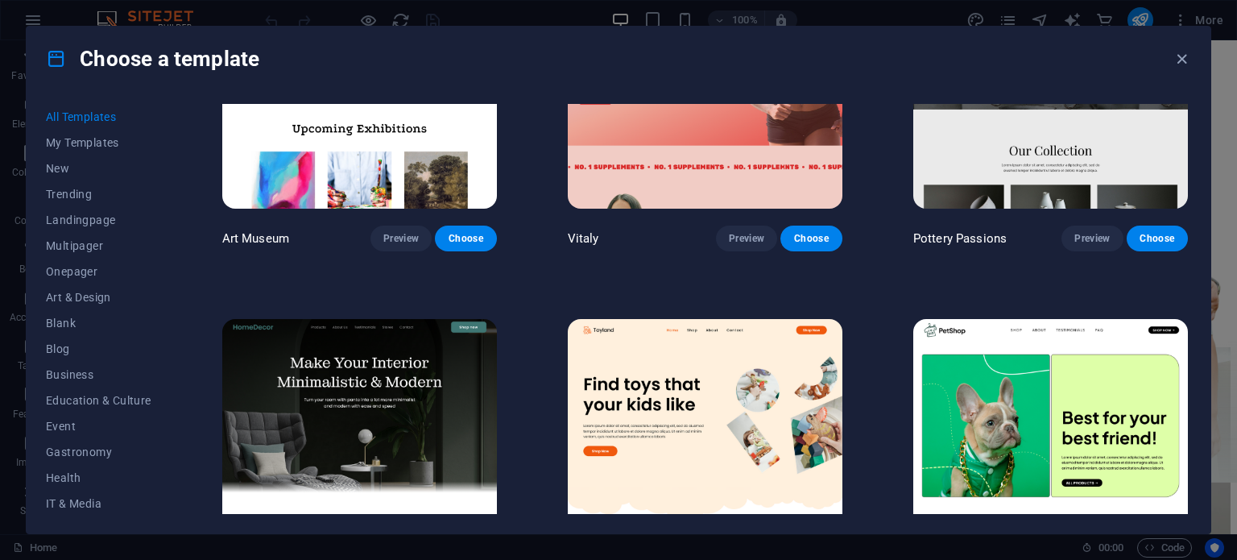
scroll to position [361, 0]
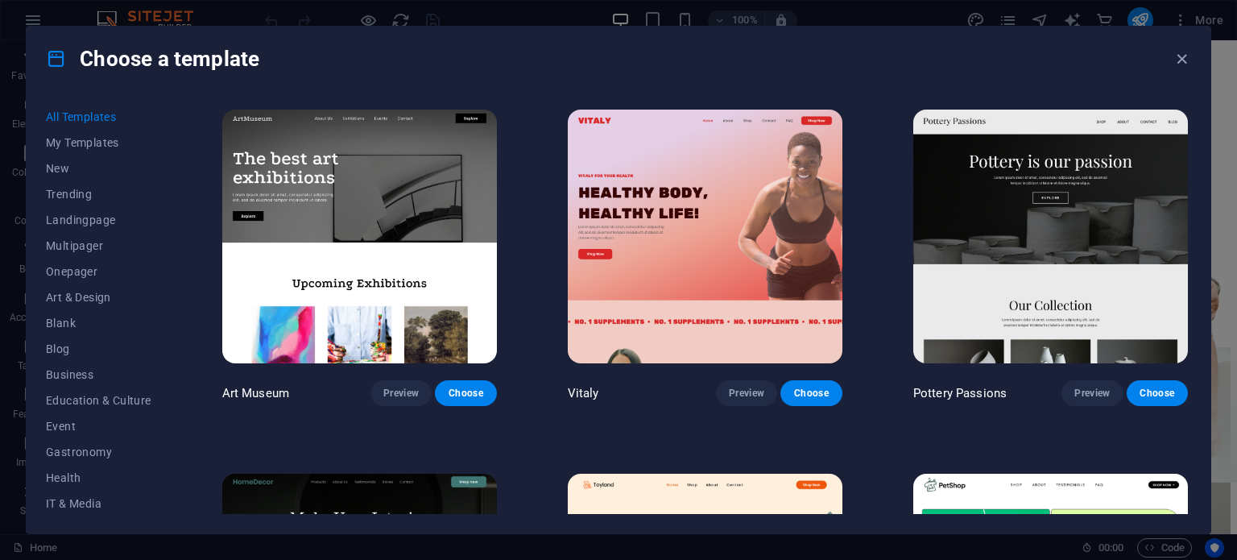
click at [970, 254] on img at bounding box center [1050, 236] width 275 height 253
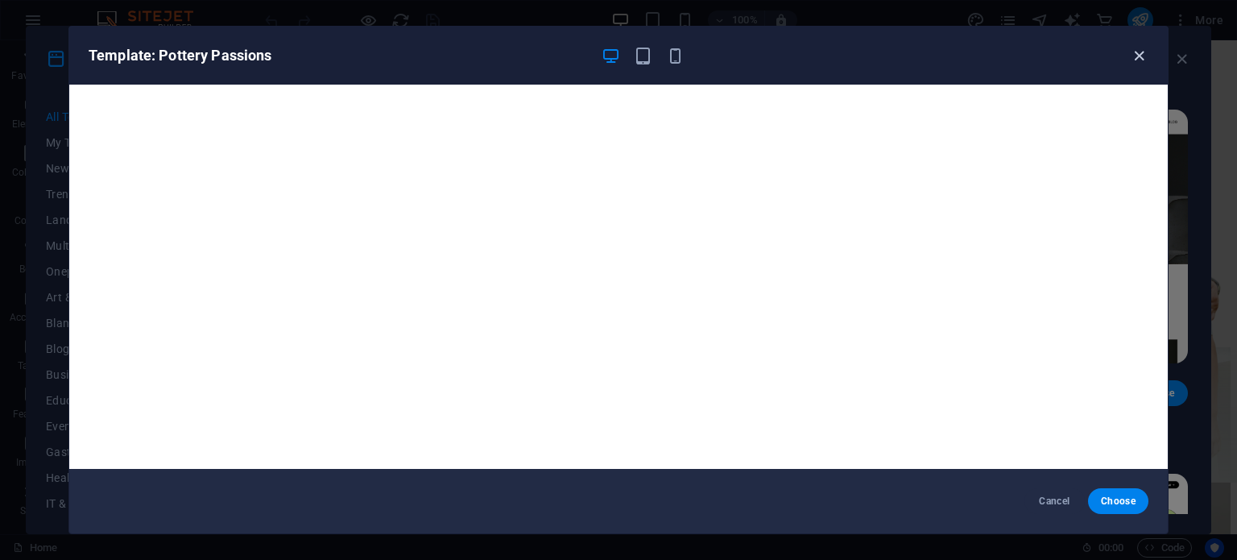
click at [1140, 55] on icon "button" at bounding box center [1139, 56] width 19 height 19
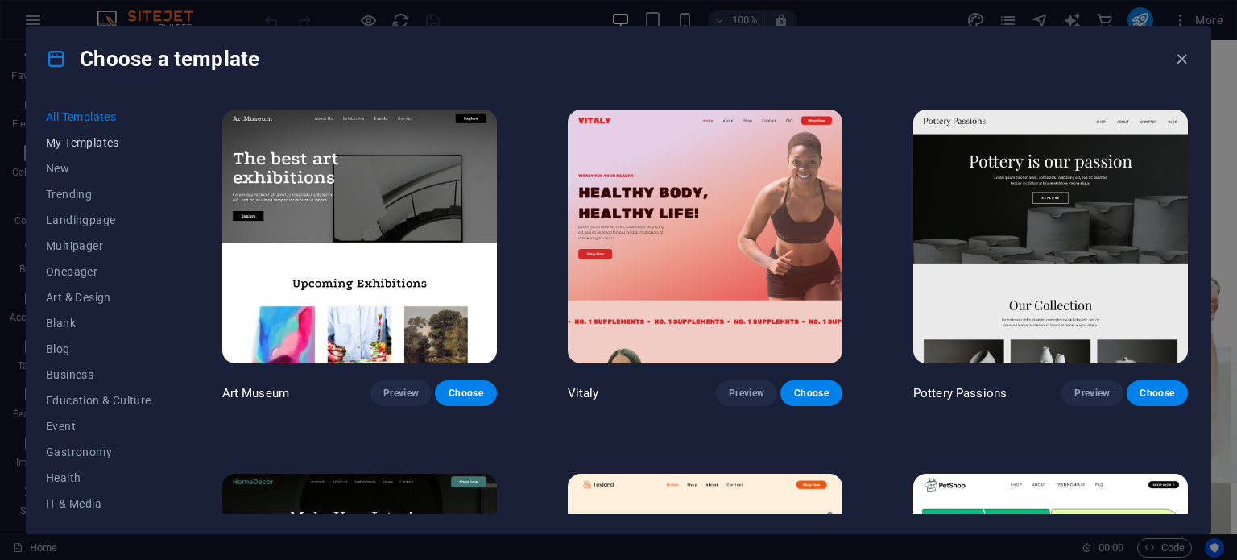
click at [100, 138] on span "My Templates" at bounding box center [98, 142] width 105 height 13
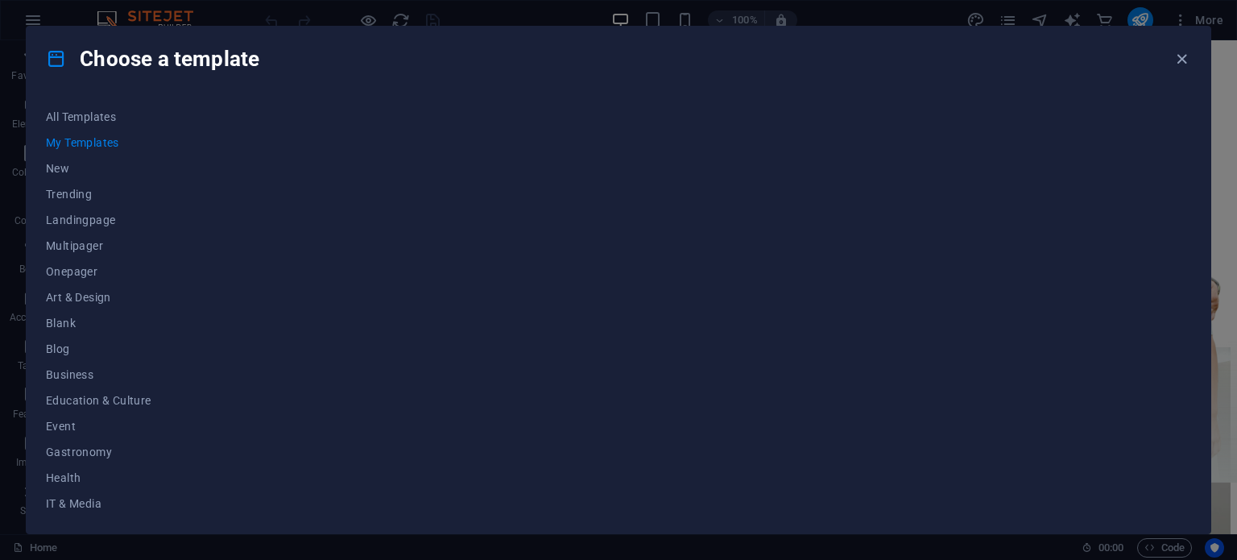
scroll to position [0, 0]
click at [103, 162] on span "New" at bounding box center [98, 168] width 105 height 13
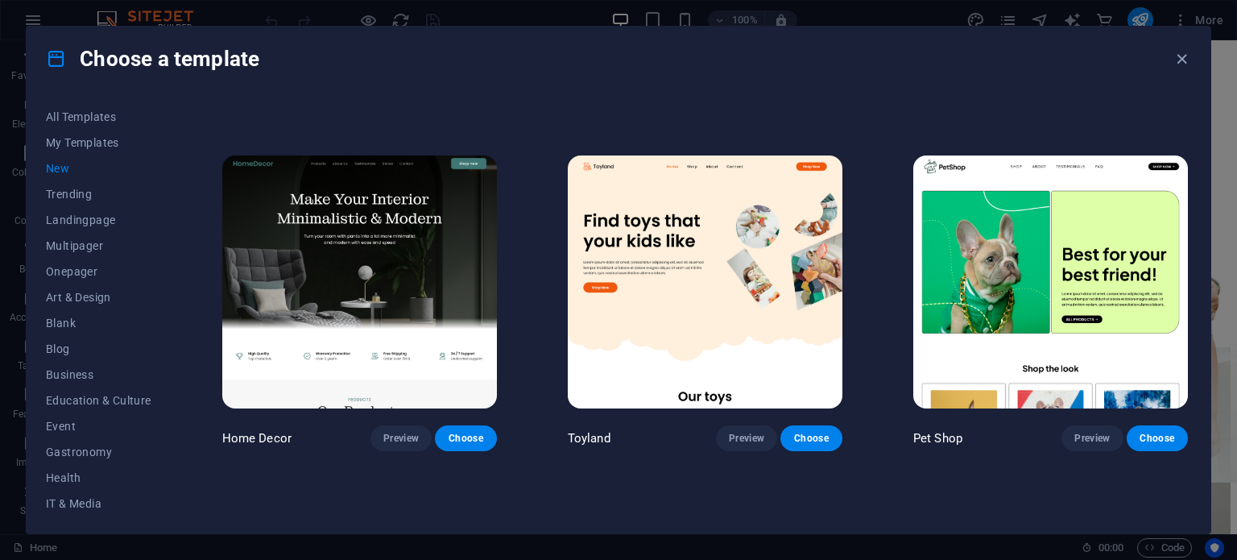
scroll to position [676, 0]
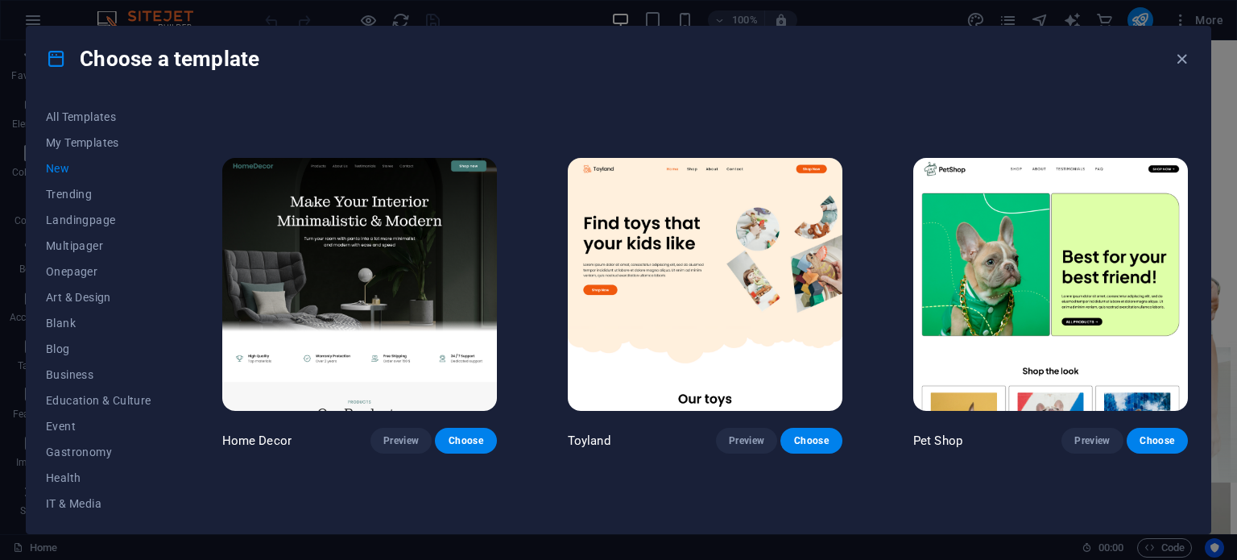
click at [333, 253] on img at bounding box center [359, 284] width 275 height 253
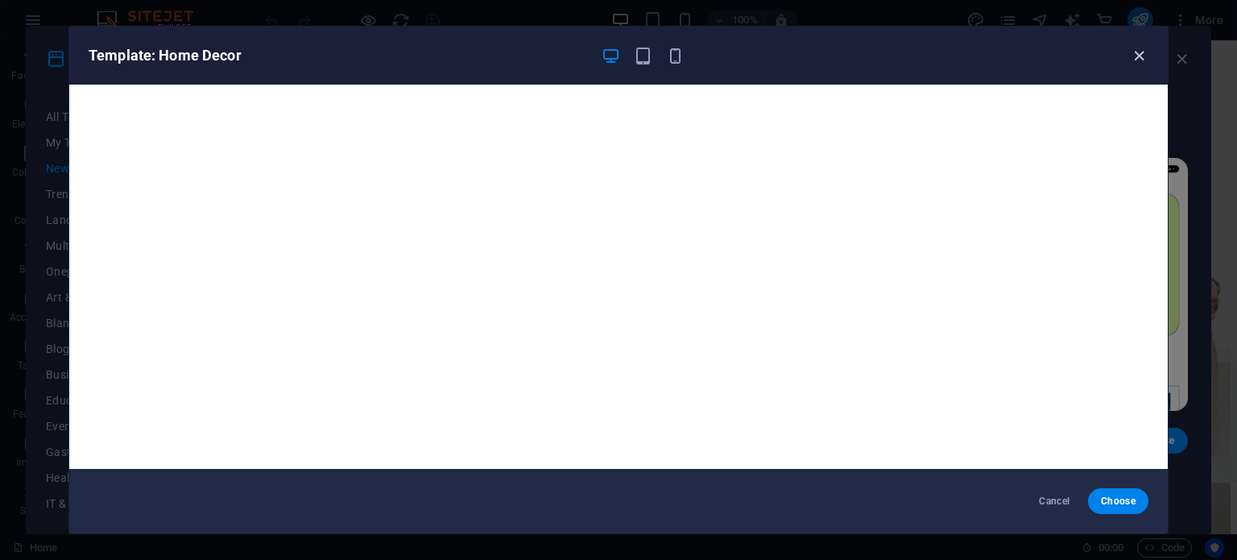
click at [1137, 48] on icon "button" at bounding box center [1139, 56] width 19 height 19
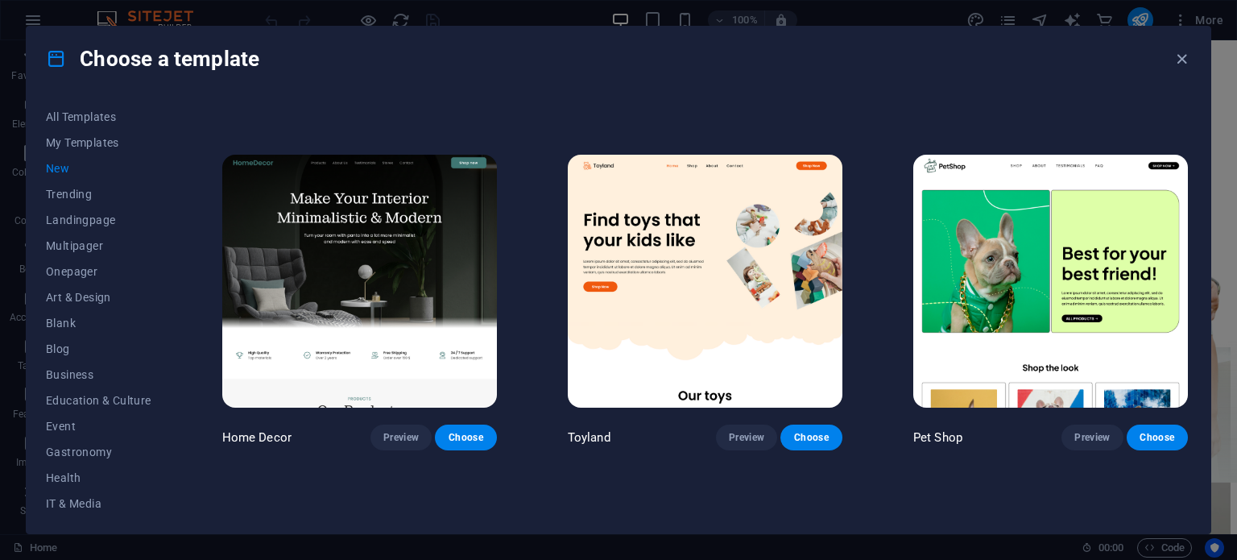
scroll to position [734, 0]
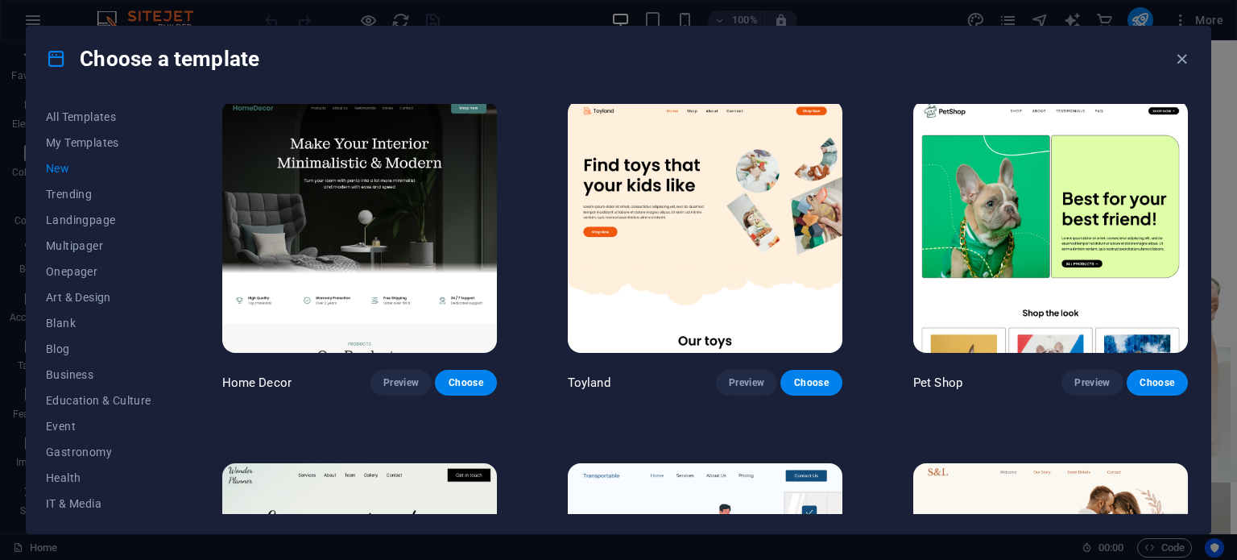
click at [958, 259] on img at bounding box center [1050, 226] width 275 height 253
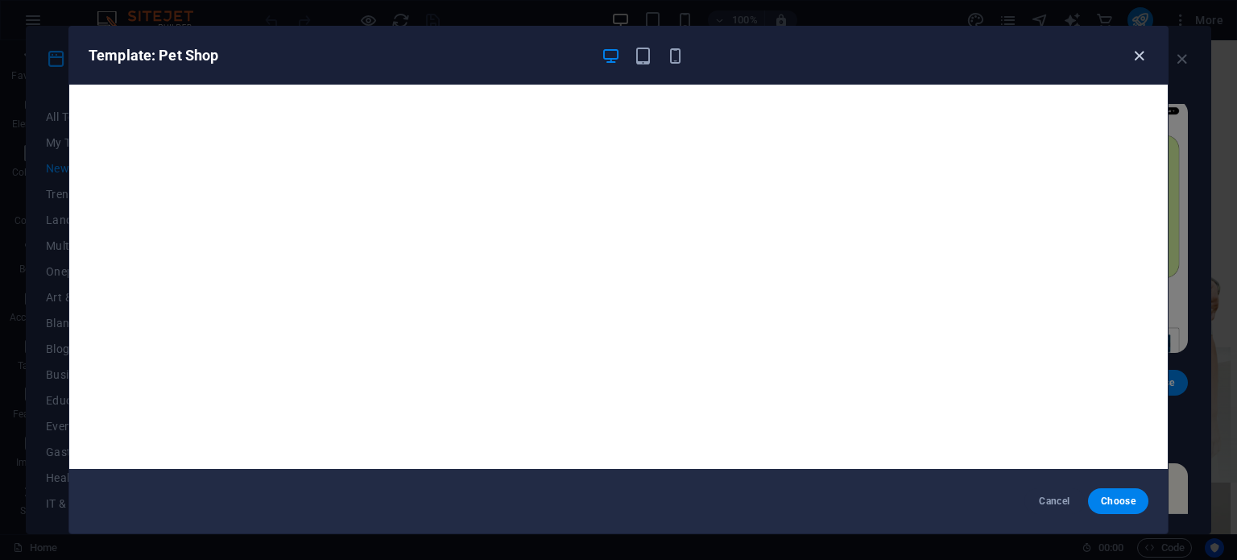
click at [1140, 57] on icon "button" at bounding box center [1139, 56] width 19 height 19
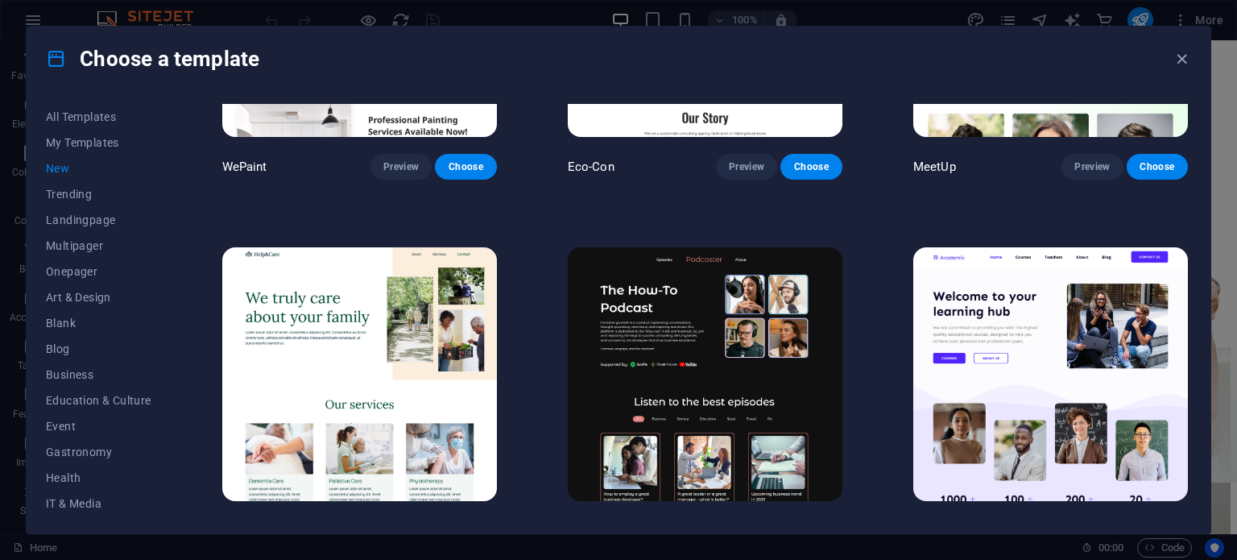
scroll to position [1696, 0]
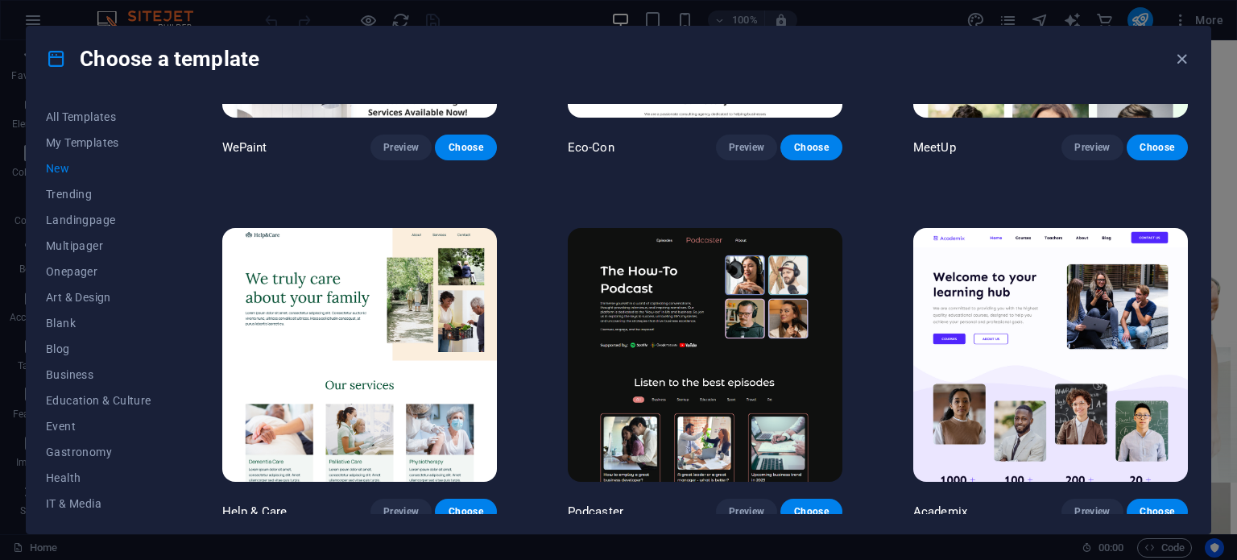
click at [1053, 299] on img at bounding box center [1050, 354] width 275 height 253
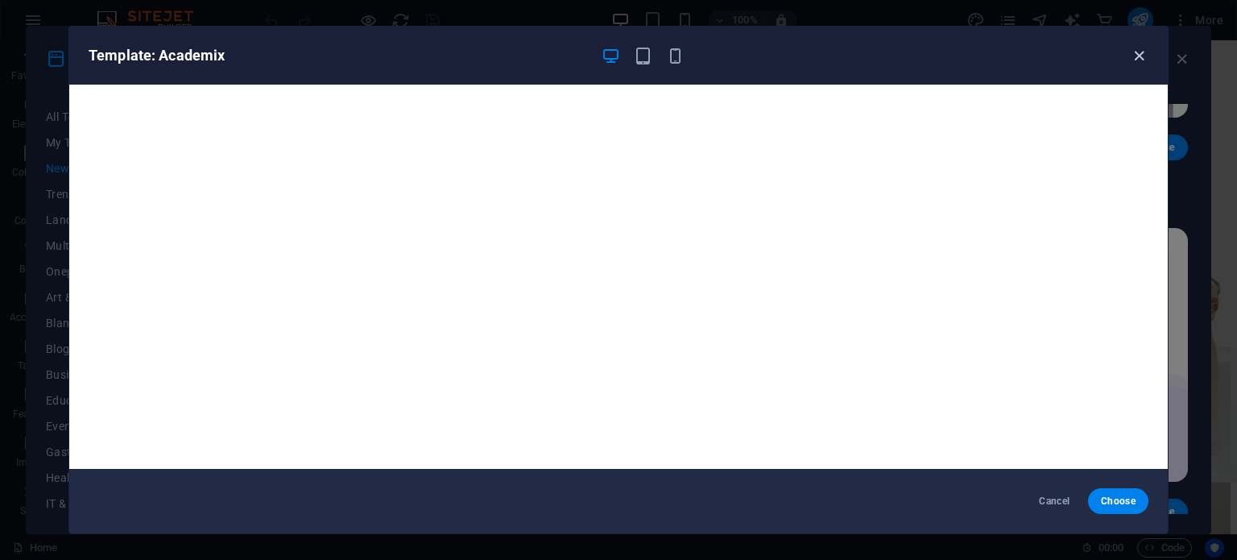
click at [1142, 50] on icon "button" at bounding box center [1139, 56] width 19 height 19
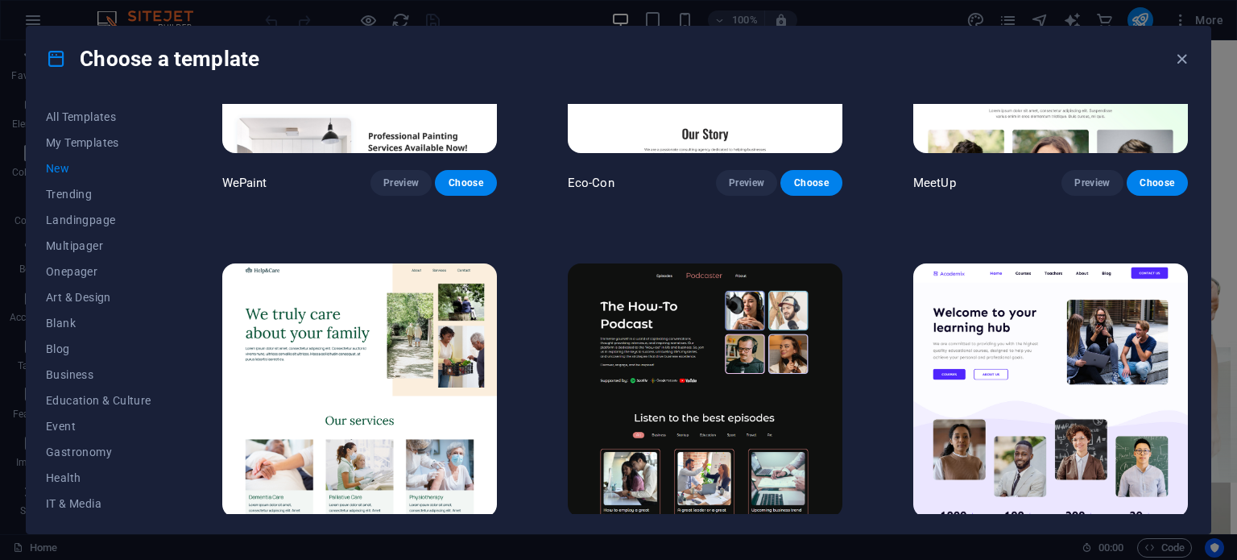
scroll to position [1660, 0]
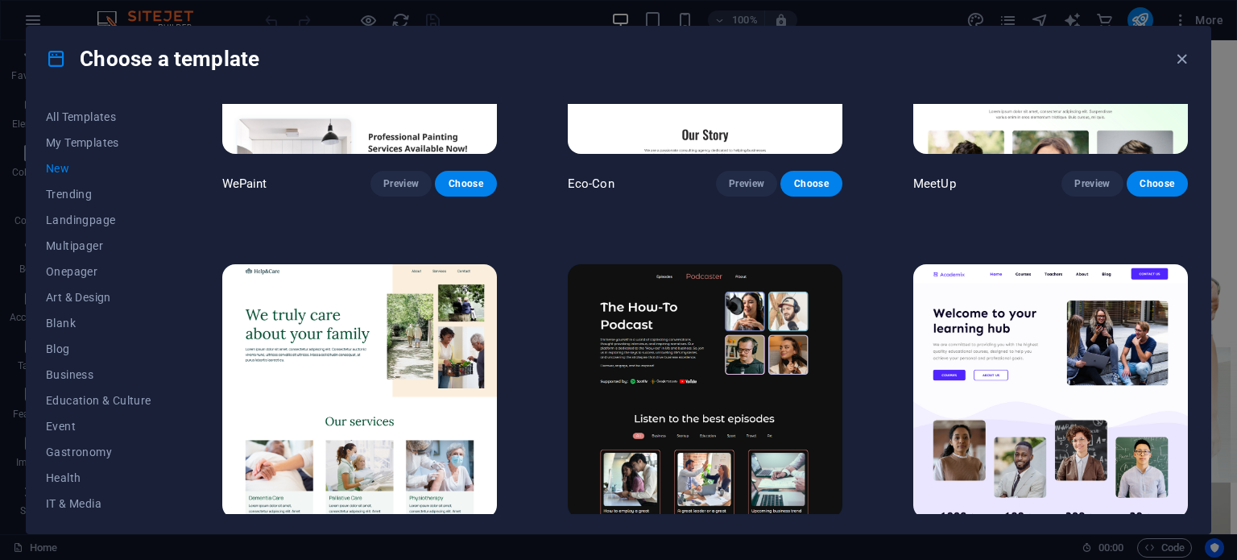
click at [319, 426] on img at bounding box center [359, 390] width 275 height 253
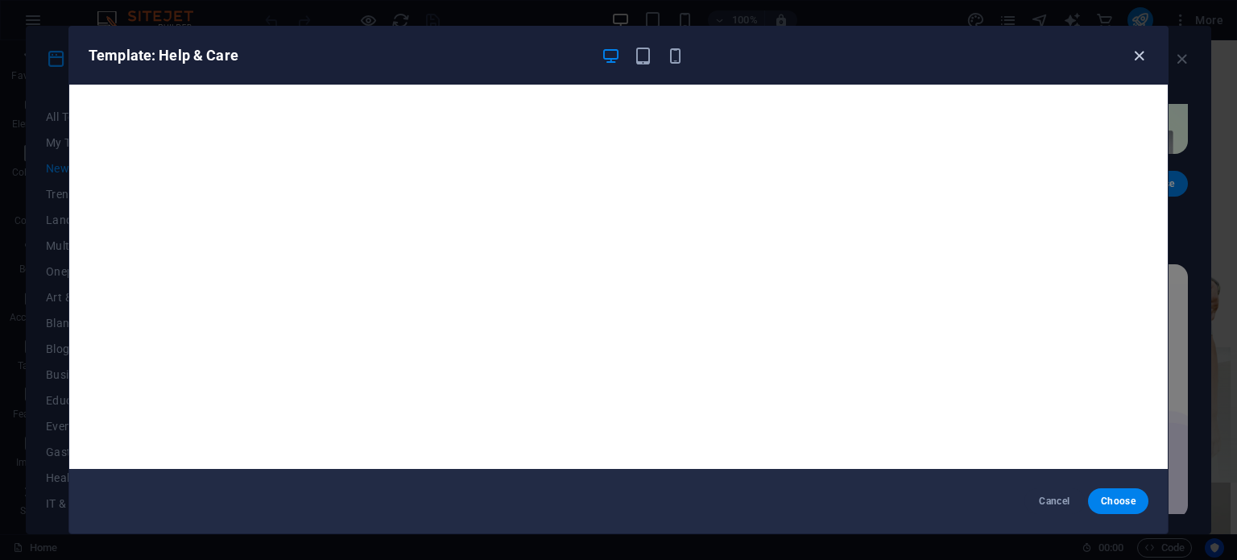
click at [1140, 54] on icon "button" at bounding box center [1139, 56] width 19 height 19
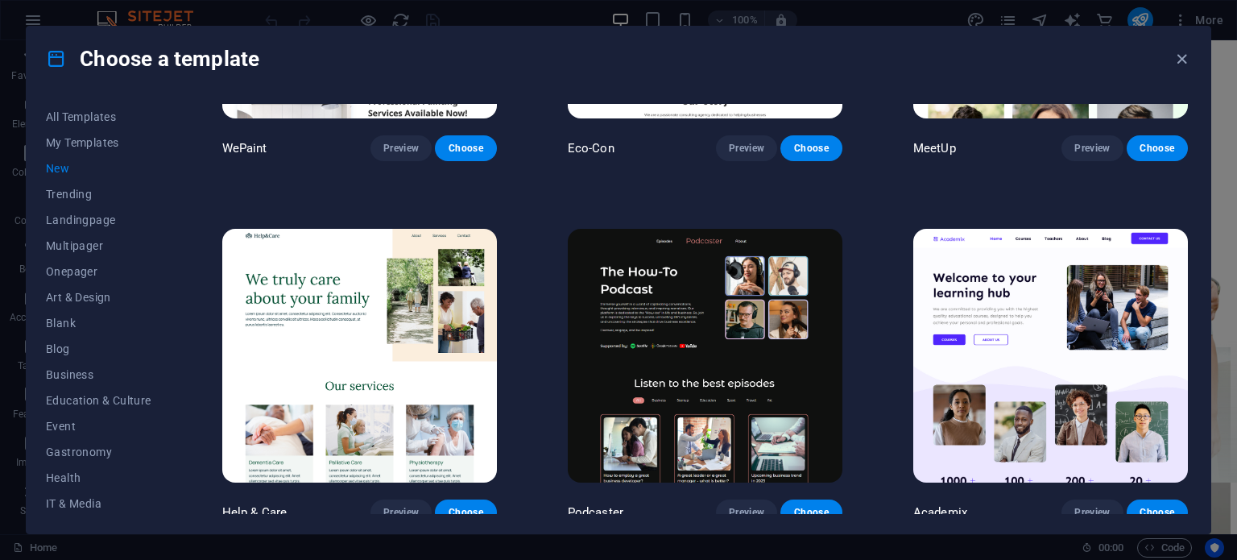
scroll to position [1696, 0]
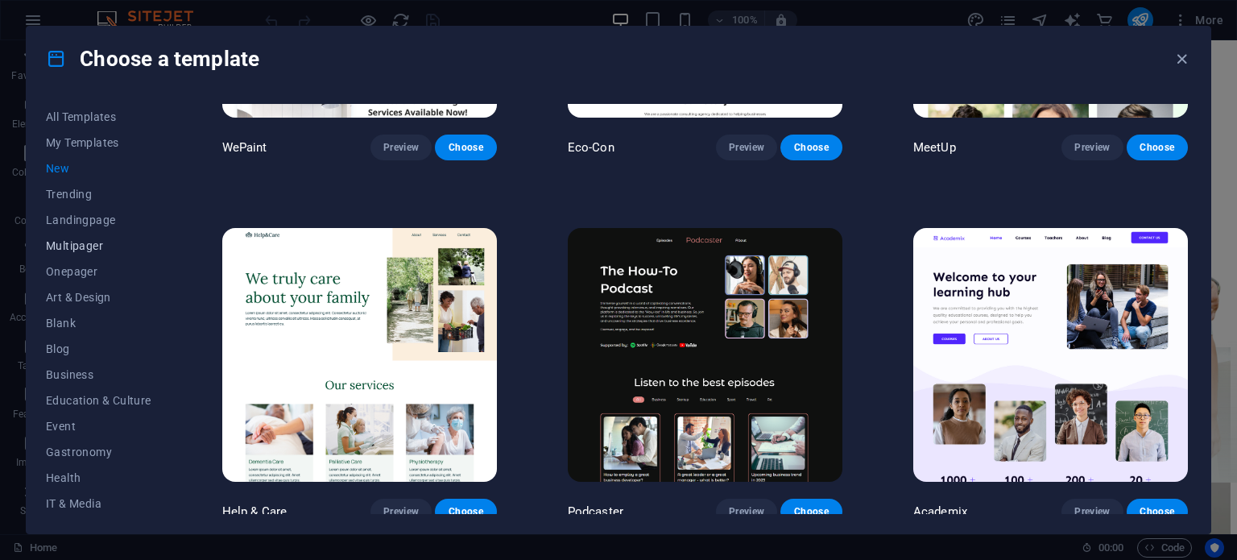
click at [100, 248] on span "Multipager" at bounding box center [98, 245] width 105 height 13
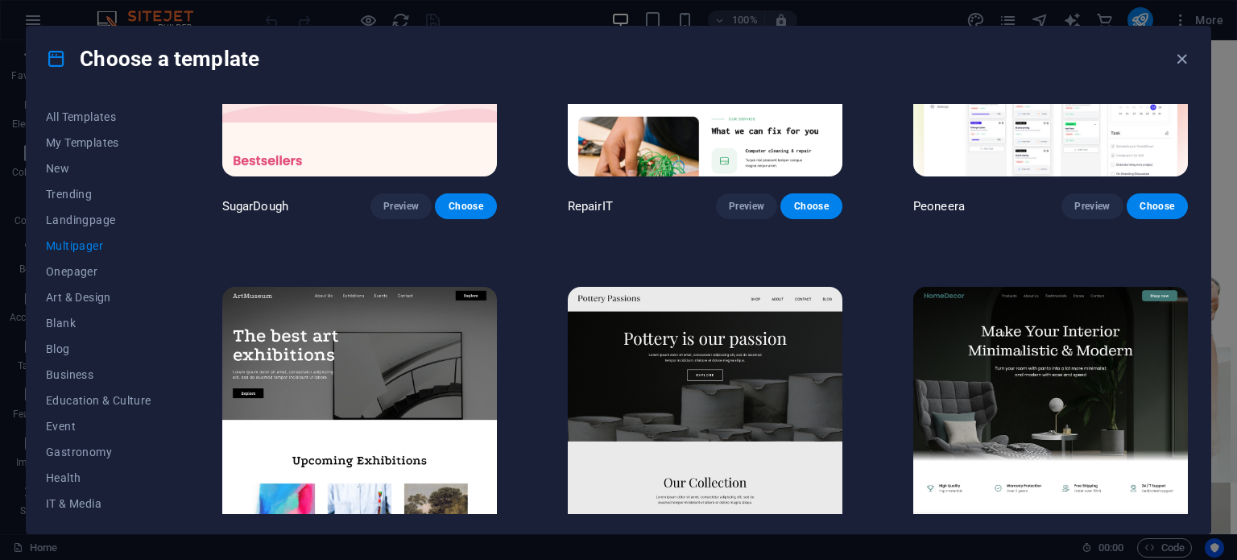
scroll to position [0, 0]
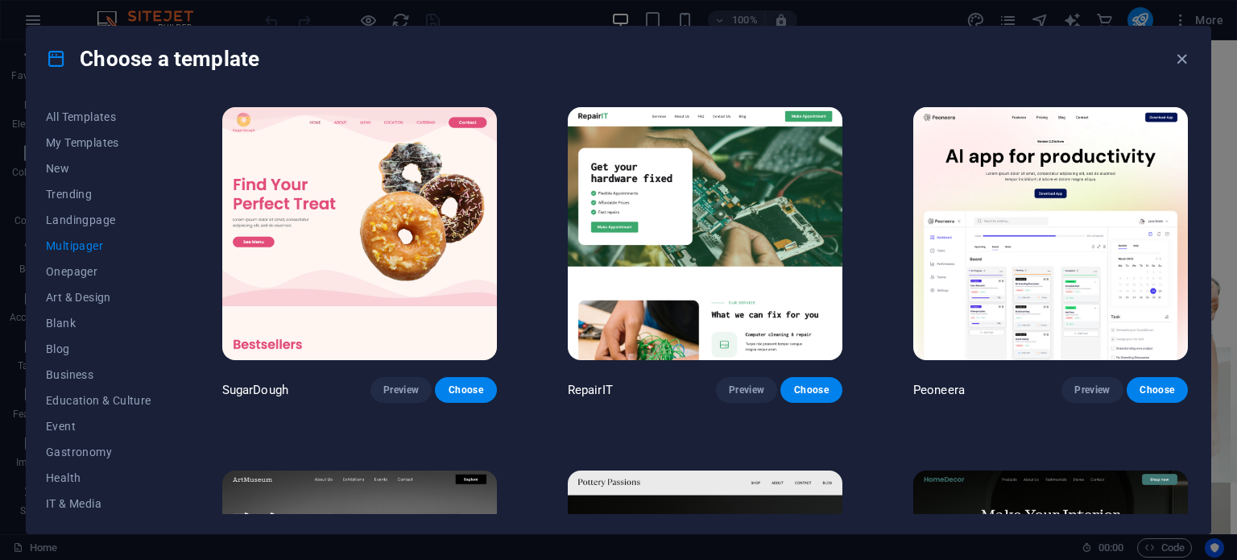
click at [368, 221] on img at bounding box center [359, 233] width 275 height 253
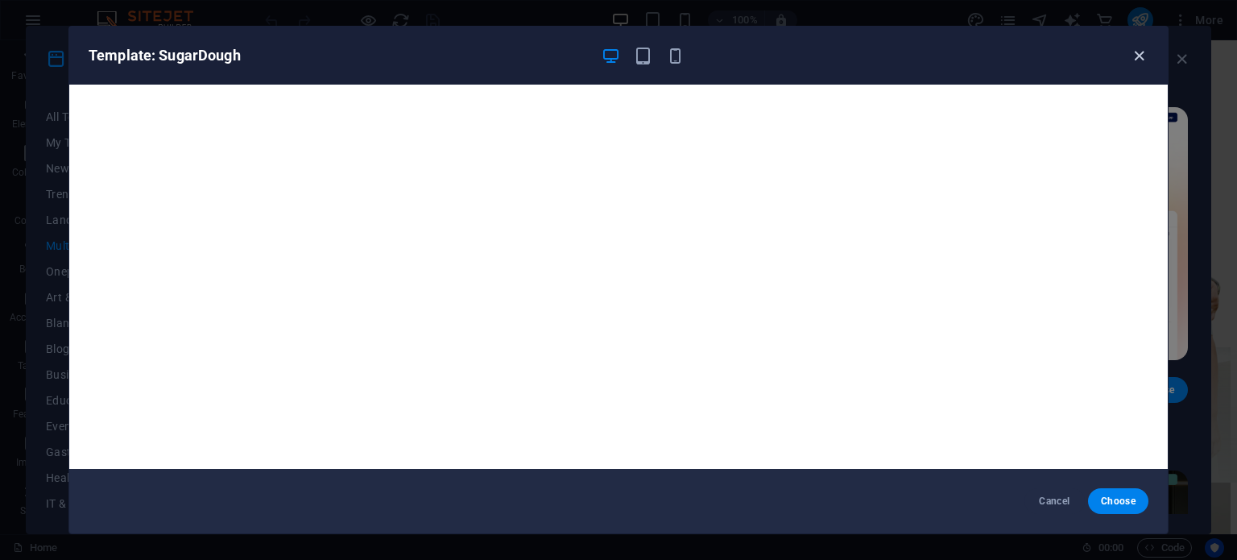
click at [1139, 47] on icon "button" at bounding box center [1139, 56] width 19 height 19
